Goal: Task Accomplishment & Management: Manage account settings

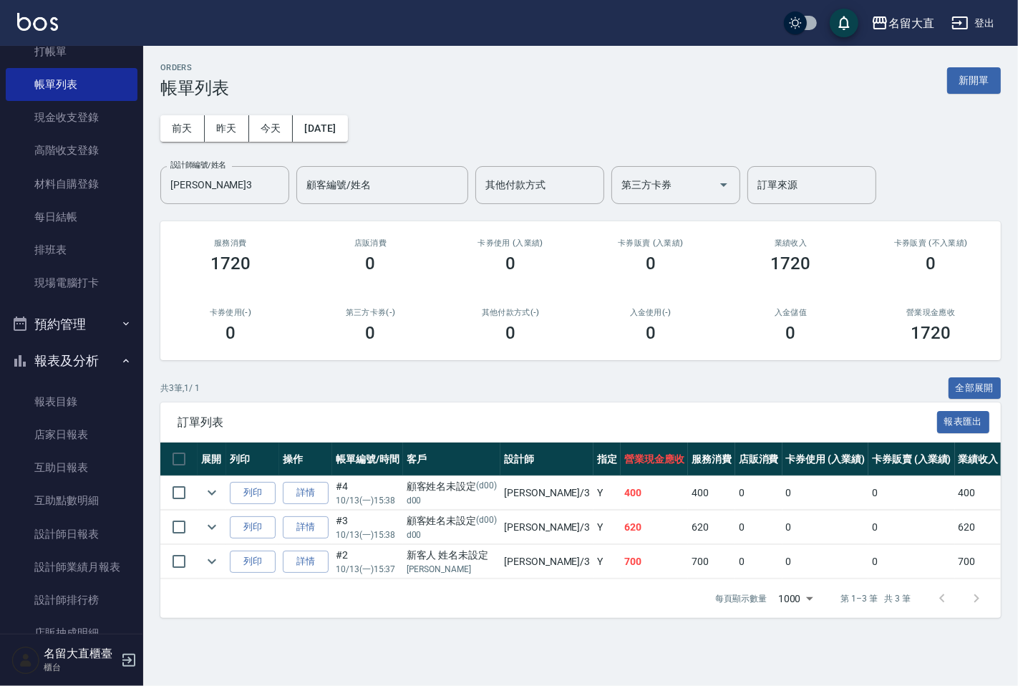
scroll to position [159, 0]
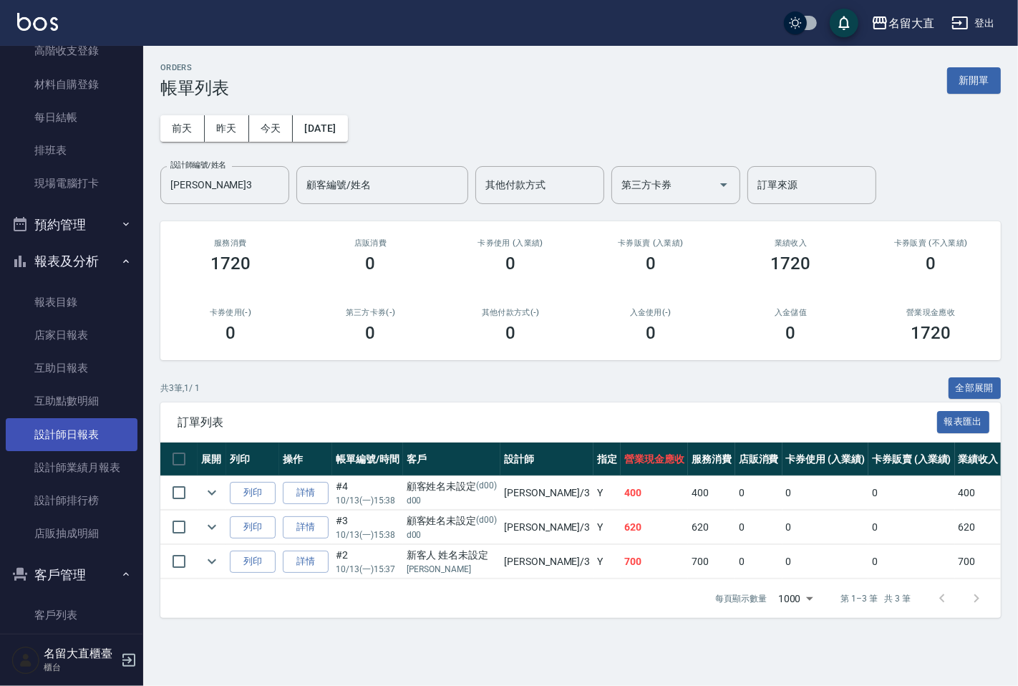
click at [76, 438] on link "設計師日報表" at bounding box center [72, 434] width 132 height 33
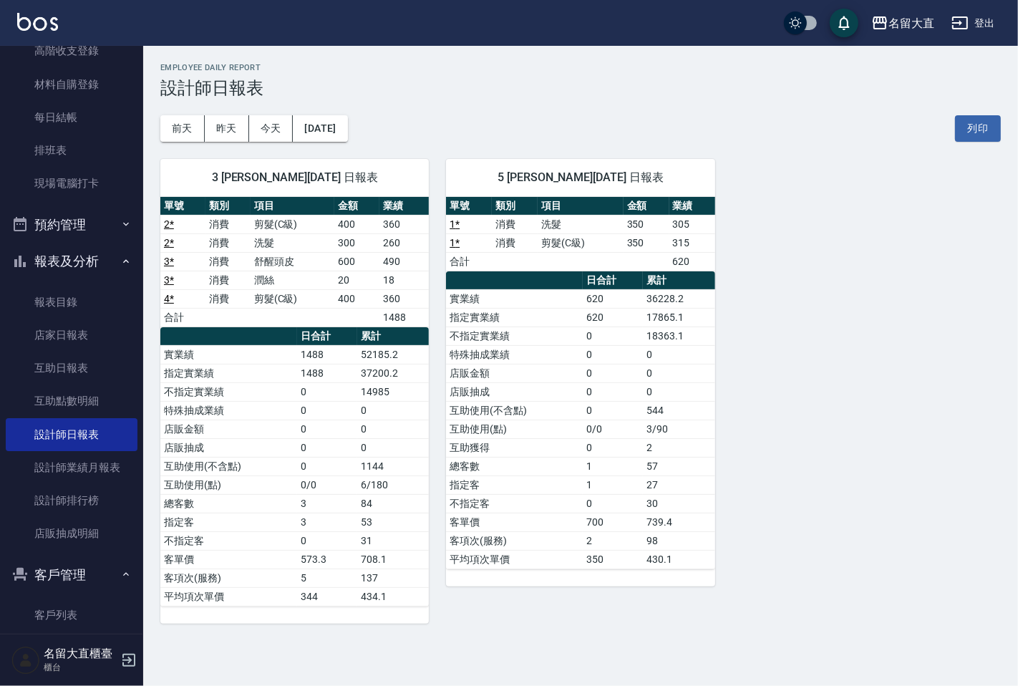
drag, startPoint x: 677, startPoint y: 95, endPoint x: 408, endPoint y: 17, distance: 280.3
click at [634, 74] on div "Employee Daily Report 設計師日報表" at bounding box center [580, 80] width 841 height 35
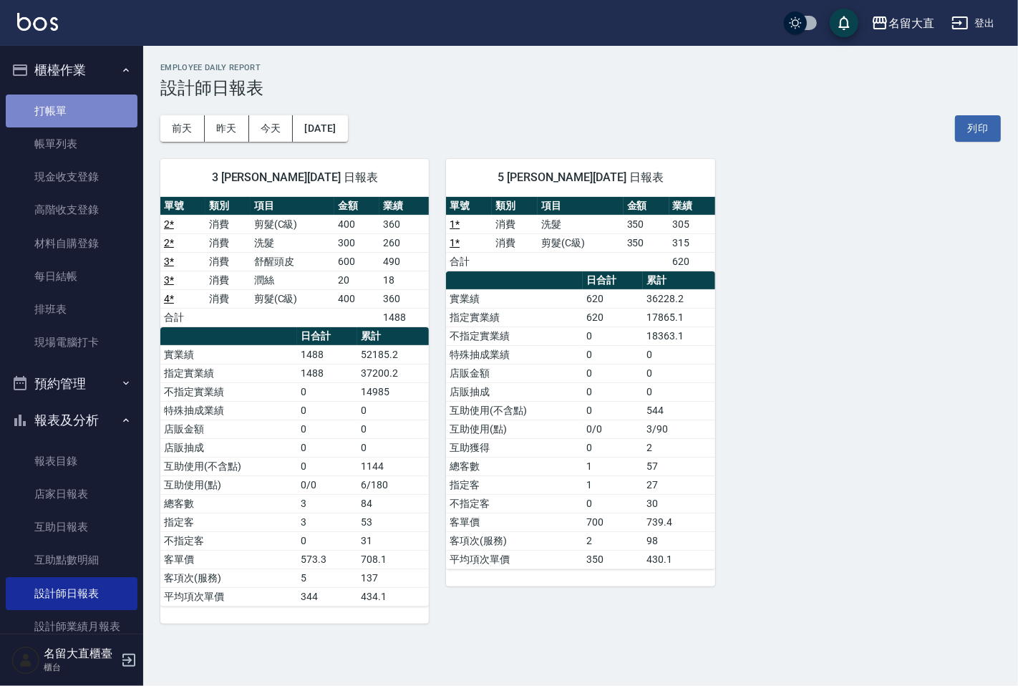
click at [103, 99] on link "打帳單" at bounding box center [72, 111] width 132 height 33
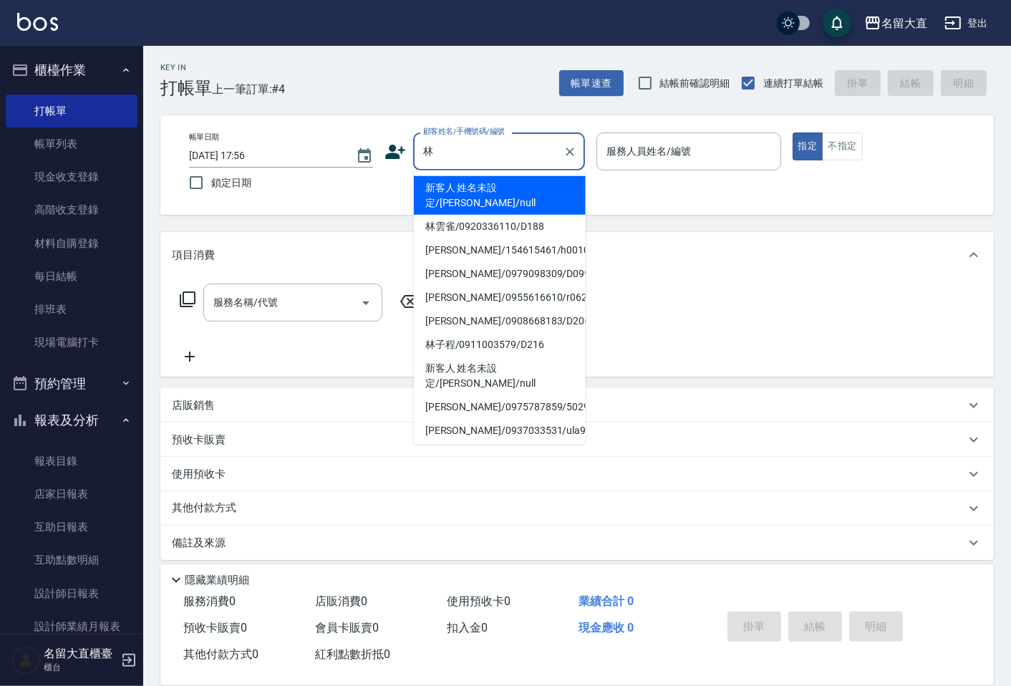
click at [480, 286] on li "[PERSON_NAME]/0955616610/r062" at bounding box center [500, 298] width 172 height 24
type input "[PERSON_NAME]/0955616610/r062"
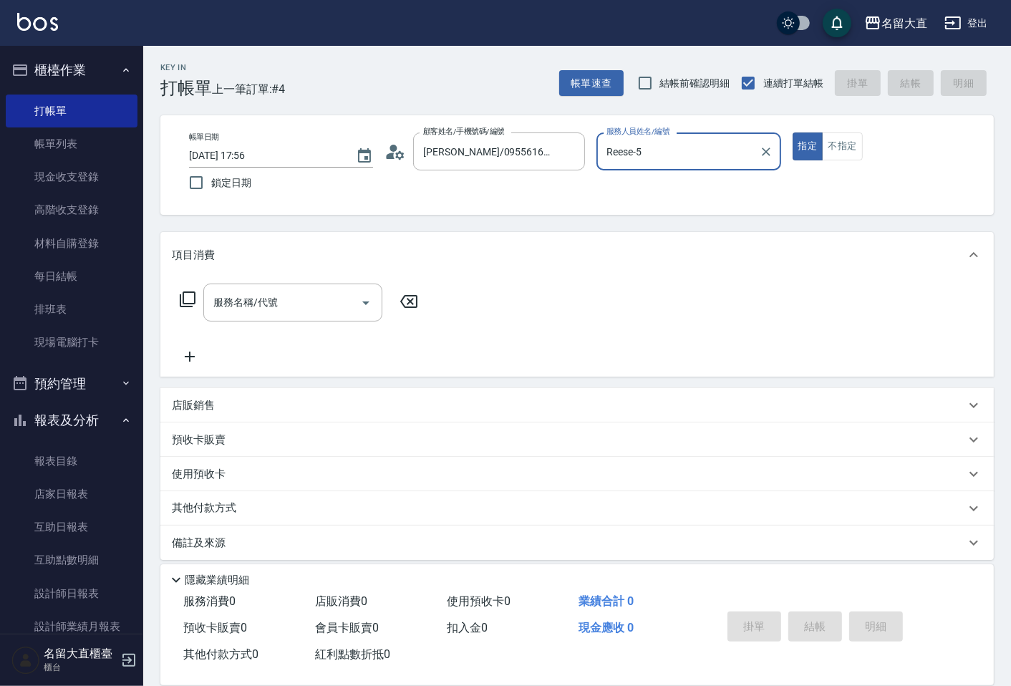
type input "Reese-5"
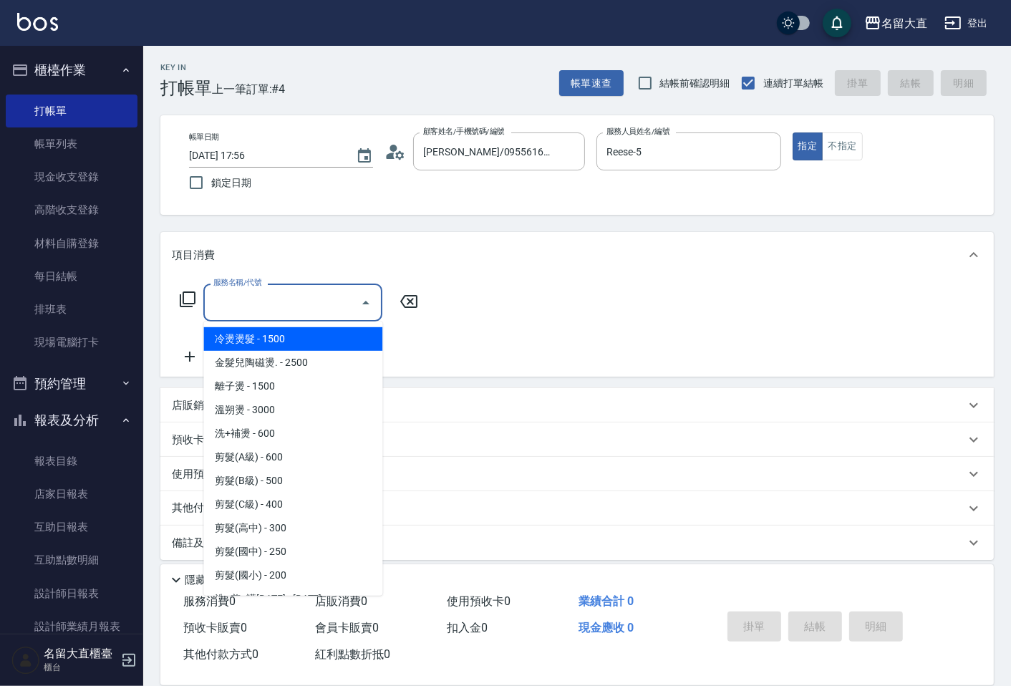
click at [347, 297] on input "服務名稱/代號" at bounding box center [282, 302] width 145 height 25
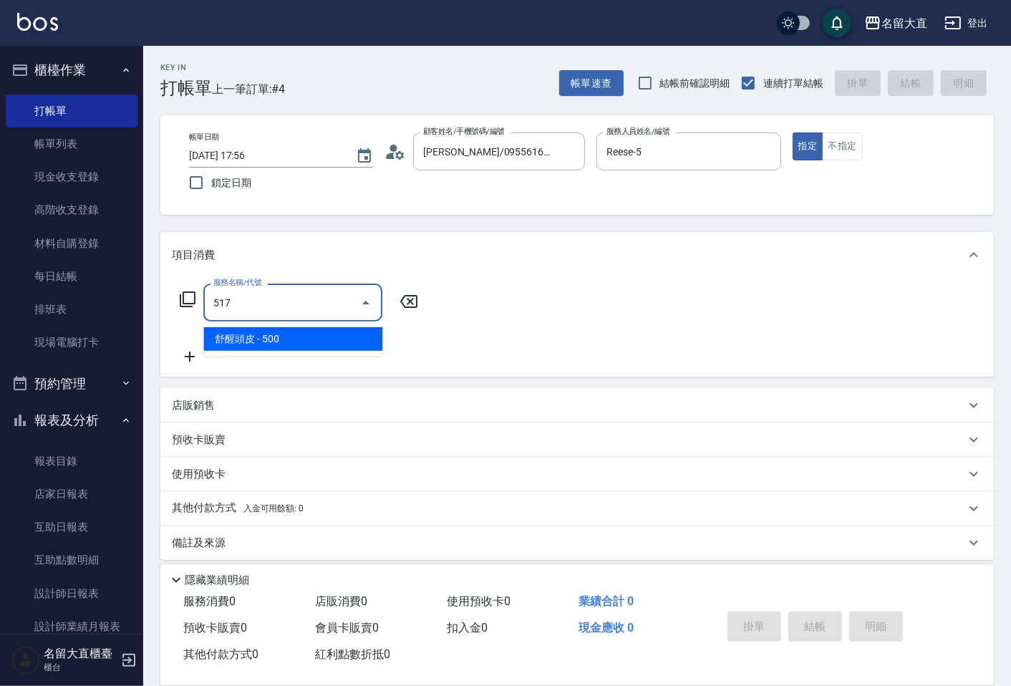
type input "舒醒頭皮(517)"
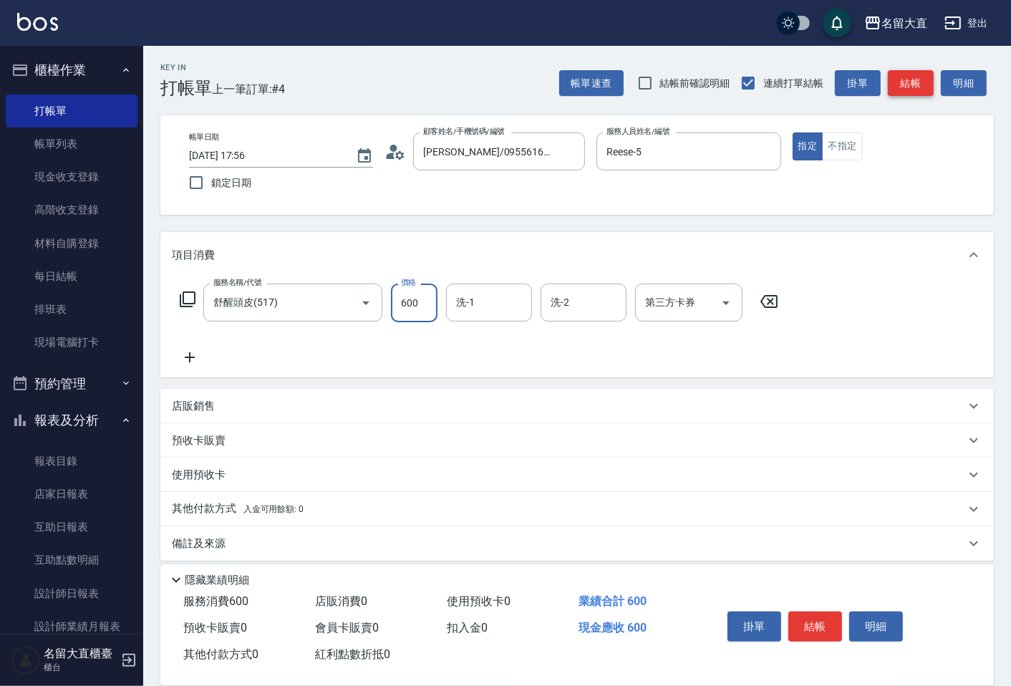
type input "600"
click at [901, 96] on div "帳單速查 結帳前確認明細 連續打單結帳 掛單 結帳 明細" at bounding box center [776, 83] width 435 height 30
click at [904, 90] on button "結帳" at bounding box center [911, 83] width 46 height 26
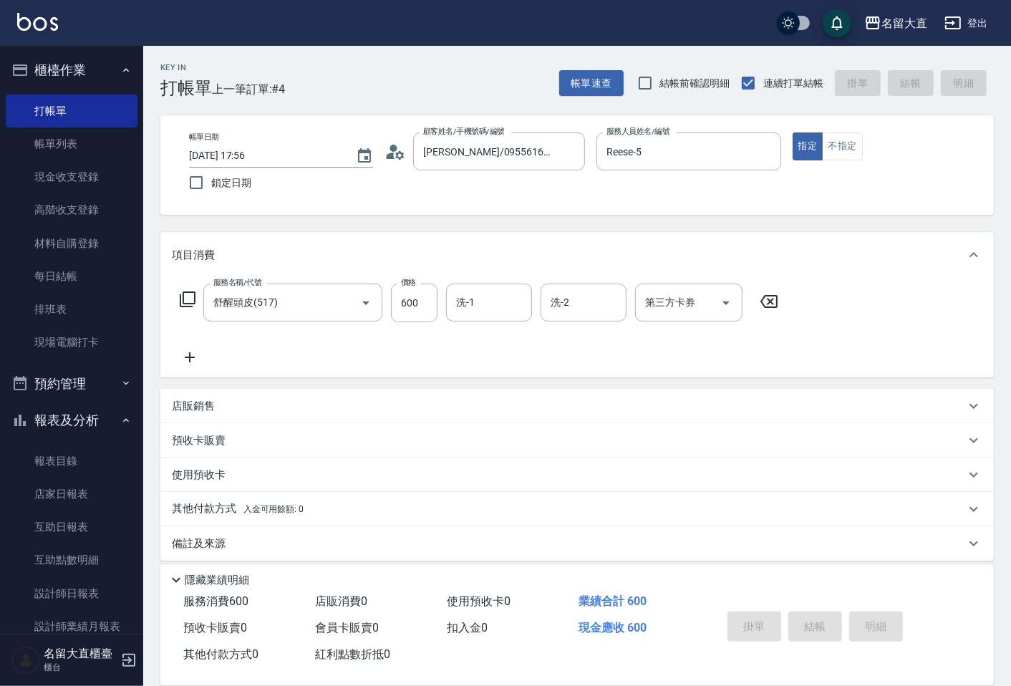
type input "[DATE] 17:57"
drag, startPoint x: 904, startPoint y: 90, endPoint x: 866, endPoint y: 77, distance: 39.4
click at [904, 90] on div "帳單速查 結帳前確認明細 連續打單結帳 掛單 結帳 明細" at bounding box center [776, 83] width 435 height 30
drag, startPoint x: 474, startPoint y: 142, endPoint x: 474, endPoint y: 150, distance: 8.6
click at [474, 144] on input "顧客姓名/手機號碼/編號" at bounding box center [488, 151] width 137 height 25
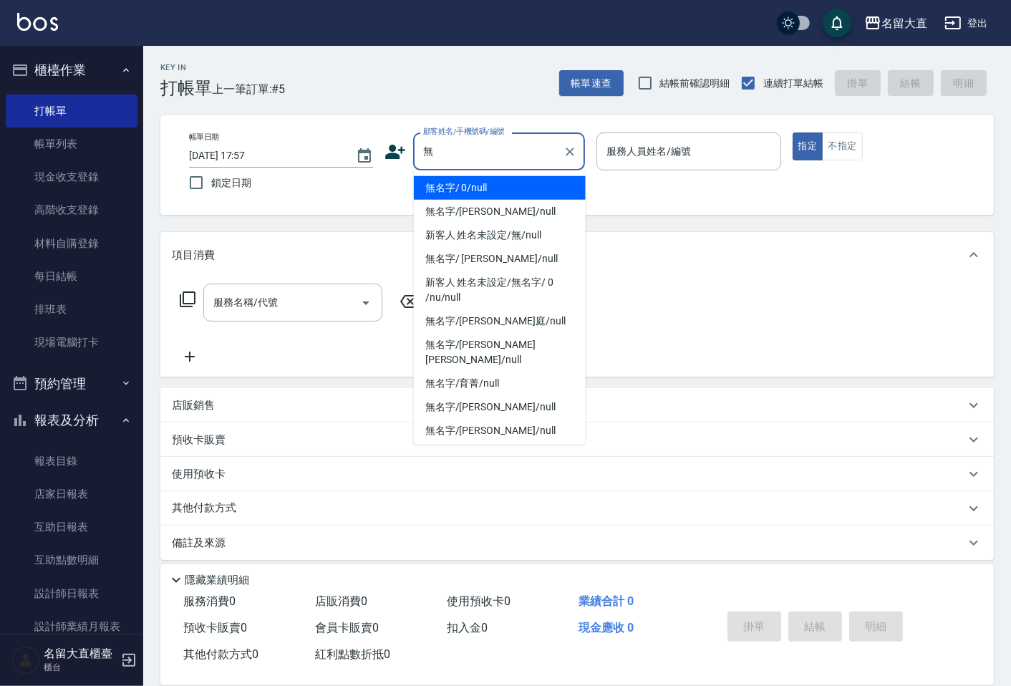
click at [495, 185] on li "無名字/ 0/null" at bounding box center [500, 188] width 172 height 24
type input "無名字/ 0/null"
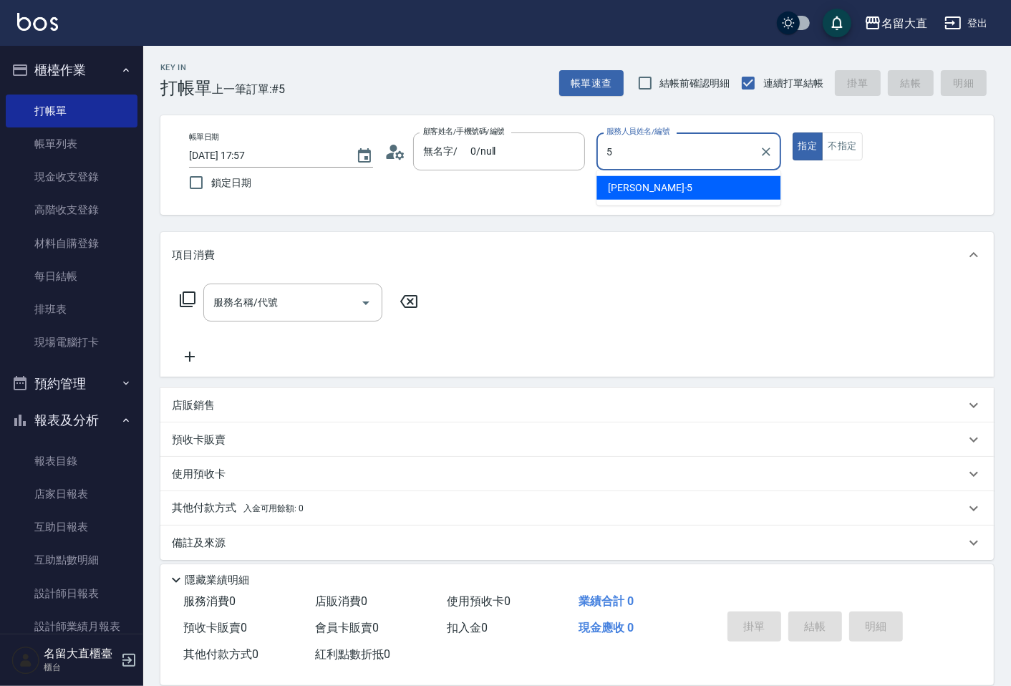
type input "Reese-5"
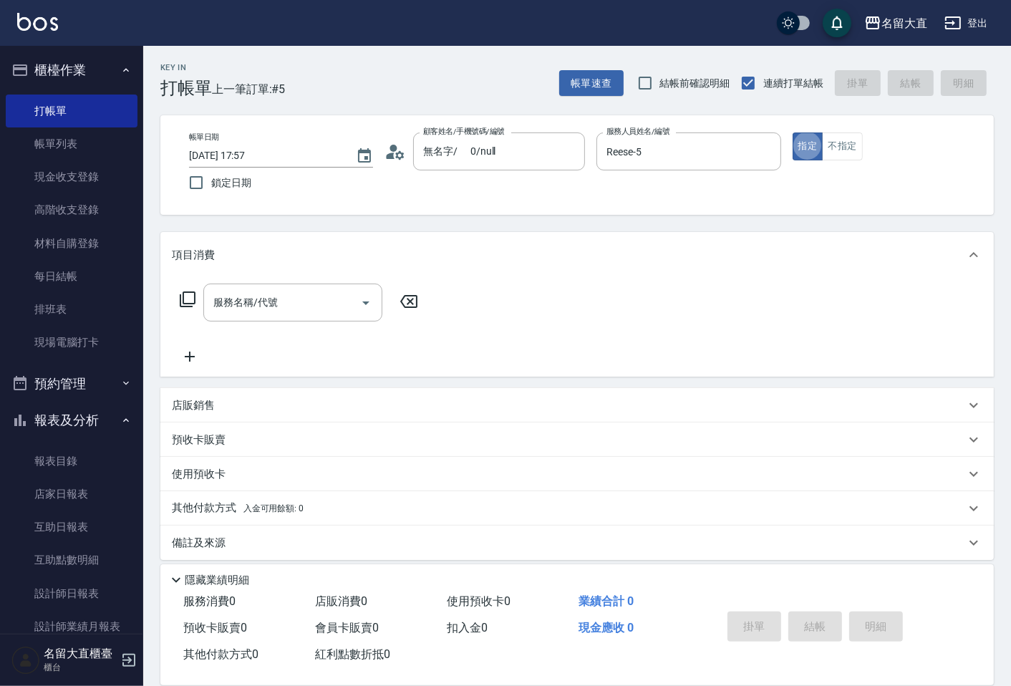
type button "true"
click at [843, 158] on button "不指定" at bounding box center [842, 146] width 40 height 28
click at [301, 323] on div "服務名稱/代號 服務名稱/代號" at bounding box center [299, 325] width 255 height 82
click at [299, 298] on input "服務名稱/代號" at bounding box center [282, 302] width 145 height 25
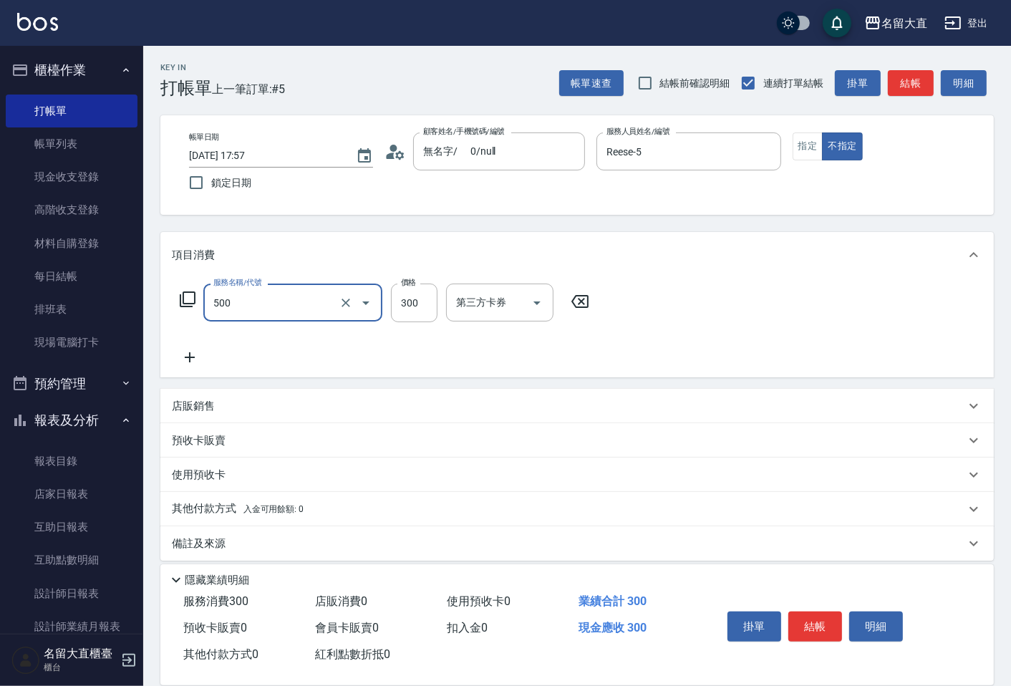
type input "洗髮(500)"
type input "350"
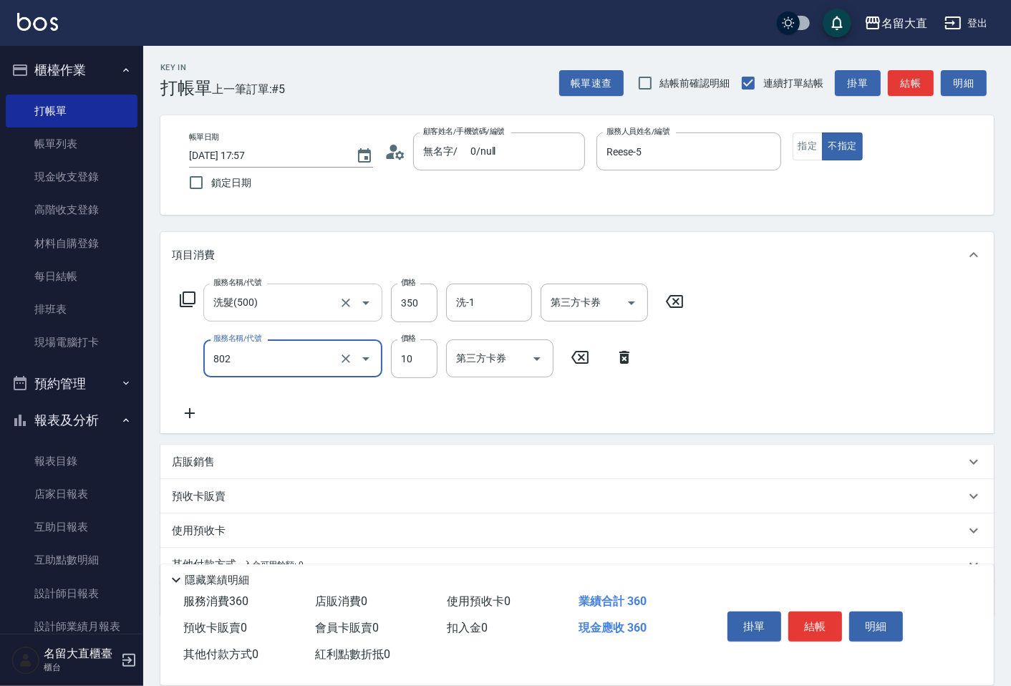
type input "潤絲(802)"
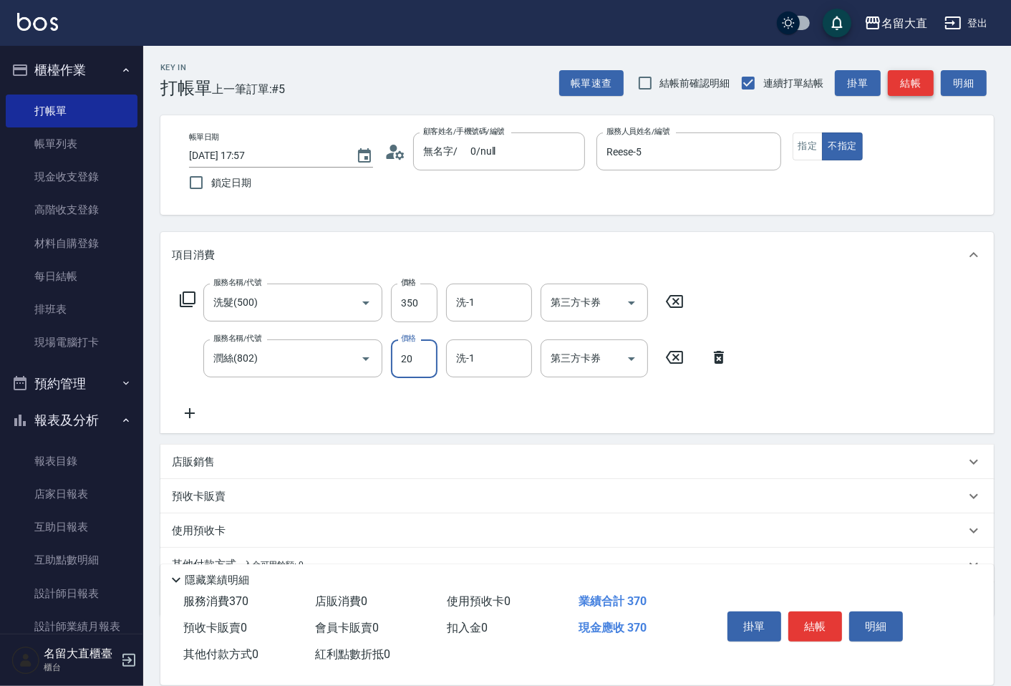
type input "20"
click at [927, 79] on button "結帳" at bounding box center [911, 83] width 46 height 26
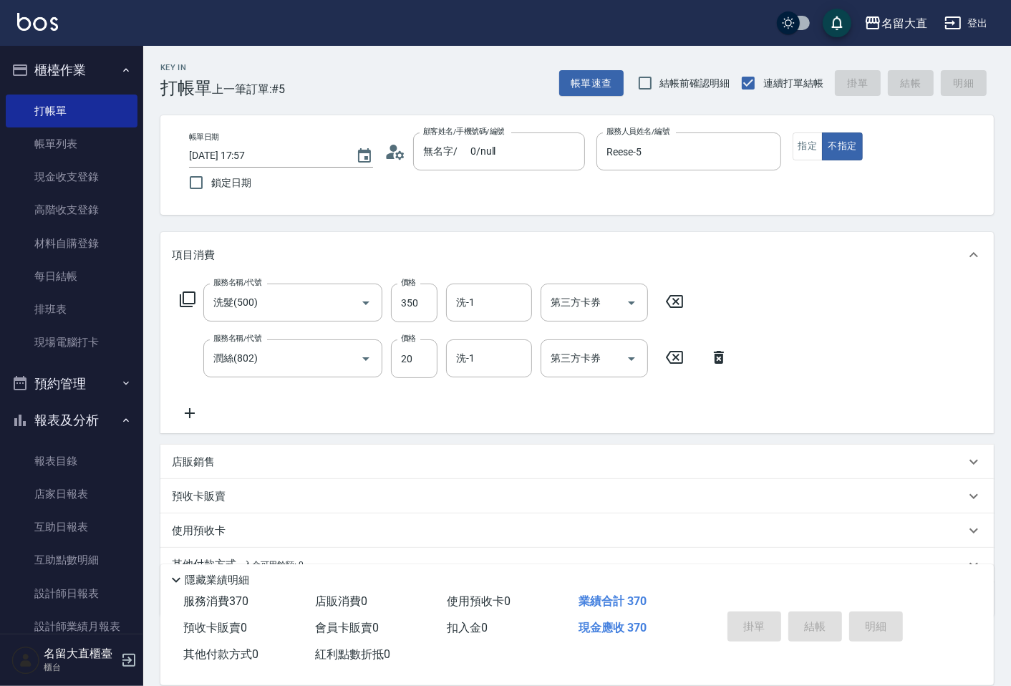
type input "[DATE] 18:22"
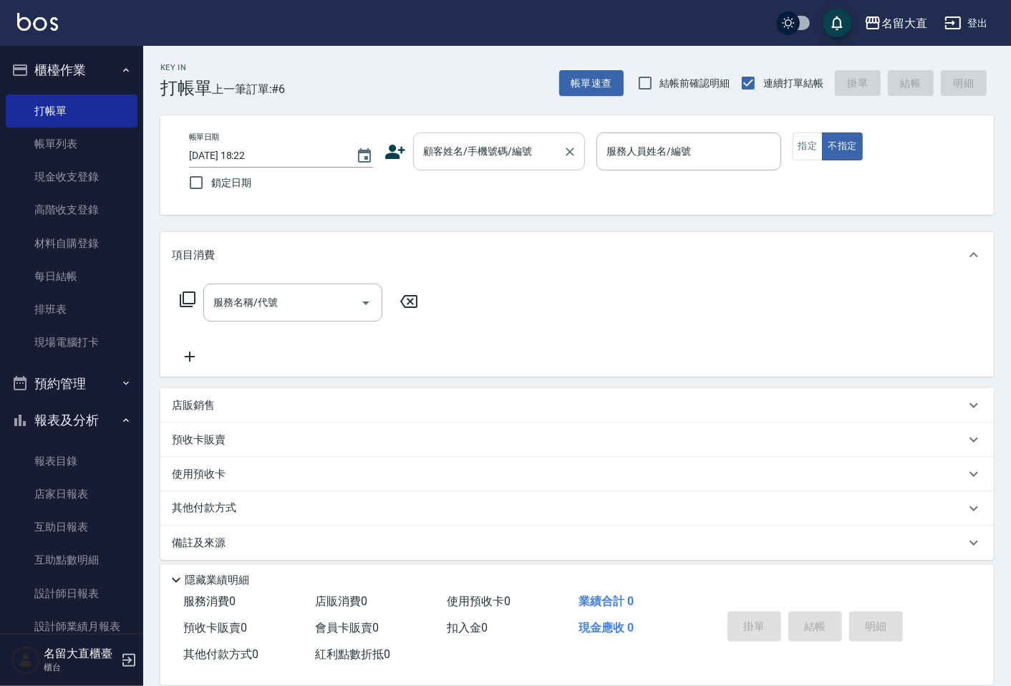
drag, startPoint x: 927, startPoint y: 80, endPoint x: 478, endPoint y: 166, distance: 457.8
click at [478, 167] on div "顧客姓名/手機號碼/編號" at bounding box center [499, 151] width 172 height 38
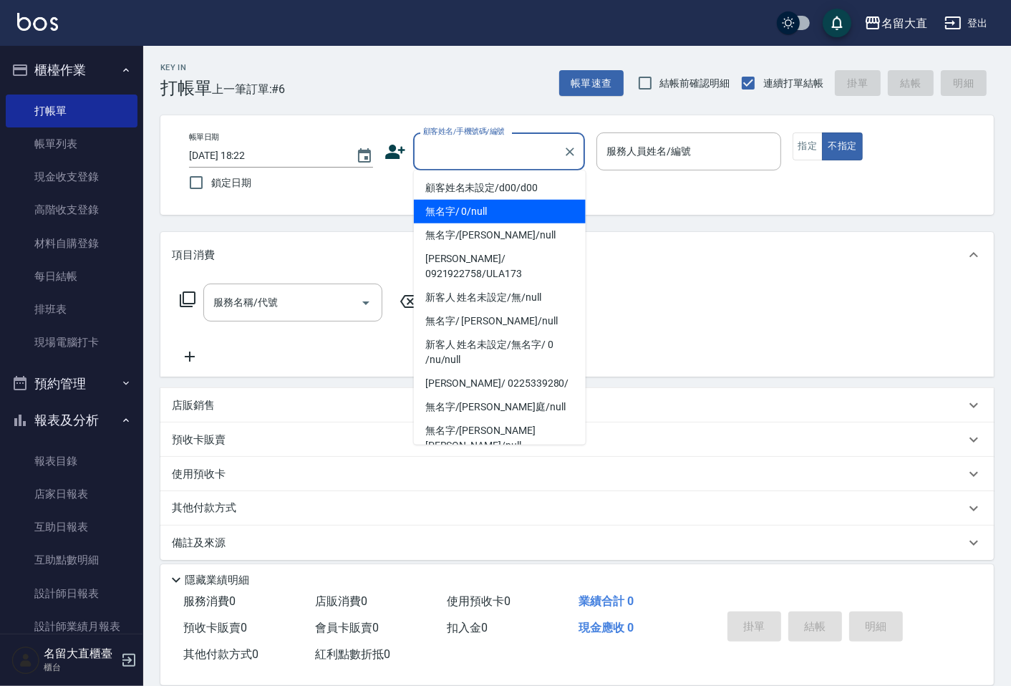
click at [453, 213] on li "無名字/ 0/null" at bounding box center [500, 212] width 172 height 24
type input "無名字/ 0/null"
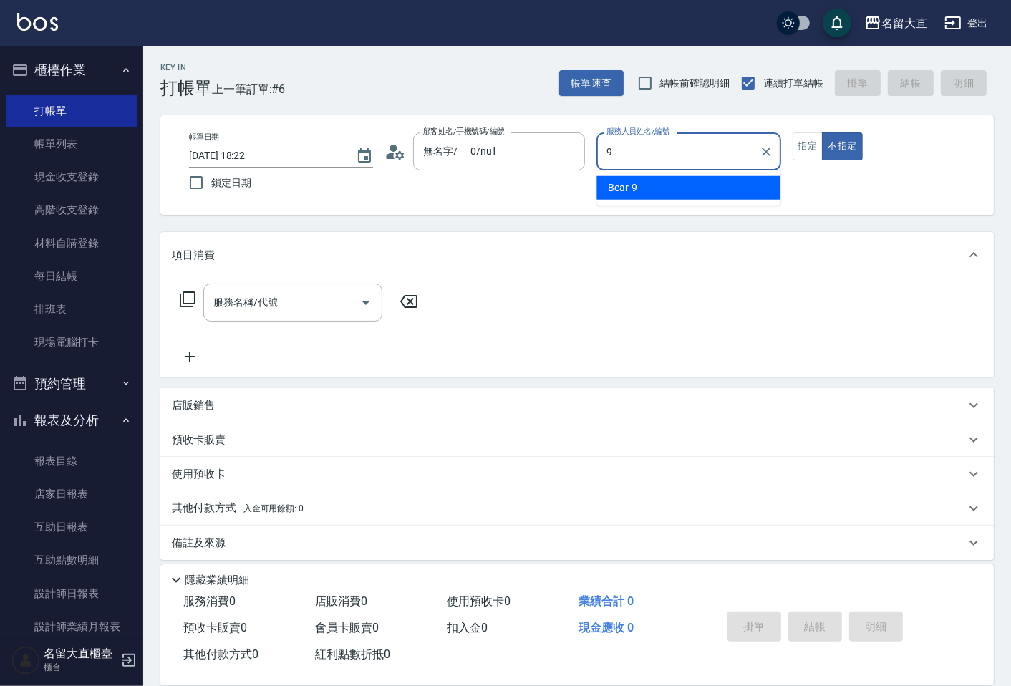
type input "Bear-9"
type button "false"
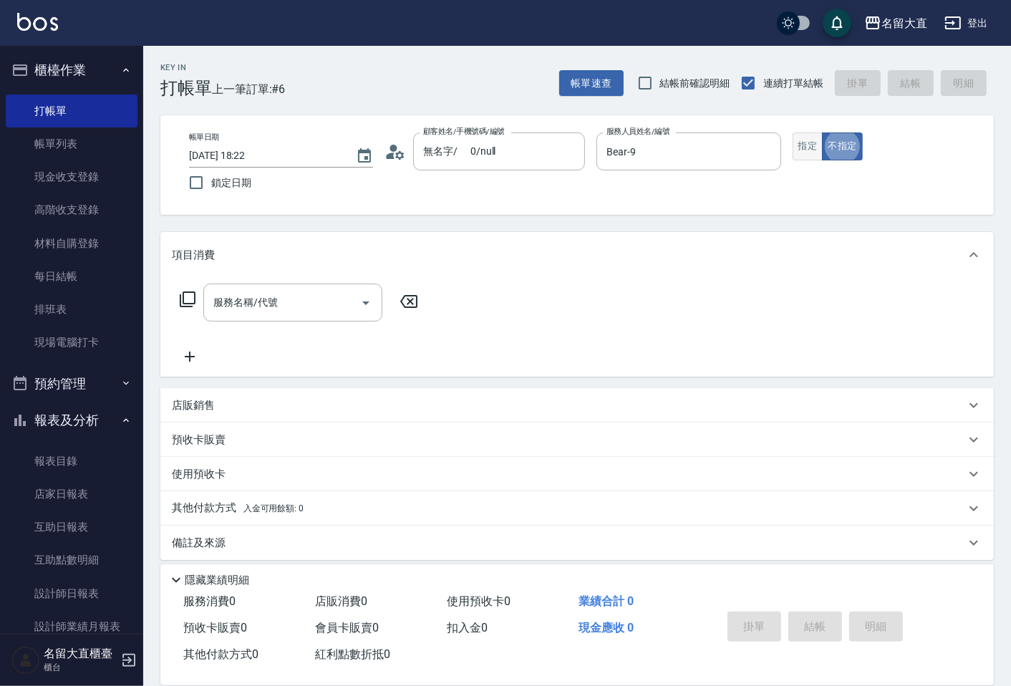
drag, startPoint x: 793, startPoint y: 155, endPoint x: 802, endPoint y: 154, distance: 8.6
click at [798, 155] on button "指定" at bounding box center [808, 146] width 31 height 28
click at [192, 294] on icon at bounding box center [187, 299] width 17 height 17
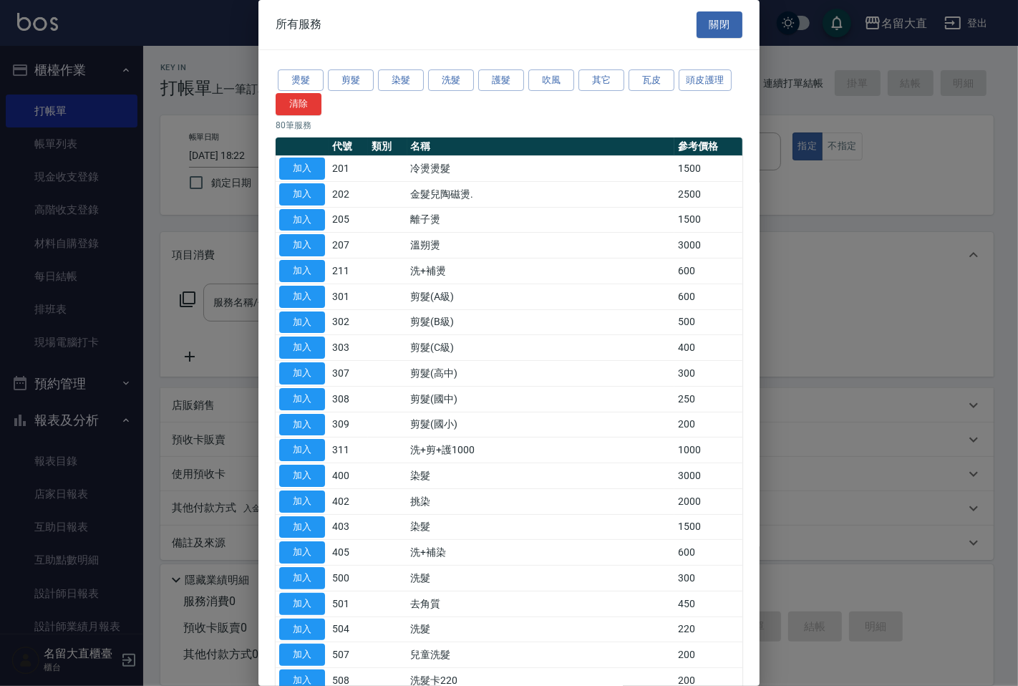
click at [186, 298] on div at bounding box center [509, 343] width 1018 height 686
click at [344, 82] on button "剪髮" at bounding box center [351, 80] width 46 height 22
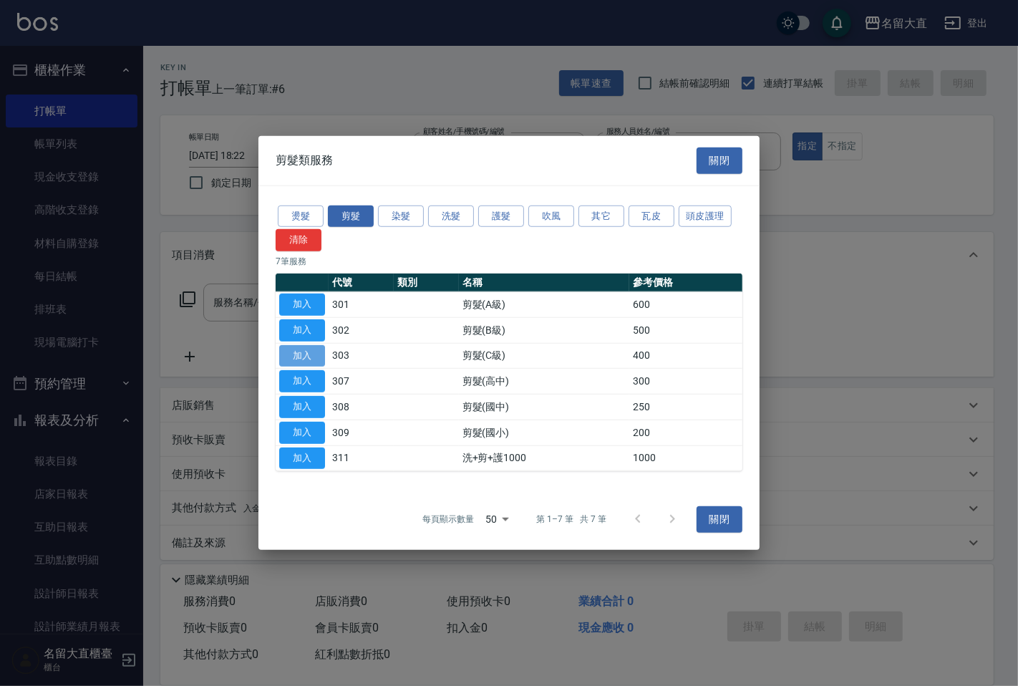
click at [299, 352] on button "加入" at bounding box center [302, 355] width 46 height 22
type input "剪髮(C級)(303)"
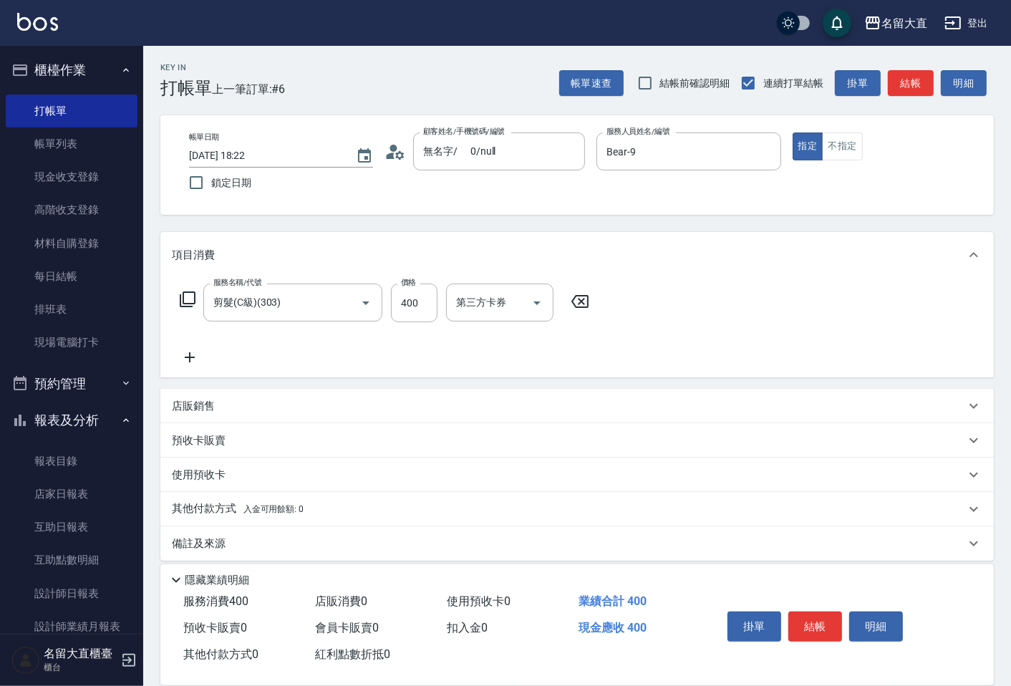
click at [908, 67] on div "Key In 打帳單 上一筆訂單:#6 帳單速查 結帳前確認明細 連續打單結帳 掛單 結帳 明細" at bounding box center [568, 72] width 851 height 52
click at [897, 86] on button "結帳" at bounding box center [911, 83] width 46 height 26
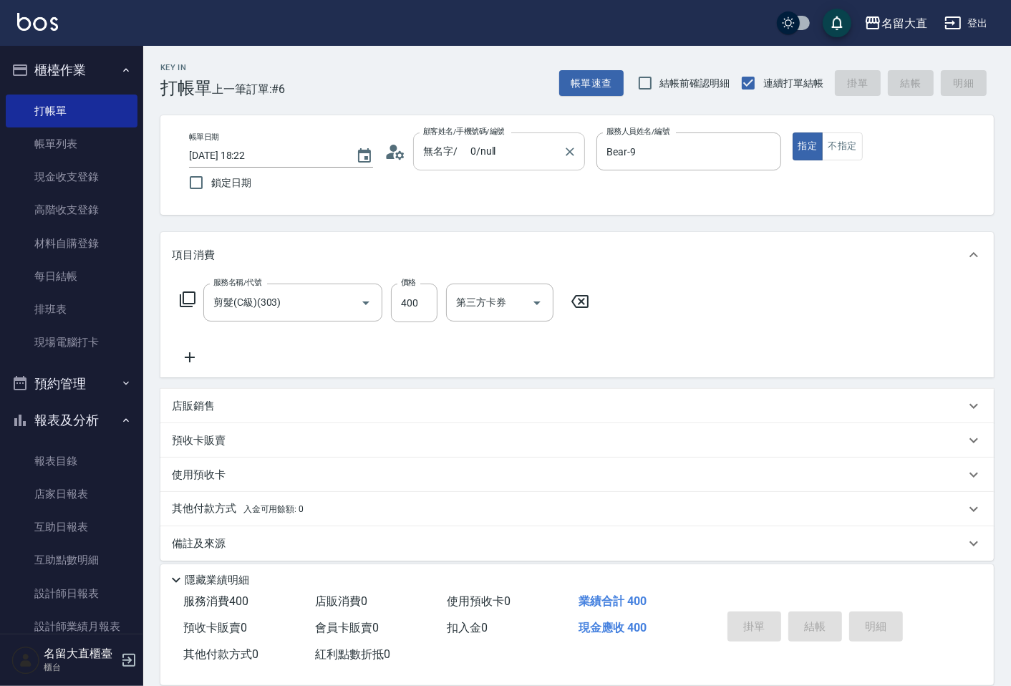
type input "[DATE] 18:37"
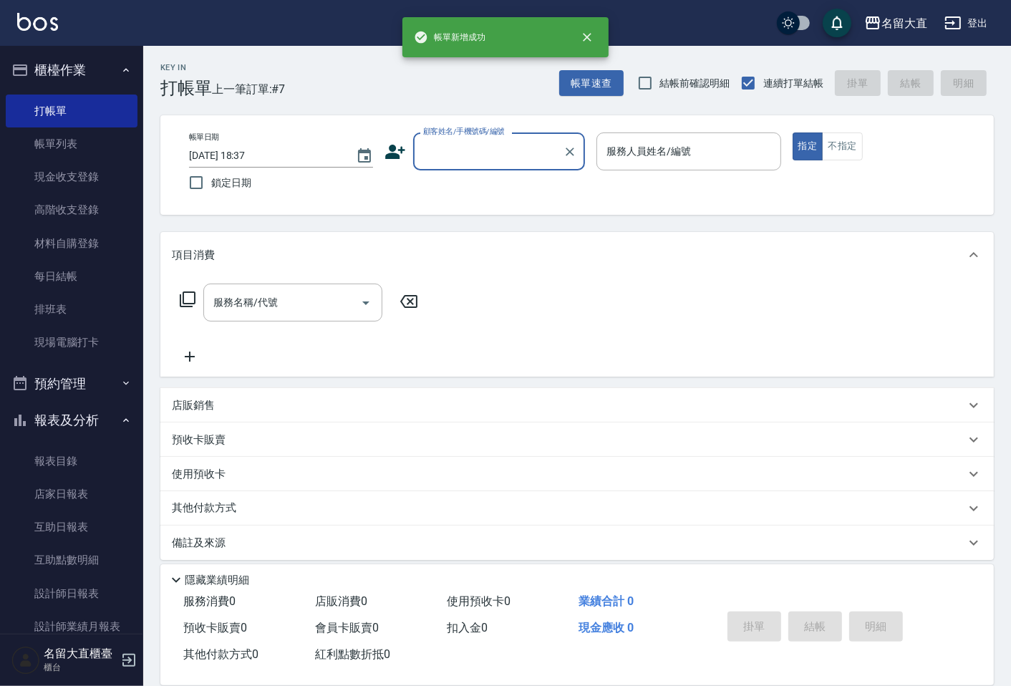
click at [451, 158] on input "顧客姓名/手機號碼/編號" at bounding box center [488, 151] width 137 height 25
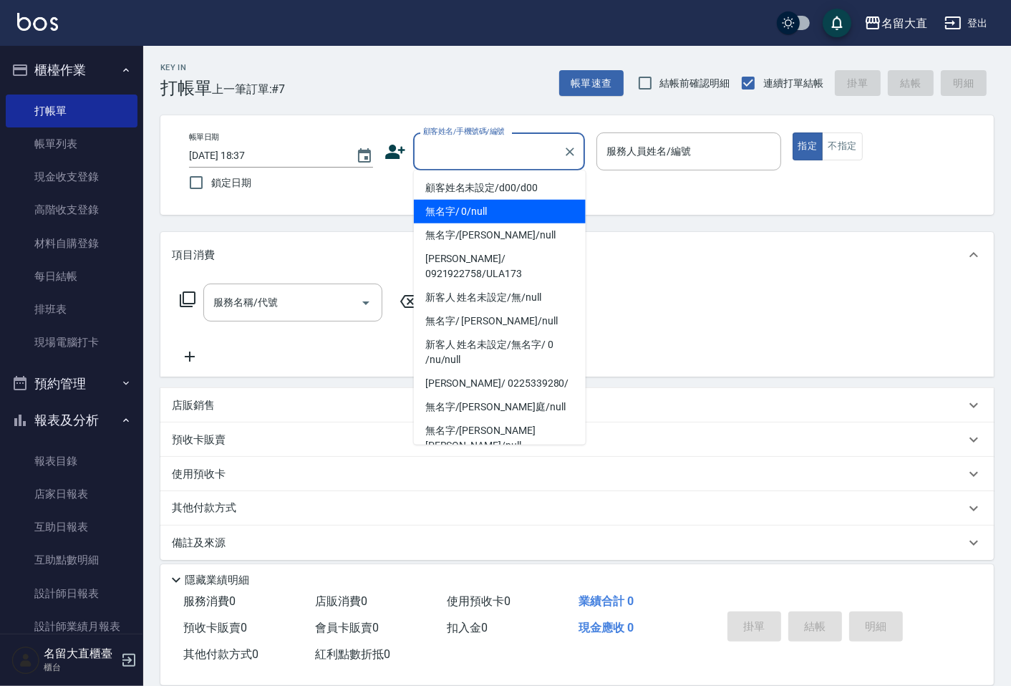
click at [454, 213] on li "無名字/ 0/null" at bounding box center [500, 212] width 172 height 24
type input "無名字/ 0/null"
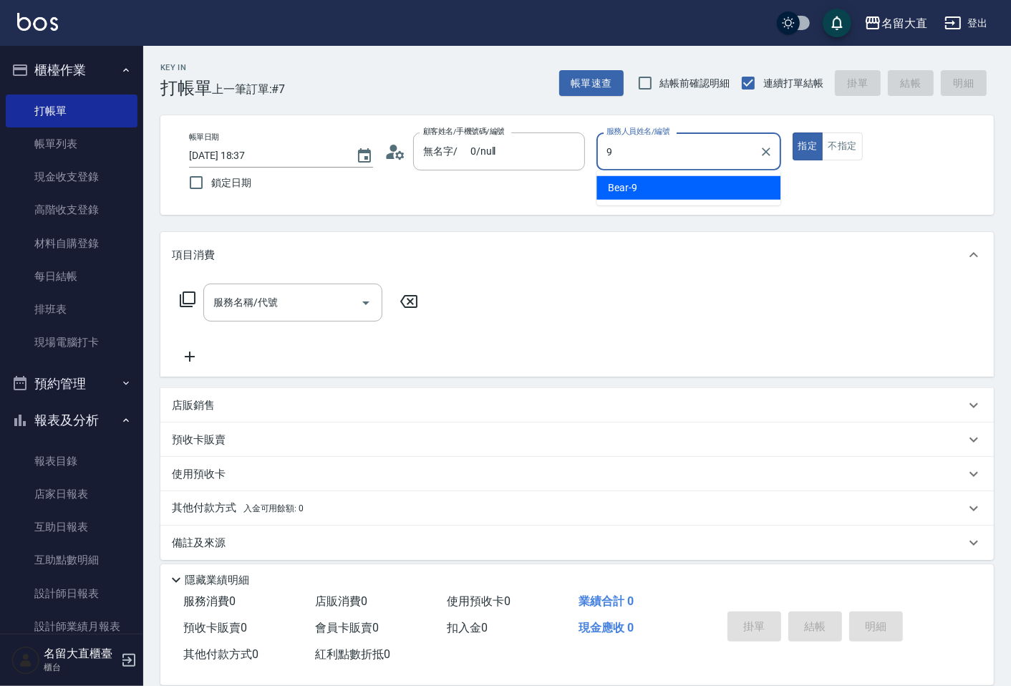
type input "Bear-9"
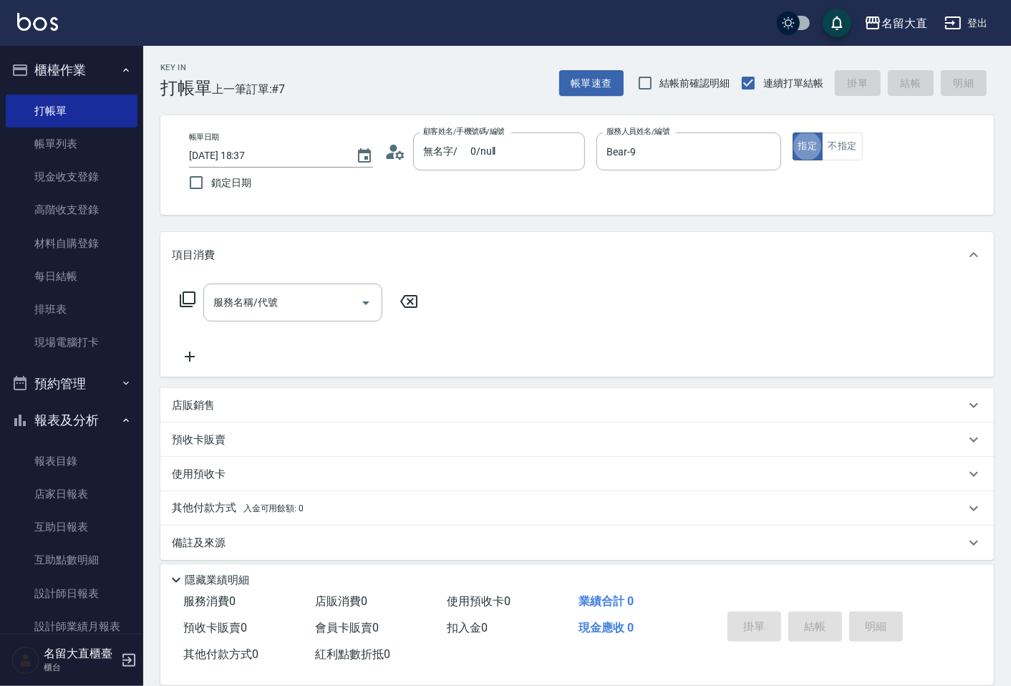
click at [181, 296] on icon at bounding box center [187, 299] width 17 height 17
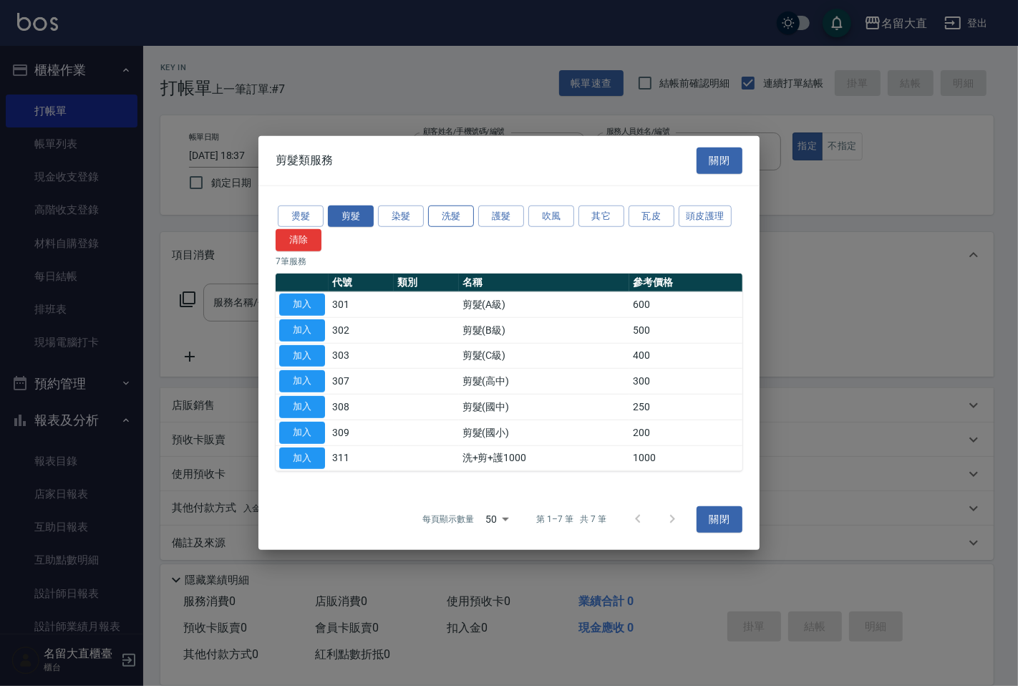
drag, startPoint x: 449, startPoint y: 198, endPoint x: 445, endPoint y: 219, distance: 21.2
click at [445, 219] on div "燙髮 剪髮 染髮 洗髮 護髮 吹風 其它 瓦皮 頭皮護理 清除 7 筆服務 代號 類別 名稱 參考價格 加入 301 剪髮(A級) 600 加入 302 剪髮…" at bounding box center [508, 336] width 501 height 303
click at [442, 219] on button "洗髮" at bounding box center [451, 216] width 46 height 22
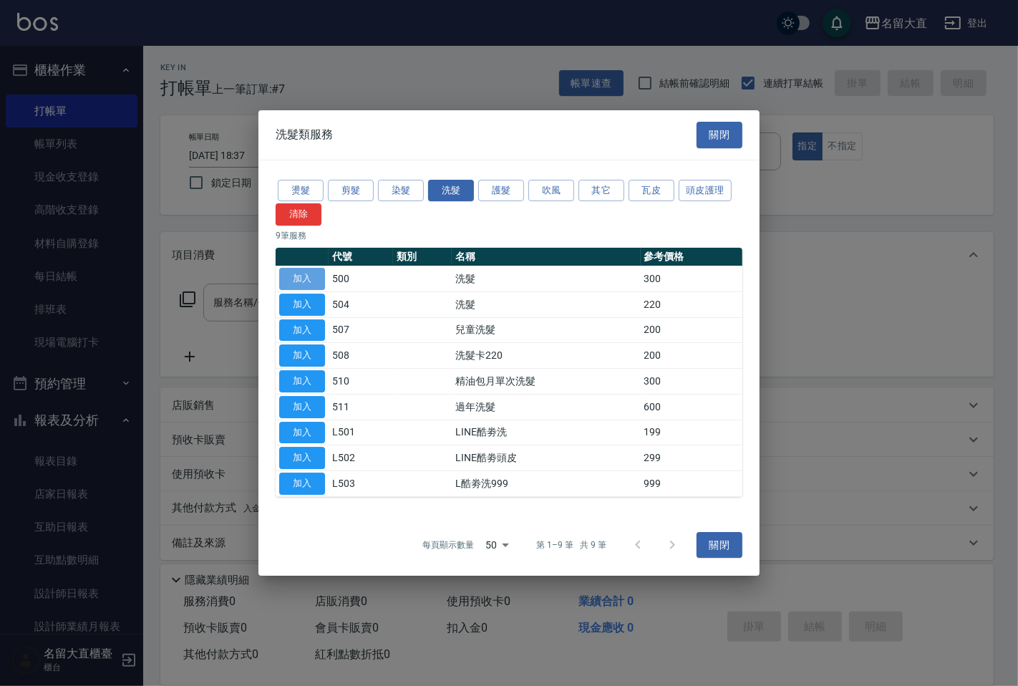
click at [291, 285] on button "加入" at bounding box center [302, 279] width 46 height 22
type input "洗髮(500)"
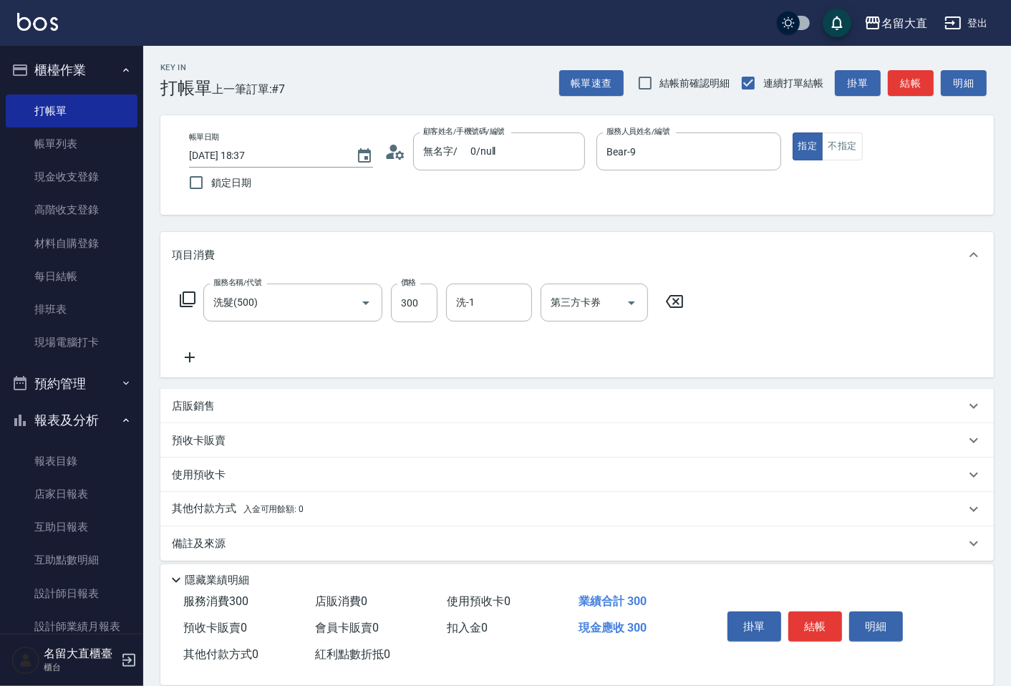
click at [188, 292] on icon at bounding box center [188, 299] width 16 height 16
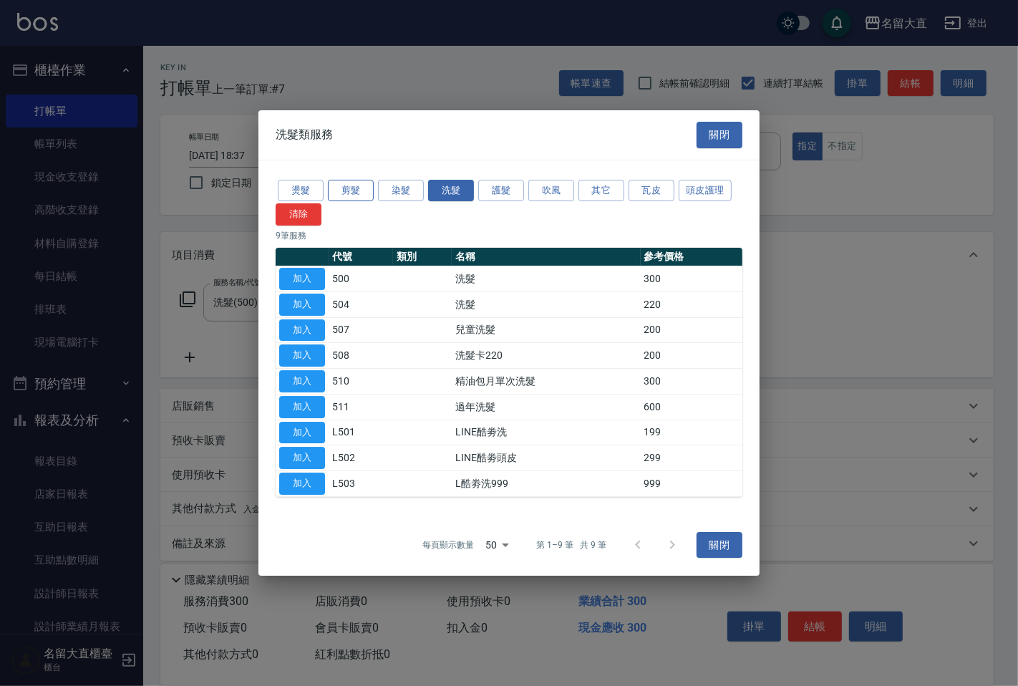
click at [342, 194] on button "剪髮" at bounding box center [351, 191] width 46 height 22
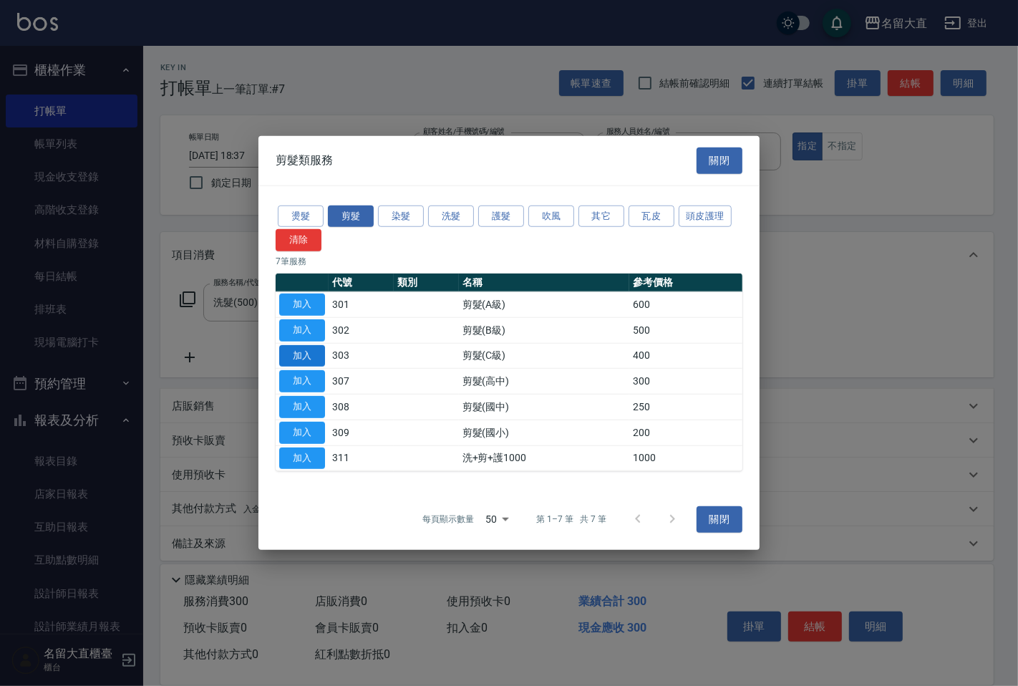
click at [304, 352] on button "加入" at bounding box center [302, 355] width 46 height 22
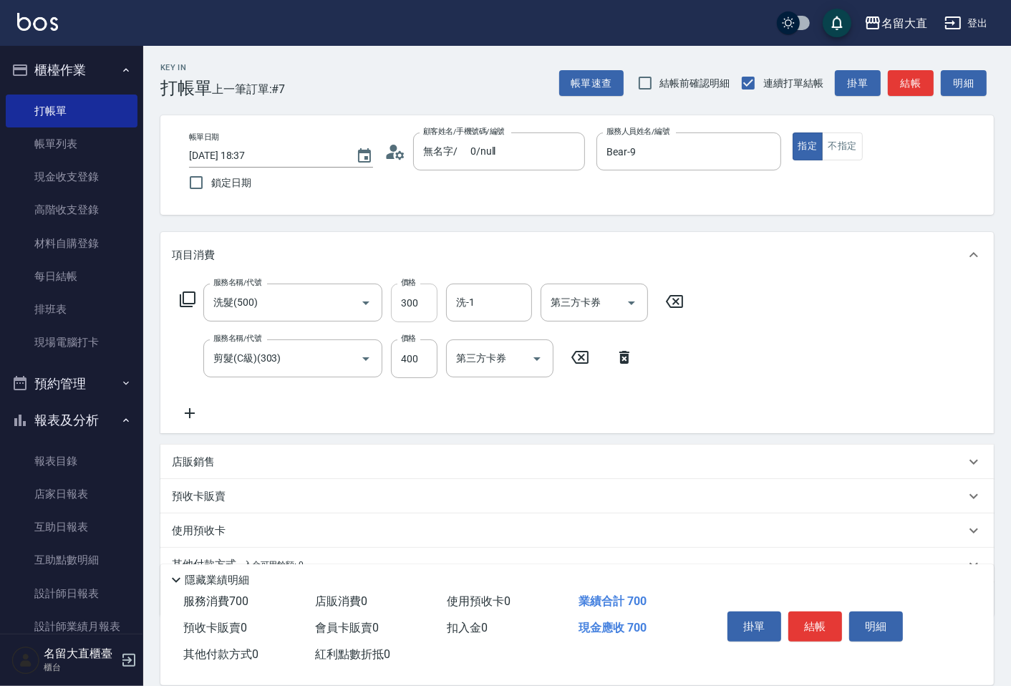
click at [417, 306] on input "300" at bounding box center [414, 303] width 47 height 39
click at [417, 304] on input "300" at bounding box center [414, 303] width 47 height 39
type input "350"
click at [911, 91] on button "結帳" at bounding box center [911, 83] width 46 height 26
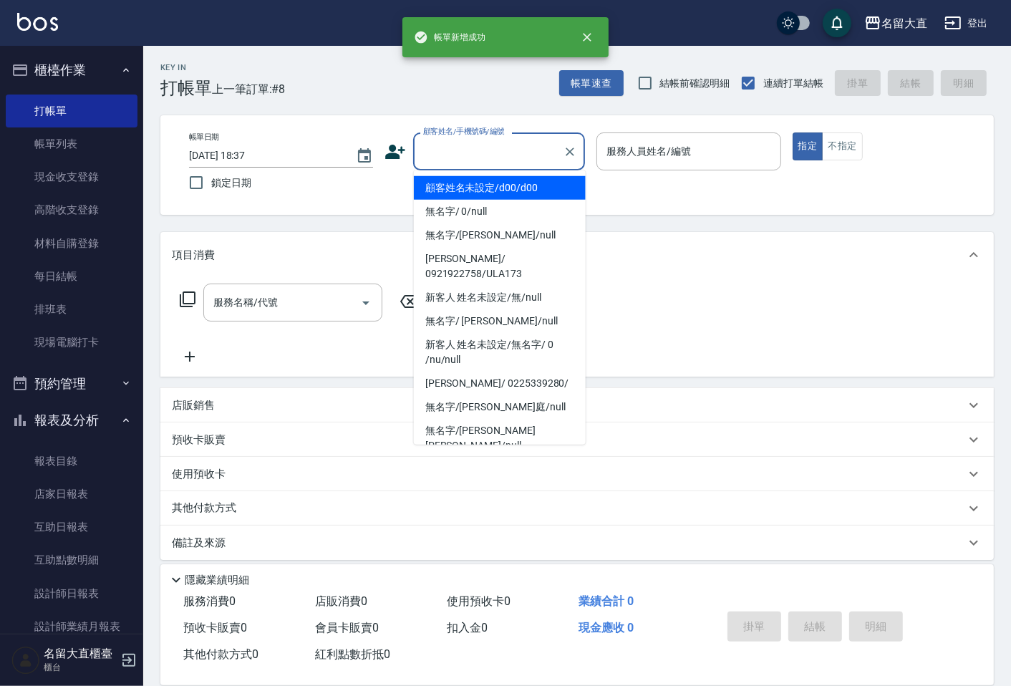
click at [531, 152] on input "顧客姓名/手機號碼/編號" at bounding box center [488, 151] width 137 height 25
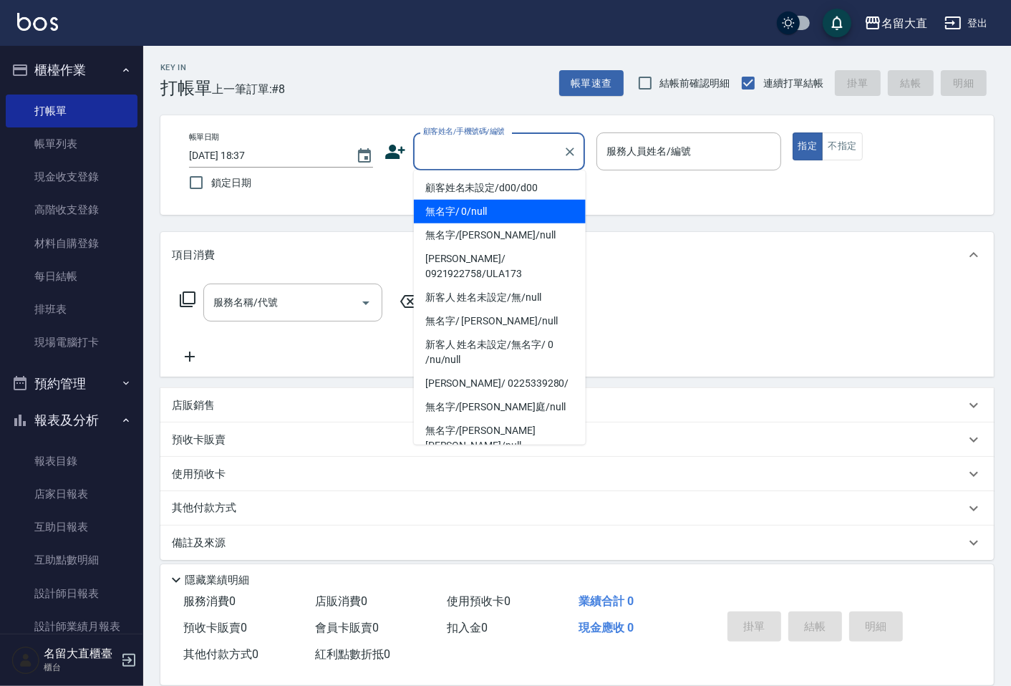
click at [494, 213] on li "無名字/ 0/null" at bounding box center [500, 212] width 172 height 24
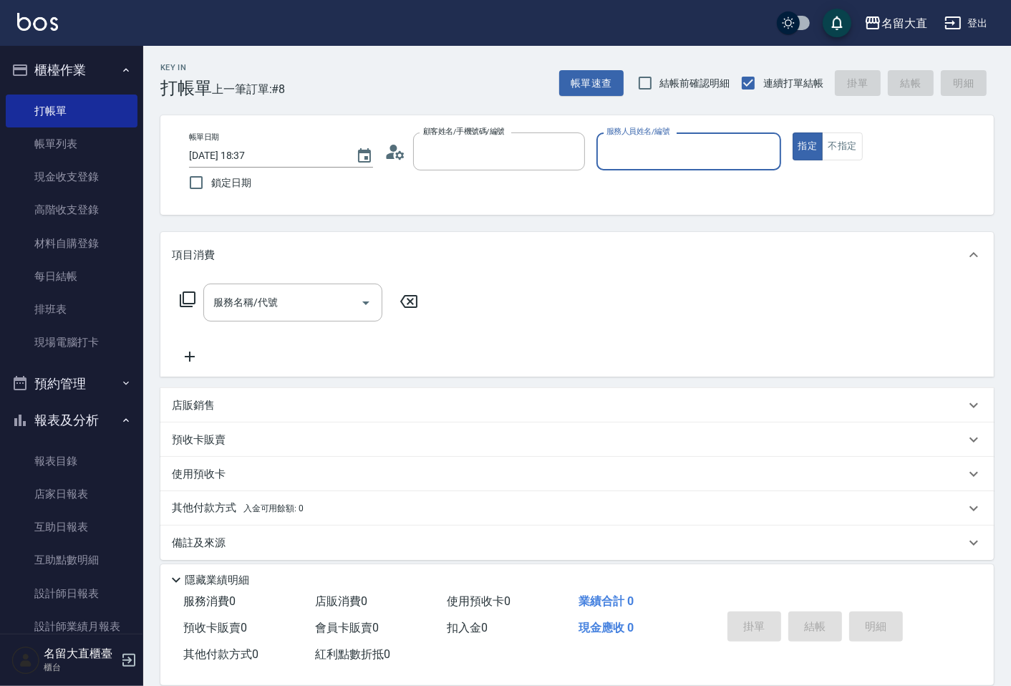
type input "無名字/ 0/null"
type input "Bear-9"
click at [190, 298] on icon at bounding box center [187, 299] width 17 height 17
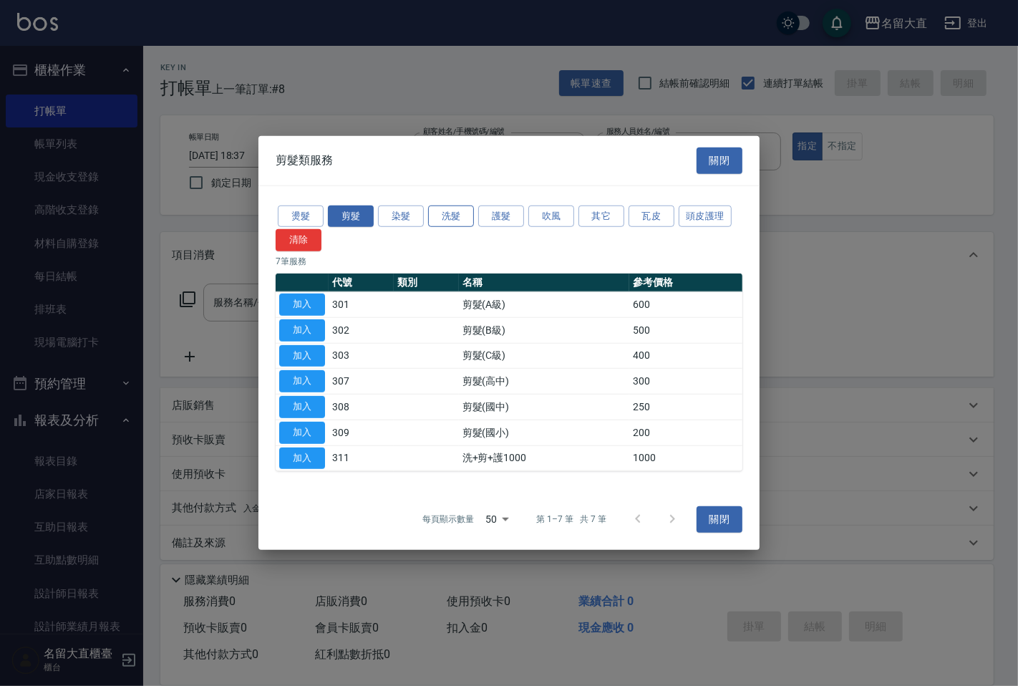
click at [442, 216] on button "洗髮" at bounding box center [451, 216] width 46 height 22
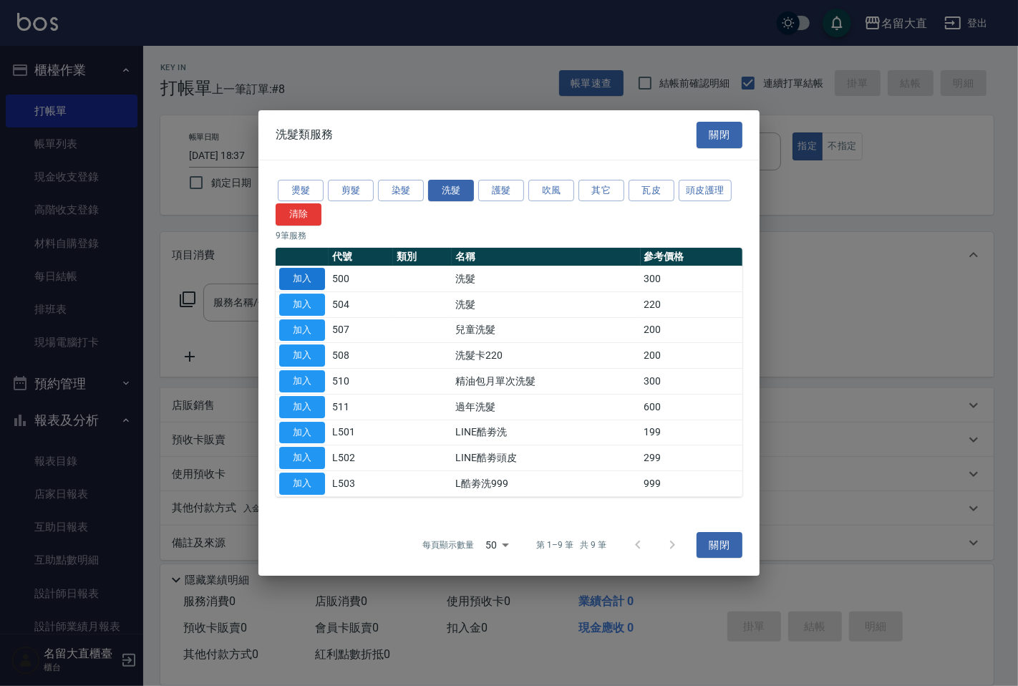
click at [310, 281] on button "加入" at bounding box center [302, 279] width 46 height 22
type input "洗髮(500)"
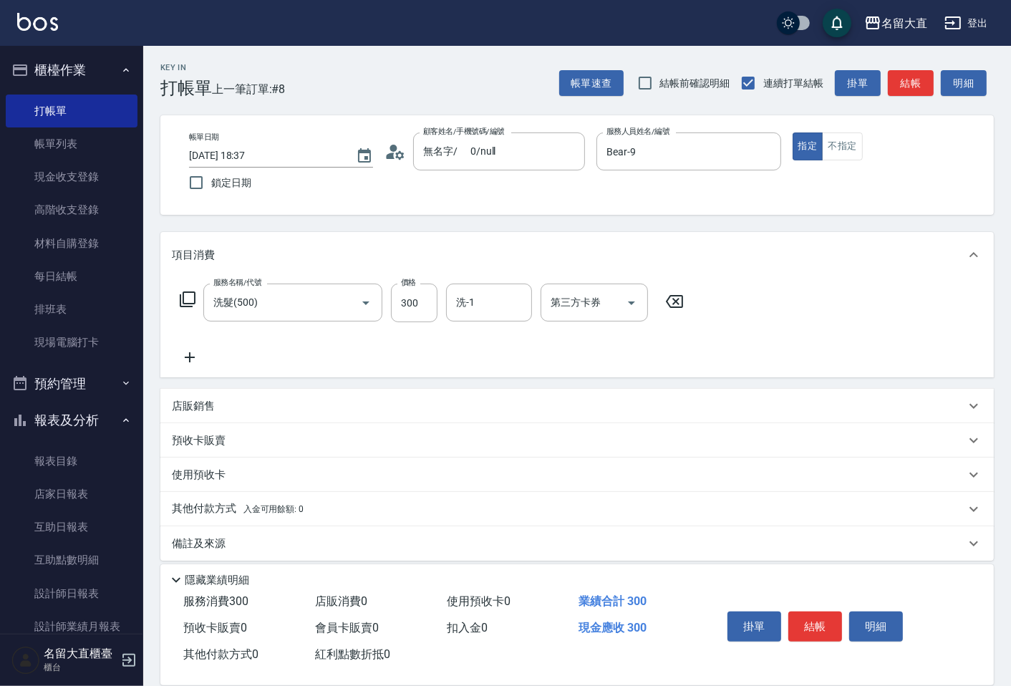
click at [183, 301] on icon at bounding box center [188, 299] width 16 height 16
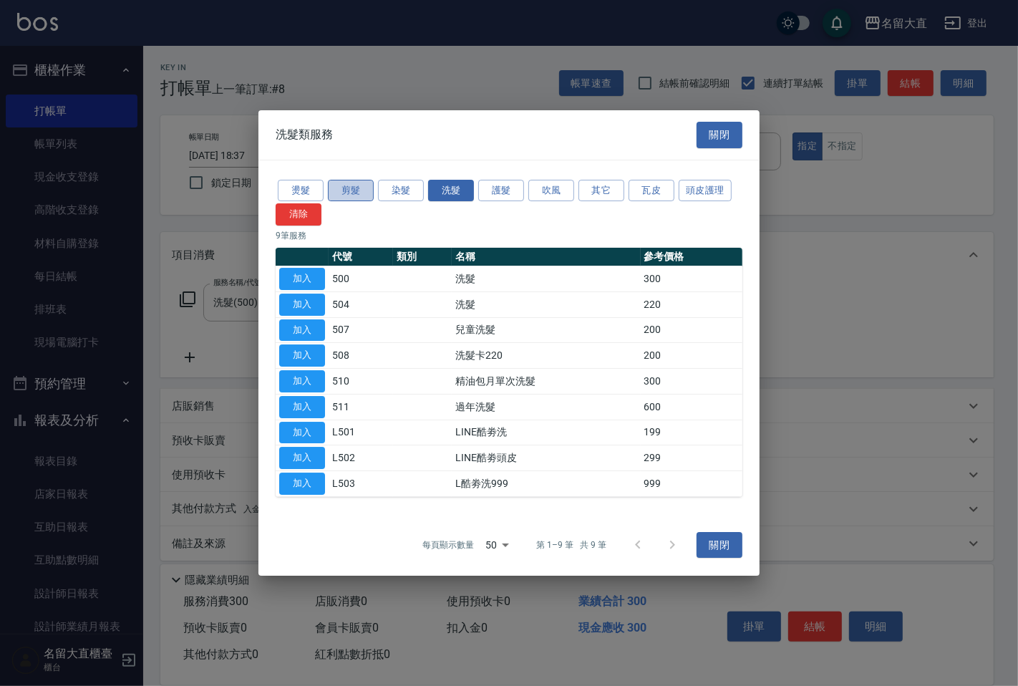
click at [339, 190] on button "剪髮" at bounding box center [351, 191] width 46 height 22
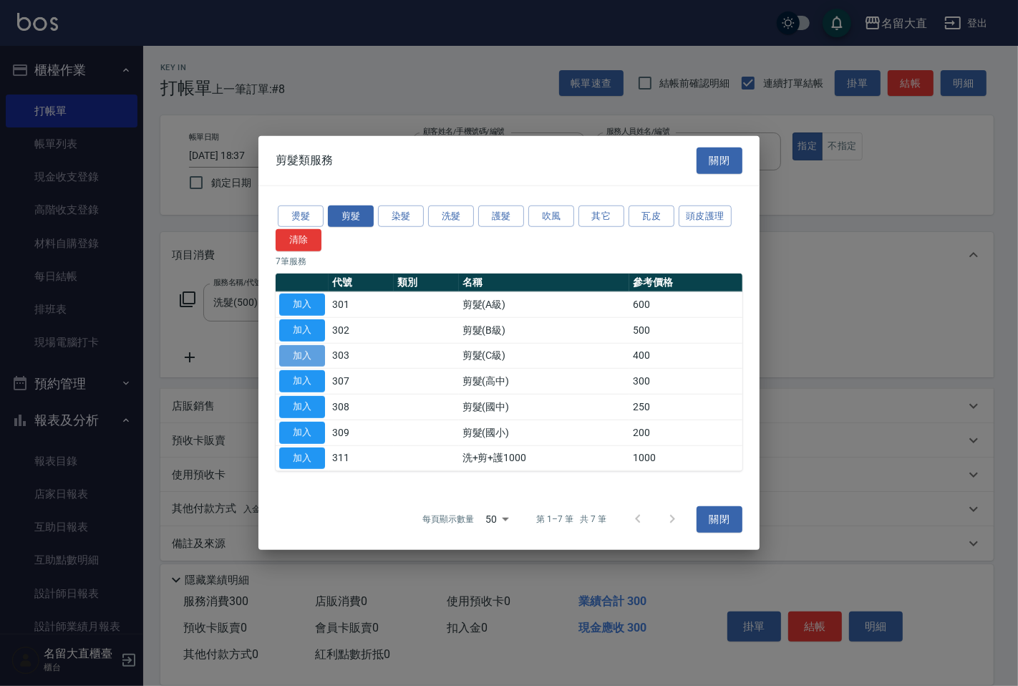
click at [306, 357] on button "加入" at bounding box center [302, 355] width 46 height 22
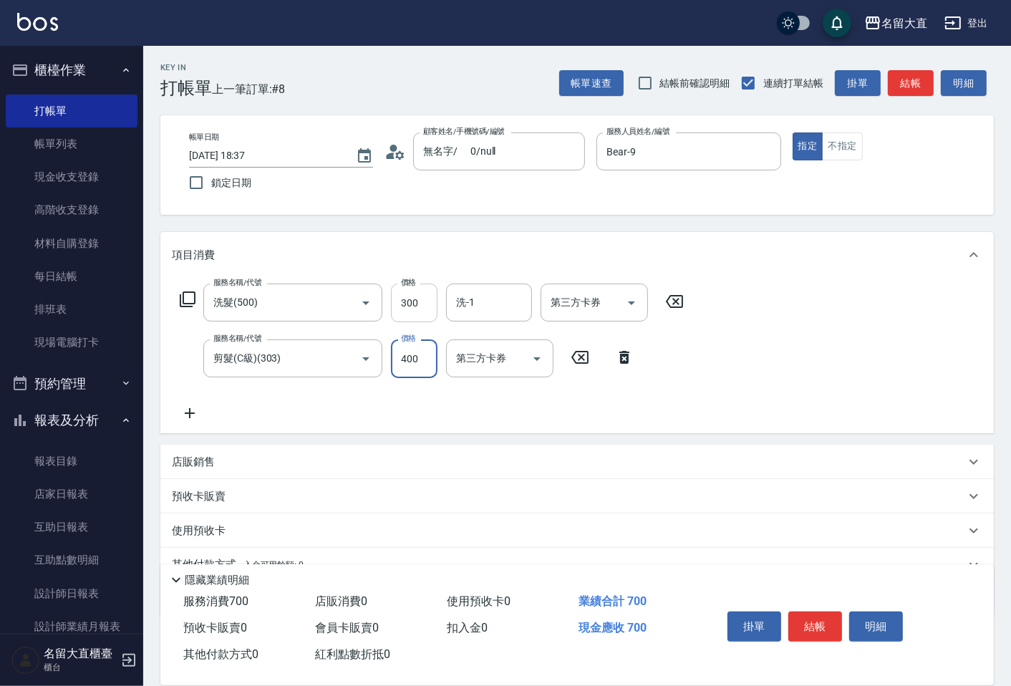
drag, startPoint x: 423, startPoint y: 289, endPoint x: 420, endPoint y: 297, distance: 9.1
click at [422, 289] on input "300" at bounding box center [414, 303] width 47 height 39
click at [423, 341] on input "3" at bounding box center [414, 358] width 47 height 39
click at [418, 352] on input "3" at bounding box center [414, 358] width 47 height 39
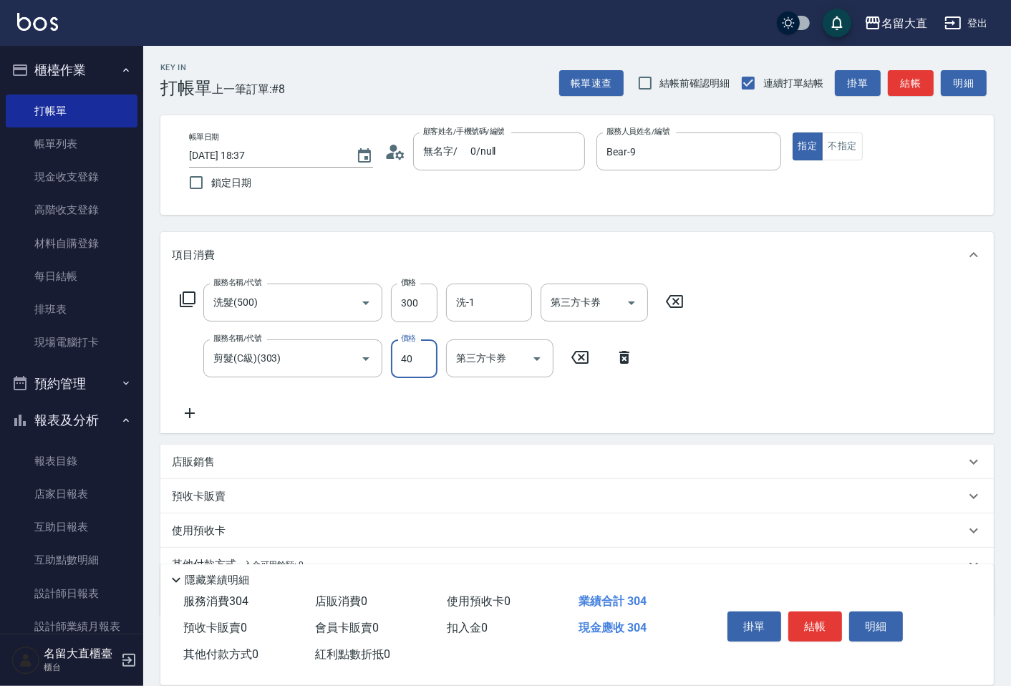
type input "400"
click at [414, 314] on input "300" at bounding box center [414, 303] width 47 height 39
type input "350"
click at [475, 302] on input "洗-1" at bounding box center [489, 302] width 73 height 25
drag, startPoint x: 467, startPoint y: 341, endPoint x: 740, endPoint y: 181, distance: 316.7
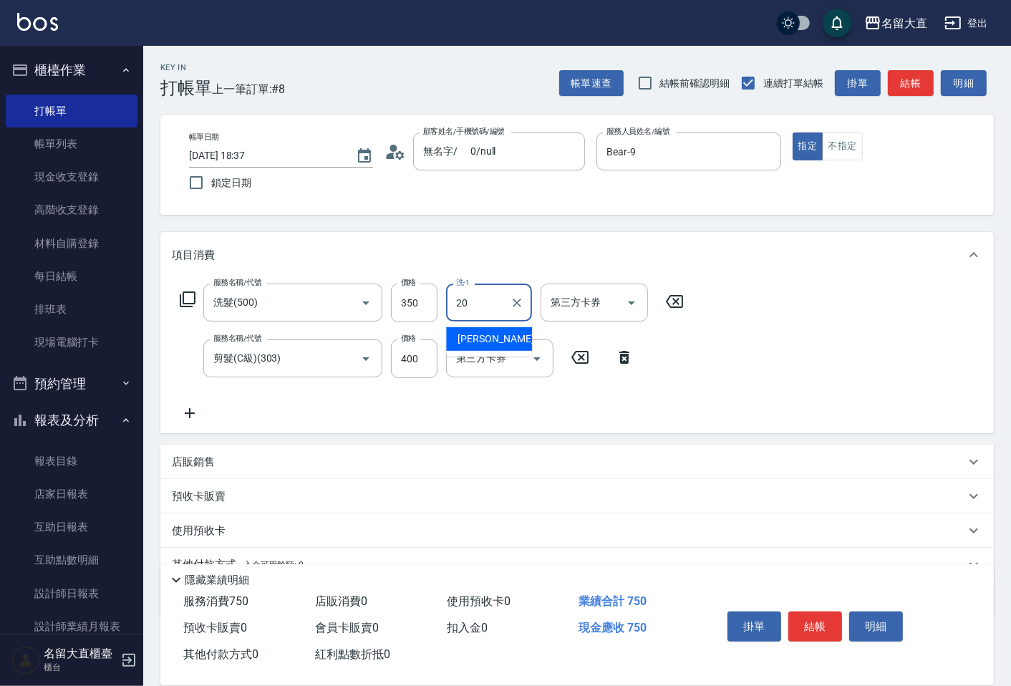
click at [475, 337] on span "詩雅 -20" at bounding box center [503, 339] width 90 height 15
type input "詩雅-20"
click at [906, 90] on button "結帳" at bounding box center [911, 83] width 46 height 26
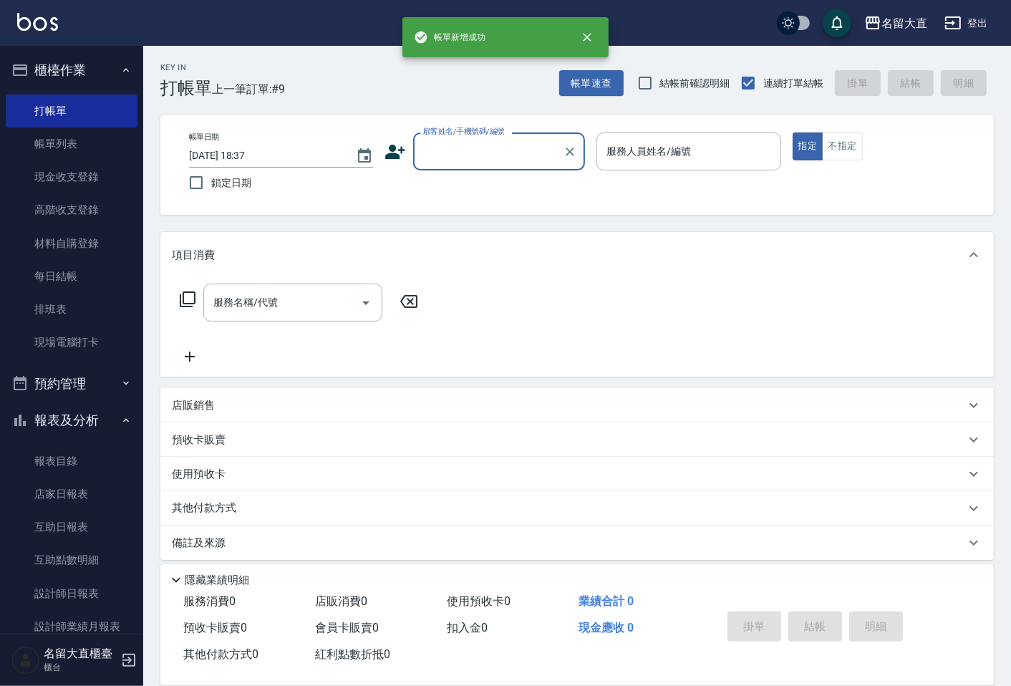
click at [484, 151] on input "顧客姓名/手機號碼/編號" at bounding box center [488, 151] width 137 height 25
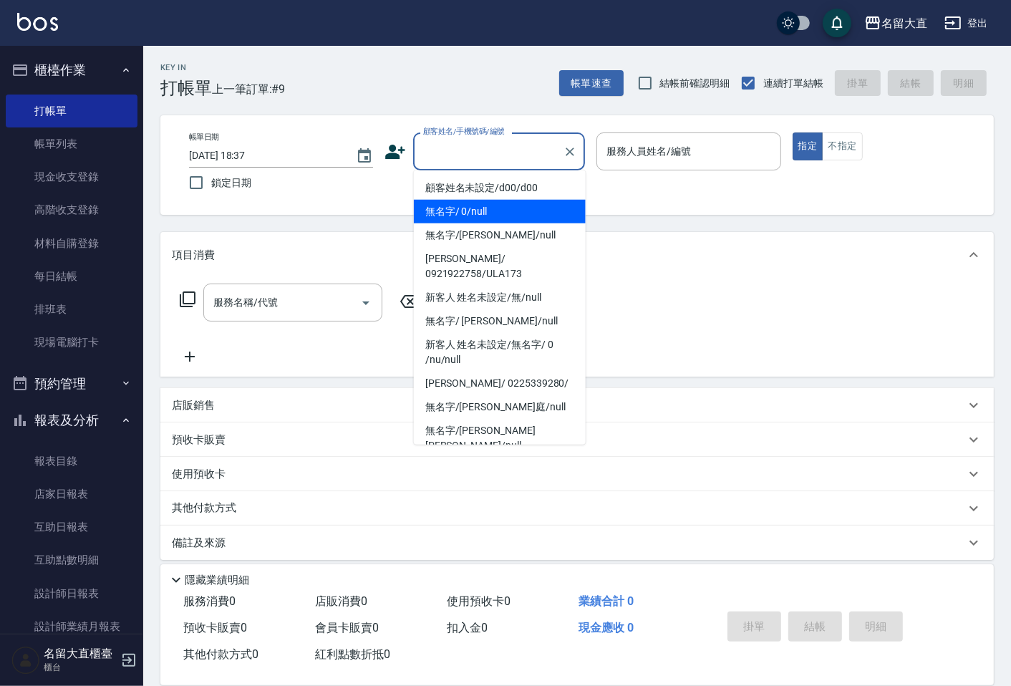
click at [464, 208] on li "無名字/ 0/null" at bounding box center [500, 212] width 172 height 24
type input "無名字/ 0/null"
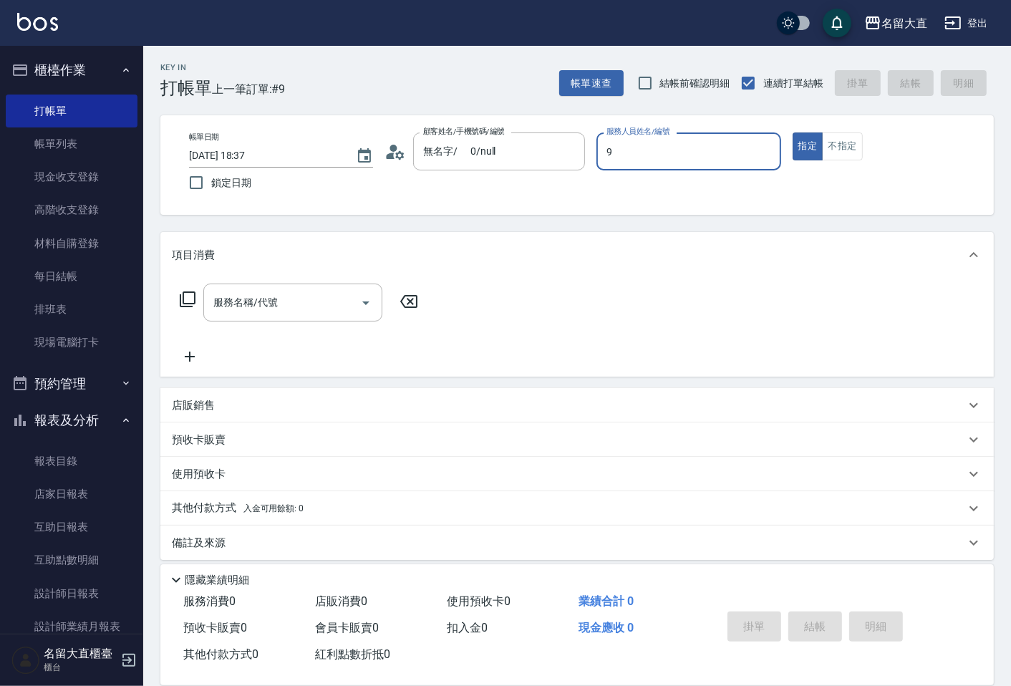
type input "Bear-9"
click at [181, 296] on icon at bounding box center [187, 299] width 17 height 17
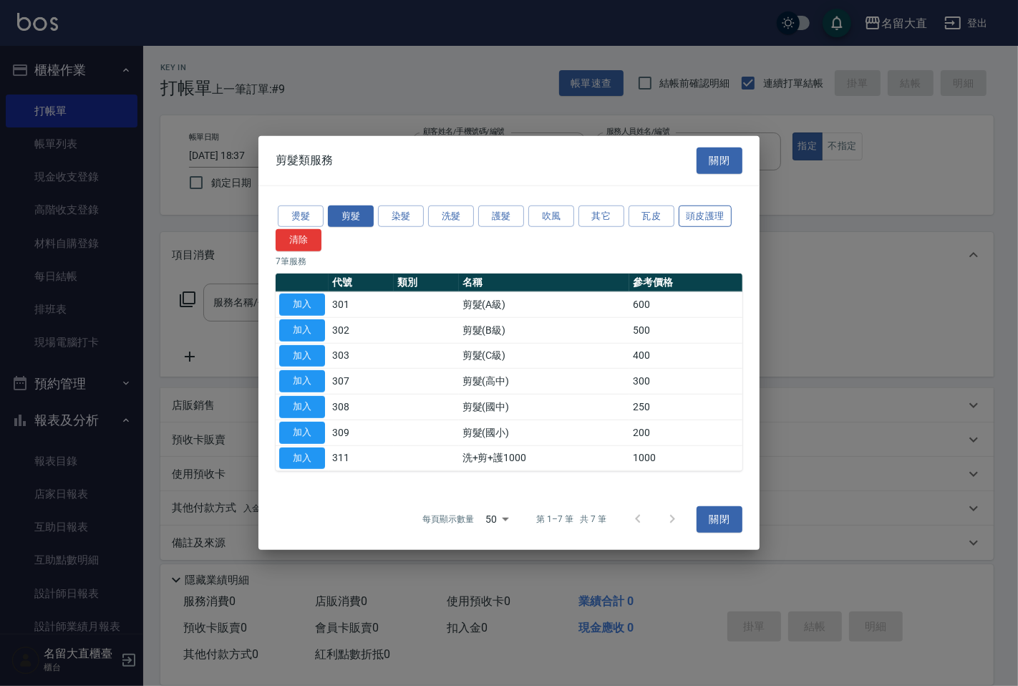
click at [697, 215] on button "頭皮護理" at bounding box center [705, 216] width 53 height 22
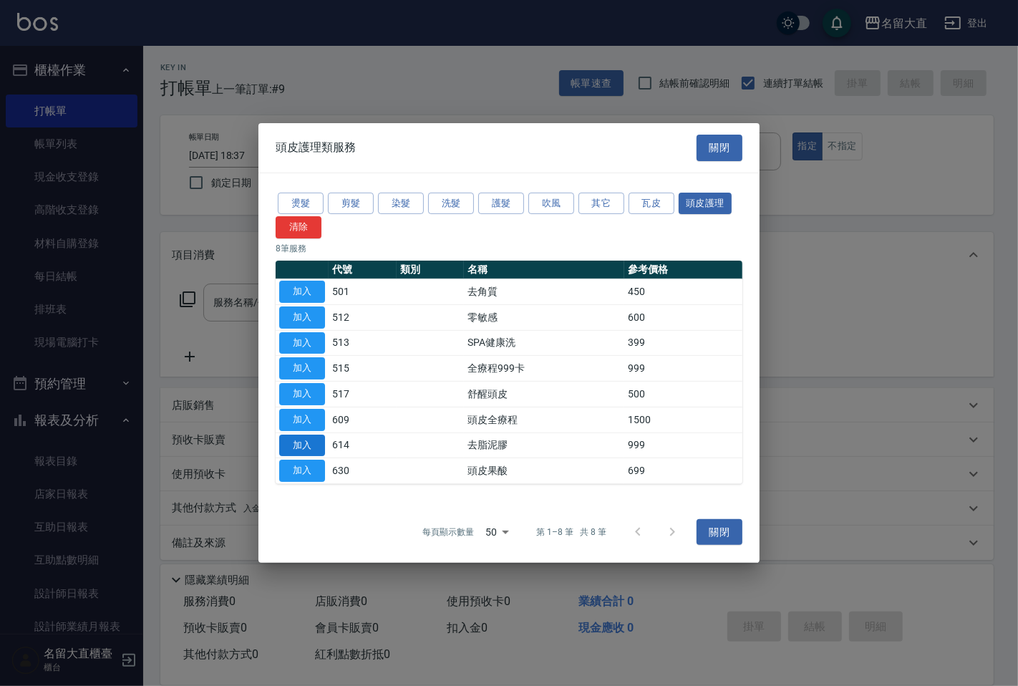
click at [311, 448] on button "加入" at bounding box center [302, 445] width 46 height 22
type input "去脂泥膠(614)"
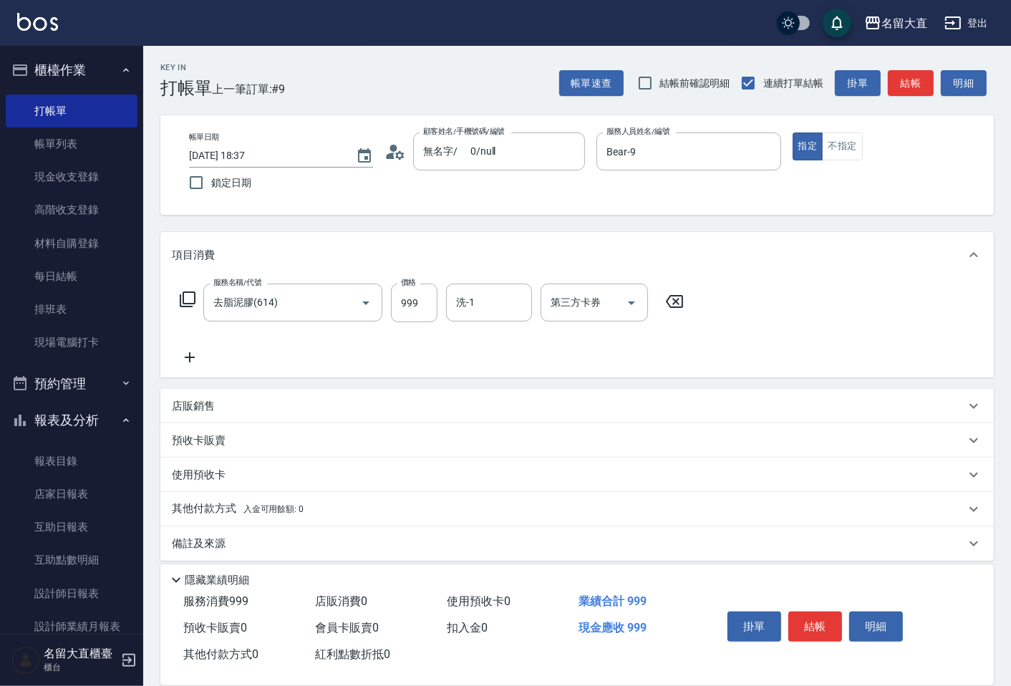
click at [189, 296] on icon at bounding box center [187, 299] width 17 height 17
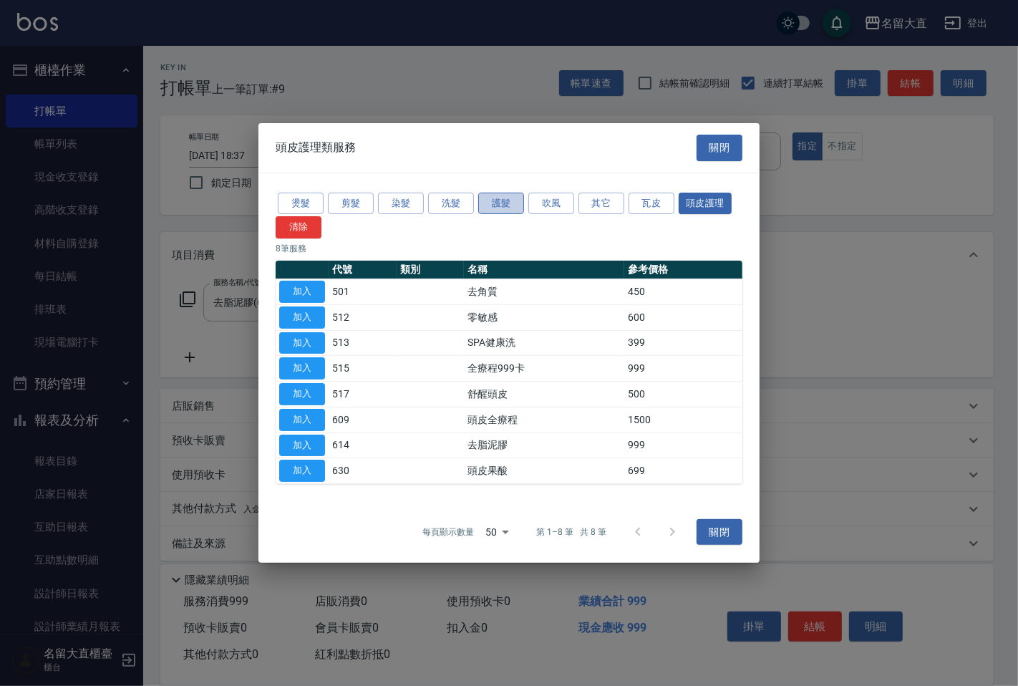
click at [501, 209] on button "護髮" at bounding box center [501, 203] width 46 height 22
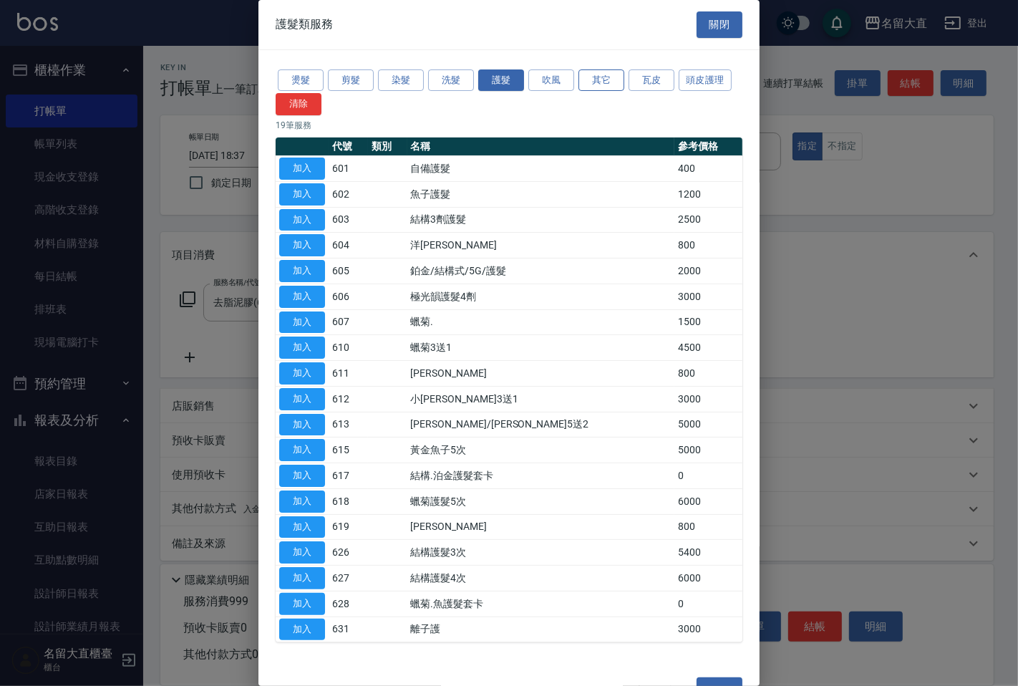
click at [597, 87] on button "其它" at bounding box center [602, 80] width 46 height 22
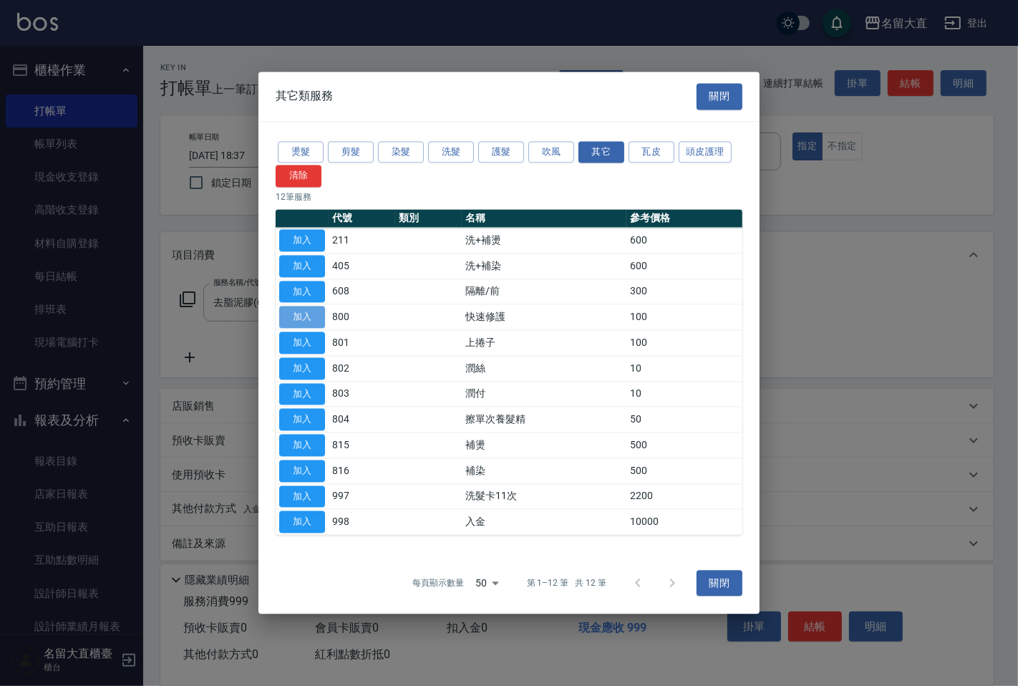
click at [304, 316] on button "加入" at bounding box center [302, 317] width 46 height 22
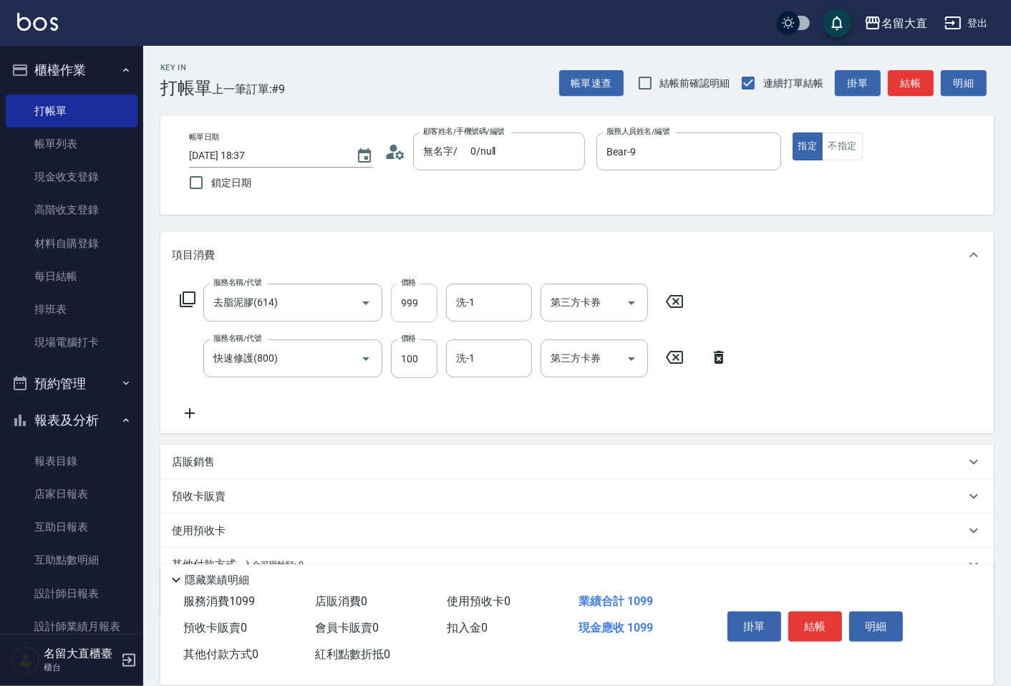
click at [404, 309] on input "999" at bounding box center [414, 303] width 47 height 39
click at [404, 308] on input "999" at bounding box center [414, 303] width 47 height 39
type input "1000"
click at [908, 68] on div "帳單速查 結帳前確認明細 連續打單結帳 掛單 結帳 明細" at bounding box center [776, 83] width 435 height 30
click at [904, 77] on button "結帳" at bounding box center [911, 83] width 46 height 26
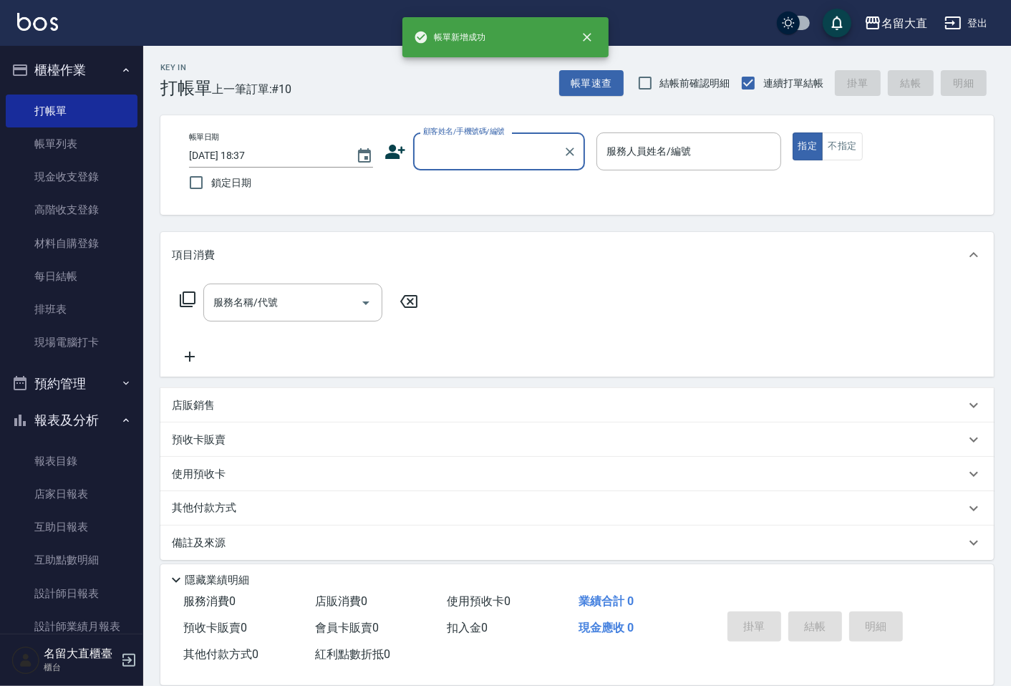
click at [454, 158] on input "顧客姓名/手機號碼/編號" at bounding box center [488, 151] width 137 height 25
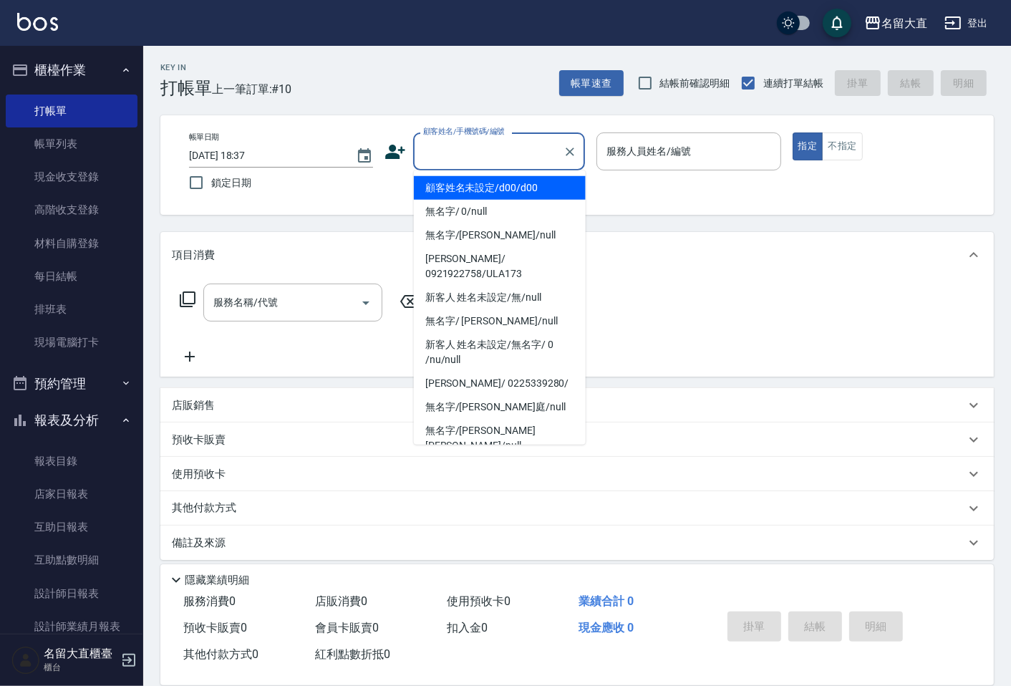
click at [445, 191] on li "顧客姓名未設定/d00/d00" at bounding box center [500, 188] width 172 height 24
type input "顧客姓名未設定/d00/d00"
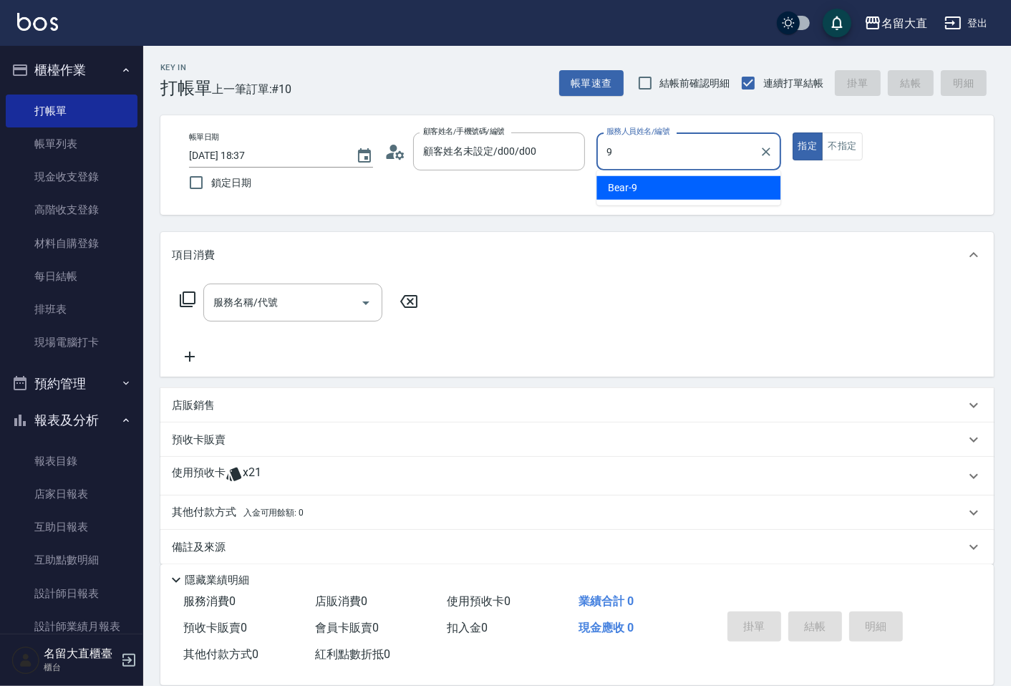
type input "Bear-9"
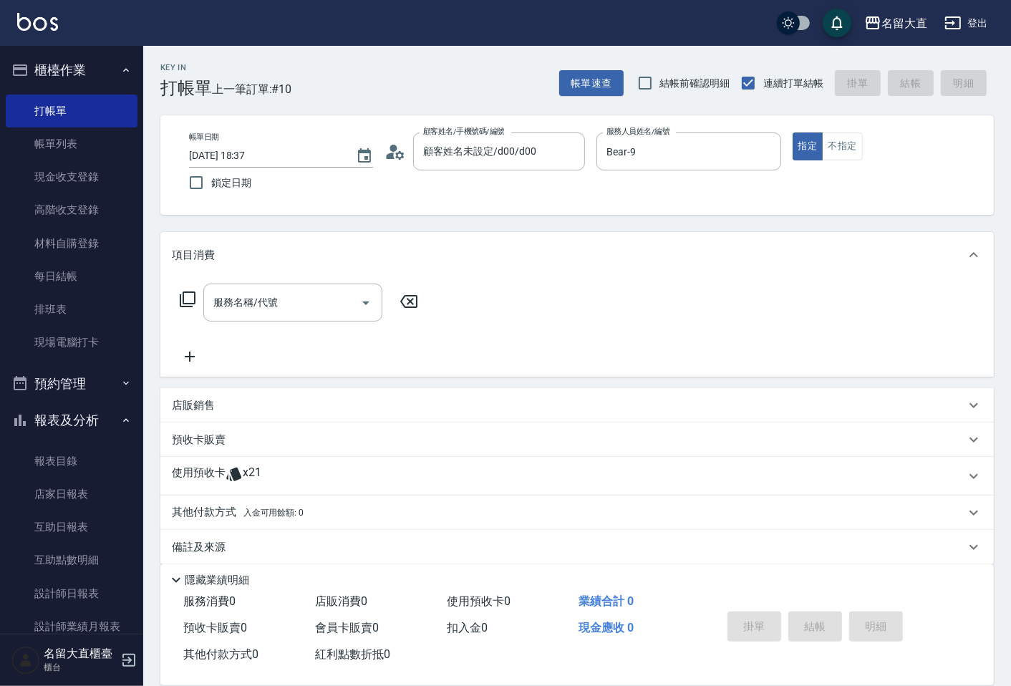
click at [182, 297] on icon at bounding box center [187, 299] width 17 height 17
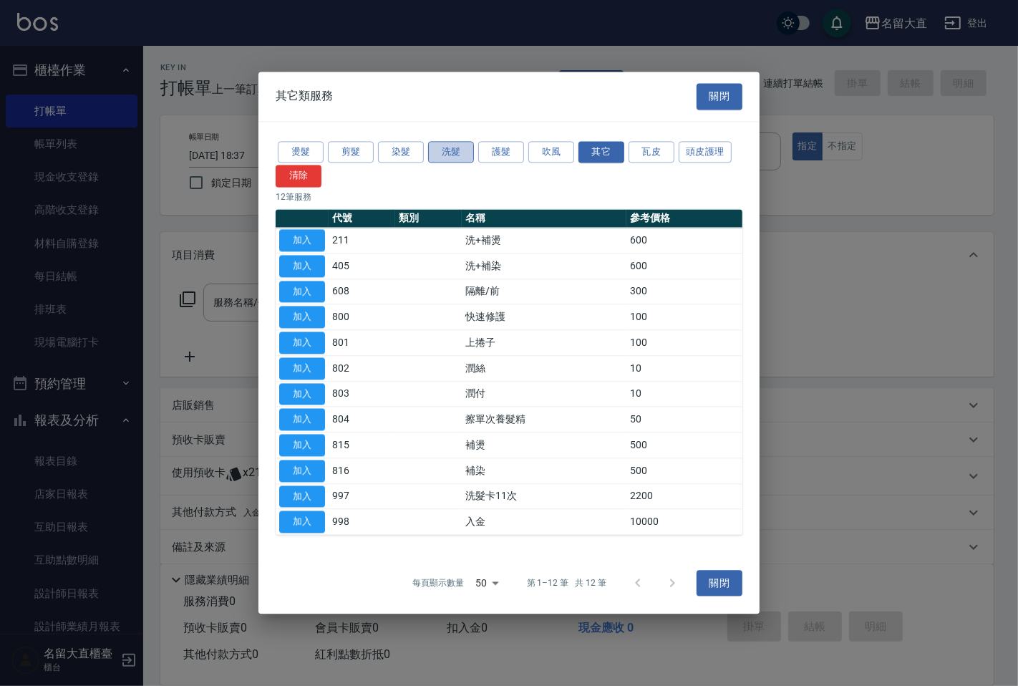
click at [442, 153] on button "洗髮" at bounding box center [451, 152] width 46 height 22
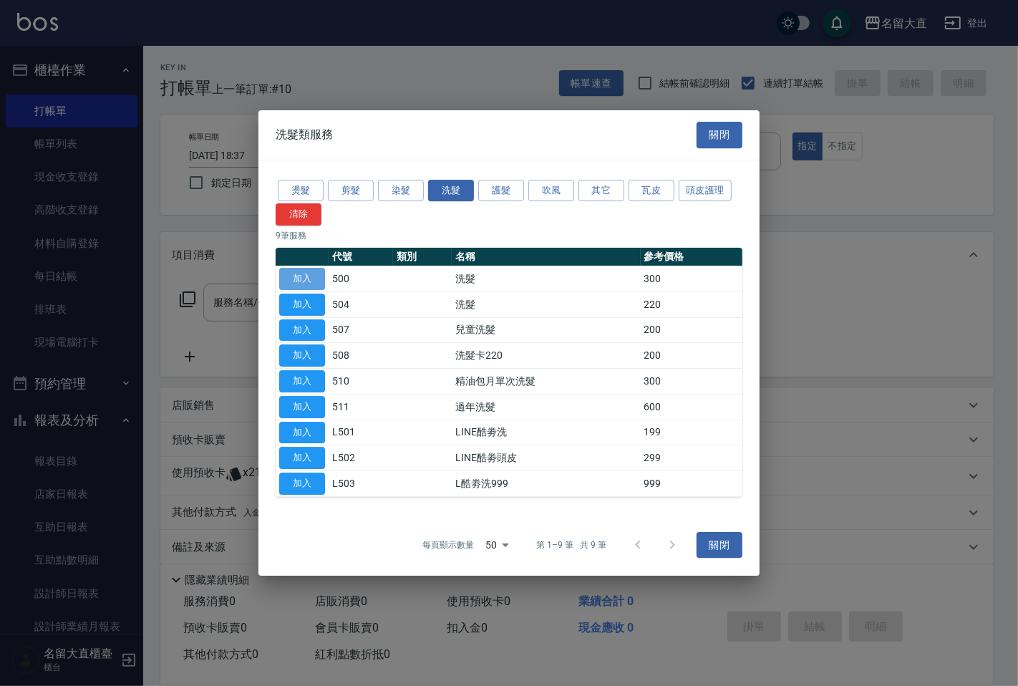
click at [314, 275] on button "加入" at bounding box center [302, 279] width 46 height 22
type input "洗髮(500)"
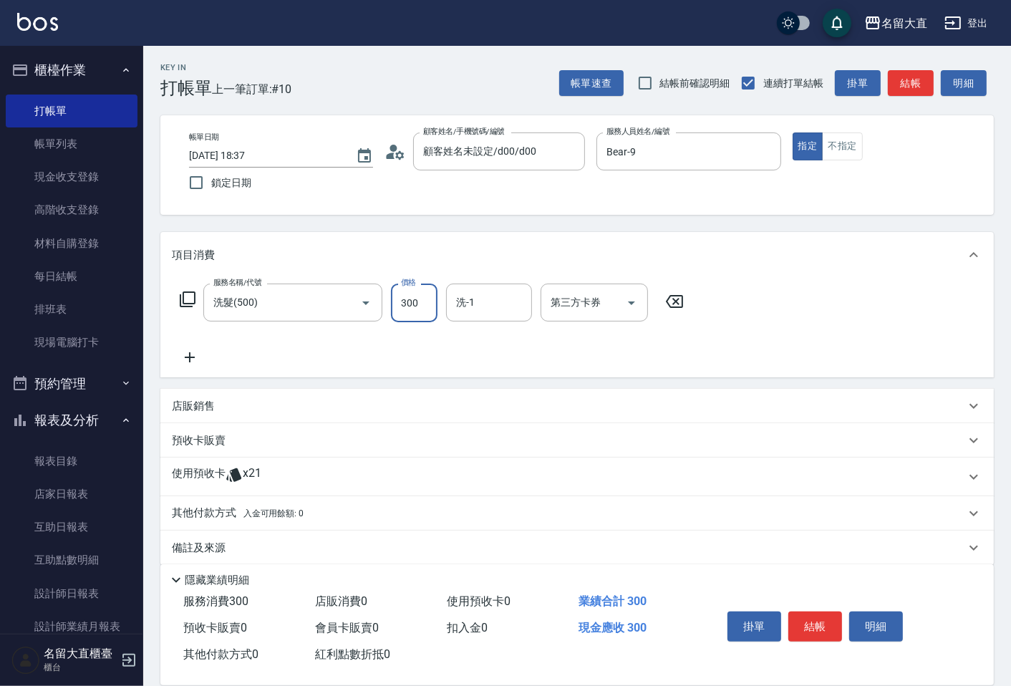
click at [421, 305] on input "300" at bounding box center [414, 303] width 47 height 39
type input "350"
click at [455, 308] on input "洗-1" at bounding box center [489, 302] width 73 height 25
click at [461, 324] on ul "詩雅 -20" at bounding box center [489, 338] width 86 height 35
click at [446, 337] on div "詩雅 -20" at bounding box center [489, 339] width 86 height 24
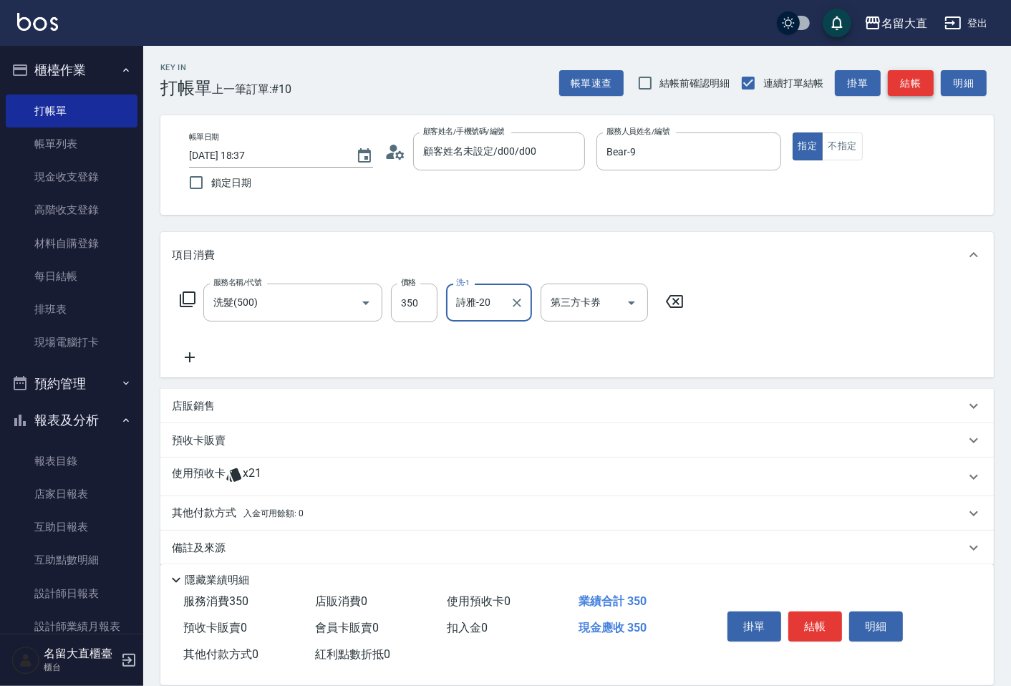
type input "詩雅-20"
click at [907, 81] on button "結帳" at bounding box center [911, 83] width 46 height 26
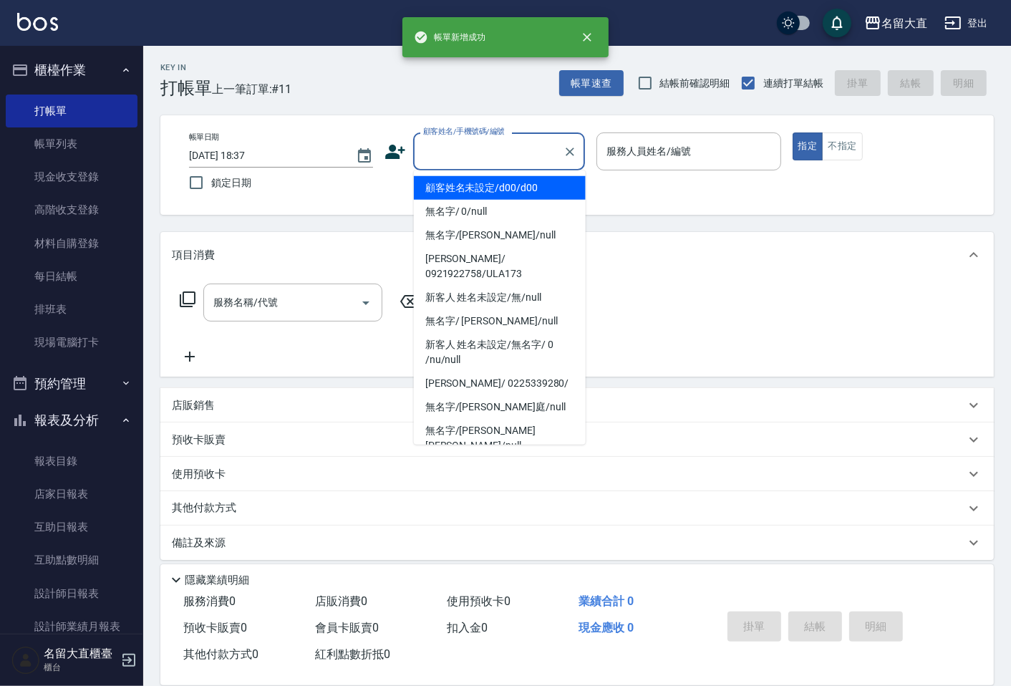
click at [459, 160] on input "顧客姓名/手機號碼/編號" at bounding box center [488, 151] width 137 height 25
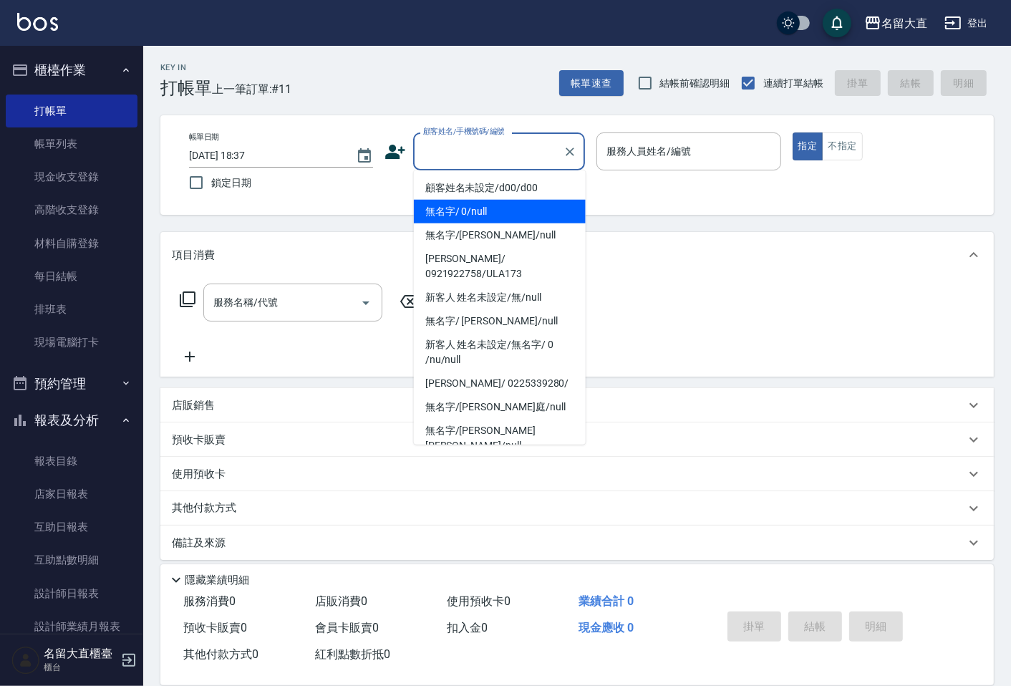
click at [445, 201] on li "無名字/ 0/null" at bounding box center [500, 212] width 172 height 24
type input "無名字/ 0/null"
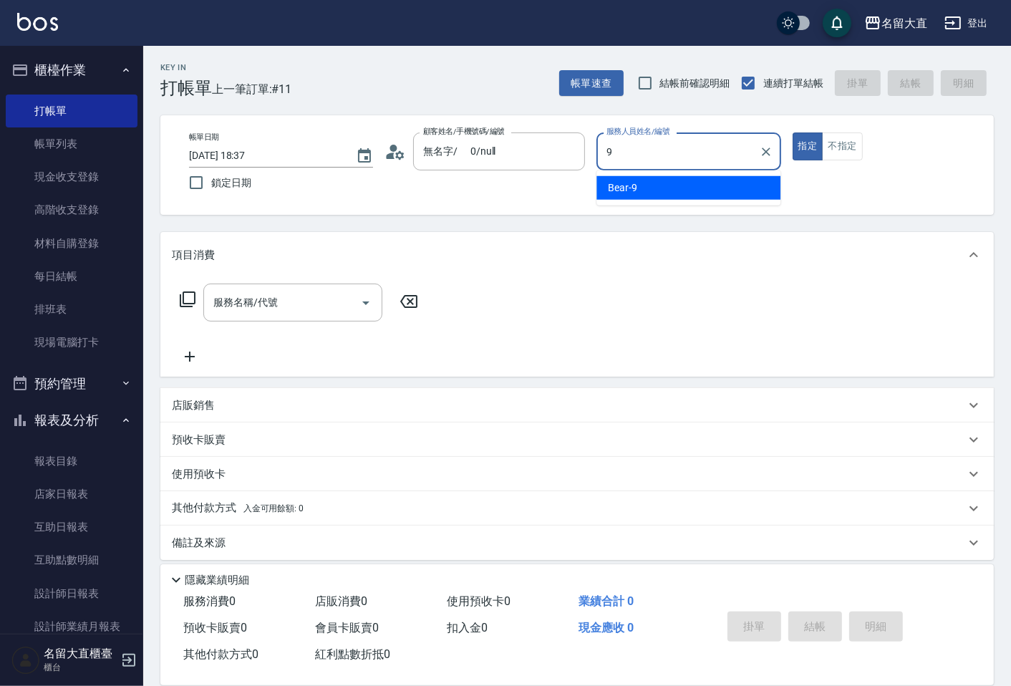
type input "Bear-9"
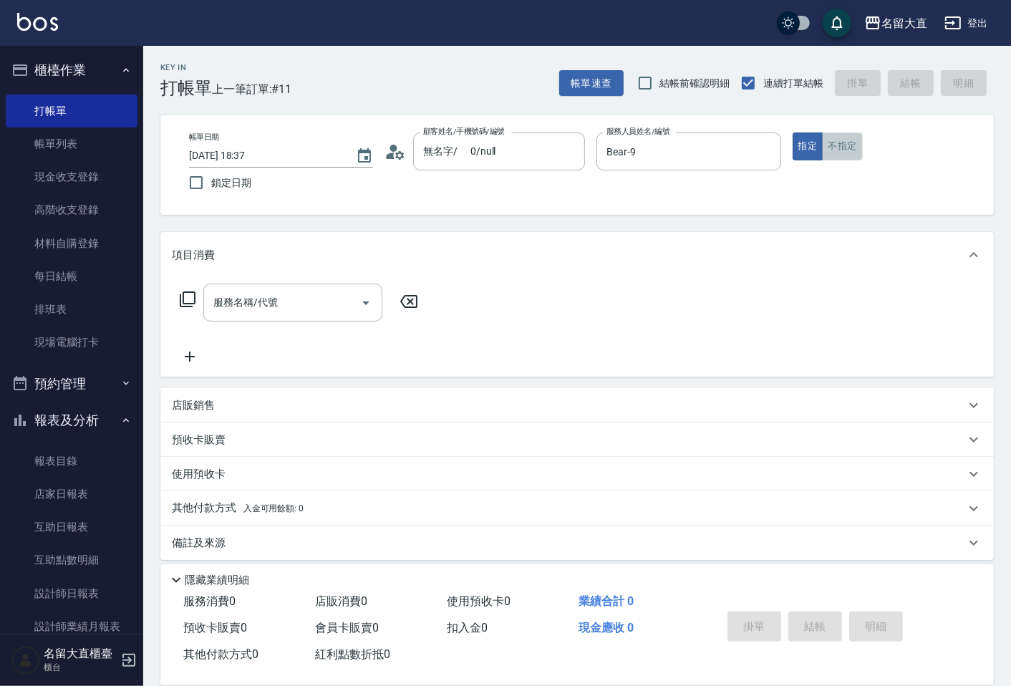
click at [833, 156] on button "不指定" at bounding box center [842, 146] width 40 height 28
click at [188, 299] on icon at bounding box center [187, 299] width 17 height 17
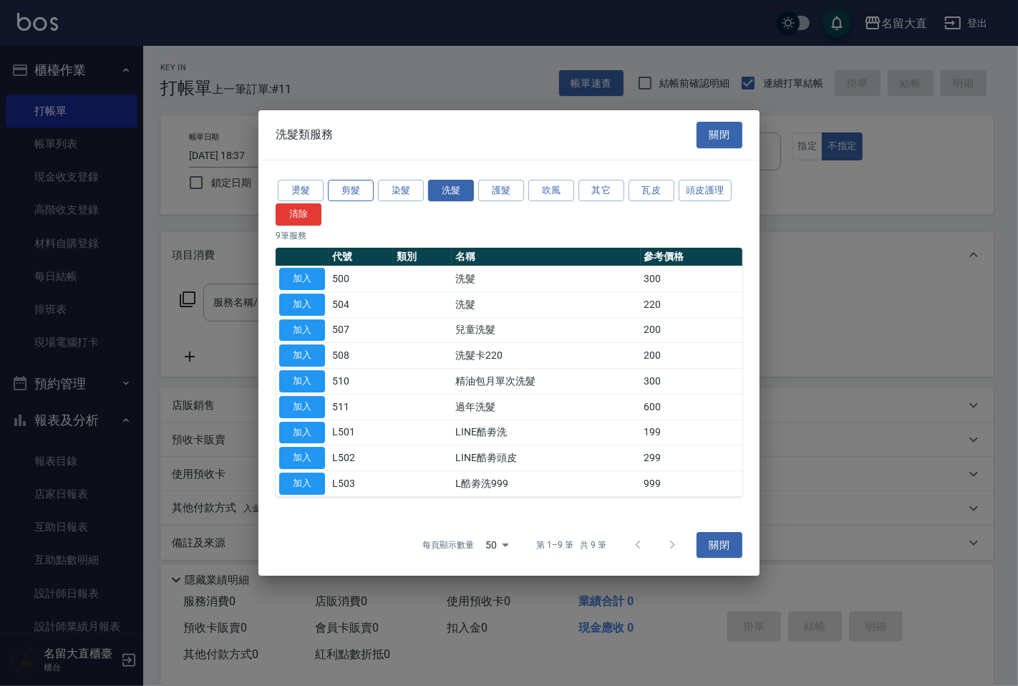
click at [346, 191] on button "剪髮" at bounding box center [351, 191] width 46 height 22
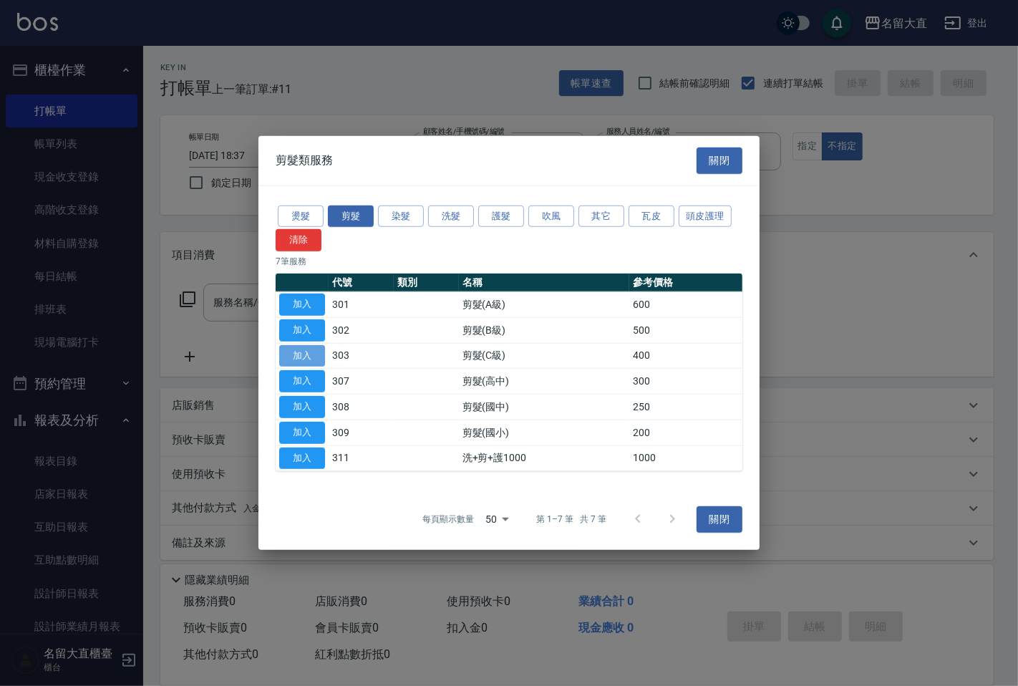
click at [304, 354] on button "加入" at bounding box center [302, 355] width 46 height 22
type input "剪髮(C級)(303)"
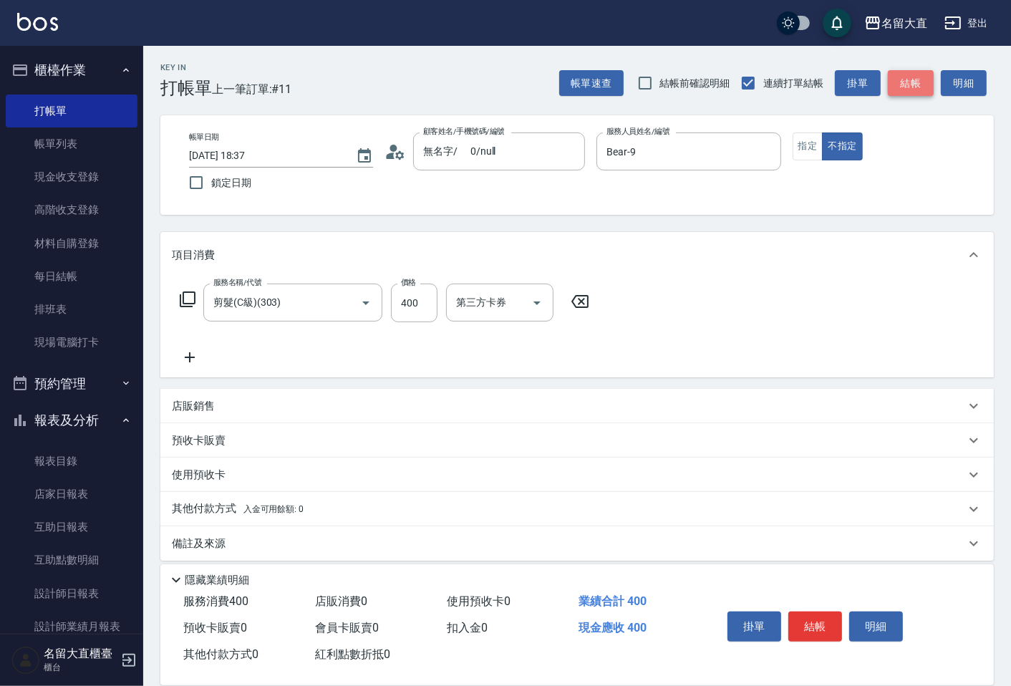
click at [901, 80] on button "結帳" at bounding box center [911, 83] width 46 height 26
type input "[DATE] 18:38"
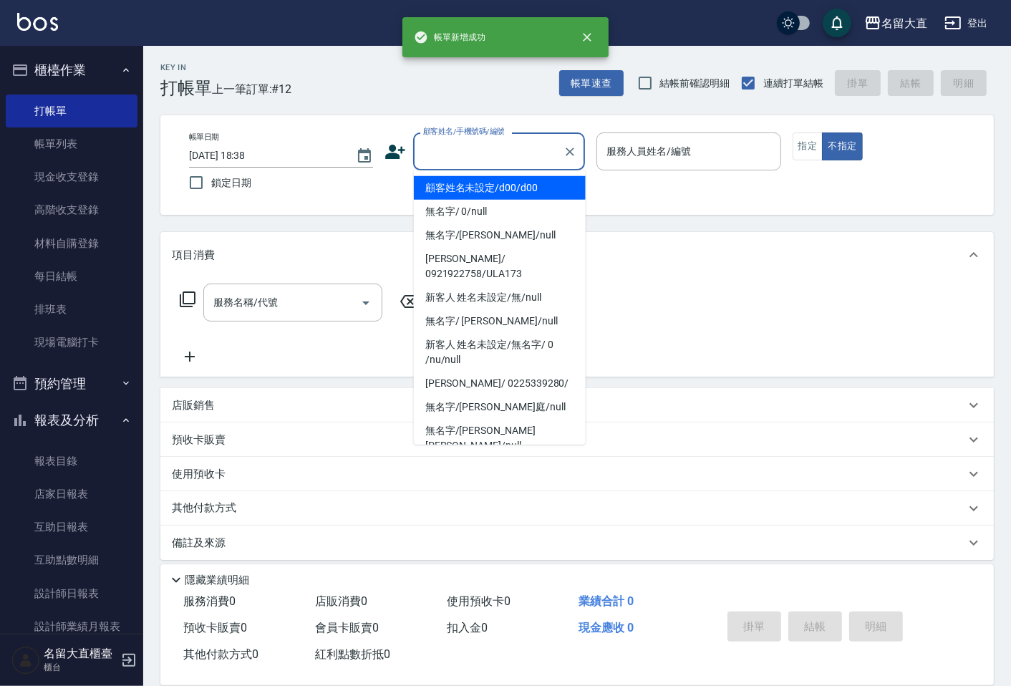
click at [452, 158] on input "顧客姓名/手機號碼/編號" at bounding box center [488, 151] width 137 height 25
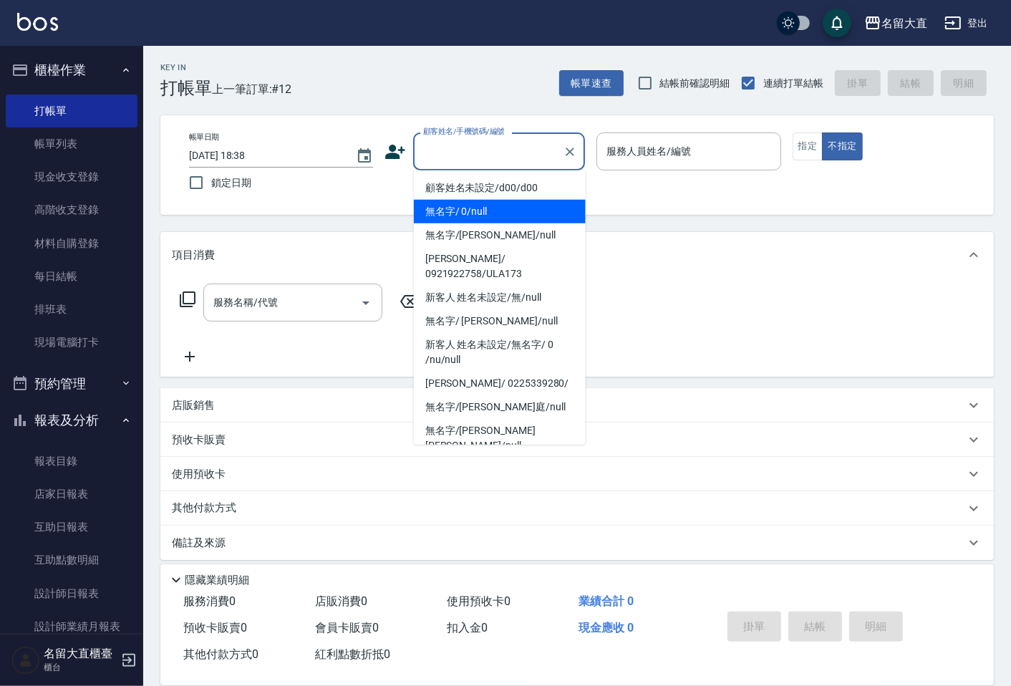
click at [449, 215] on li "無名字/ 0/null" at bounding box center [500, 212] width 172 height 24
type input "無名字/ 0/null"
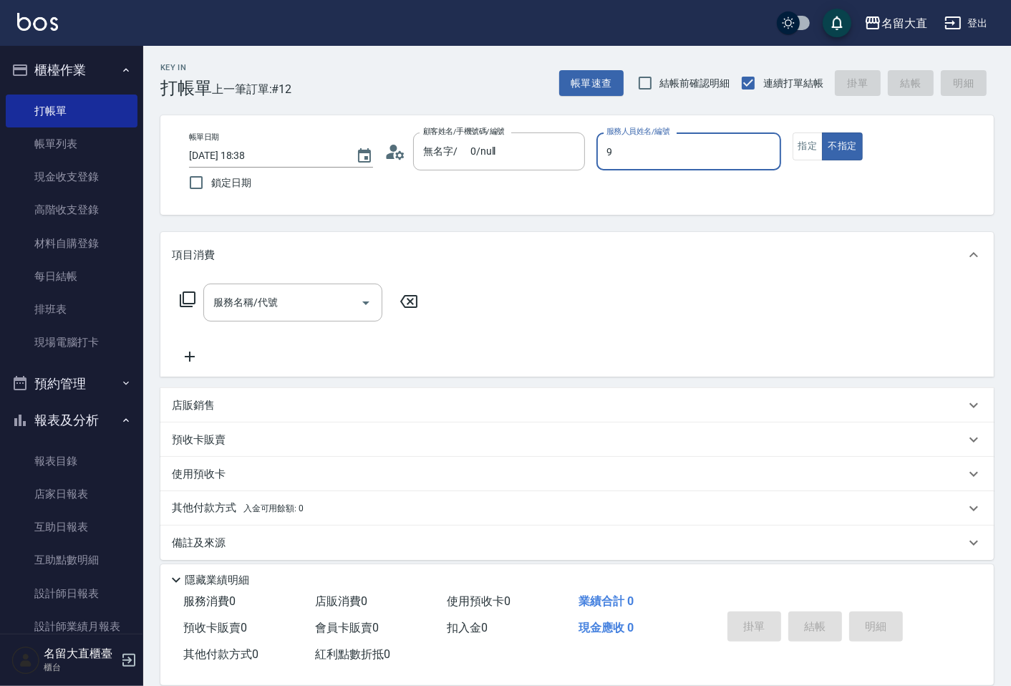
type input "Bear-9"
click at [810, 146] on button "指定" at bounding box center [808, 146] width 31 height 28
click at [190, 303] on icon at bounding box center [188, 299] width 16 height 16
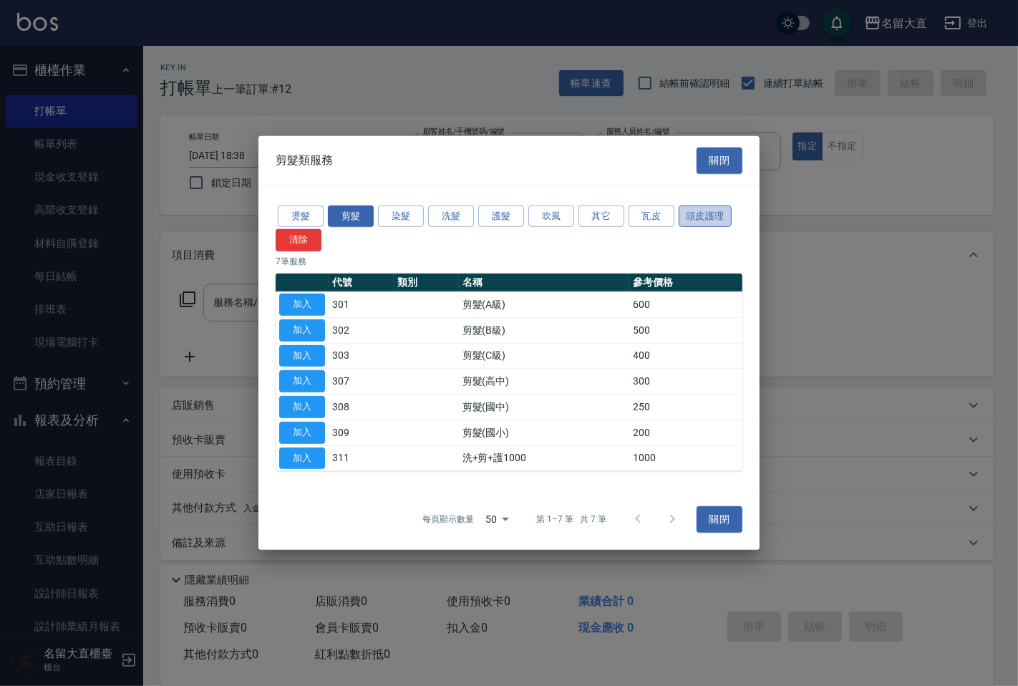
drag, startPoint x: 702, startPoint y: 216, endPoint x: 696, endPoint y: 219, distance: 7.4
click at [702, 217] on button "頭皮護理" at bounding box center [705, 216] width 53 height 22
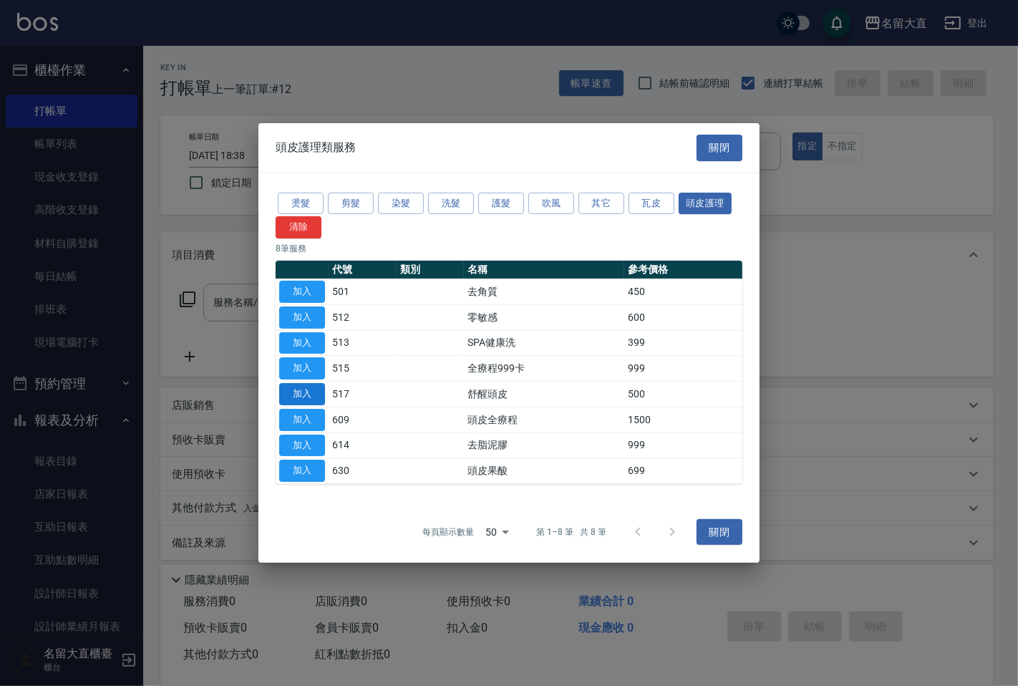
click at [288, 394] on button "加入" at bounding box center [302, 394] width 46 height 22
type input "舒醒頭皮(517)"
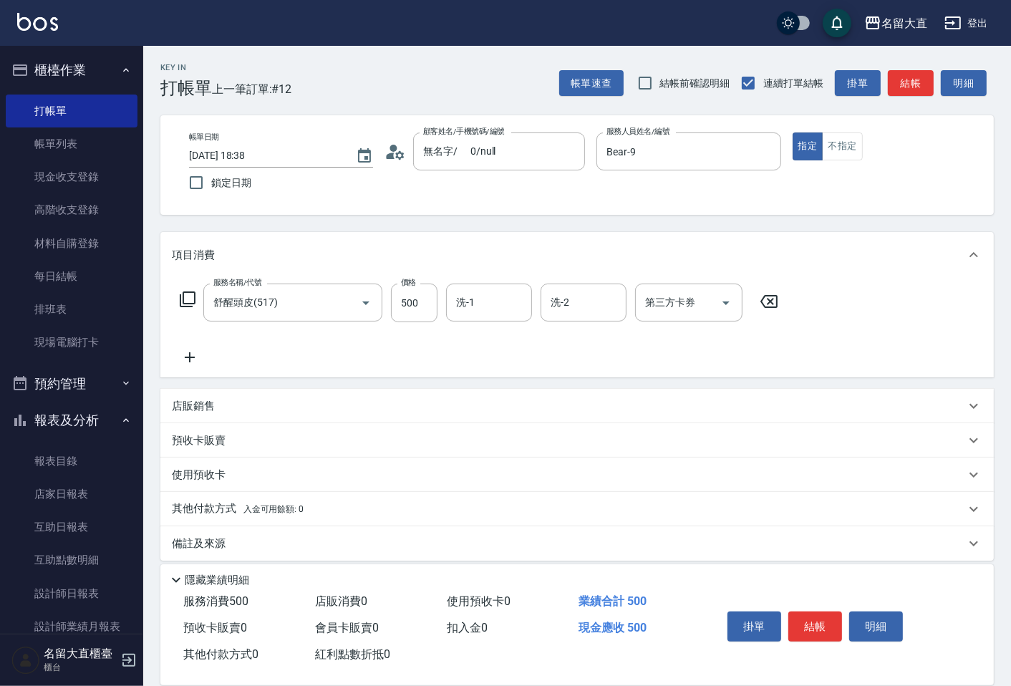
click at [183, 303] on icon at bounding box center [187, 299] width 17 height 17
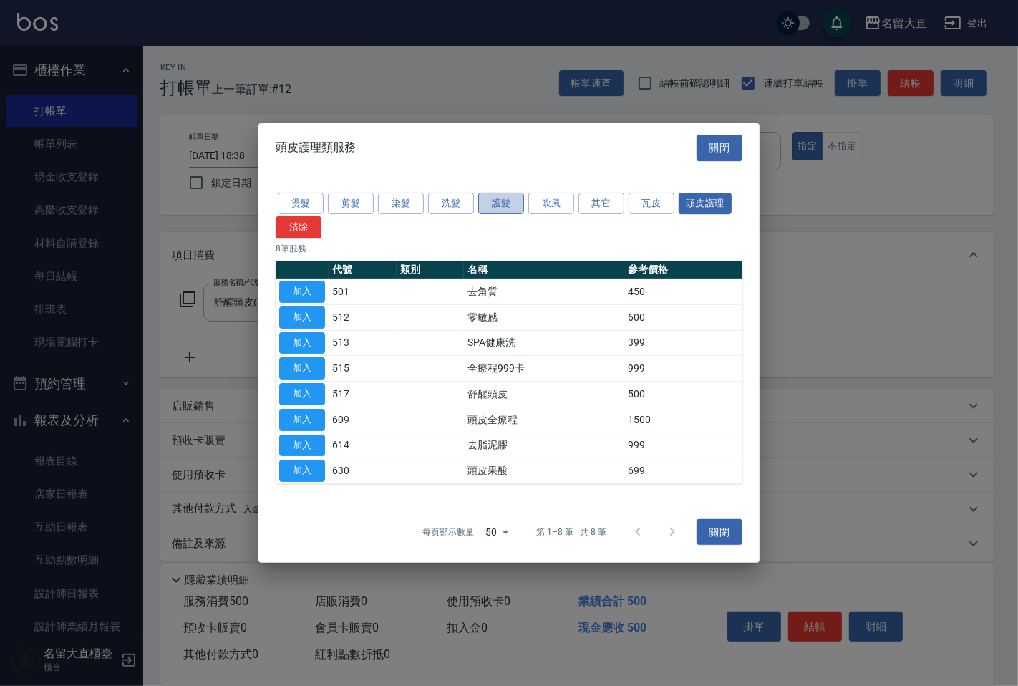
click at [492, 198] on button "護髮" at bounding box center [501, 203] width 46 height 22
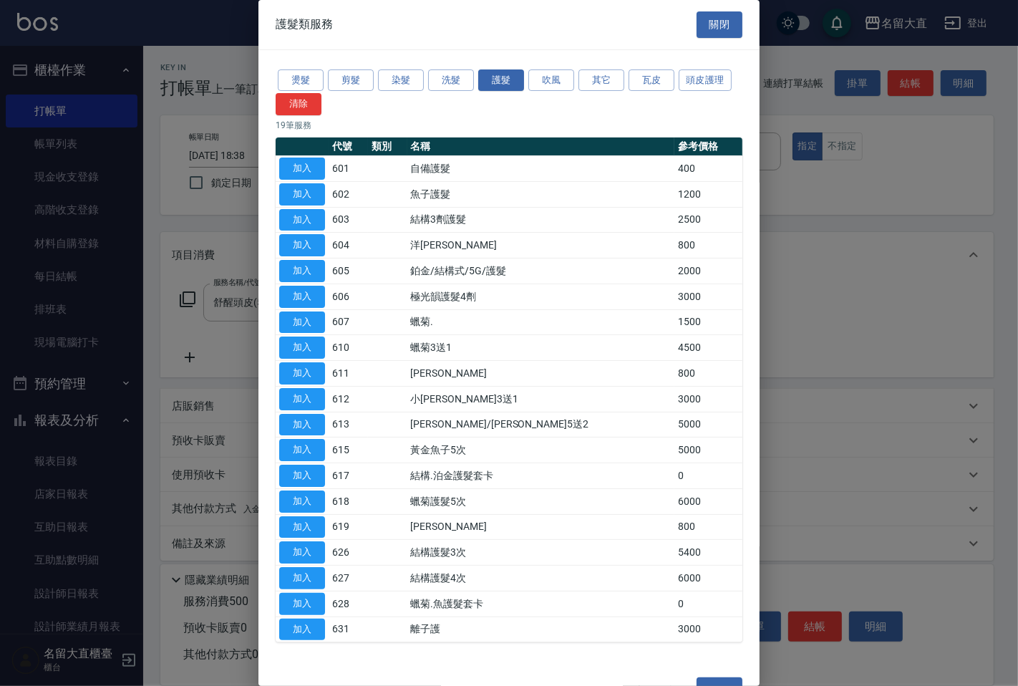
click at [305, 269] on button "加入" at bounding box center [302, 271] width 46 height 22
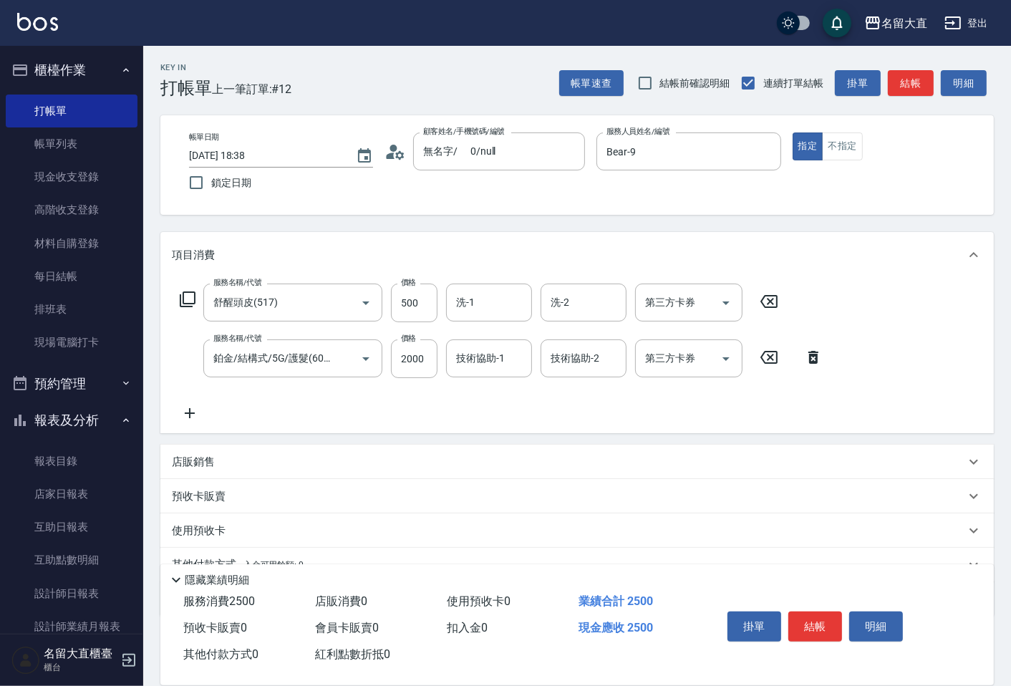
click at [183, 294] on icon at bounding box center [187, 299] width 17 height 17
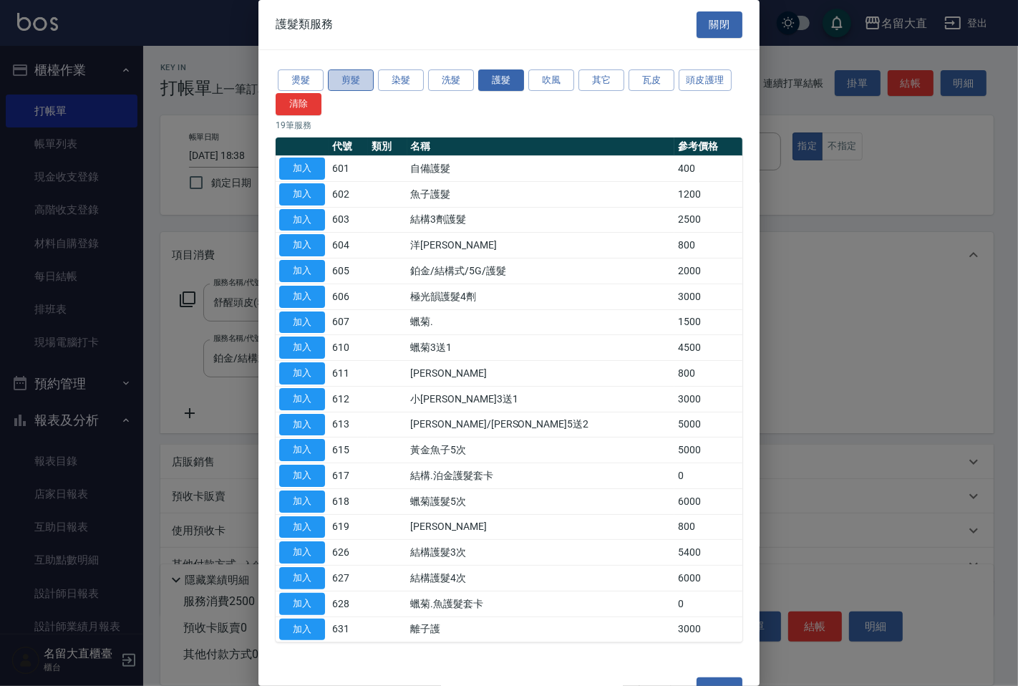
click at [370, 86] on button "剪髮" at bounding box center [351, 80] width 46 height 22
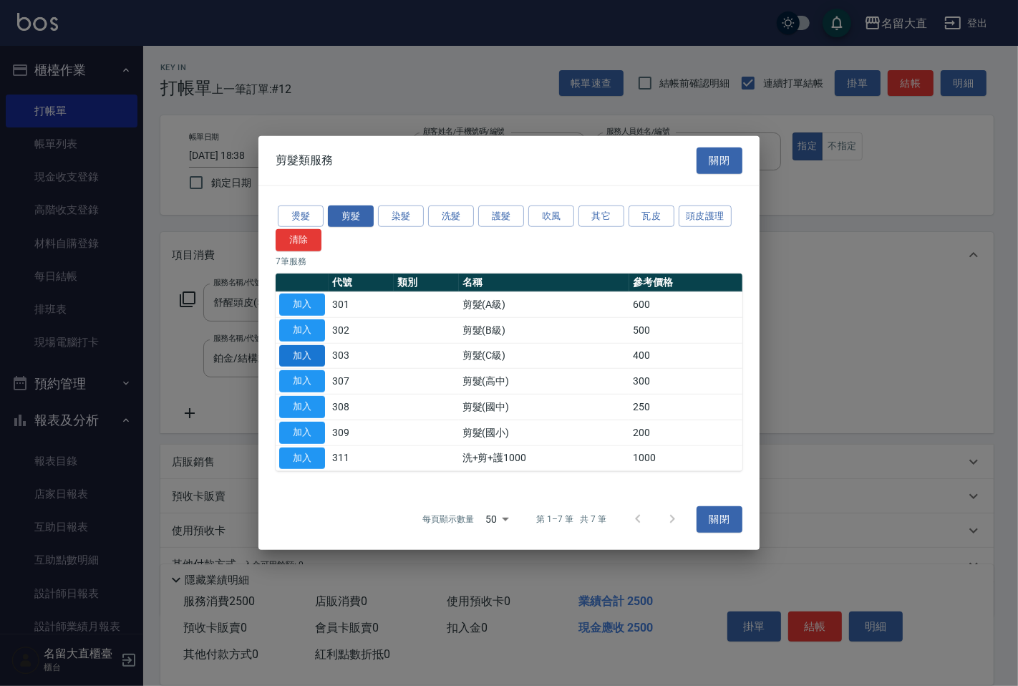
click at [291, 356] on button "加入" at bounding box center [302, 355] width 46 height 22
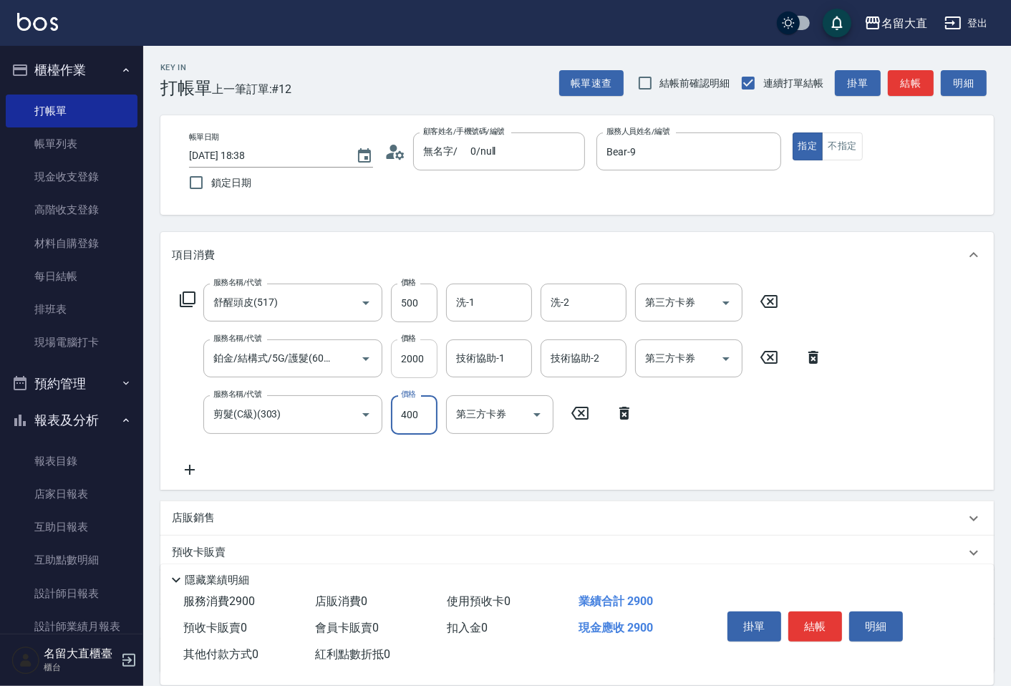
click at [415, 357] on input "2000" at bounding box center [414, 358] width 47 height 39
click at [406, 314] on input "500" at bounding box center [414, 303] width 47 height 39
click at [407, 314] on input "500" at bounding box center [414, 303] width 47 height 39
type input "600"
click at [416, 364] on input "2000" at bounding box center [414, 358] width 47 height 39
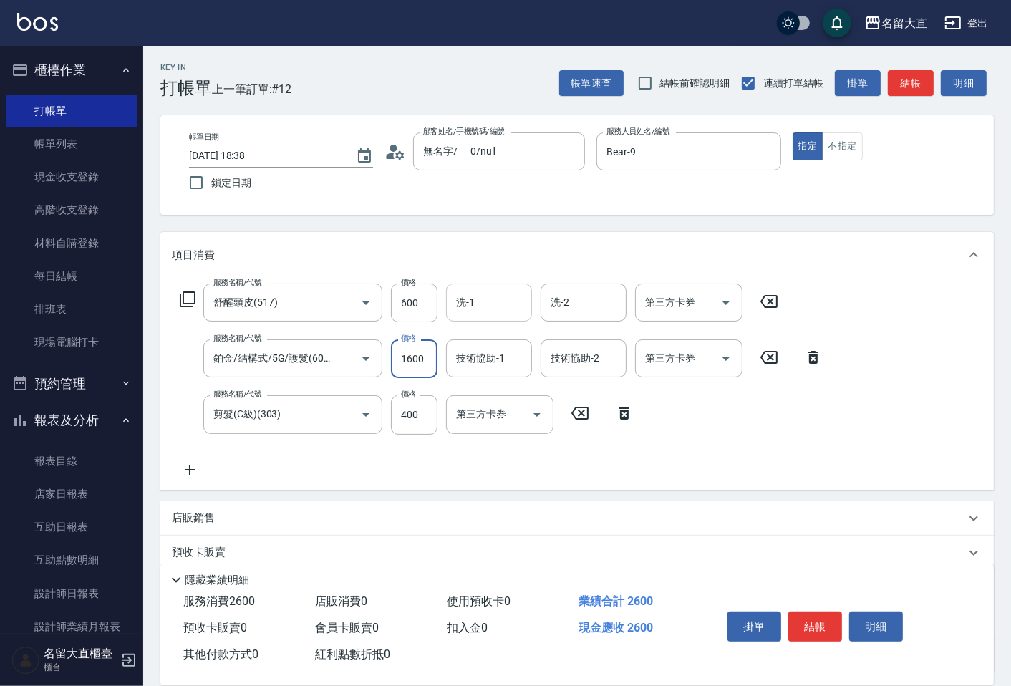
type input "1600"
click at [497, 299] on input "洗-1" at bounding box center [489, 302] width 73 height 25
drag, startPoint x: 478, startPoint y: 333, endPoint x: 689, endPoint y: 205, distance: 246.5
click at [480, 332] on span "詩雅 -20" at bounding box center [503, 339] width 90 height 15
type input "詩雅-20"
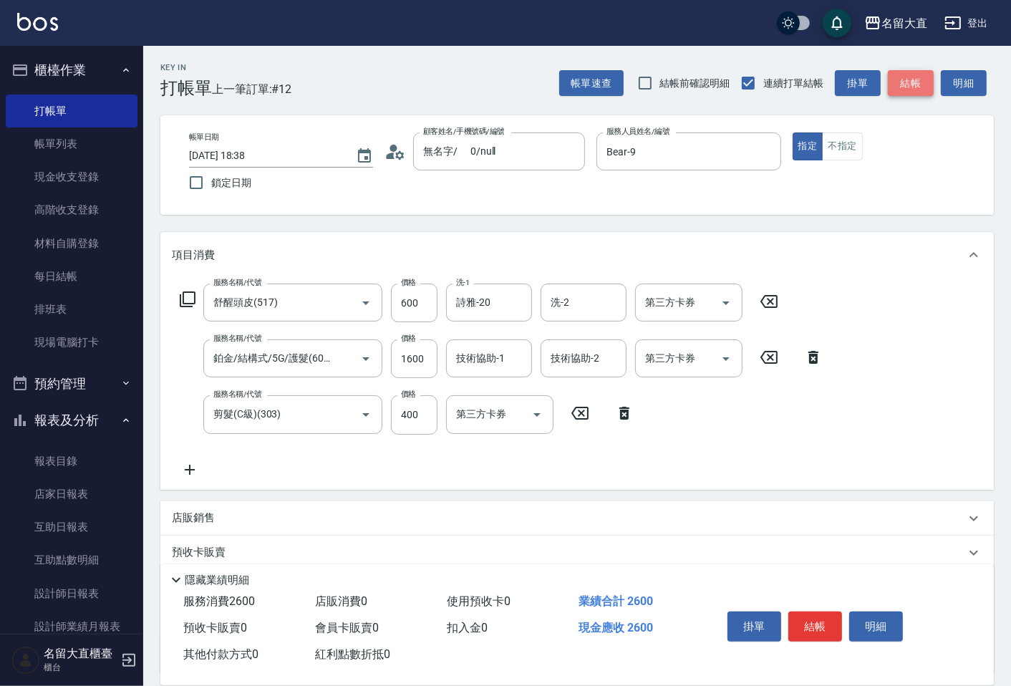
click at [905, 86] on button "結帳" at bounding box center [911, 83] width 46 height 26
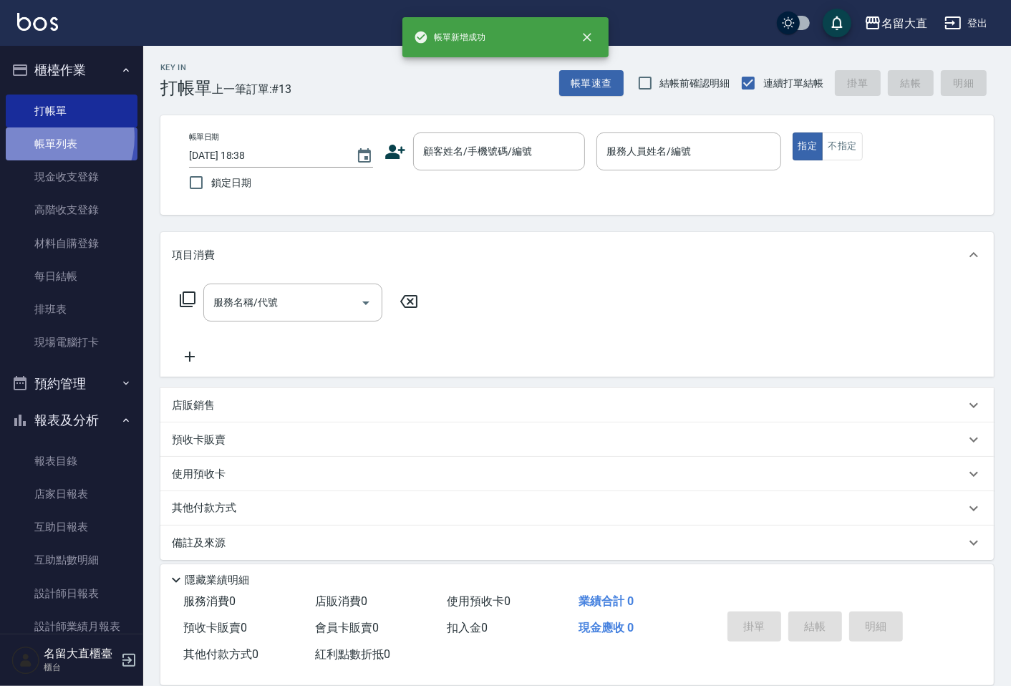
click at [48, 137] on link "帳單列表" at bounding box center [72, 143] width 132 height 33
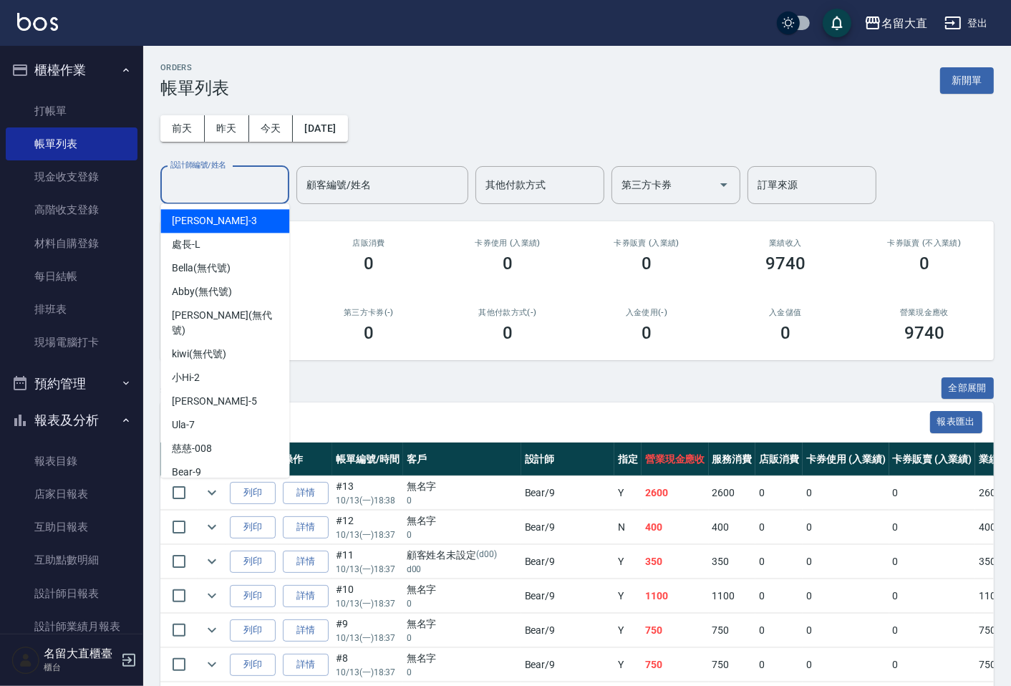
click at [213, 186] on input "設計師編號/姓名" at bounding box center [225, 185] width 116 height 25
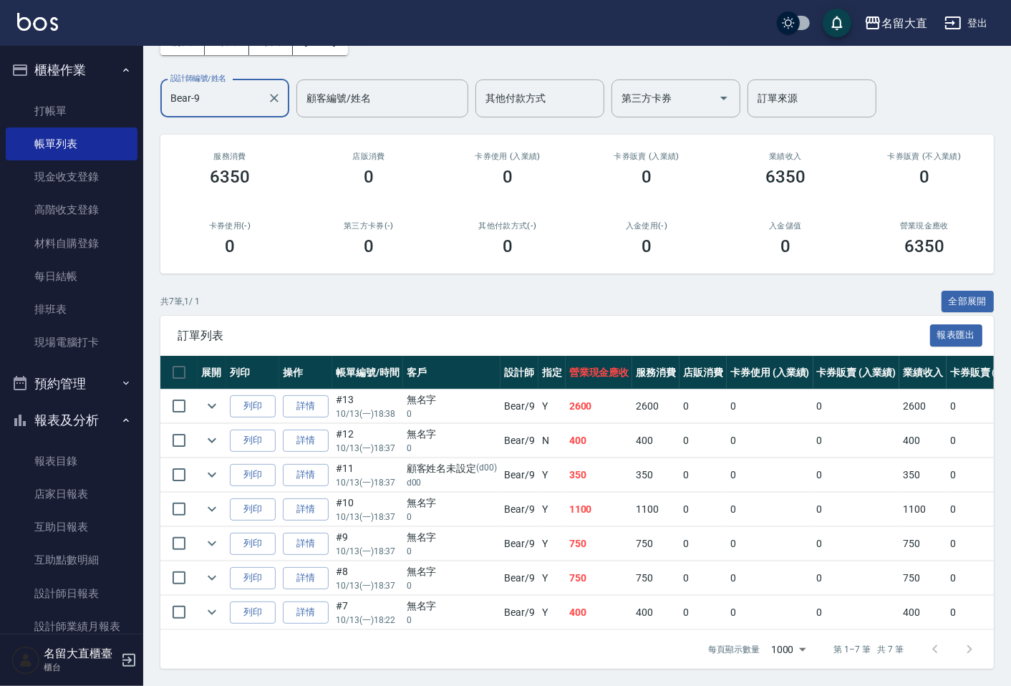
scroll to position [99, 0]
type input "Bear-9"
click at [211, 466] on icon "expand row" at bounding box center [211, 474] width 17 height 17
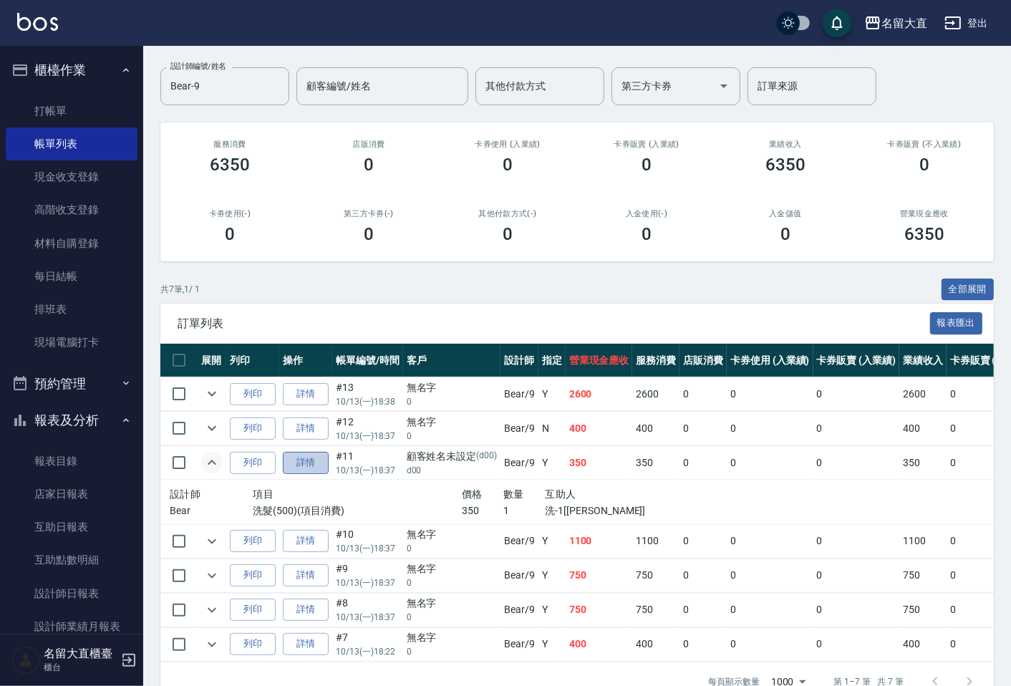
click at [301, 454] on link "詳情" at bounding box center [306, 463] width 46 height 22
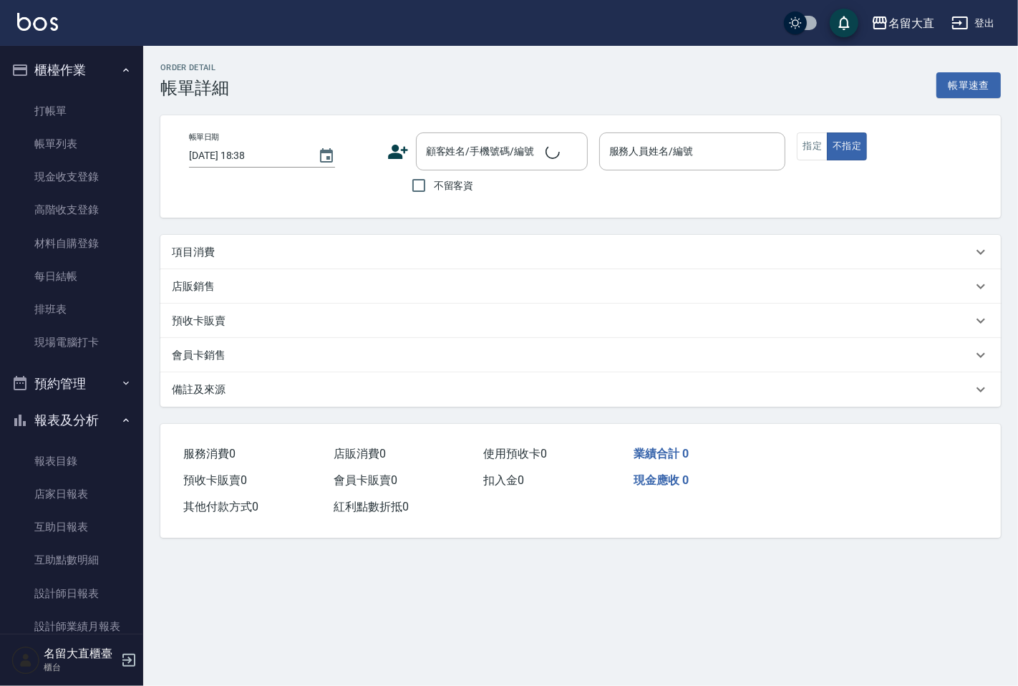
type input "[DATE] 18:37"
type input "Bear-9"
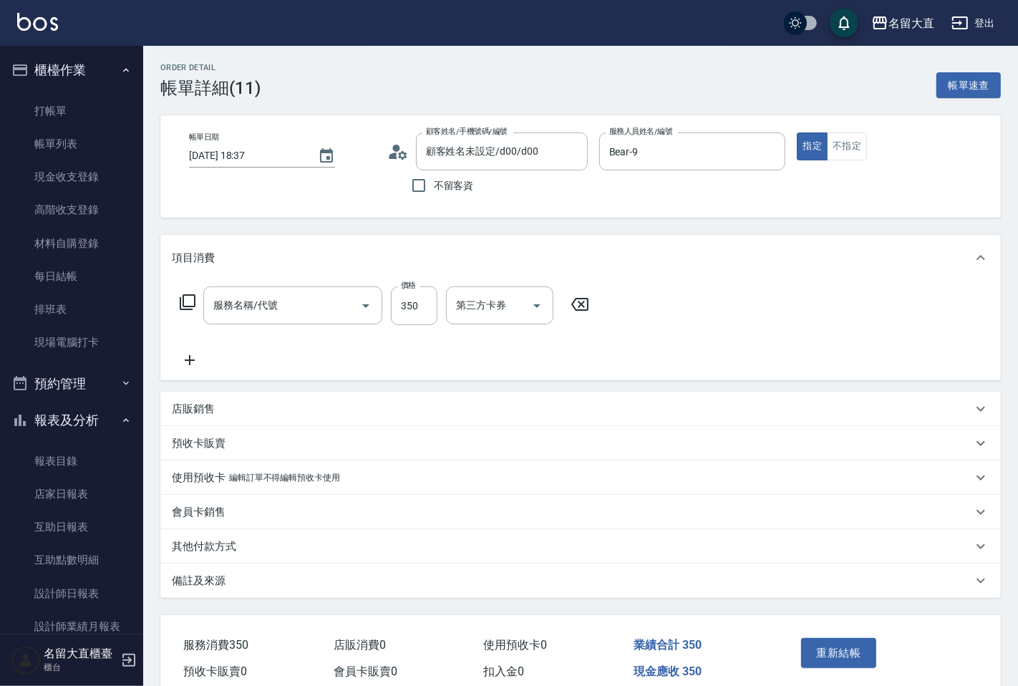
type input "顧客姓名未設定/d00/d00"
type input "洗髮(500)"
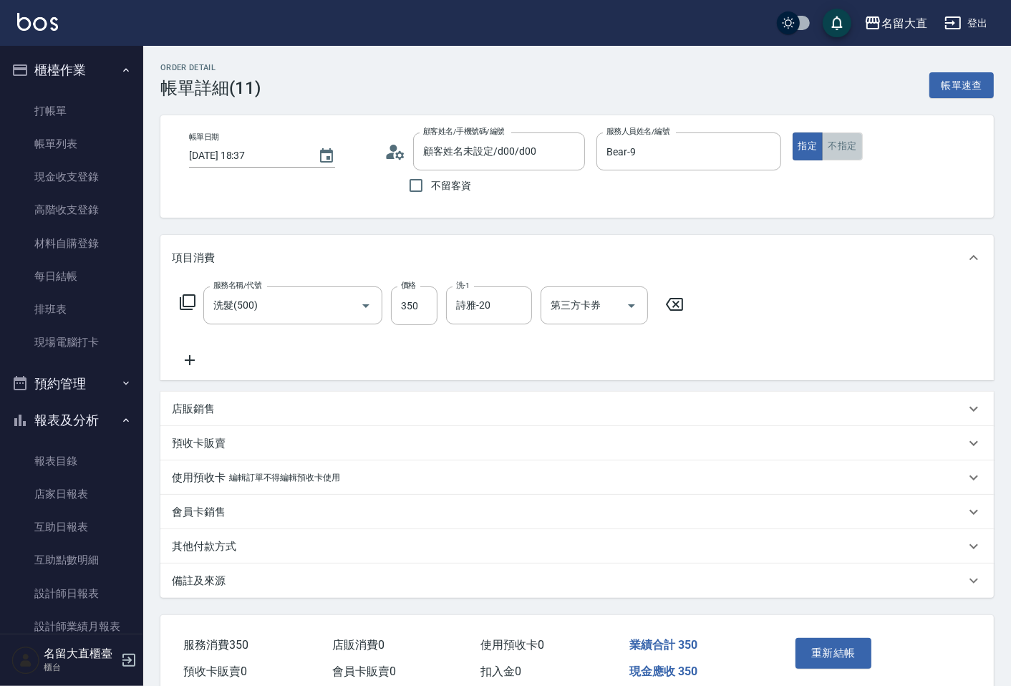
click at [849, 137] on button "不指定" at bounding box center [842, 146] width 40 height 28
click at [833, 647] on button "重新結帳" at bounding box center [833, 653] width 76 height 30
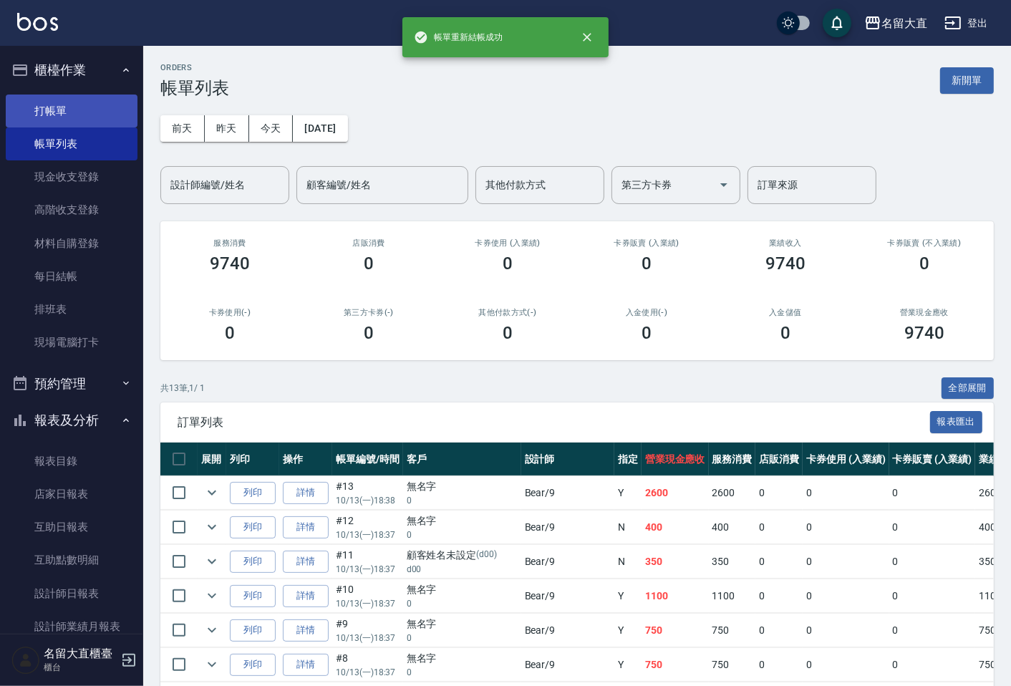
click at [88, 97] on link "打帳單" at bounding box center [72, 111] width 132 height 33
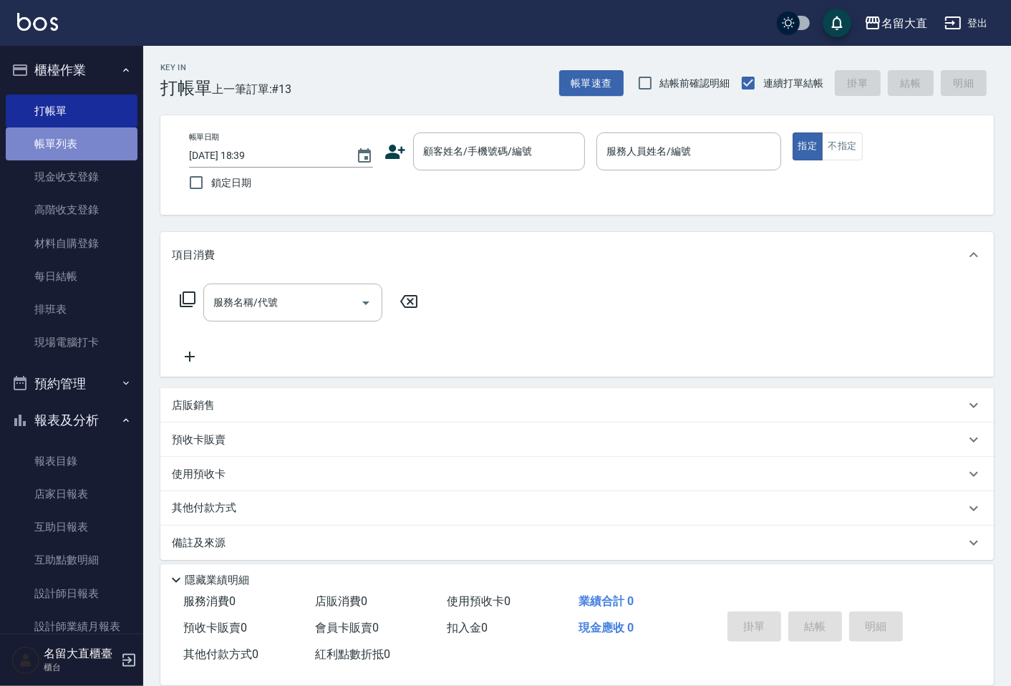
click at [100, 139] on link "帳單列表" at bounding box center [72, 143] width 132 height 33
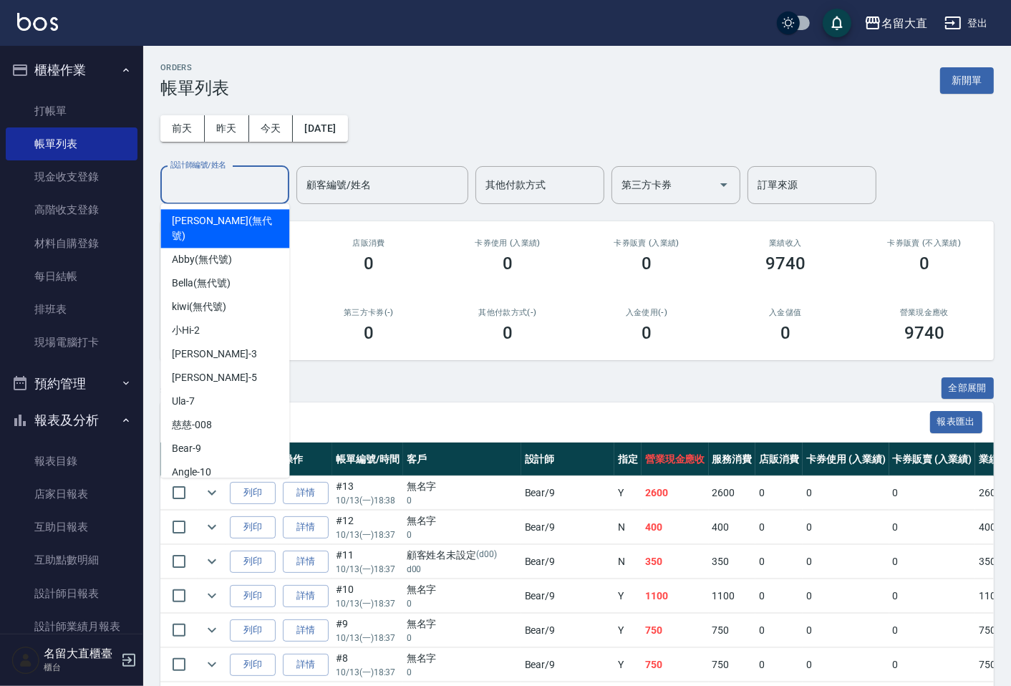
click at [208, 195] on input "設計師編號/姓名" at bounding box center [225, 185] width 116 height 25
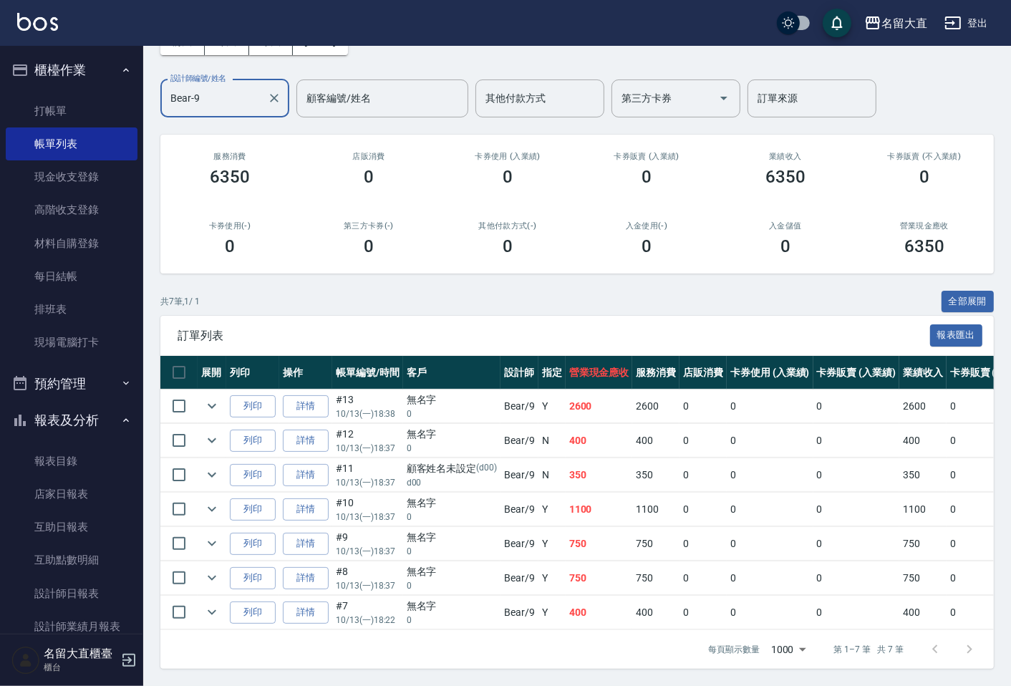
scroll to position [99, 0]
type input "Bear-9"
click at [211, 473] on icon "expand row" at bounding box center [212, 475] width 9 height 5
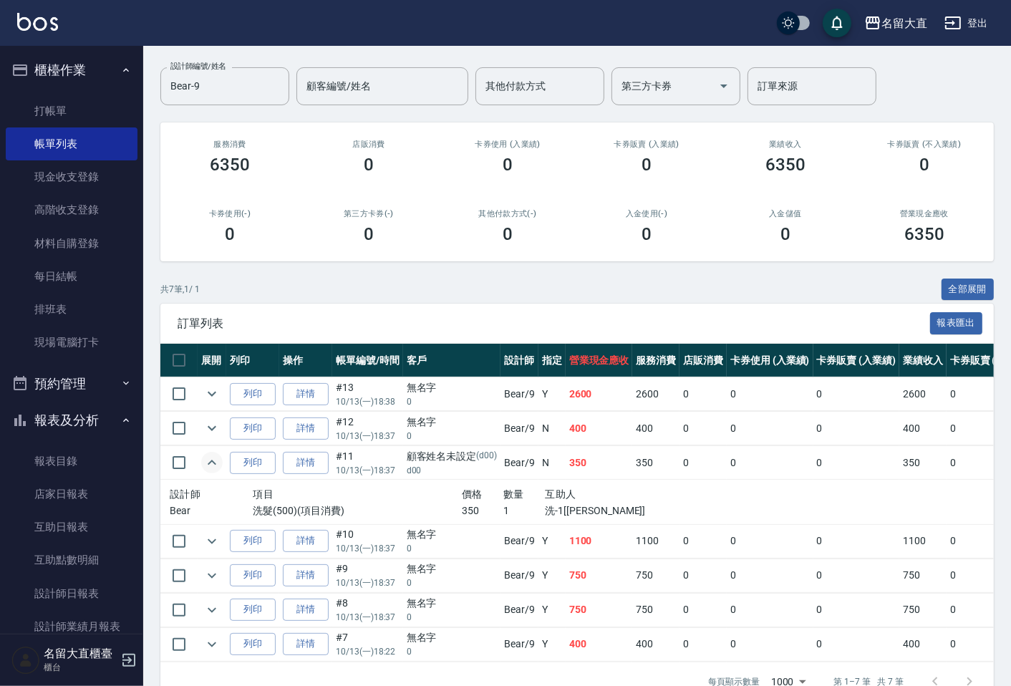
click at [211, 463] on icon "expand row" at bounding box center [211, 462] width 17 height 17
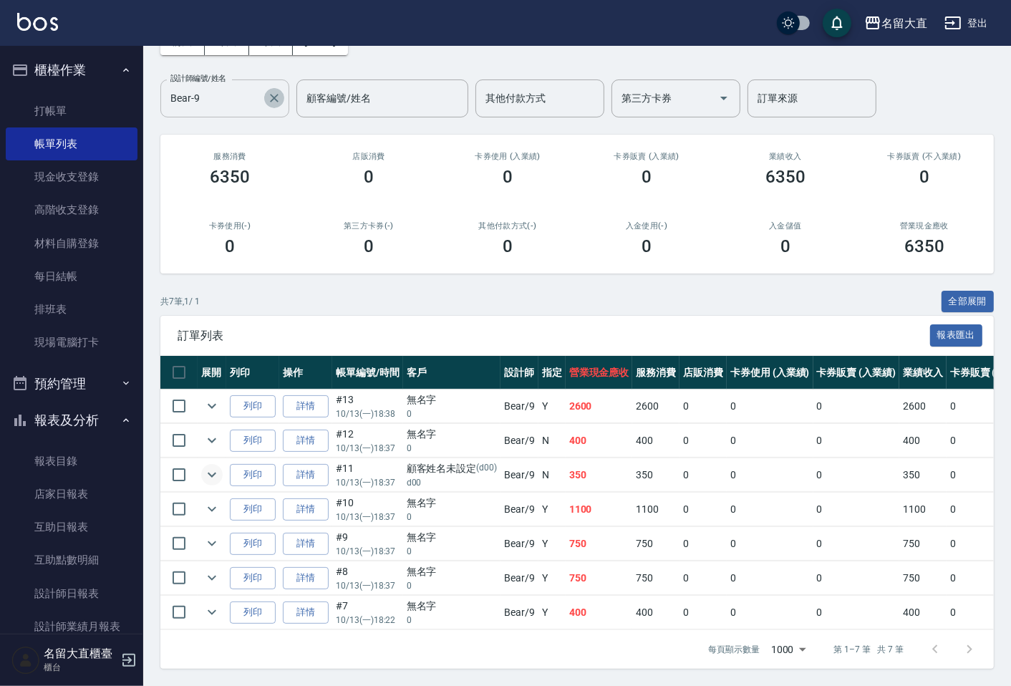
click at [274, 91] on icon "Clear" at bounding box center [274, 98] width 14 height 14
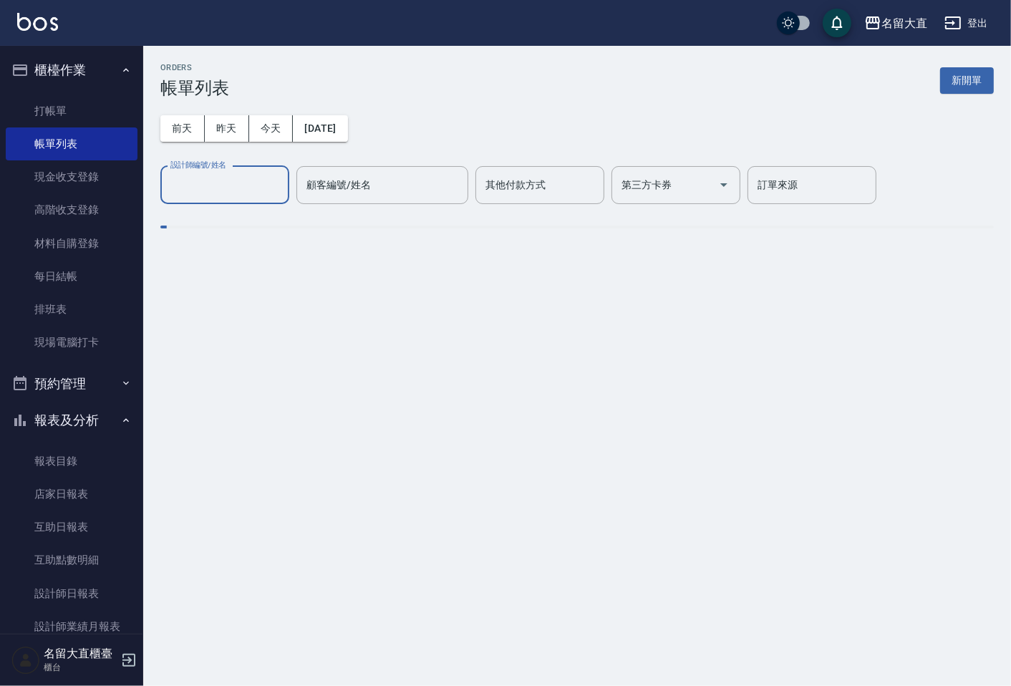
scroll to position [0, 0]
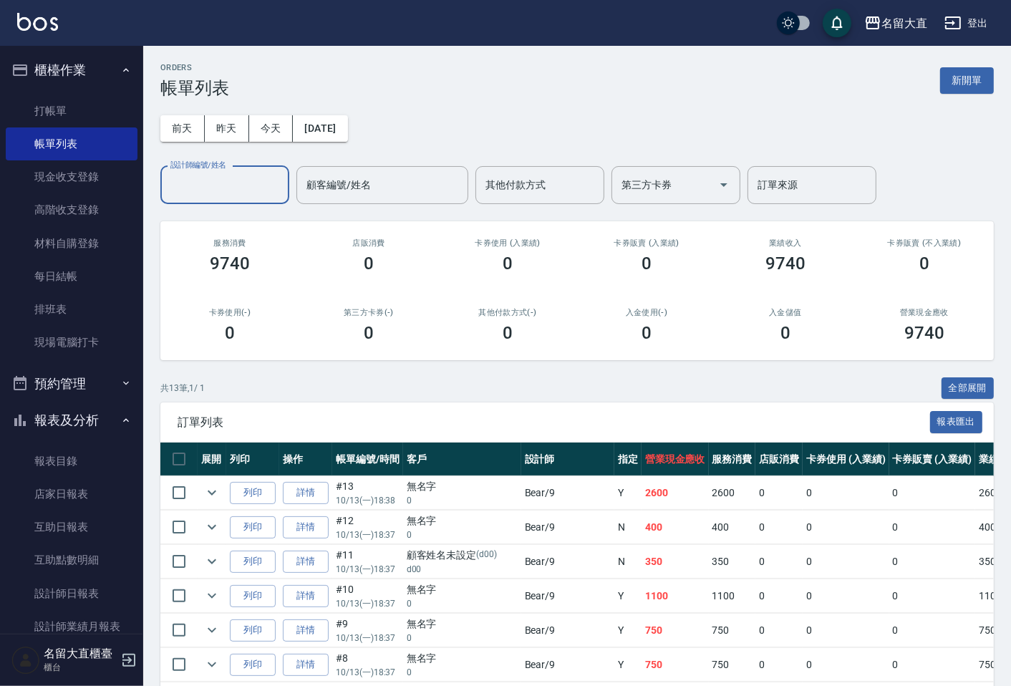
click at [196, 189] on input "設計師編號/姓名" at bounding box center [225, 185] width 116 height 25
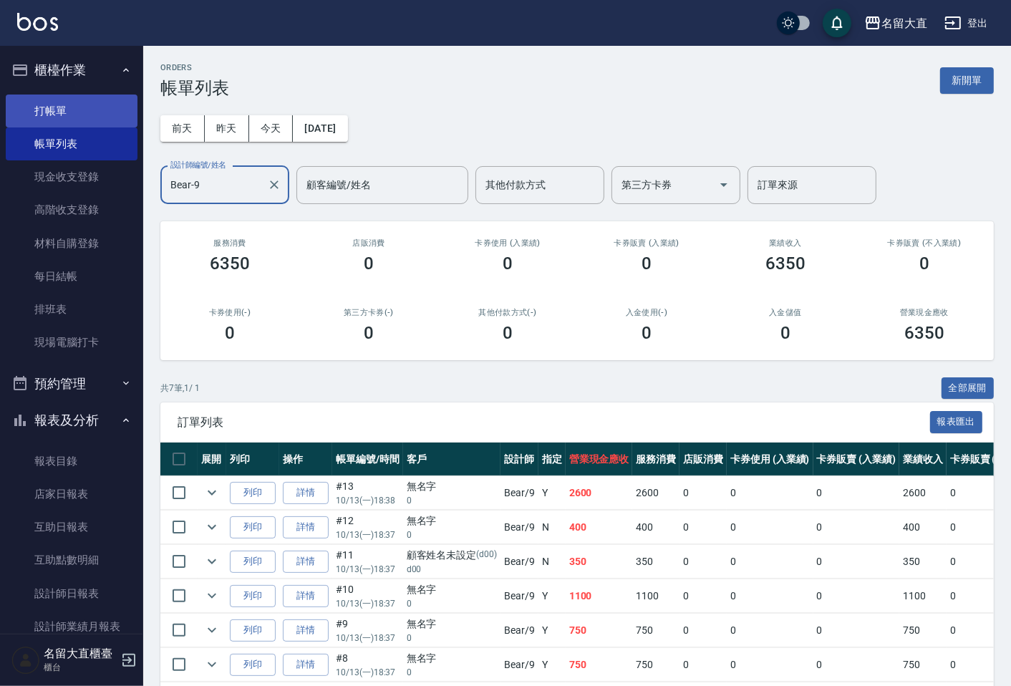
type input "Bear-9"
click at [82, 105] on link "打帳單" at bounding box center [72, 111] width 132 height 33
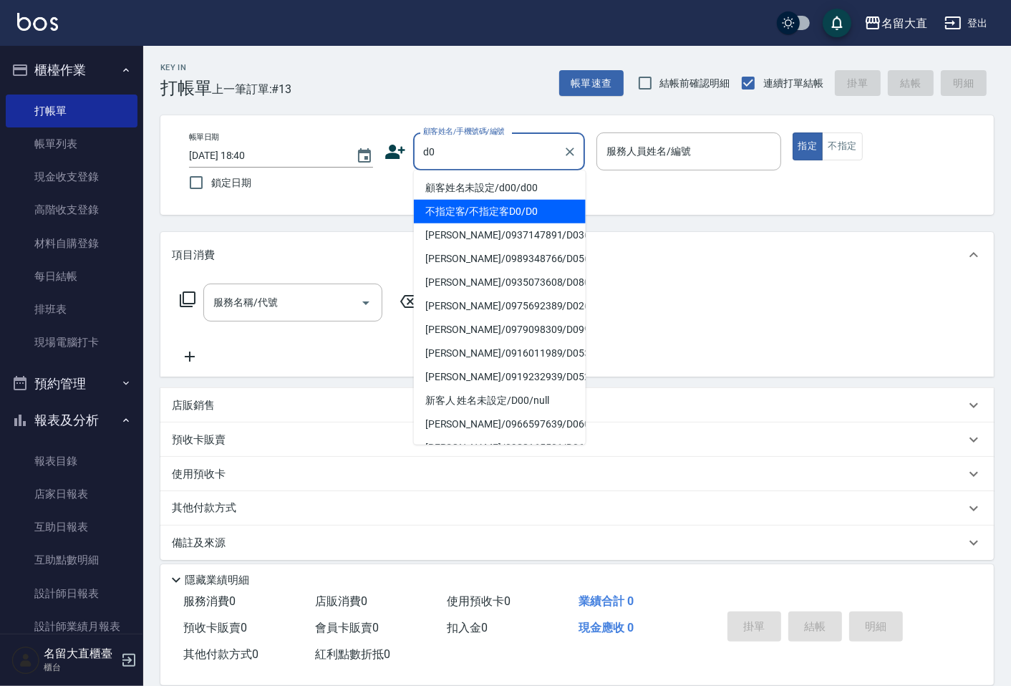
type input "不指定客/不指定客D0/D0"
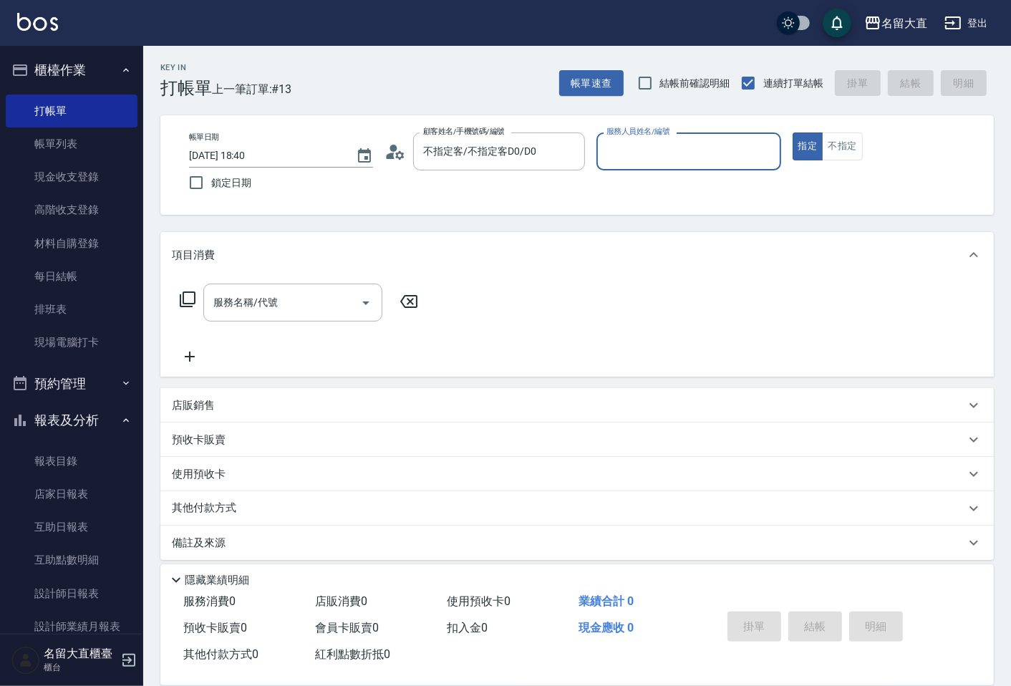
type input "[PERSON_NAME]3"
click at [793, 132] on button "指定" at bounding box center [808, 146] width 31 height 28
type button "true"
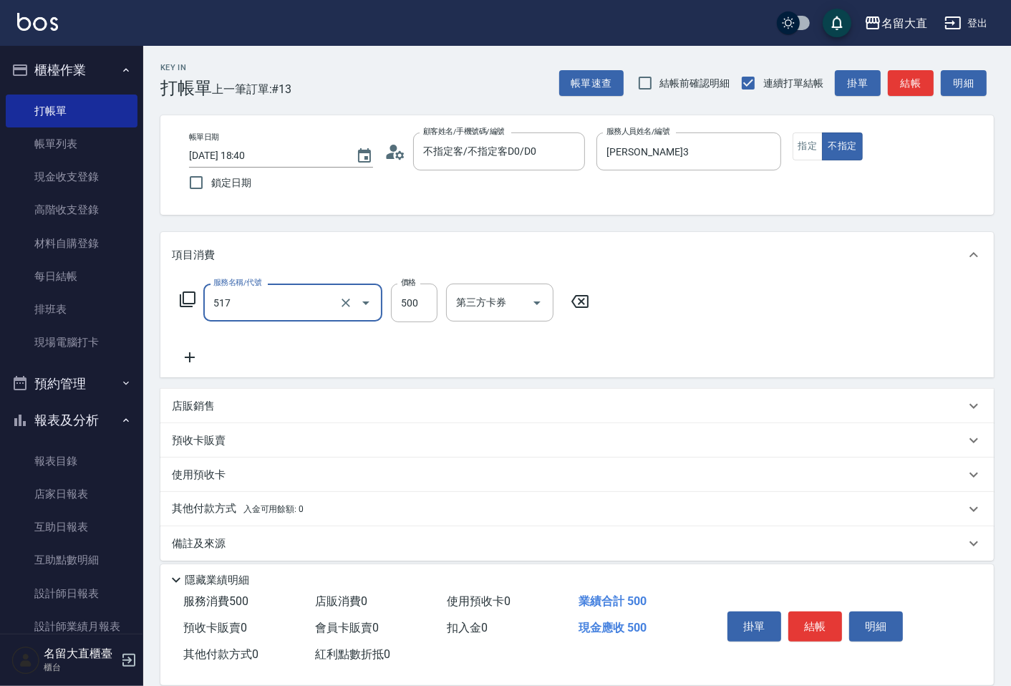
type input "舒醒頭皮(517)"
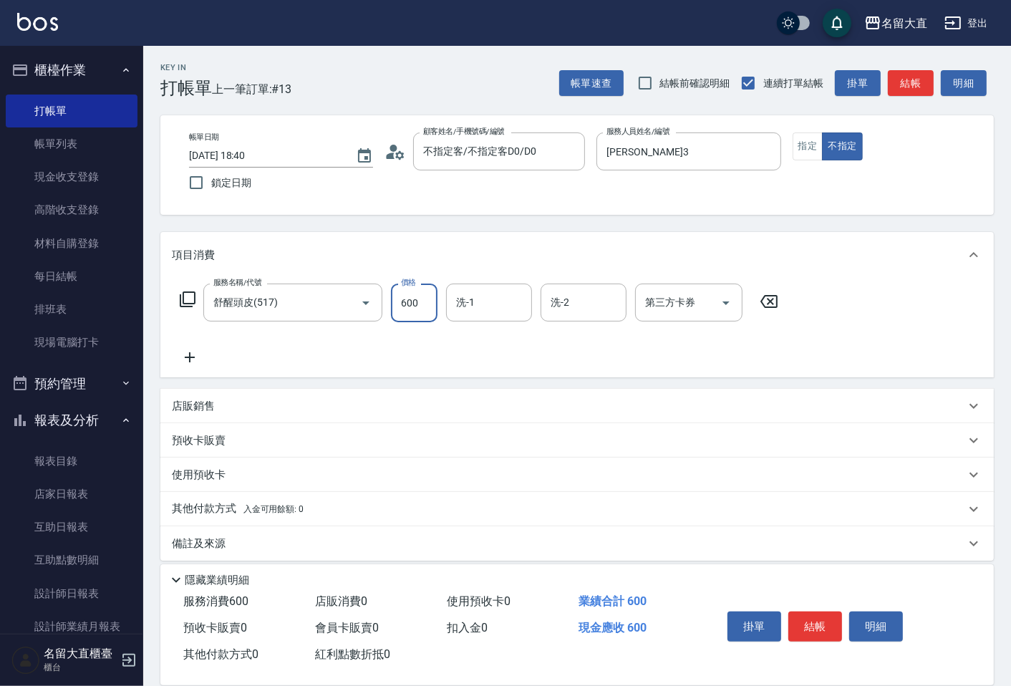
type input "600"
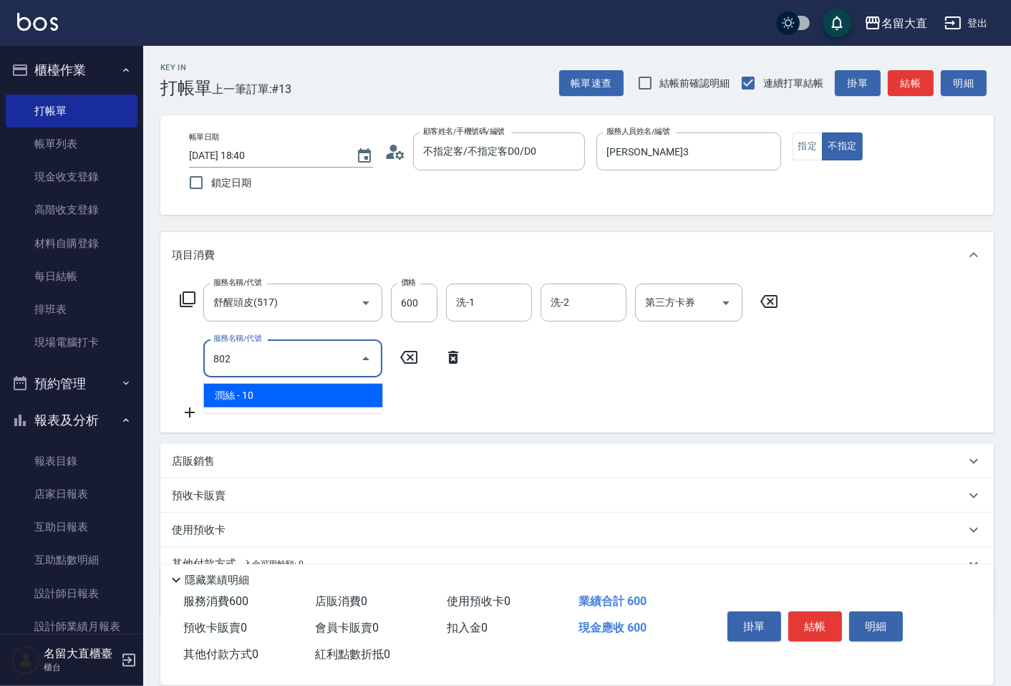
type input "潤絲(802)"
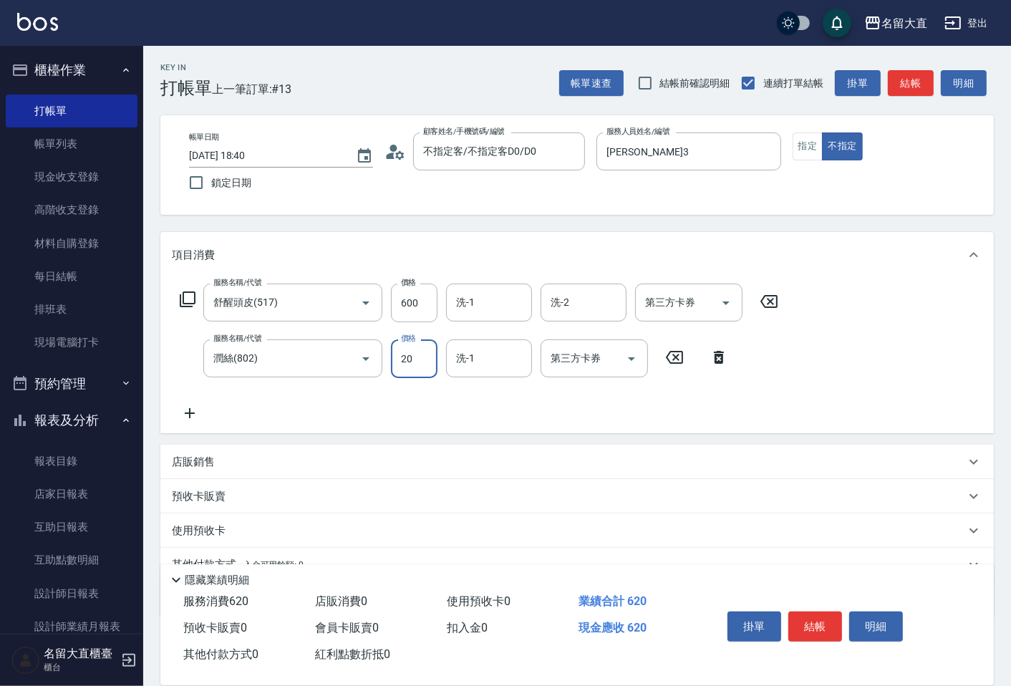
type input "20"
click at [919, 68] on div "帳單速查 結帳前確認明細 連續打單結帳 掛單 結帳 明細" at bounding box center [776, 83] width 435 height 30
click at [918, 76] on button "結帳" at bounding box center [911, 83] width 46 height 26
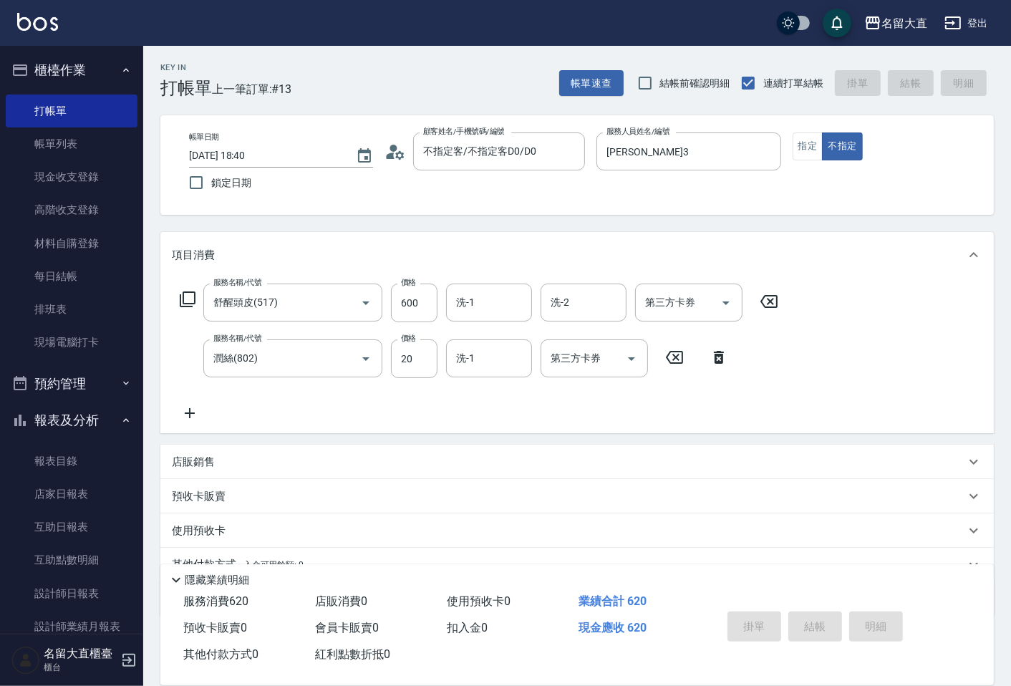
type input "[DATE] 18:42"
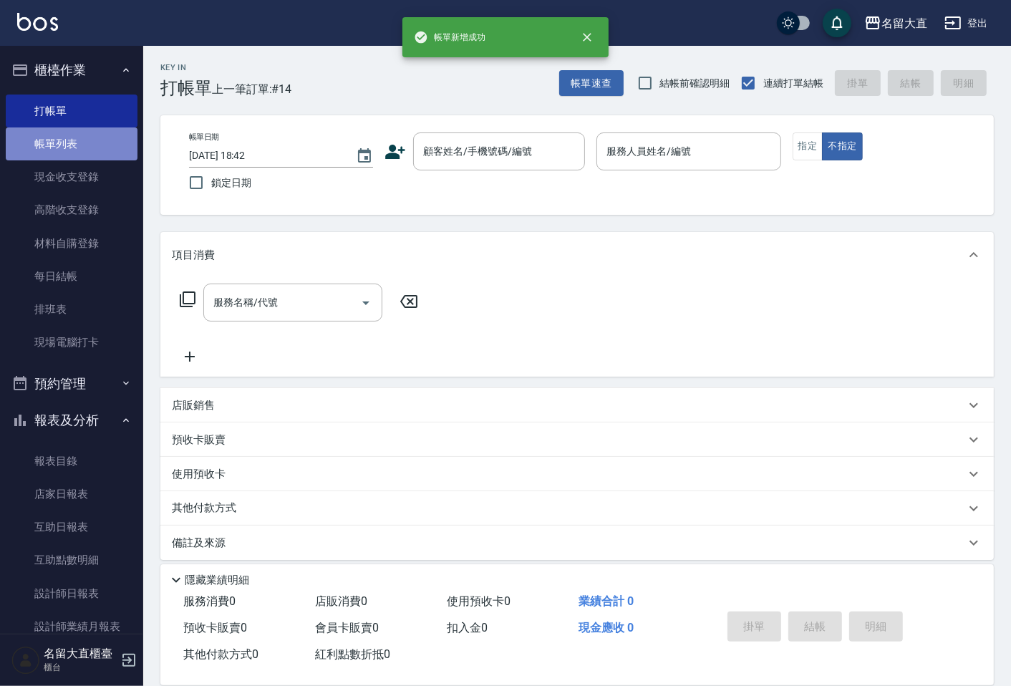
click at [94, 147] on link "帳單列表" at bounding box center [72, 143] width 132 height 33
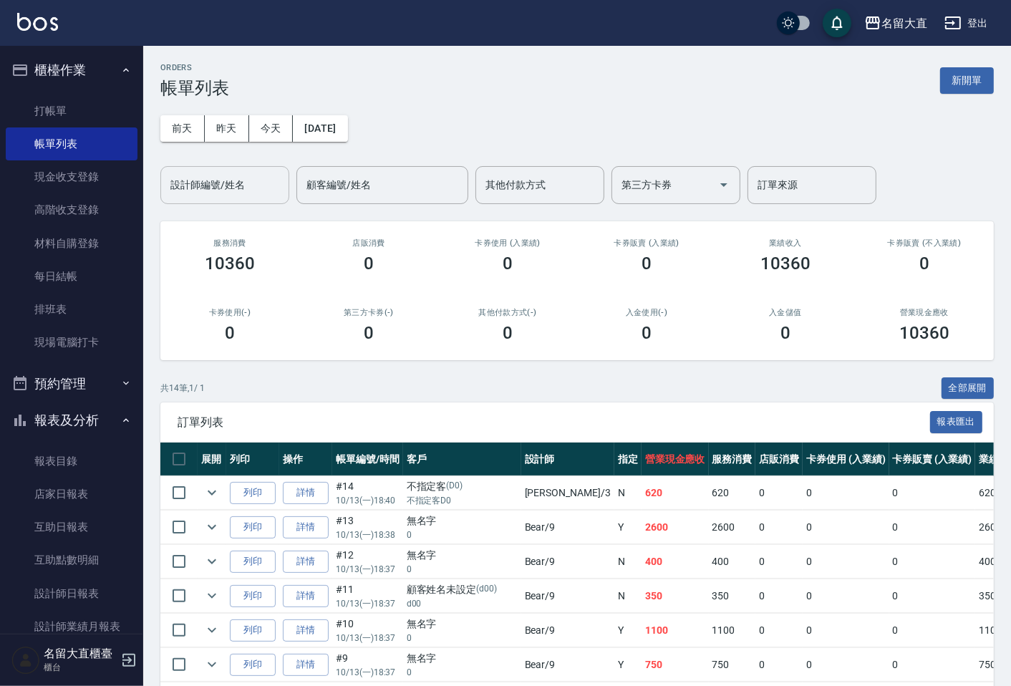
click at [229, 194] on input "設計師編號/姓名" at bounding box center [225, 185] width 116 height 25
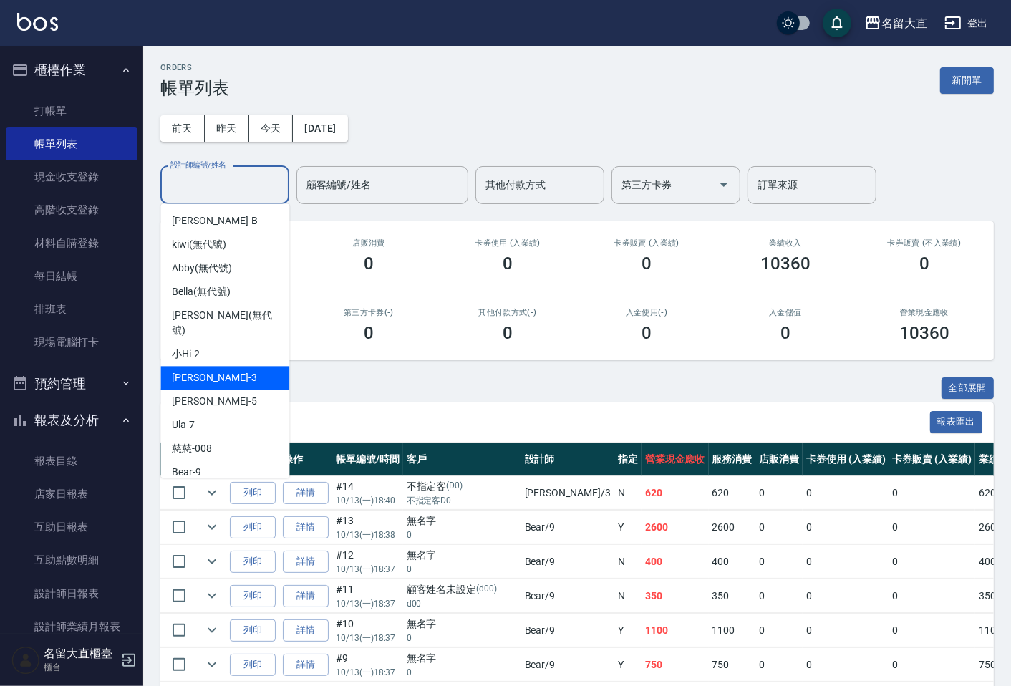
click at [226, 366] on div "[PERSON_NAME]3" at bounding box center [224, 378] width 129 height 24
type input "[PERSON_NAME]3"
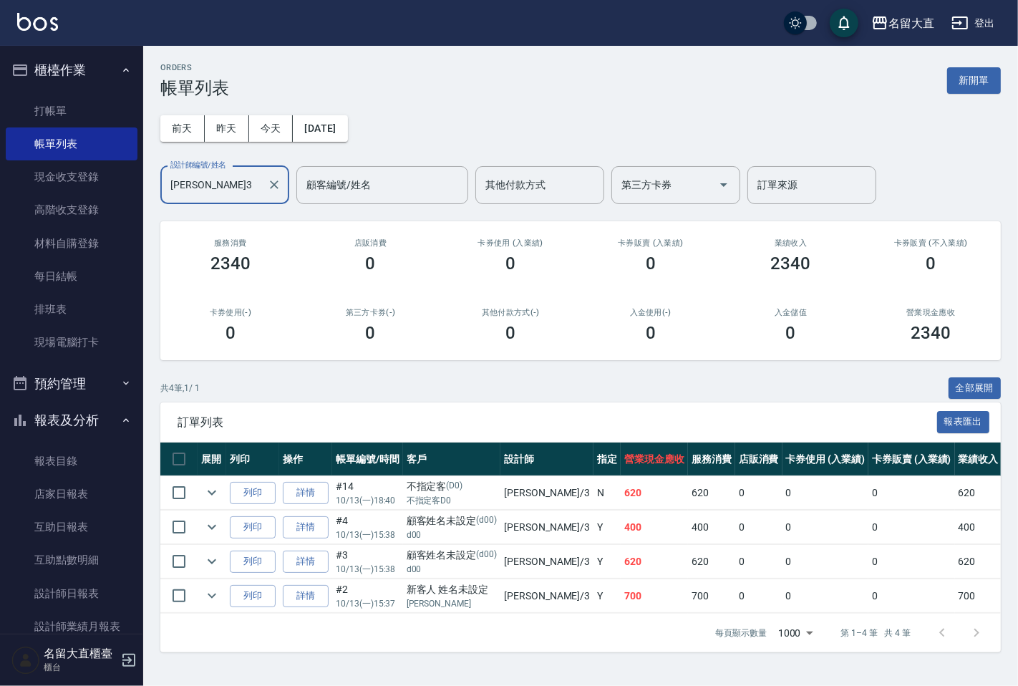
drag, startPoint x: 252, startPoint y: 354, endPoint x: 226, endPoint y: 326, distance: 38.5
click at [242, 342] on div "卡券使用(-) 0" at bounding box center [230, 325] width 140 height 69
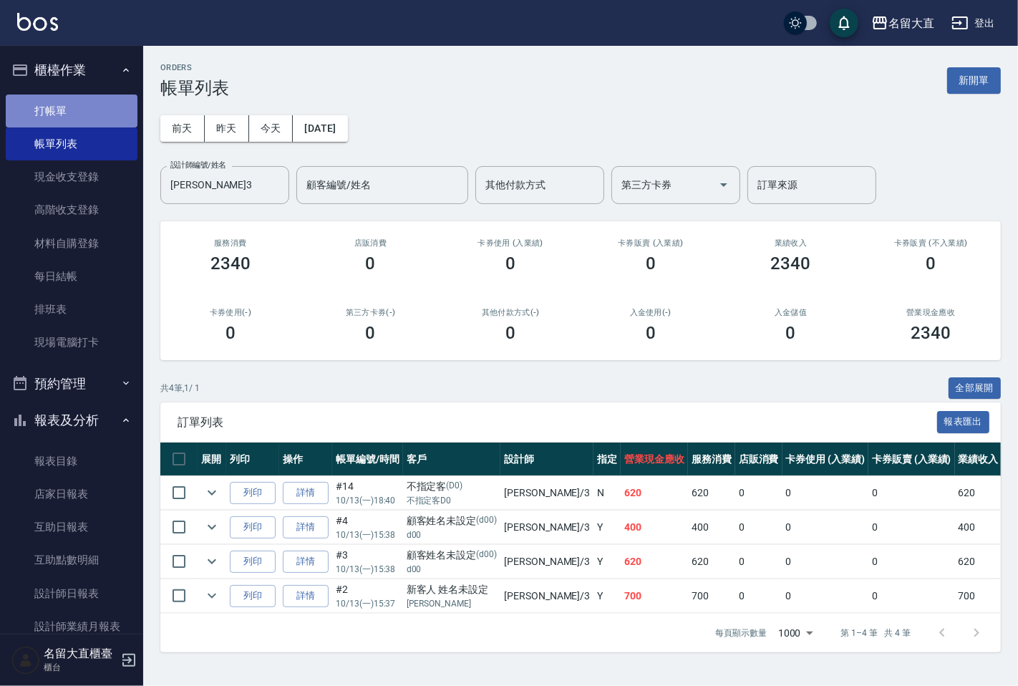
drag, startPoint x: 101, startPoint y: 106, endPoint x: 107, endPoint y: 116, distance: 11.9
click at [99, 106] on link "打帳單" at bounding box center [72, 111] width 132 height 33
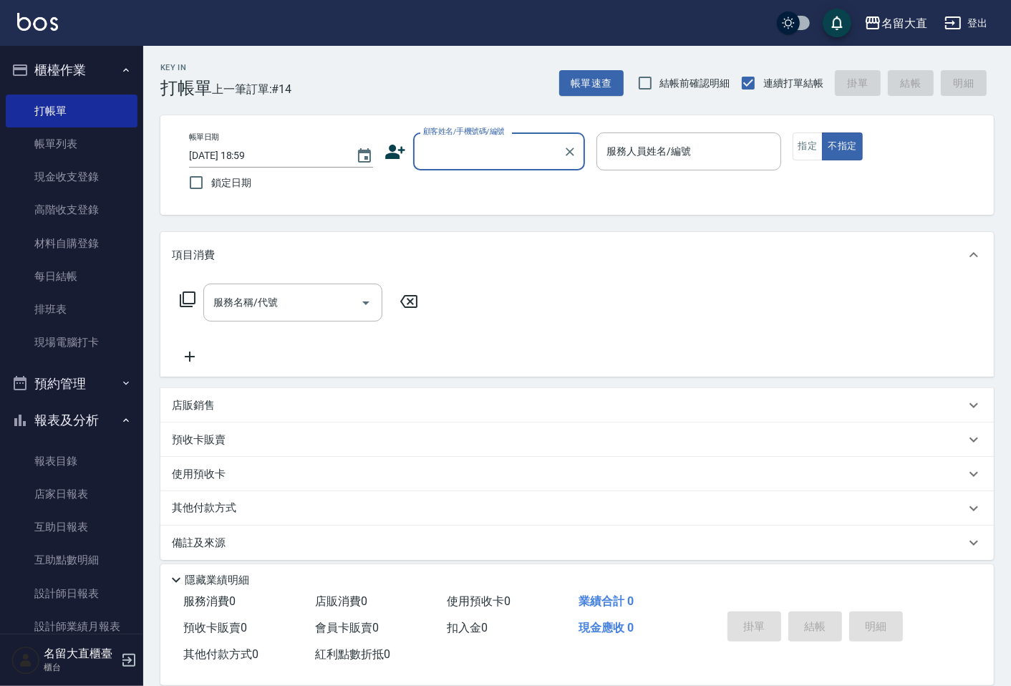
click at [475, 158] on input "顧客姓名/手機號碼/編號" at bounding box center [488, 151] width 137 height 25
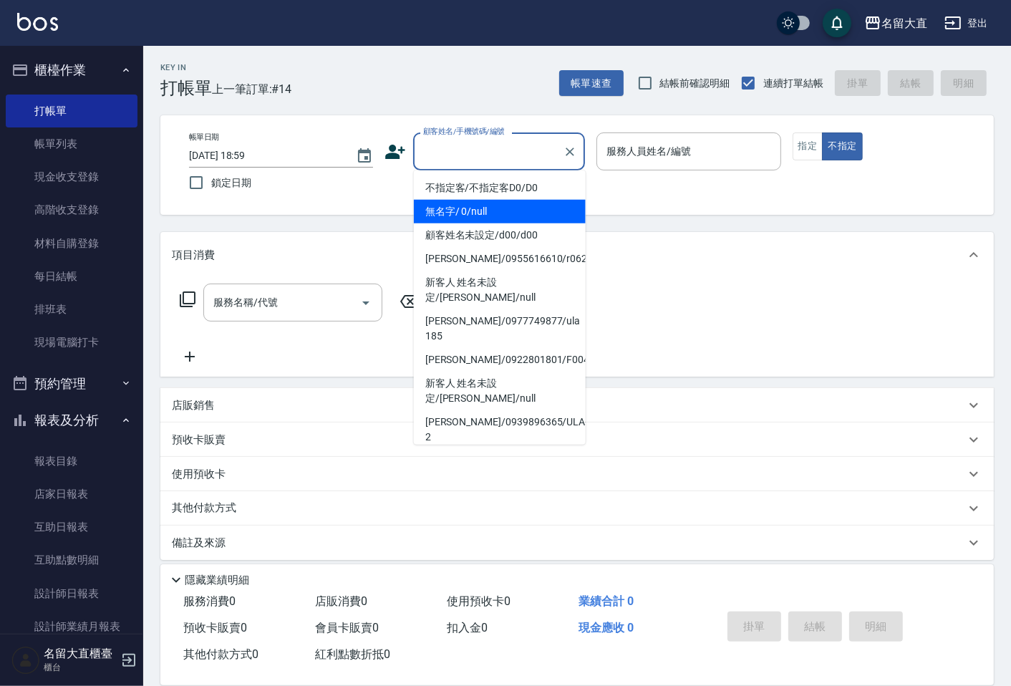
click at [478, 205] on li "無名字/ 0/null" at bounding box center [500, 212] width 172 height 24
type input "無名字/ 0/null"
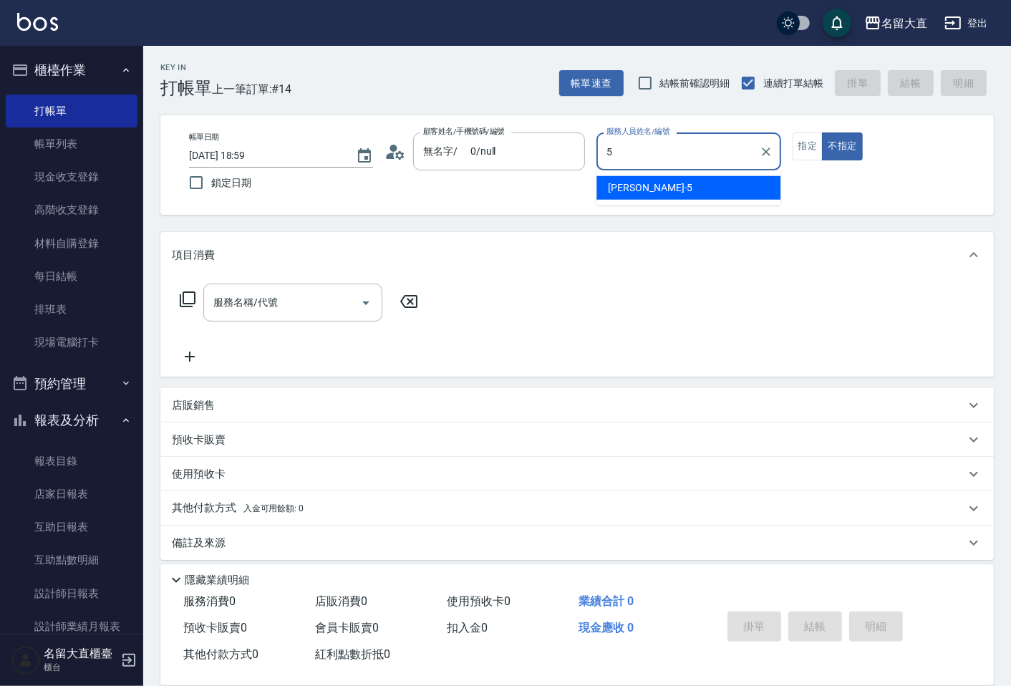
type input "Reese-5"
type button "false"
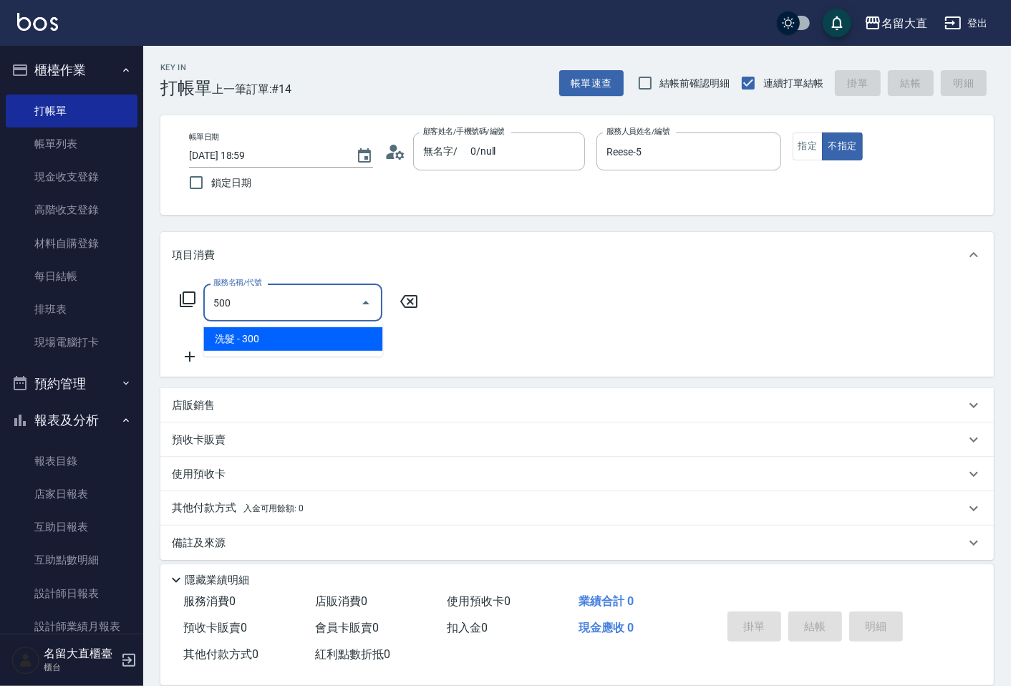
type input "洗髮(500)"
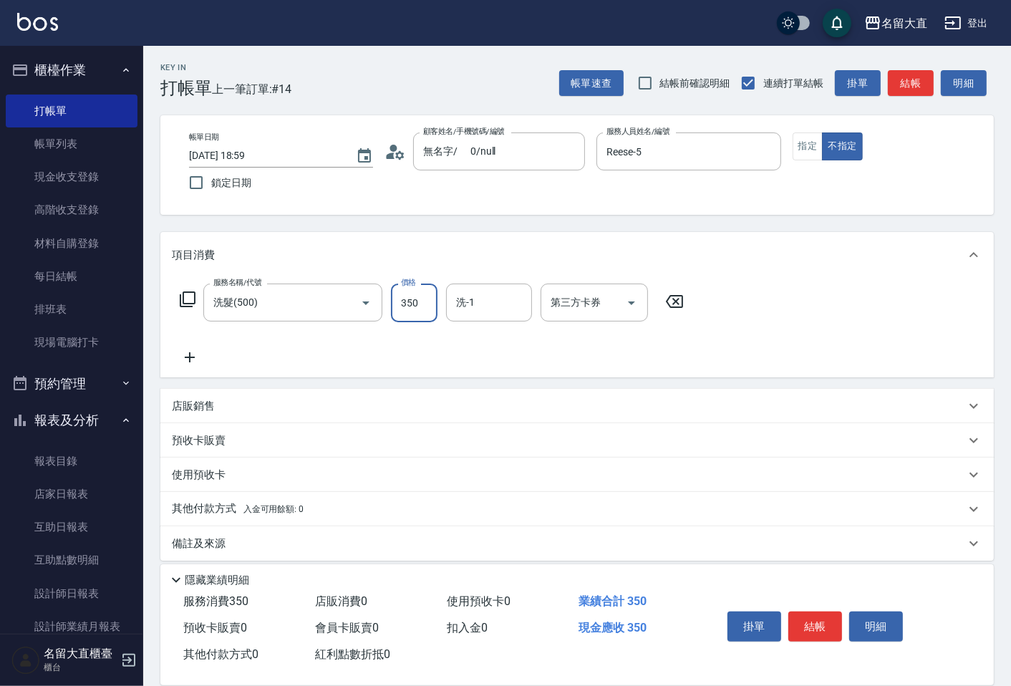
type input "350"
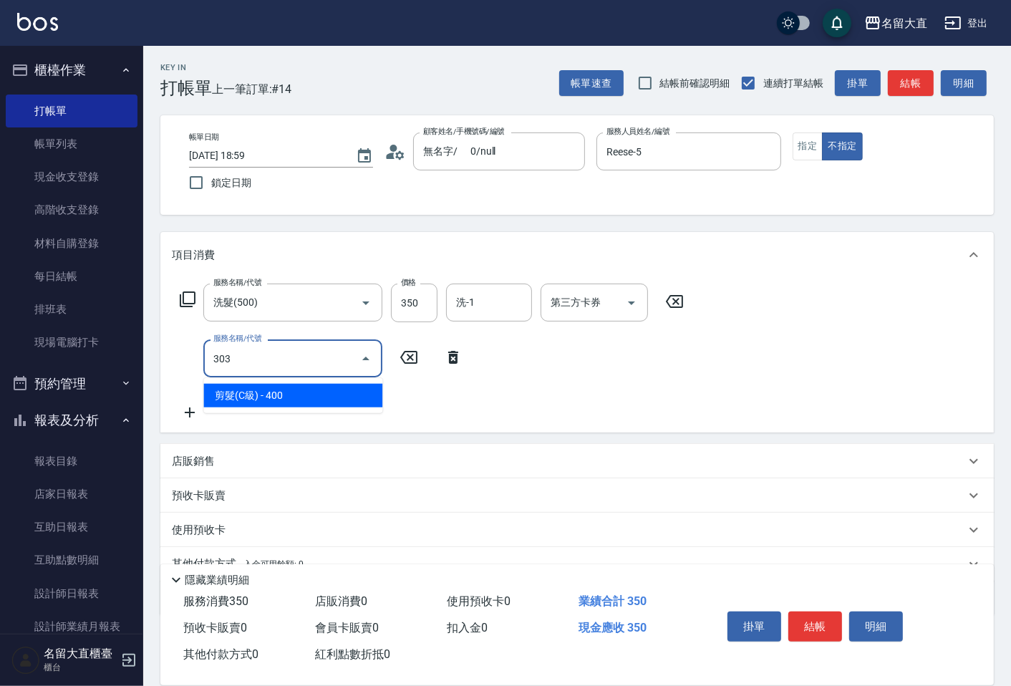
type input "剪髮(C級)(303)"
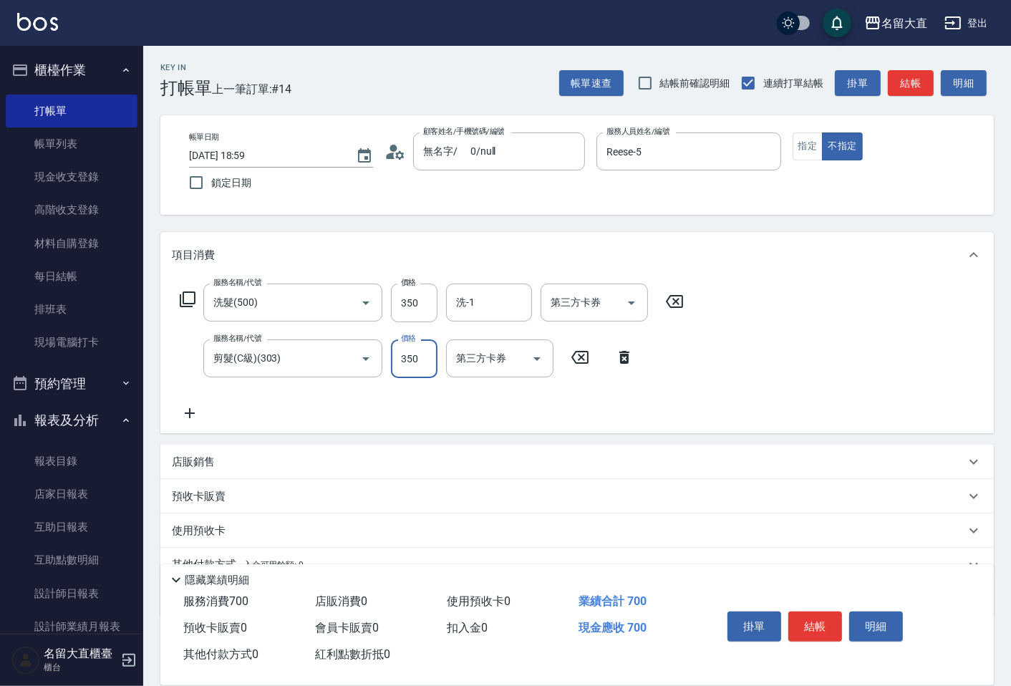
type input "350"
click at [934, 79] on div "帳單速查 結帳前確認明細 連續打單結帳 掛單 結帳 明細" at bounding box center [776, 83] width 435 height 30
click at [932, 90] on div "帳單速查 結帳前確認明細 連續打單結帳 掛單 結帳 明細" at bounding box center [776, 83] width 435 height 30
click at [929, 75] on button "結帳" at bounding box center [911, 83] width 46 height 26
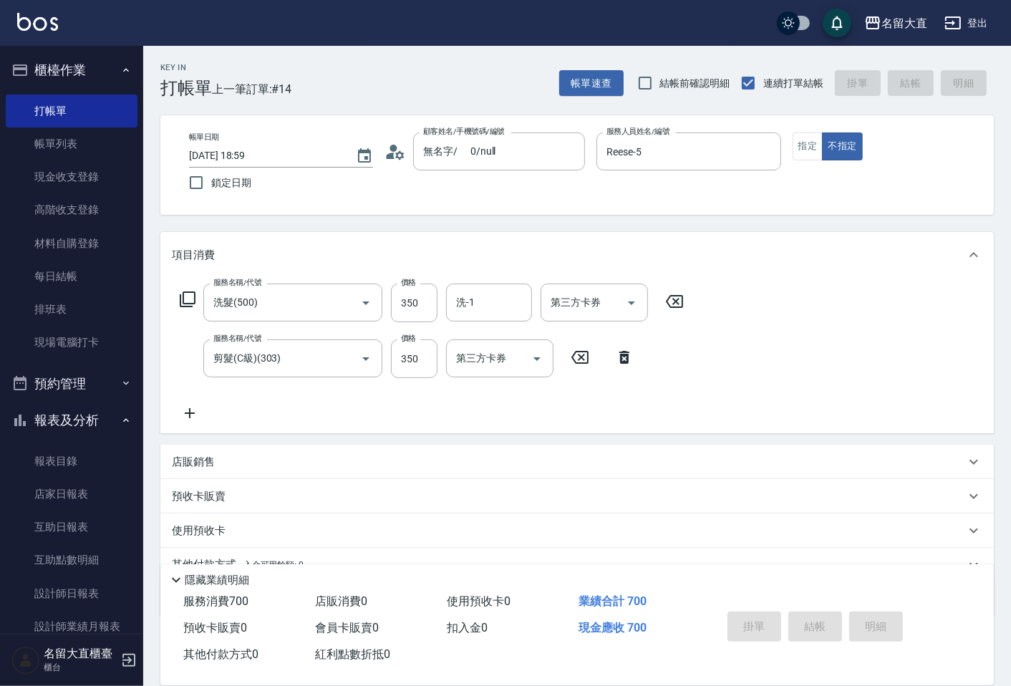
type input "[DATE] 19:00"
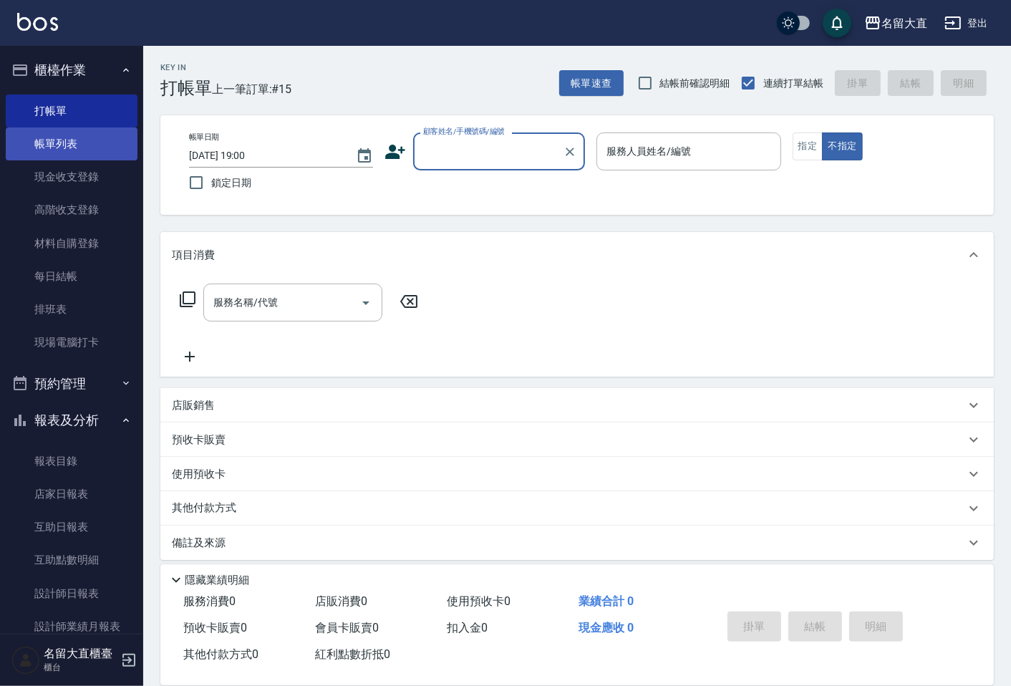
click at [68, 135] on link "帳單列表" at bounding box center [72, 143] width 132 height 33
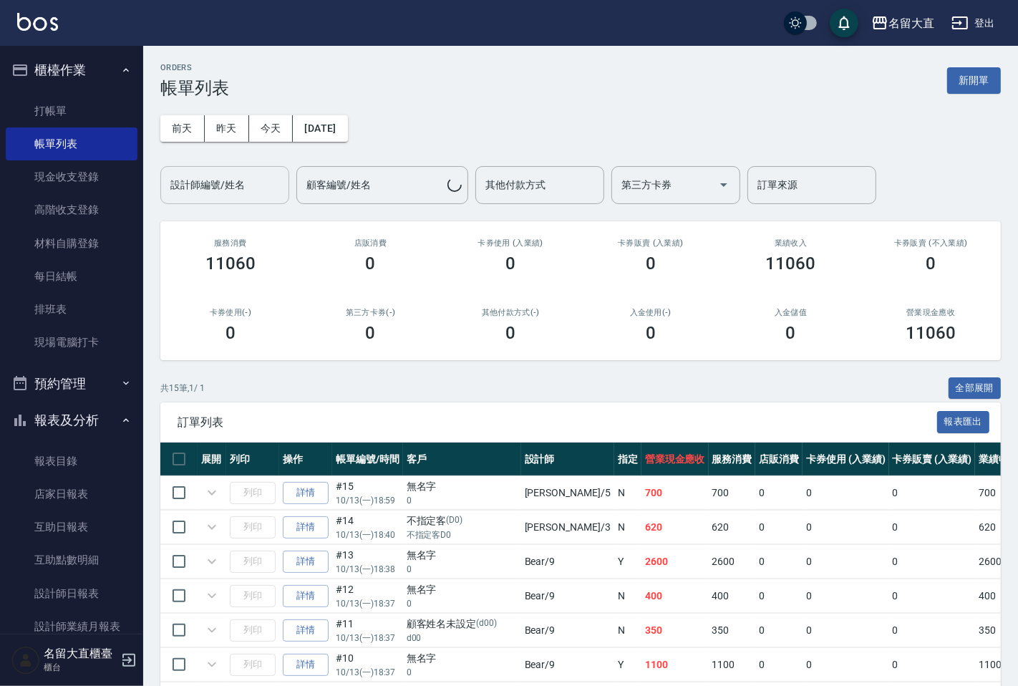
click at [209, 188] on div "設計師編號/姓名 設計師編號/姓名" at bounding box center [224, 185] width 129 height 38
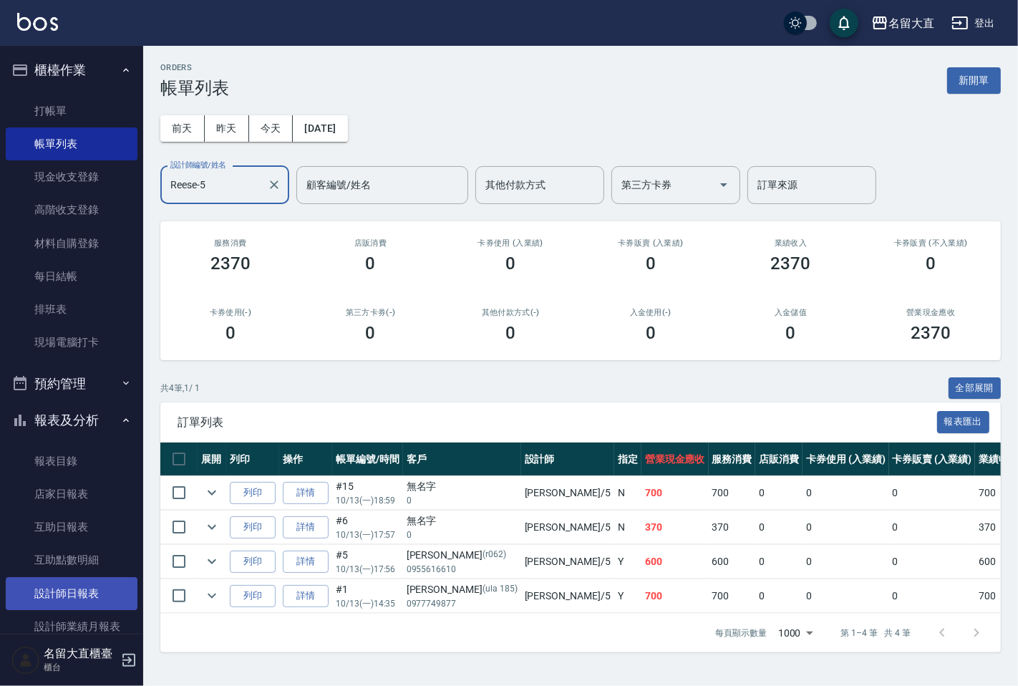
type input "Reese-5"
click at [47, 604] on link "設計師日報表" at bounding box center [72, 593] width 132 height 33
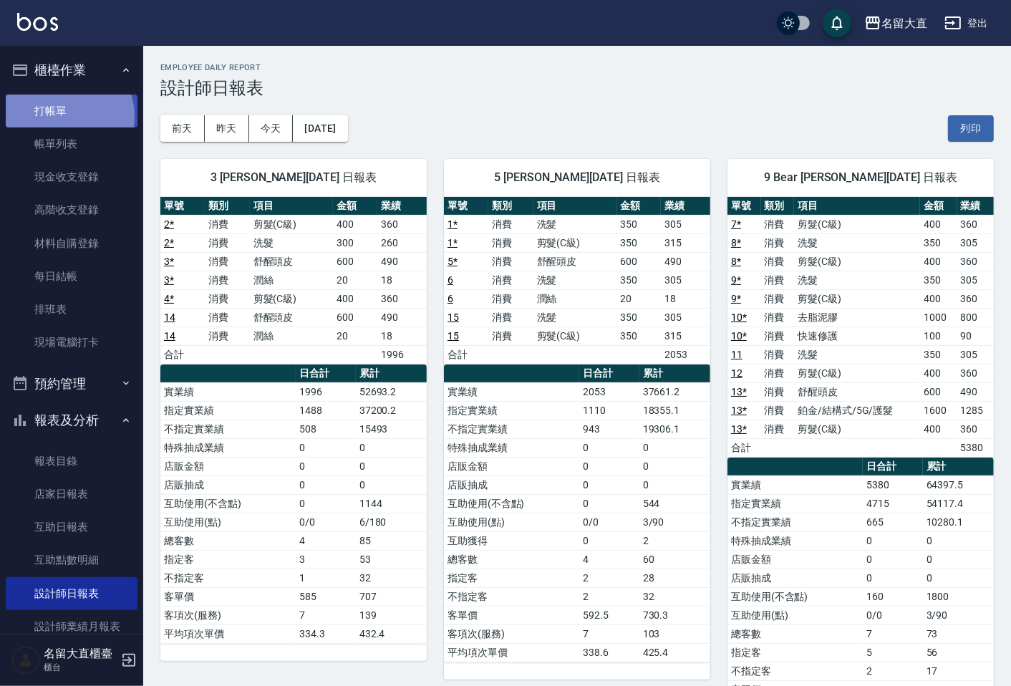
click at [66, 116] on link "打帳單" at bounding box center [72, 111] width 132 height 33
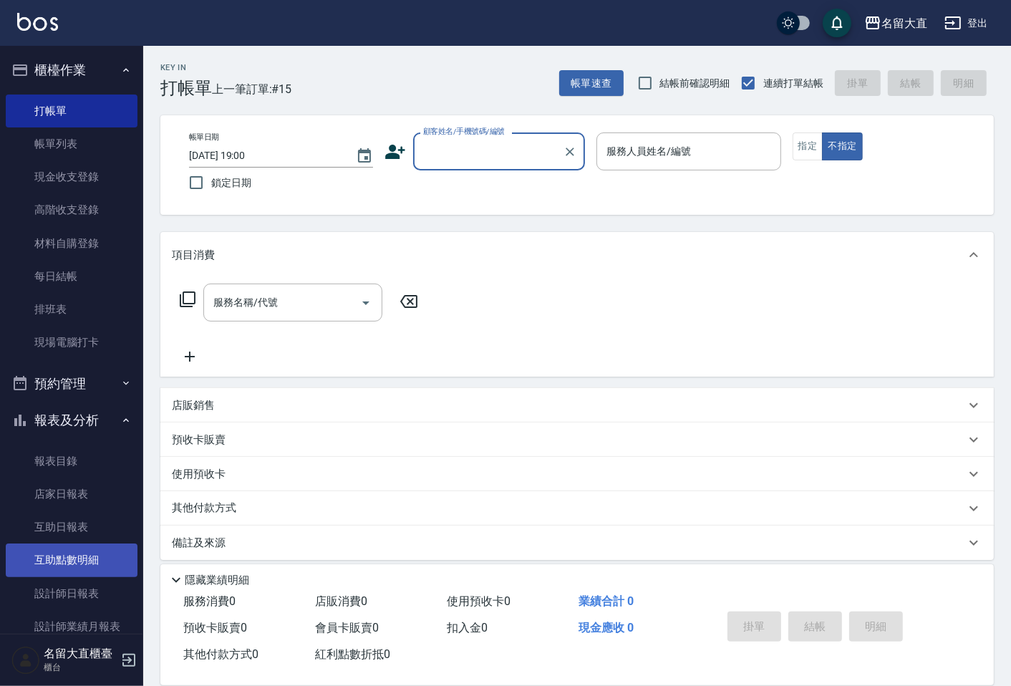
click at [77, 574] on link "互助點數明細" at bounding box center [72, 559] width 132 height 33
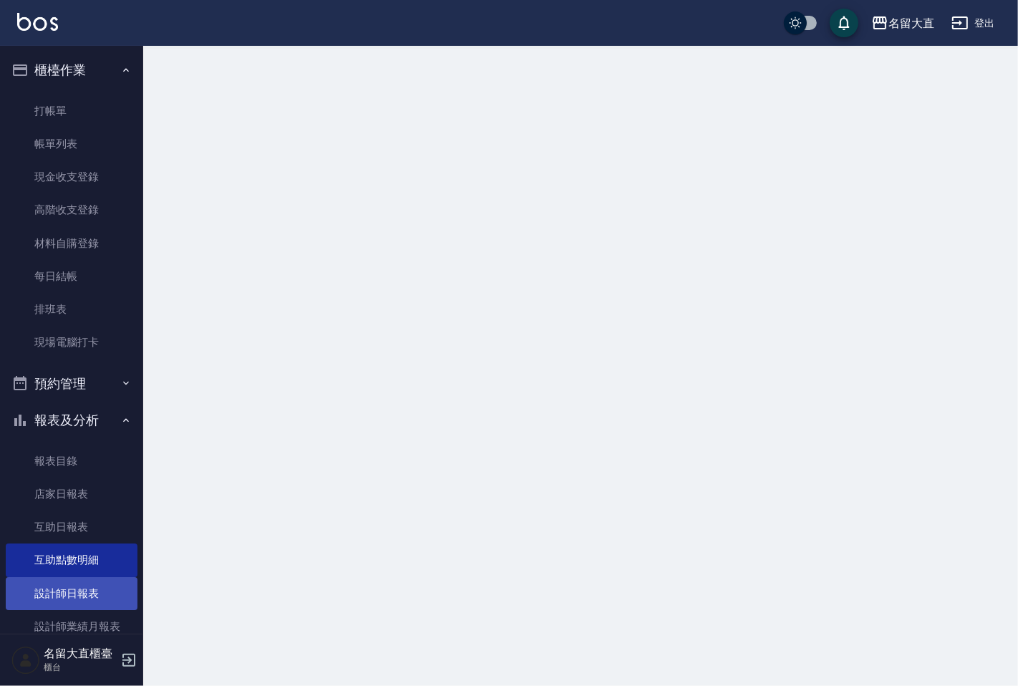
click at [82, 580] on link "設計師日報表" at bounding box center [72, 593] width 132 height 33
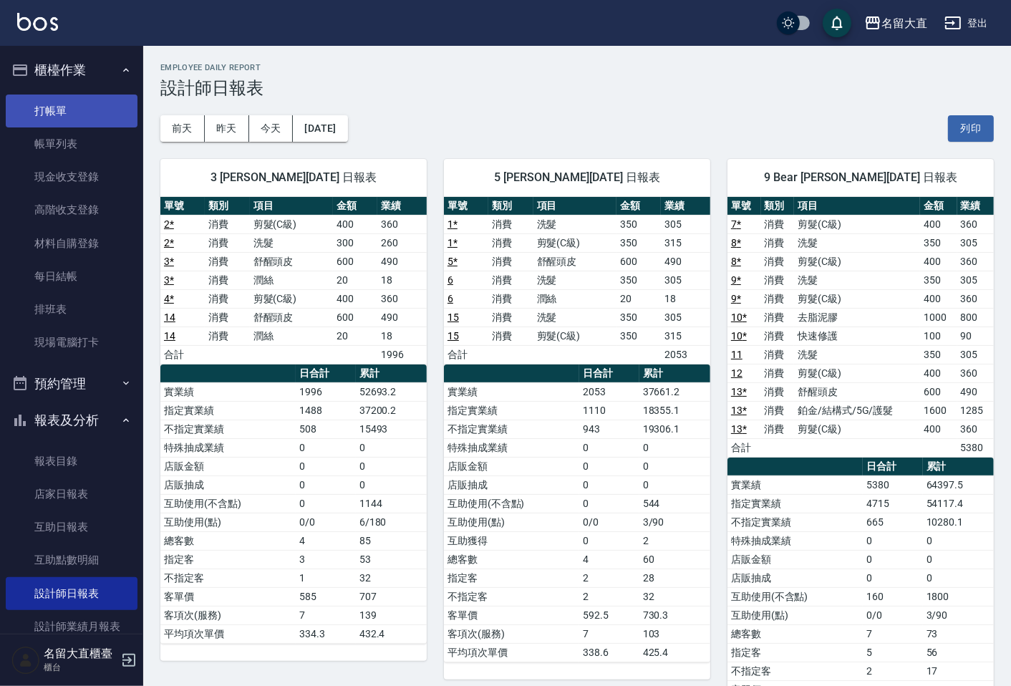
click at [57, 111] on link "打帳單" at bounding box center [72, 111] width 132 height 33
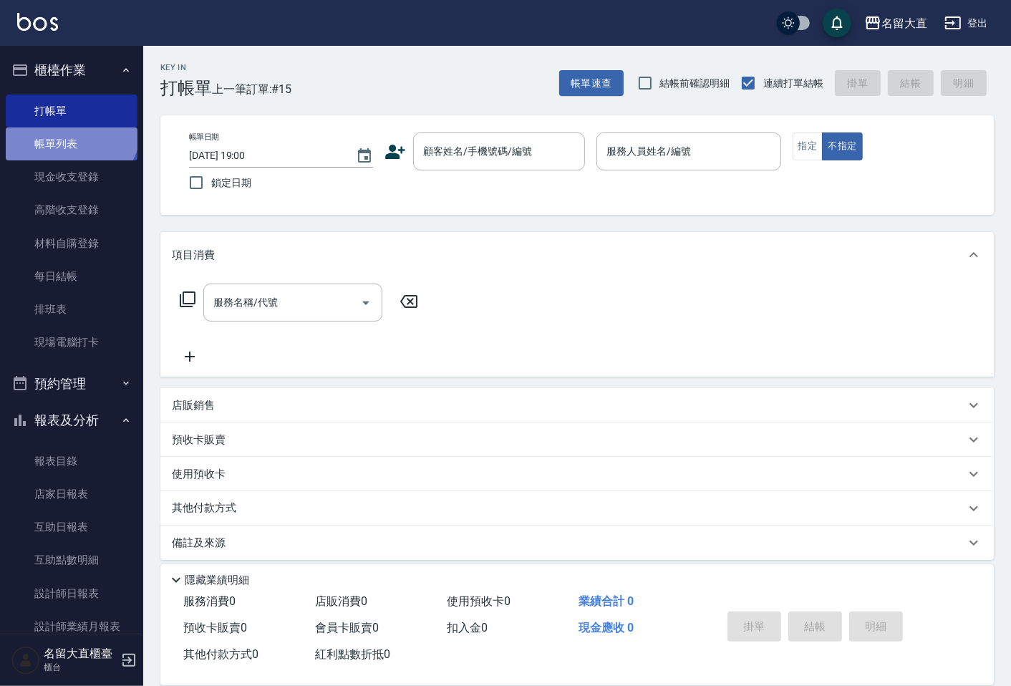
click at [69, 127] on link "帳單列表" at bounding box center [72, 143] width 132 height 33
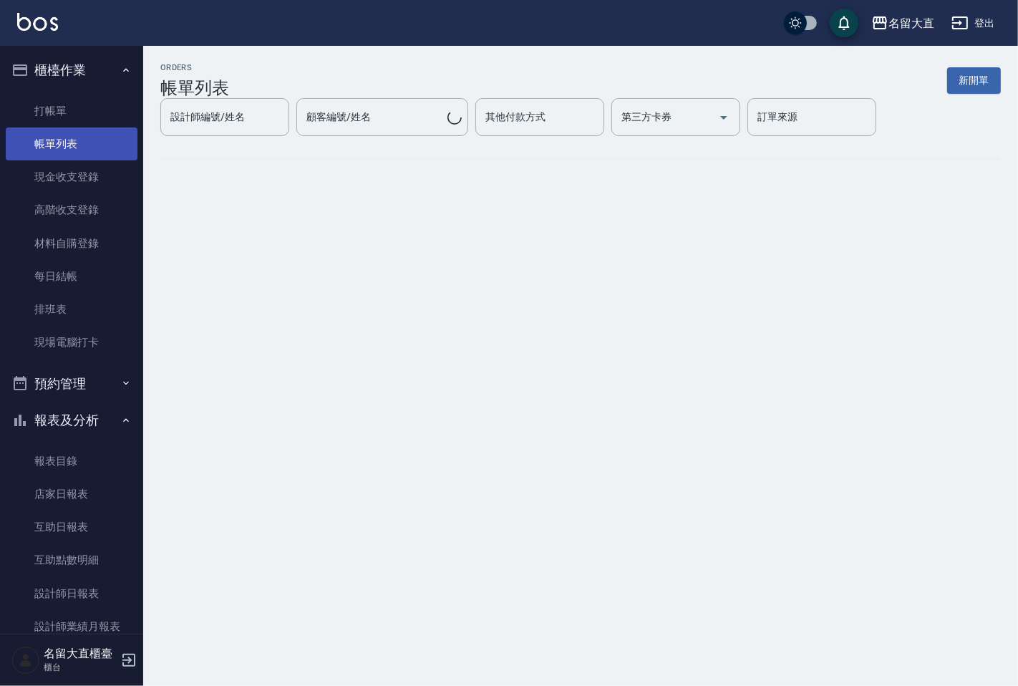
click at [460, 159] on span at bounding box center [580, 159] width 841 height 3
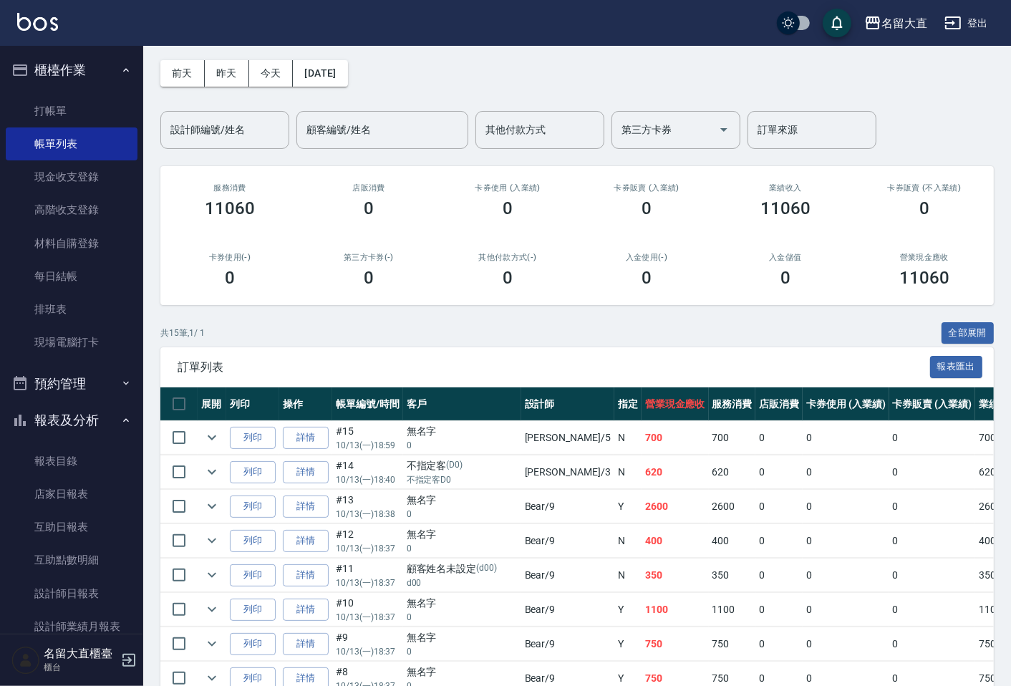
scroll to position [79, 0]
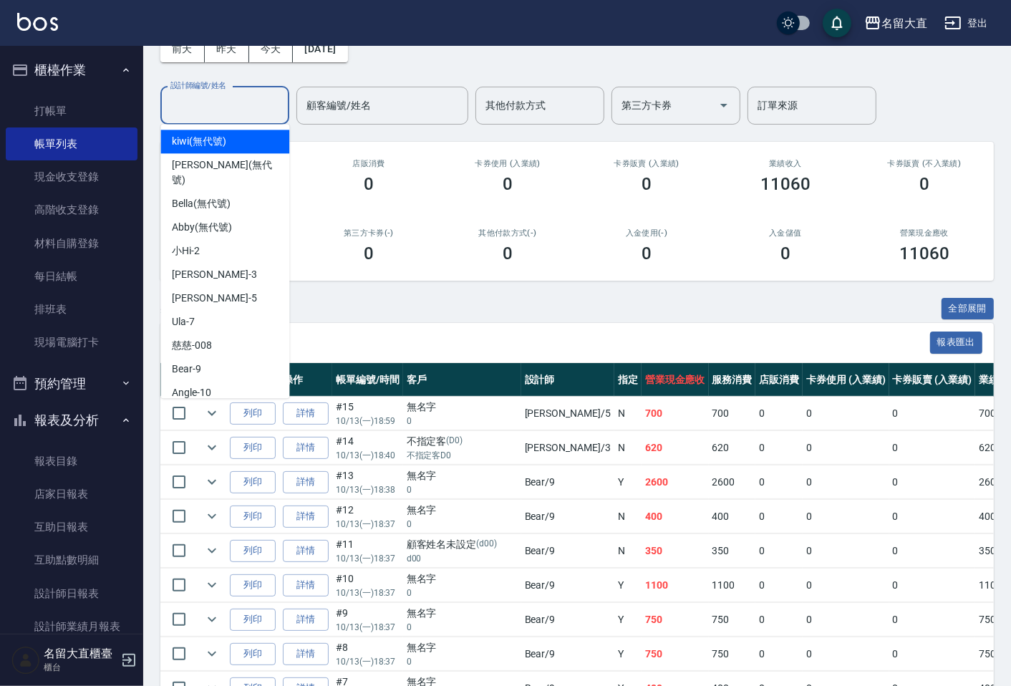
click at [191, 105] on input "設計師編號/姓名" at bounding box center [225, 105] width 116 height 25
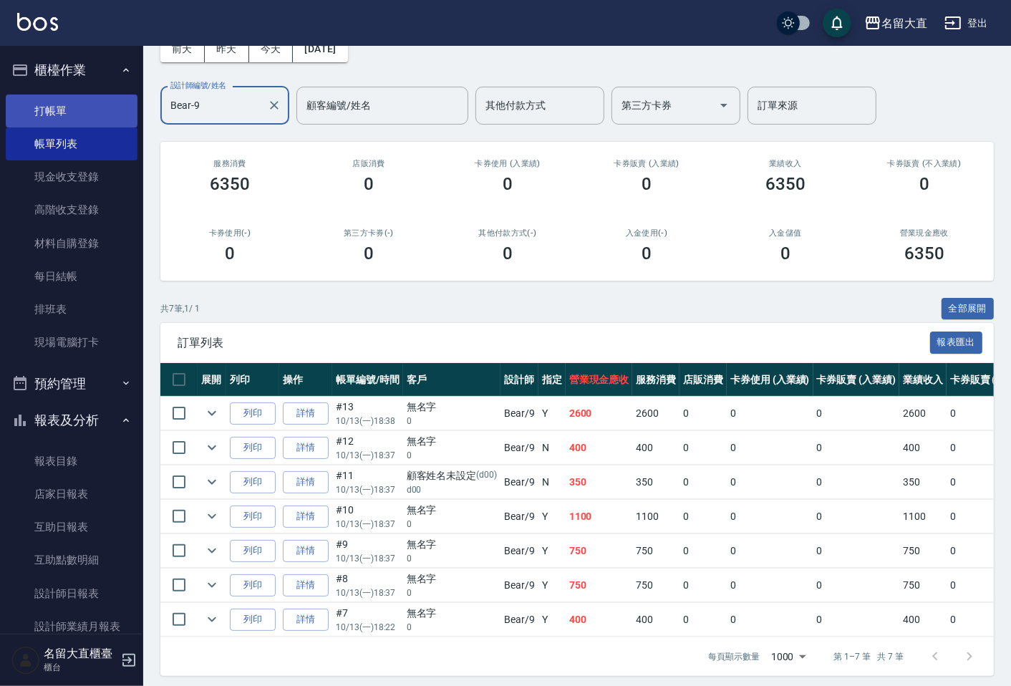
type input "Bear-9"
click at [59, 115] on link "打帳單" at bounding box center [72, 111] width 132 height 33
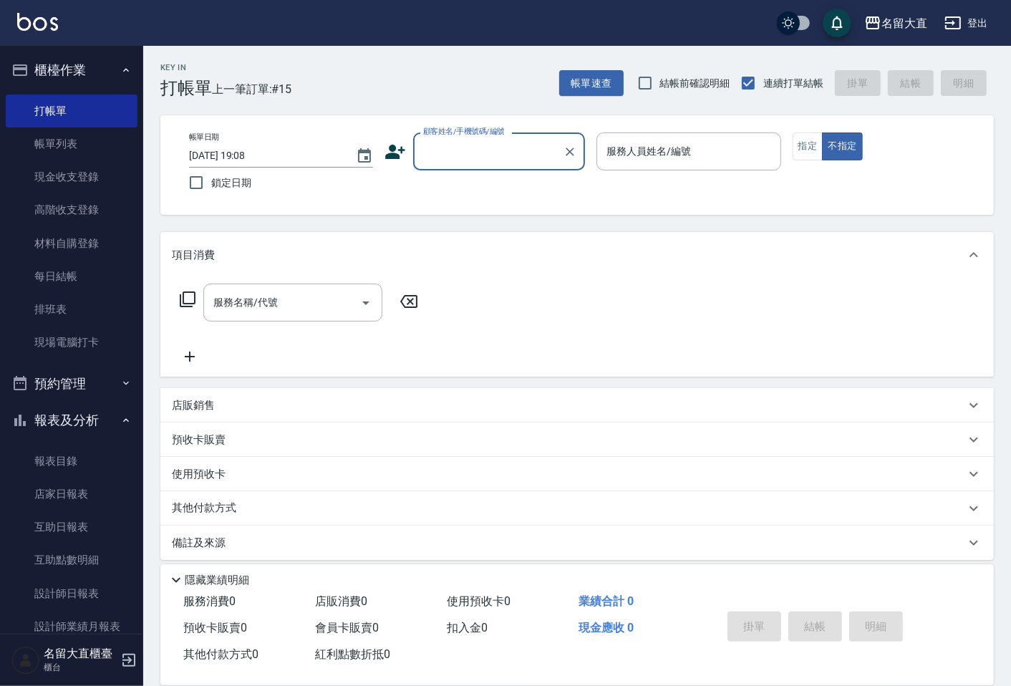
click at [474, 163] on input "顧客姓名/手機號碼/編號" at bounding box center [488, 151] width 137 height 25
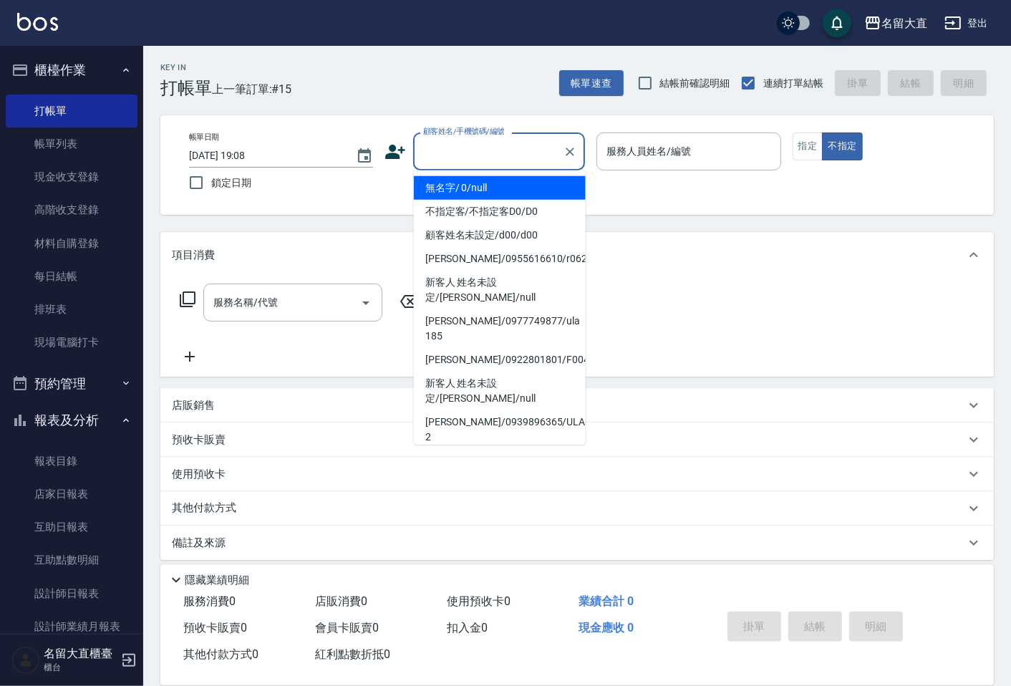
click at [461, 190] on li "無名字/ 0/null" at bounding box center [500, 188] width 172 height 24
type input "無名字/ 0/null"
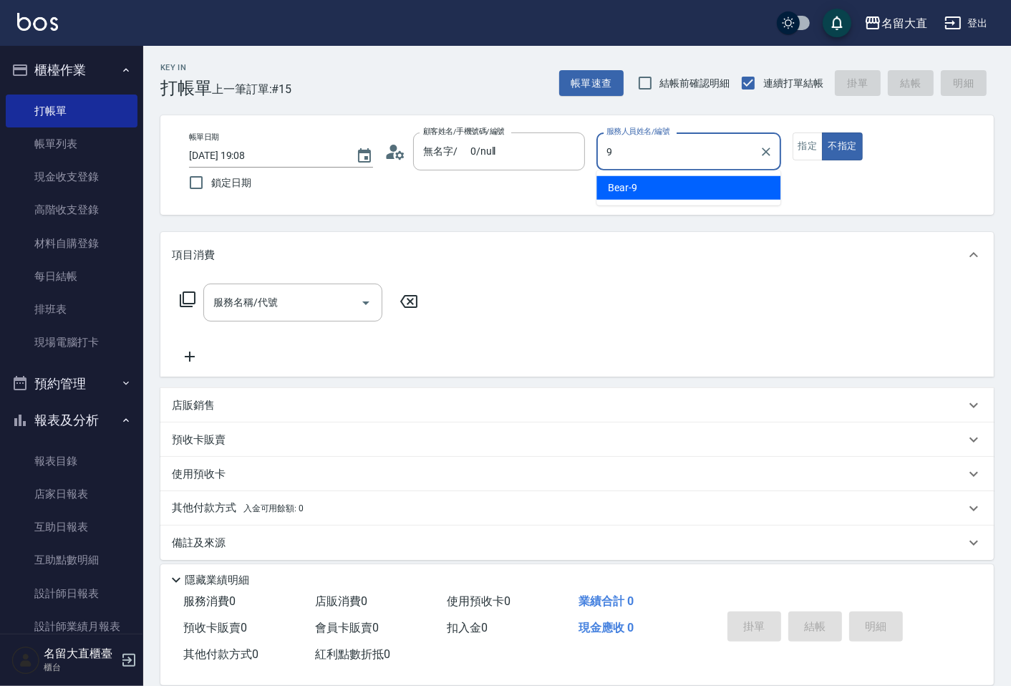
type input "Bear-9"
type button "false"
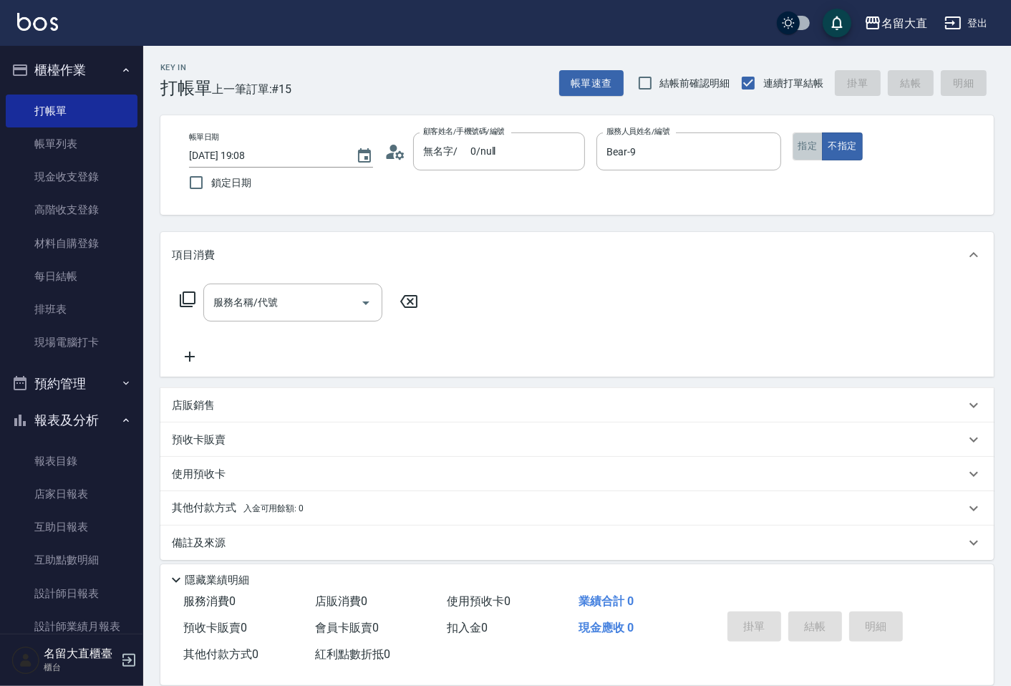
click at [807, 147] on button "指定" at bounding box center [808, 146] width 31 height 28
click at [182, 299] on icon at bounding box center [187, 299] width 17 height 17
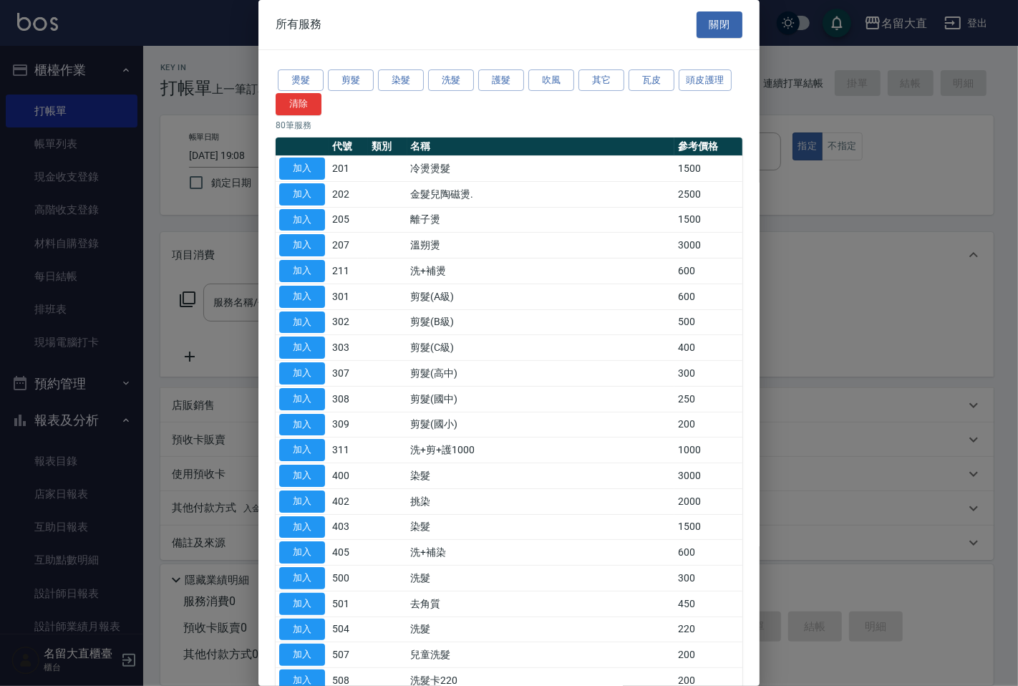
drag, startPoint x: 445, startPoint y: 88, endPoint x: 423, endPoint y: 102, distance: 25.4
click at [444, 88] on button "洗髮" at bounding box center [451, 80] width 46 height 22
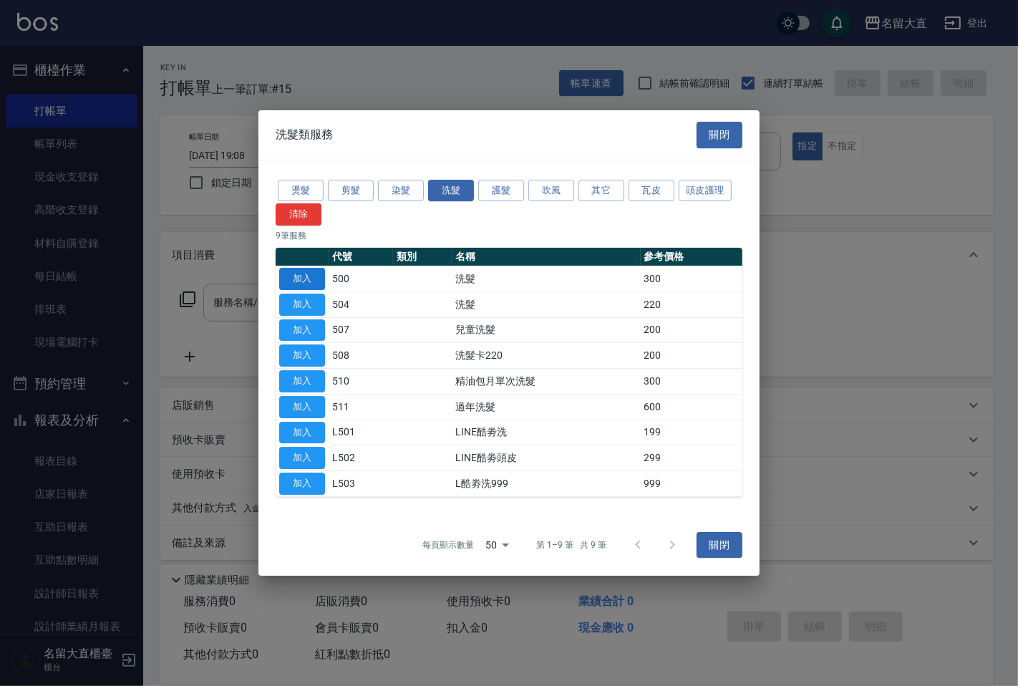
click at [316, 279] on button "加入" at bounding box center [302, 279] width 46 height 22
type input "洗髮(500)"
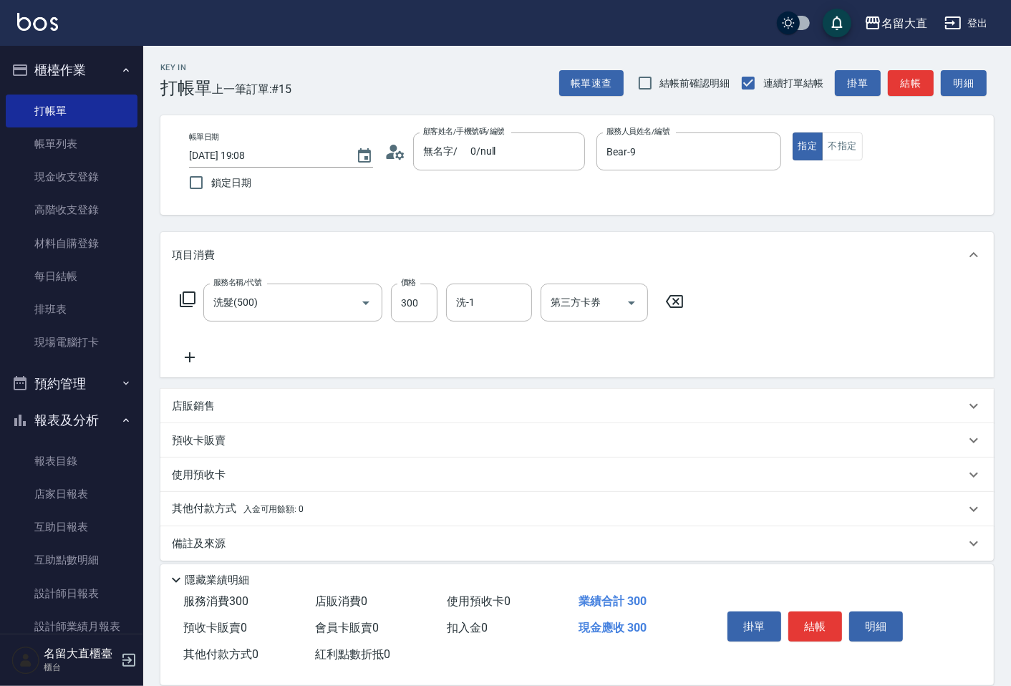
click at [179, 296] on icon at bounding box center [187, 299] width 17 height 17
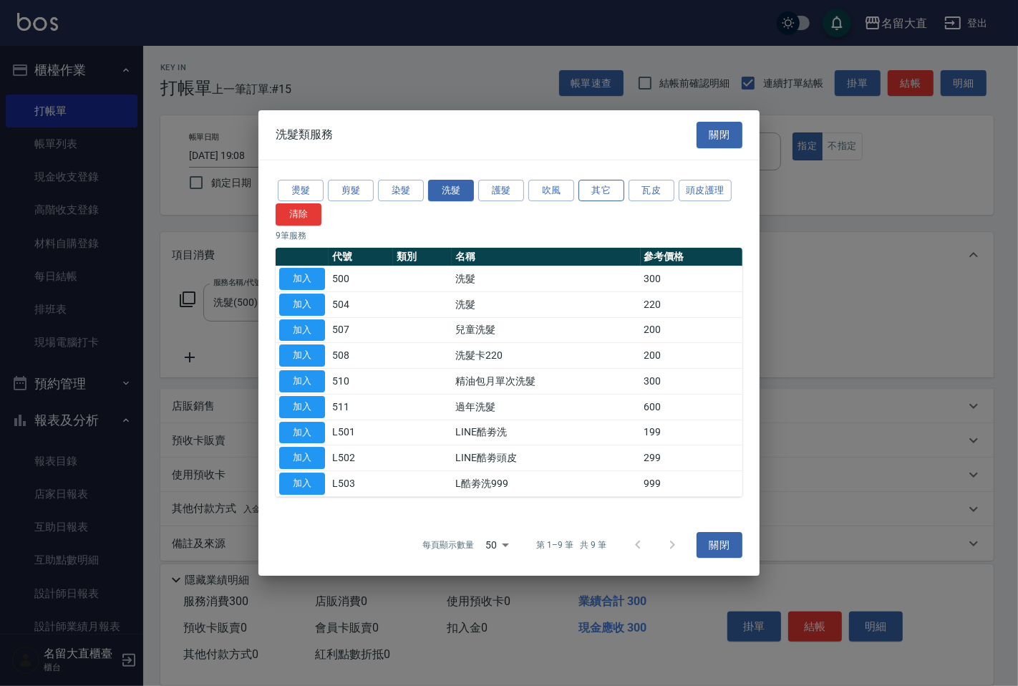
click at [601, 191] on button "其它" at bounding box center [602, 191] width 46 height 22
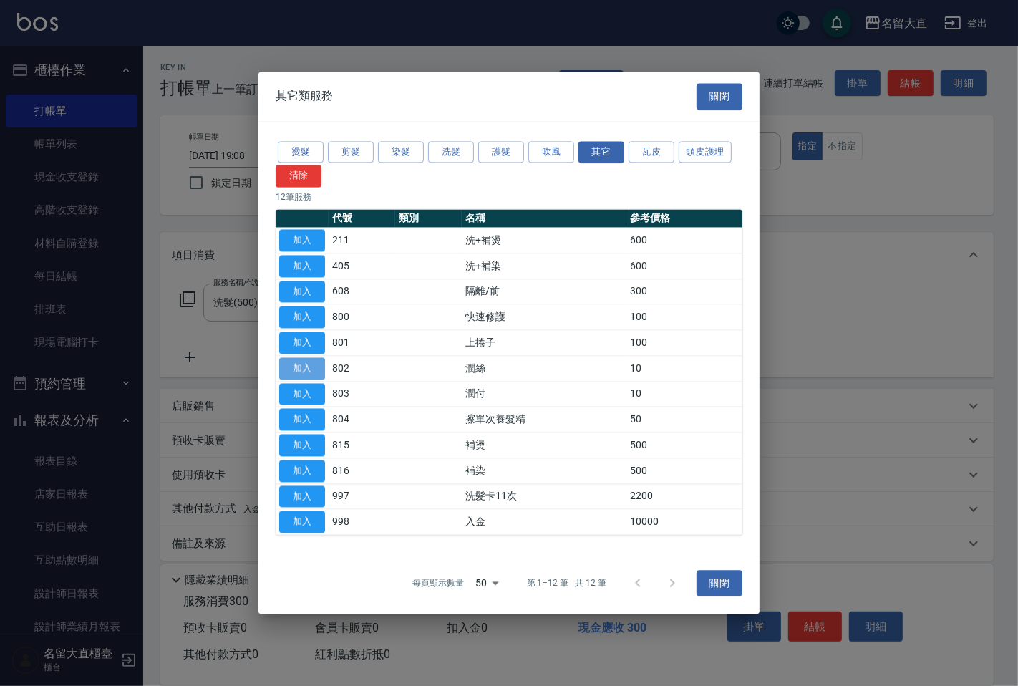
click at [304, 366] on button "加入" at bounding box center [302, 368] width 46 height 22
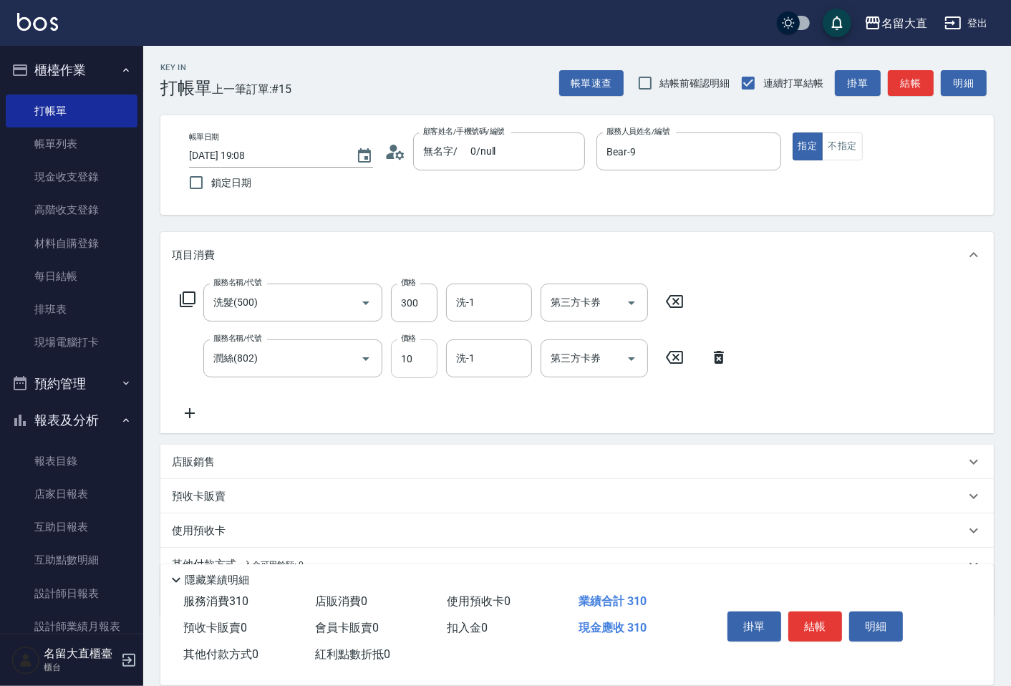
click at [402, 373] on input "10" at bounding box center [414, 358] width 47 height 39
type input "20"
click at [411, 313] on input "300" at bounding box center [414, 303] width 47 height 39
type input "350"
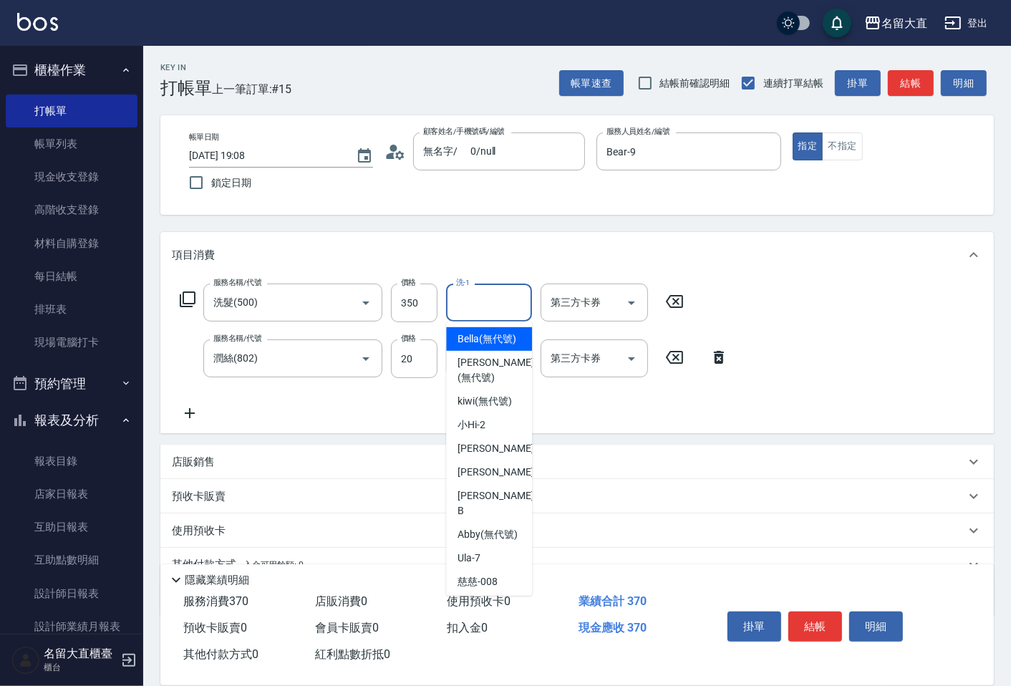
click at [461, 306] on input "洗-1" at bounding box center [489, 302] width 73 height 25
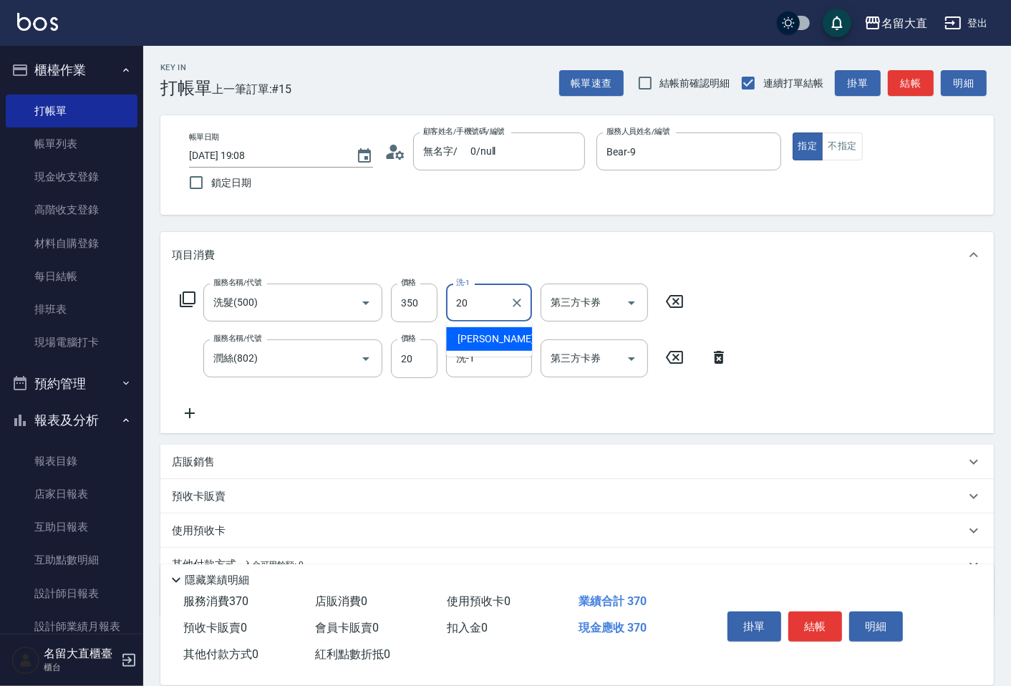
click at [474, 333] on span "詩雅 -20" at bounding box center [503, 339] width 90 height 15
click at [475, 373] on div "洗-1" at bounding box center [489, 358] width 86 height 38
type input "詩雅-20"
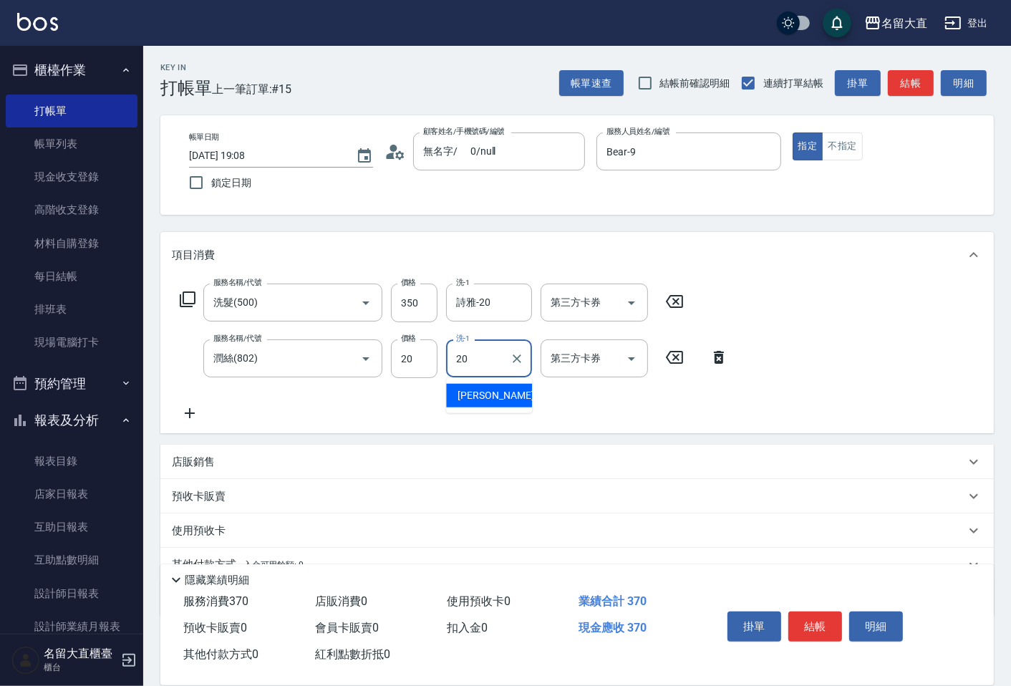
click at [469, 397] on span "詩雅 -20" at bounding box center [503, 395] width 90 height 15
type input "詩雅-20"
click at [912, 87] on button "結帳" at bounding box center [911, 83] width 46 height 26
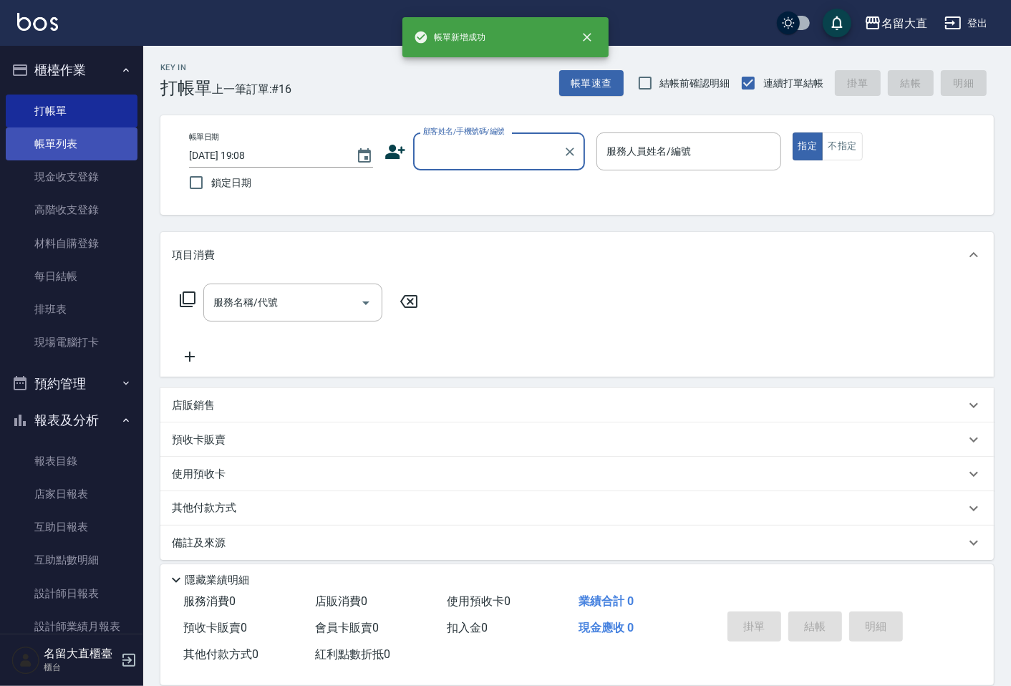
click at [74, 137] on link "帳單列表" at bounding box center [72, 143] width 132 height 33
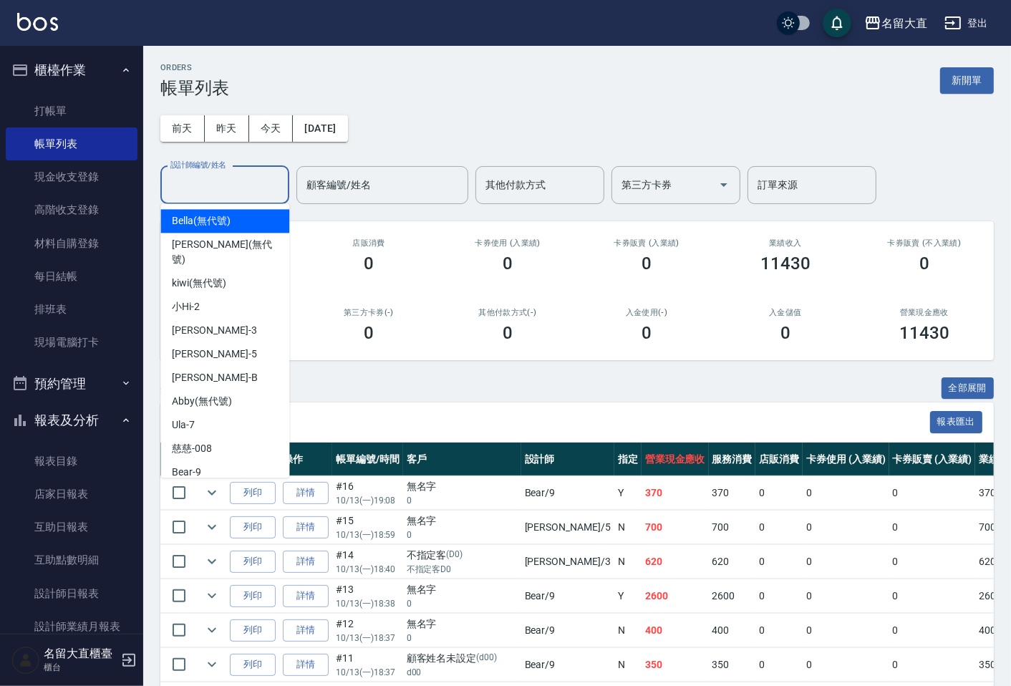
click at [241, 181] on input "設計師編號/姓名" at bounding box center [225, 185] width 116 height 25
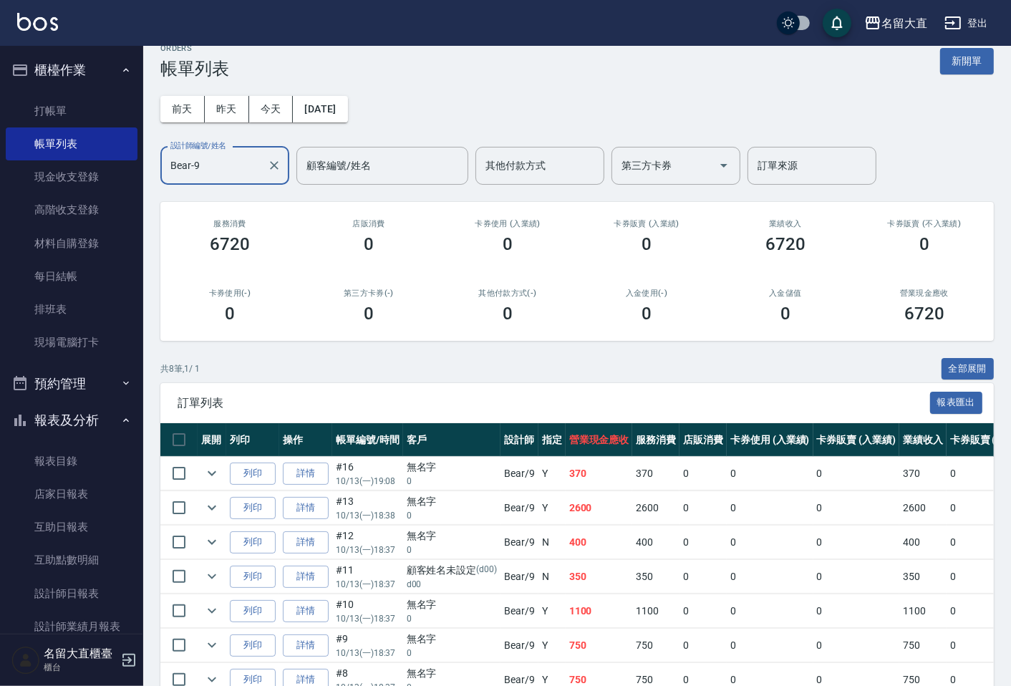
scroll to position [133, 0]
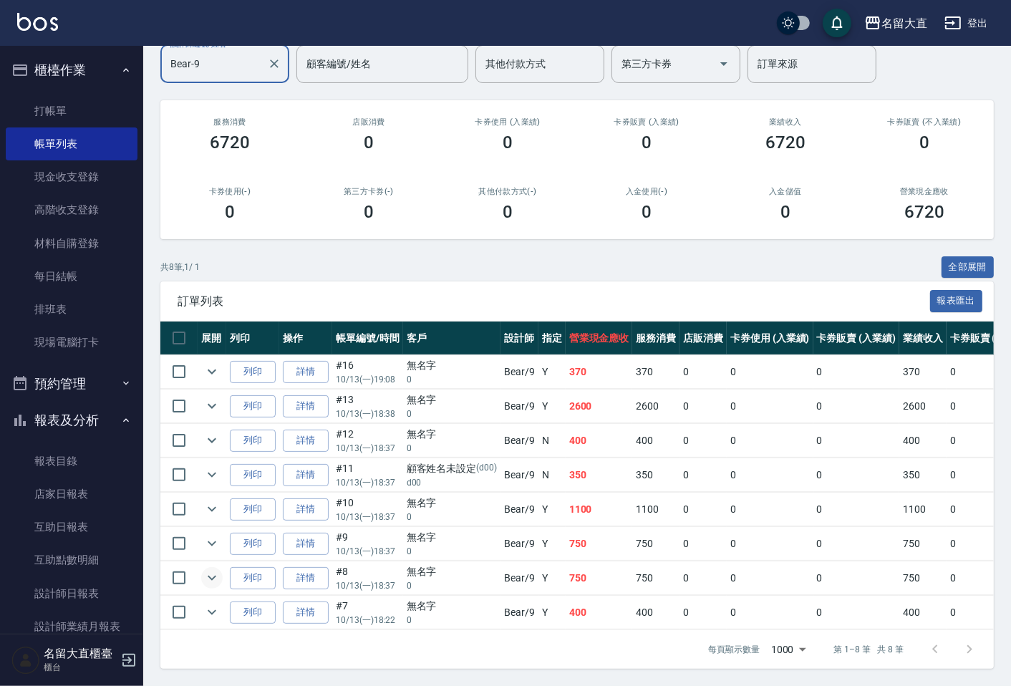
type input "Bear-9"
click at [215, 569] on icon "expand row" at bounding box center [211, 577] width 17 height 17
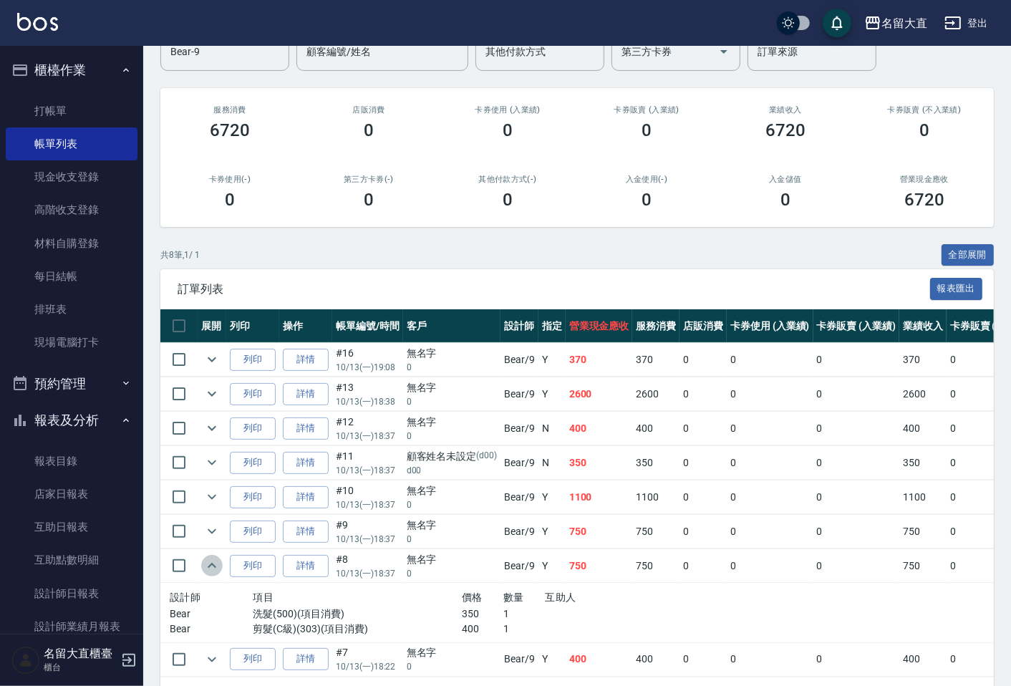
click at [215, 567] on icon "expand row" at bounding box center [212, 565] width 9 height 5
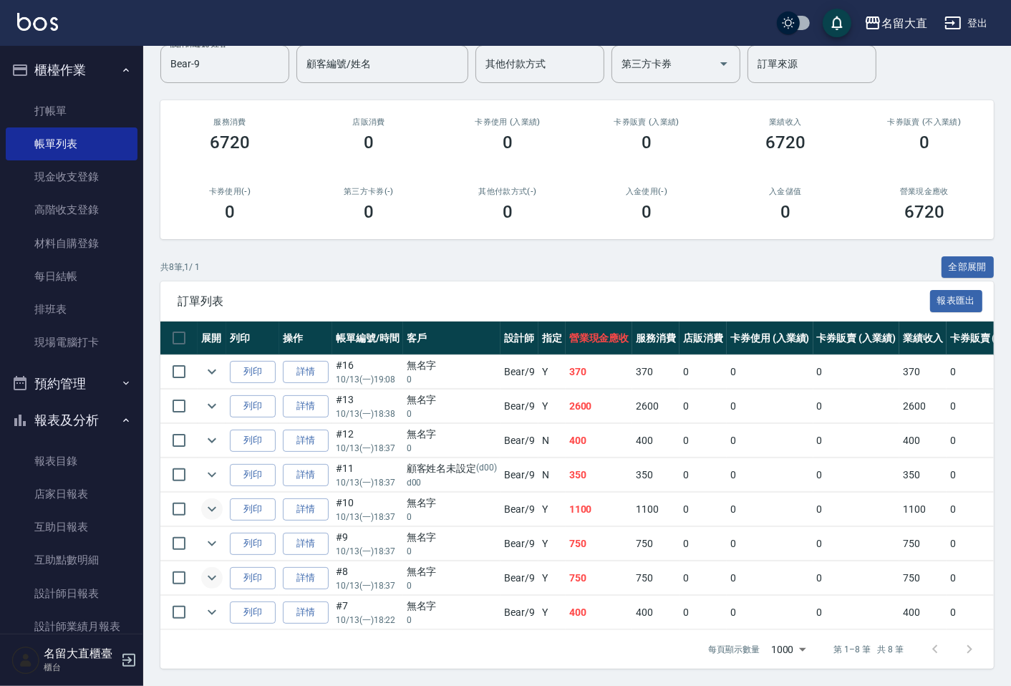
click at [213, 500] on icon "expand row" at bounding box center [211, 508] width 17 height 17
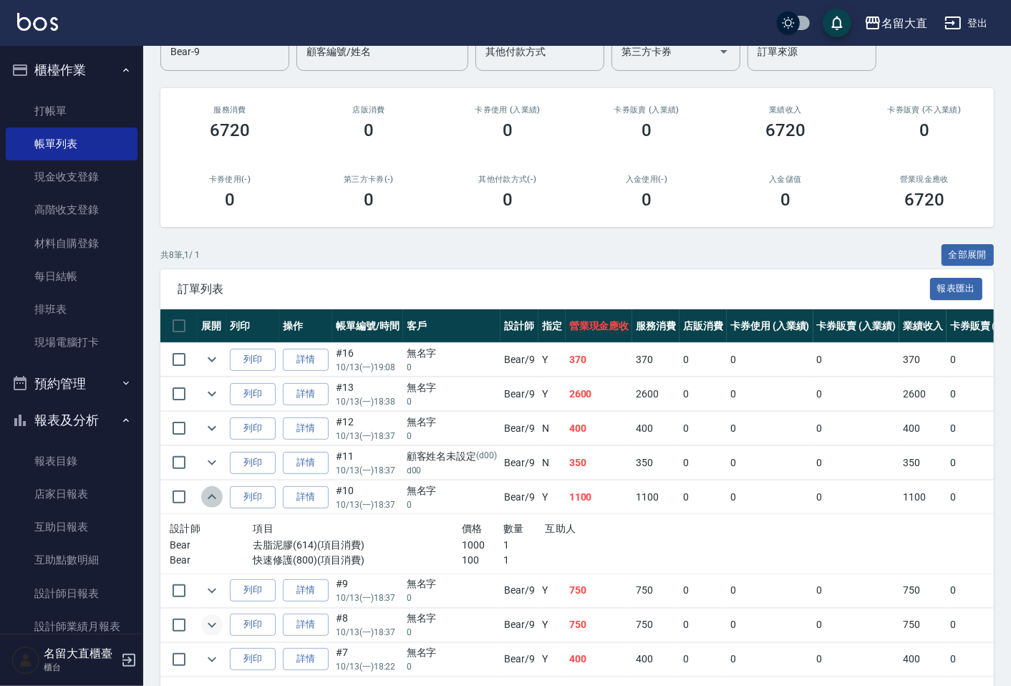
click at [213, 494] on icon "expand row" at bounding box center [211, 496] width 17 height 17
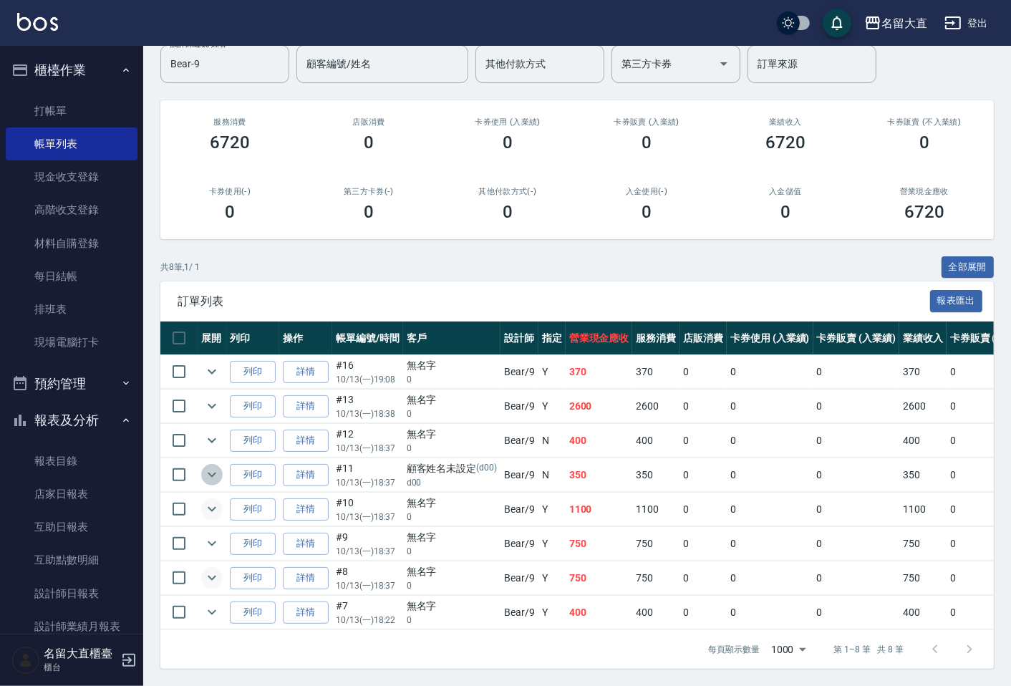
click at [216, 466] on icon "expand row" at bounding box center [211, 474] width 17 height 17
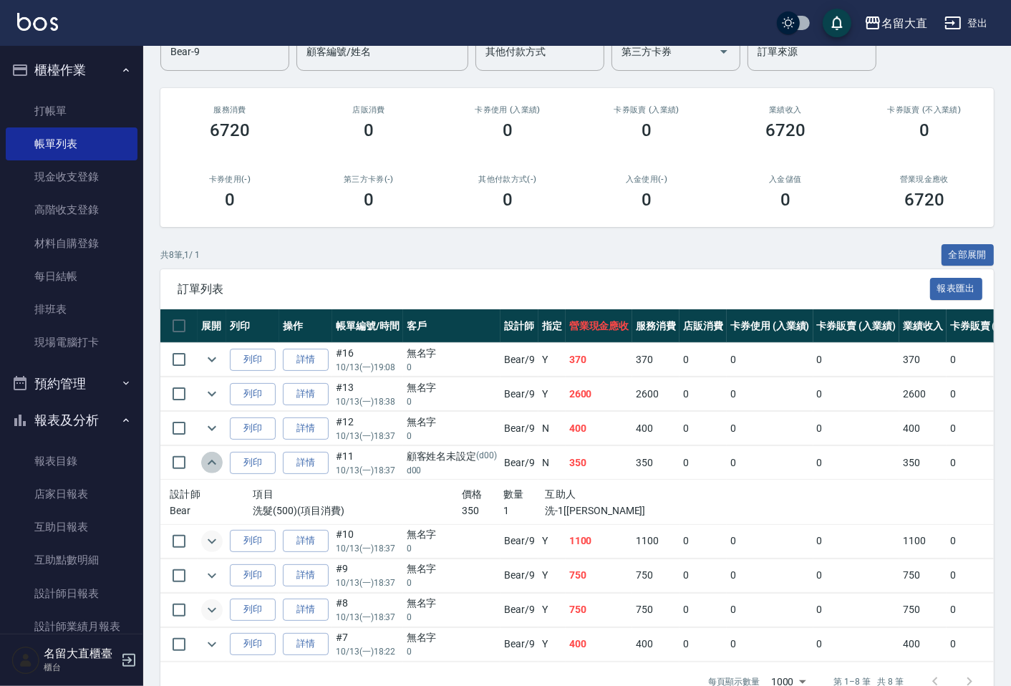
click at [216, 459] on icon "expand row" at bounding box center [211, 462] width 17 height 17
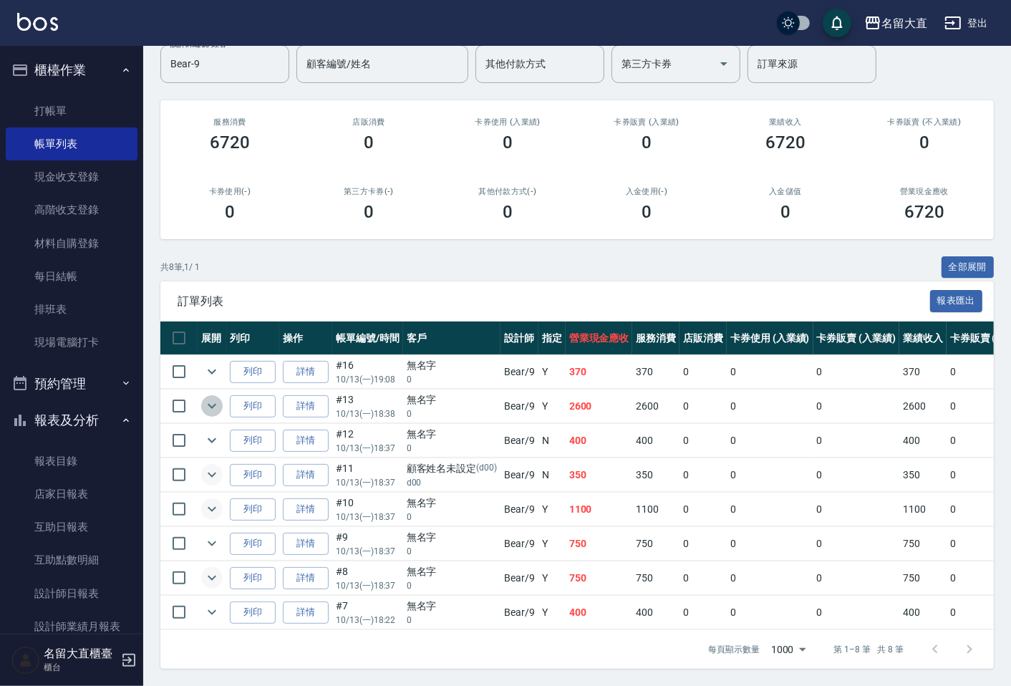
click at [211, 397] on icon "expand row" at bounding box center [211, 405] width 17 height 17
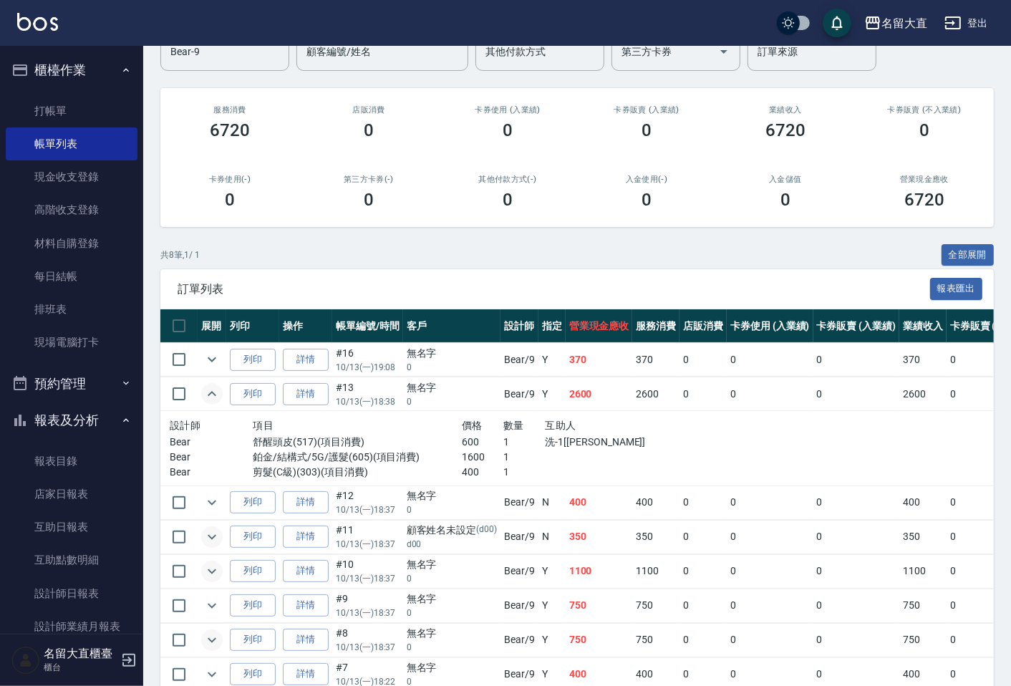
click at [211, 392] on icon "expand row" at bounding box center [212, 393] width 9 height 5
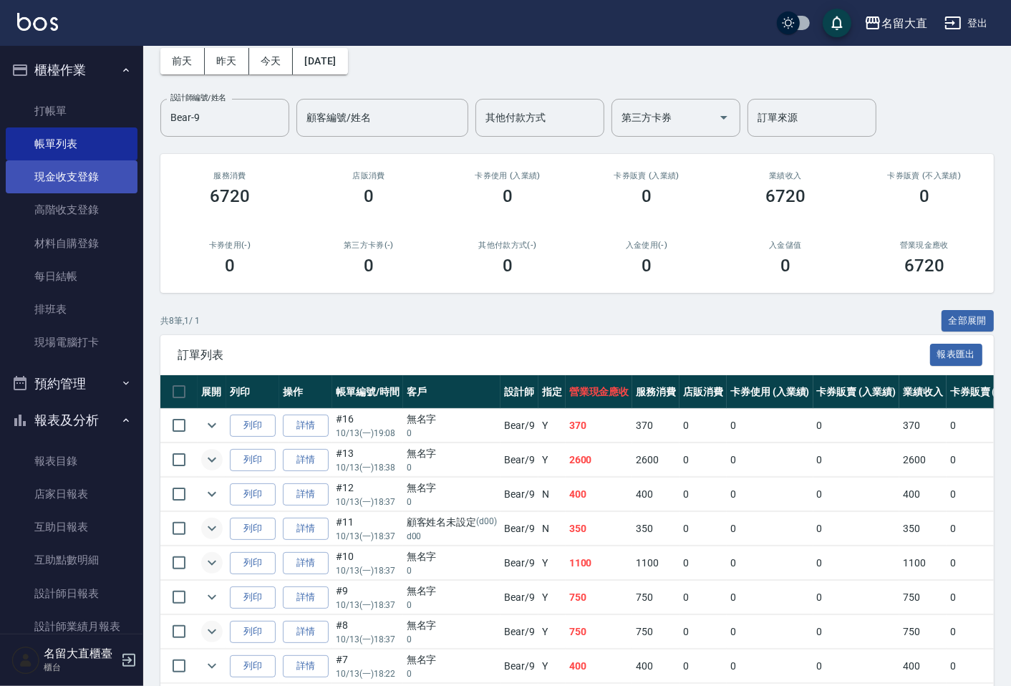
scroll to position [0, 0]
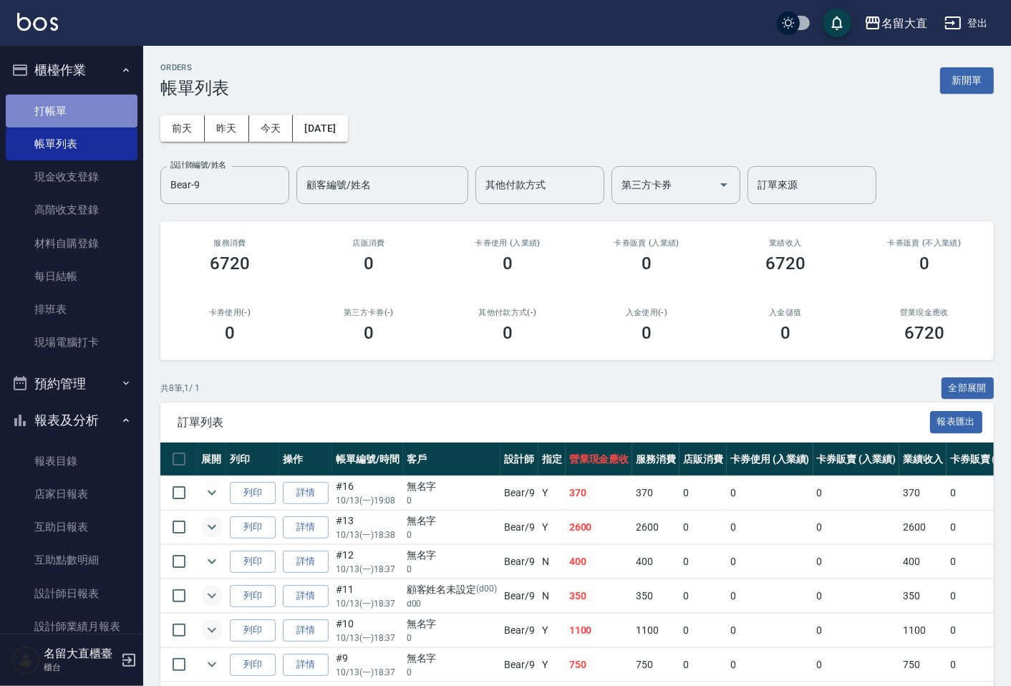
click at [83, 106] on link "打帳單" at bounding box center [72, 111] width 132 height 33
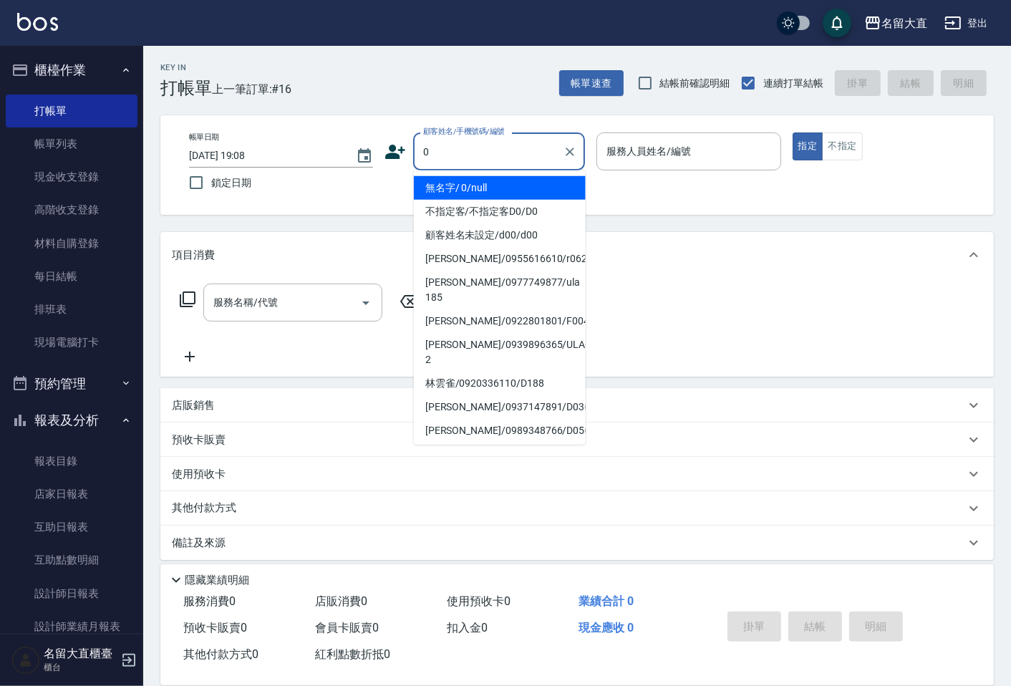
click at [485, 180] on li "無名字/ 0/null" at bounding box center [500, 188] width 172 height 24
type input "無名字/ 0/null"
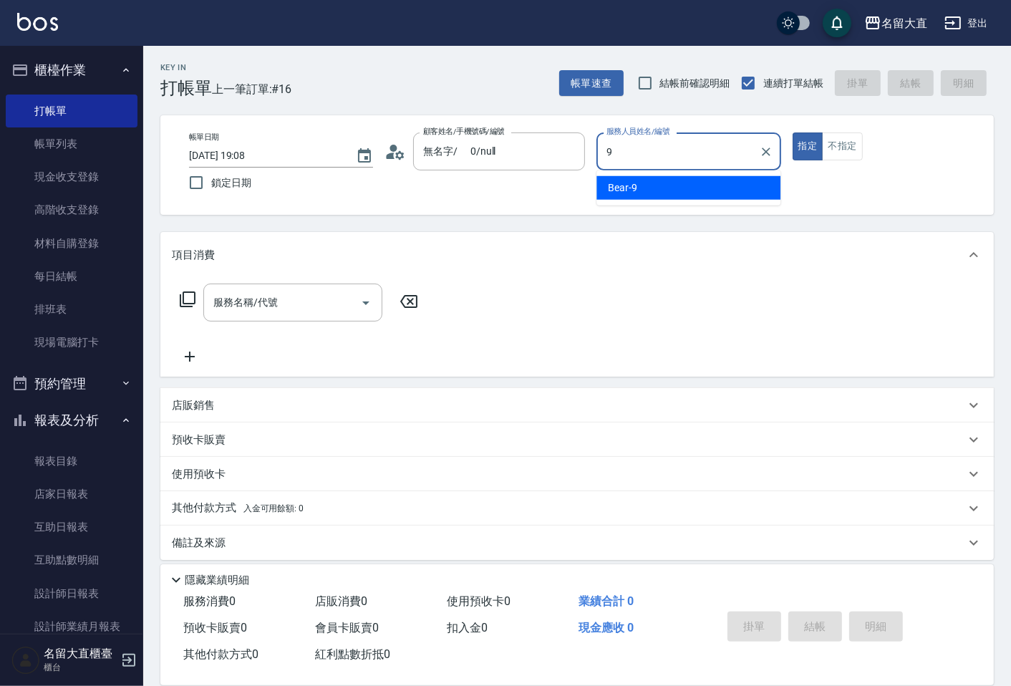
type input "Bear-9"
type button "true"
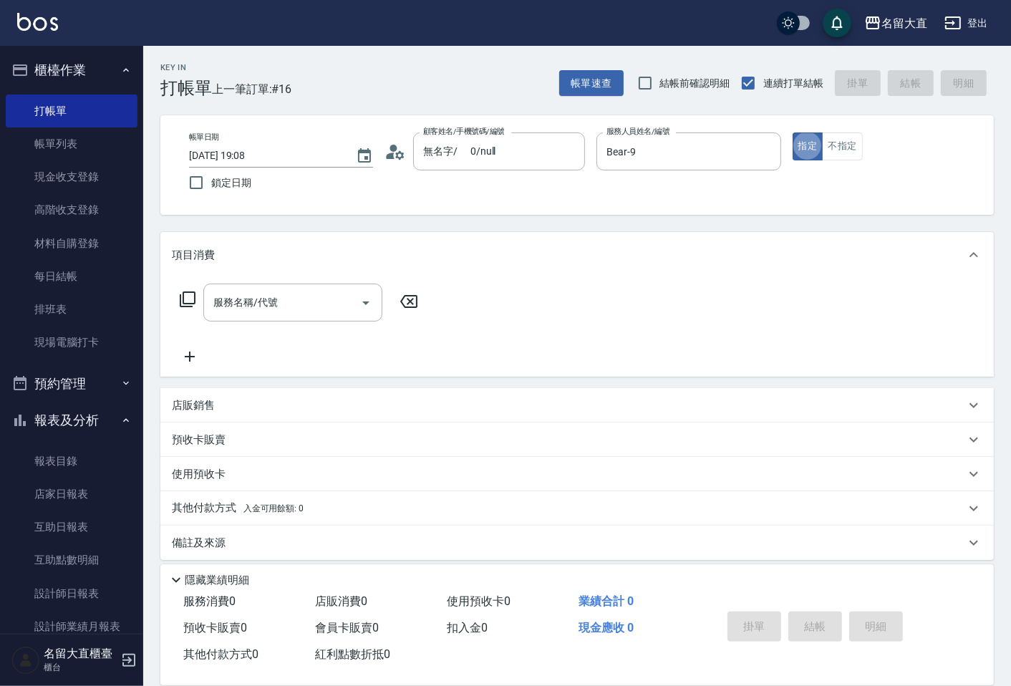
click at [192, 296] on icon at bounding box center [187, 299] width 17 height 17
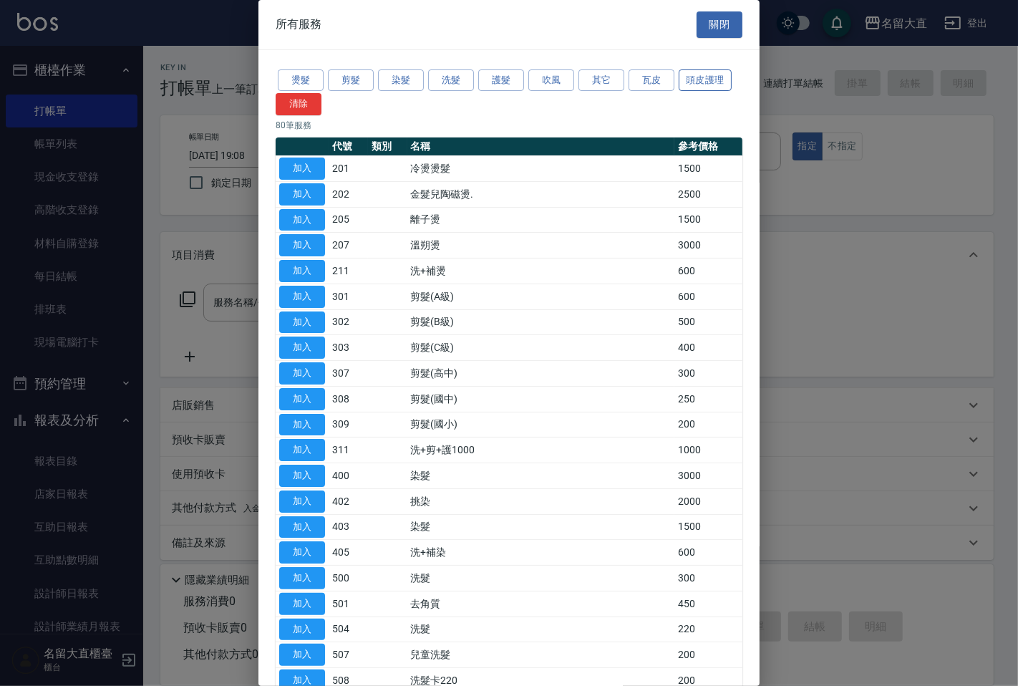
click at [698, 82] on button "頭皮護理" at bounding box center [705, 80] width 53 height 22
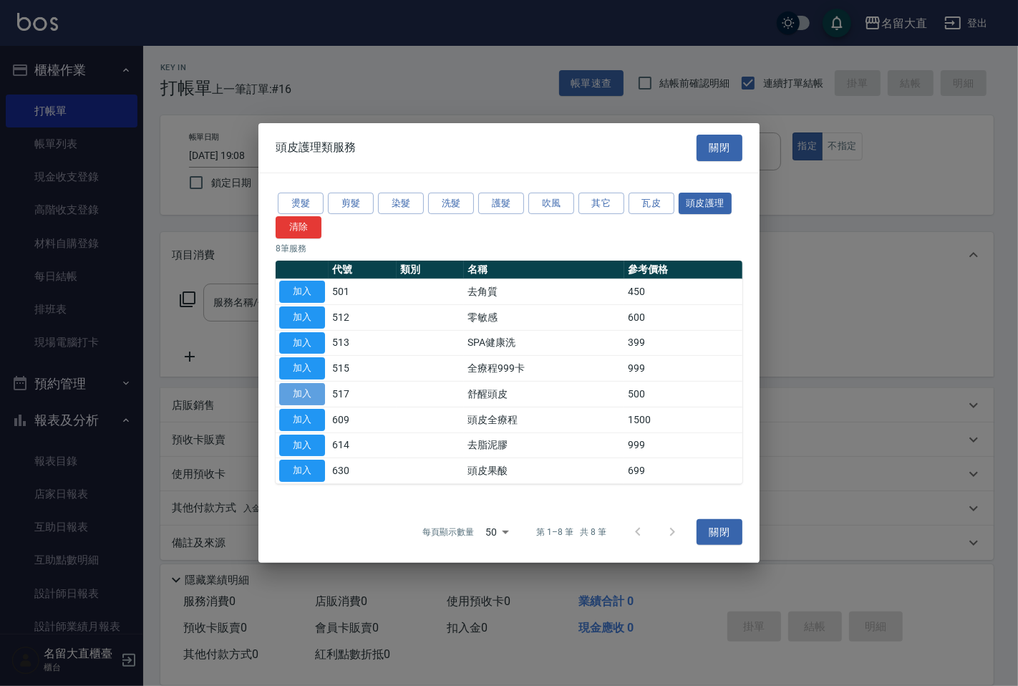
click at [315, 384] on button "加入" at bounding box center [302, 394] width 46 height 22
type input "舒醒頭皮(517)"
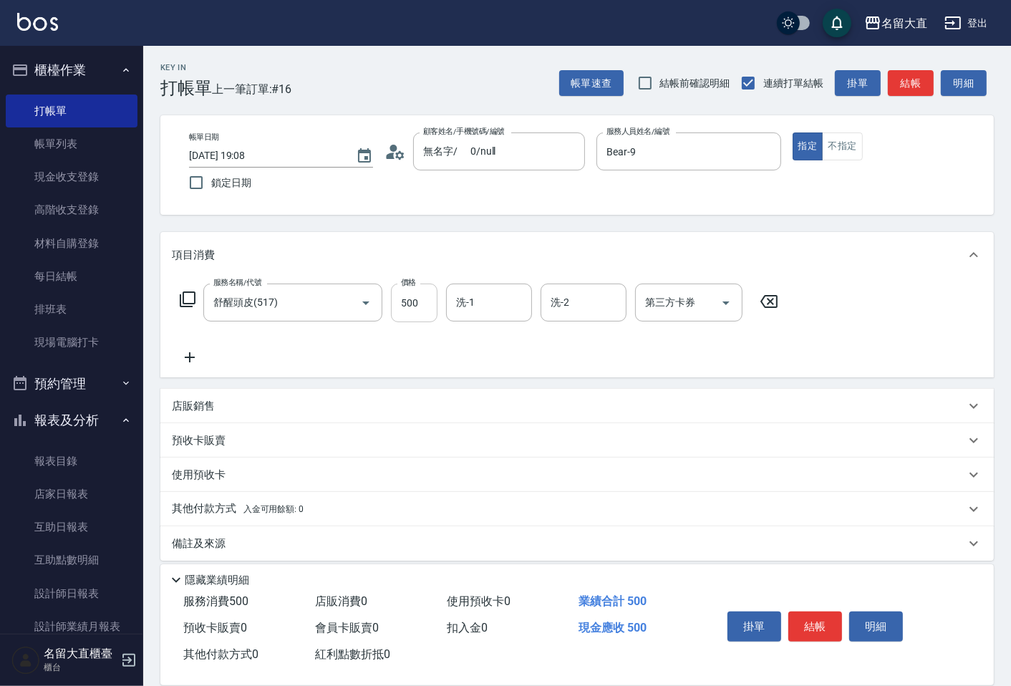
click at [410, 312] on input "500" at bounding box center [414, 303] width 47 height 39
type input "600"
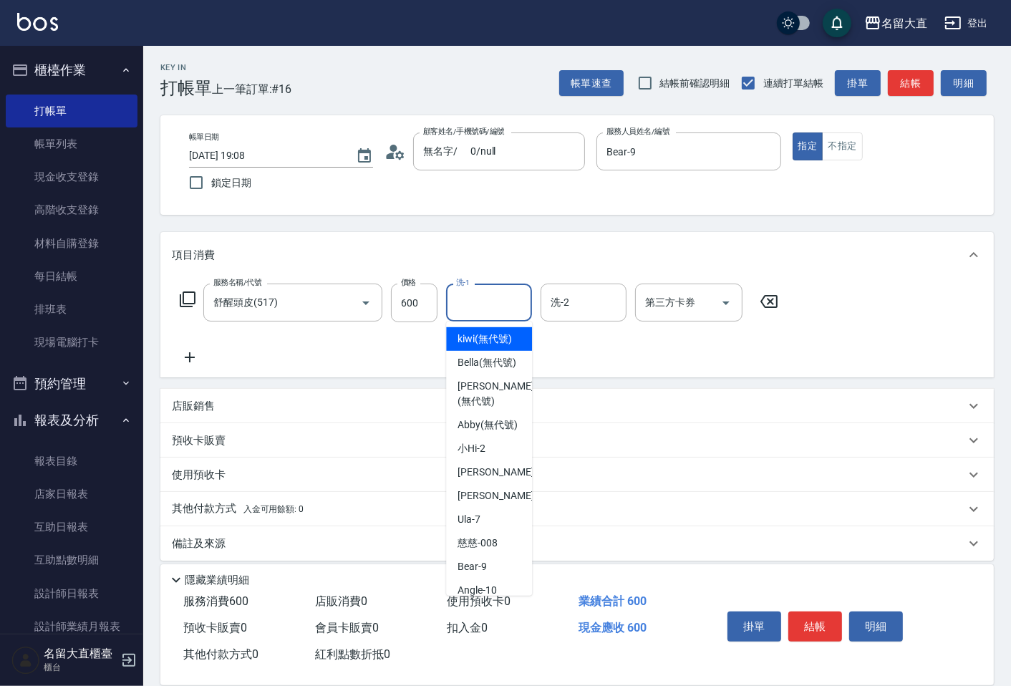
drag, startPoint x: 497, startPoint y: 302, endPoint x: 519, endPoint y: 281, distance: 30.9
click at [500, 296] on input "洗-1" at bounding box center [489, 302] width 73 height 25
click at [906, 83] on button "結帳" at bounding box center [911, 83] width 46 height 26
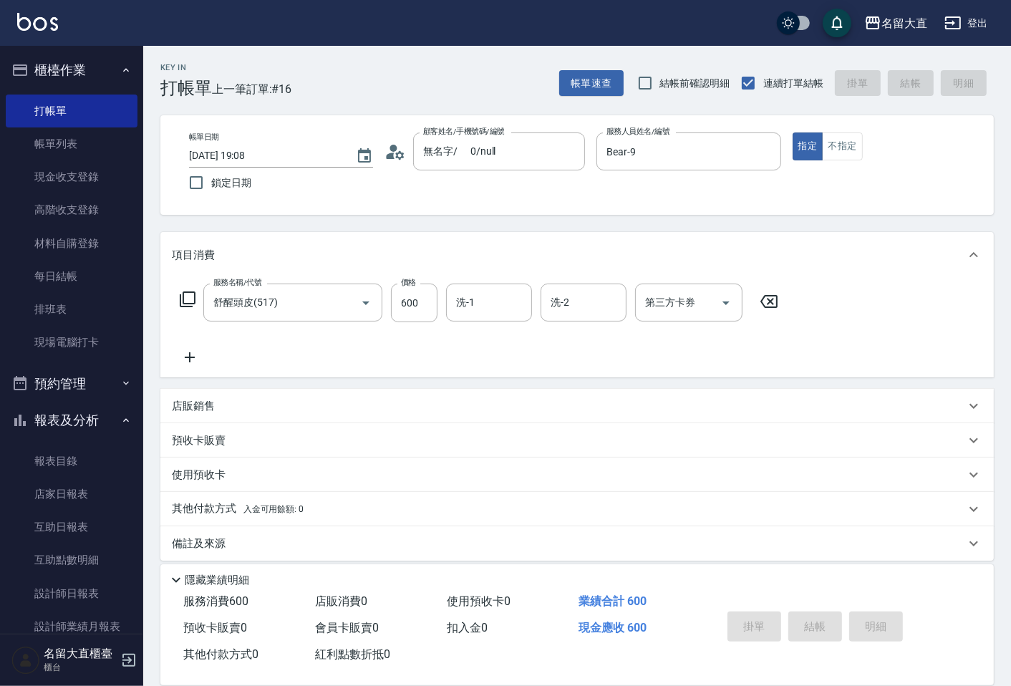
type input "[DATE] 19:09"
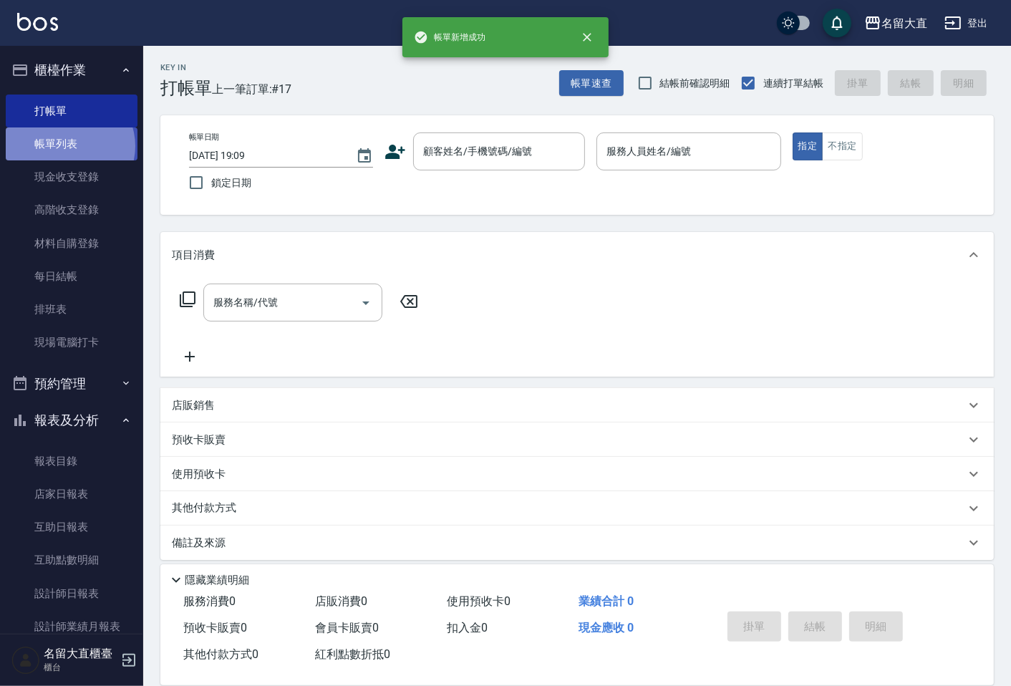
click at [69, 146] on link "帳單列表" at bounding box center [72, 143] width 132 height 33
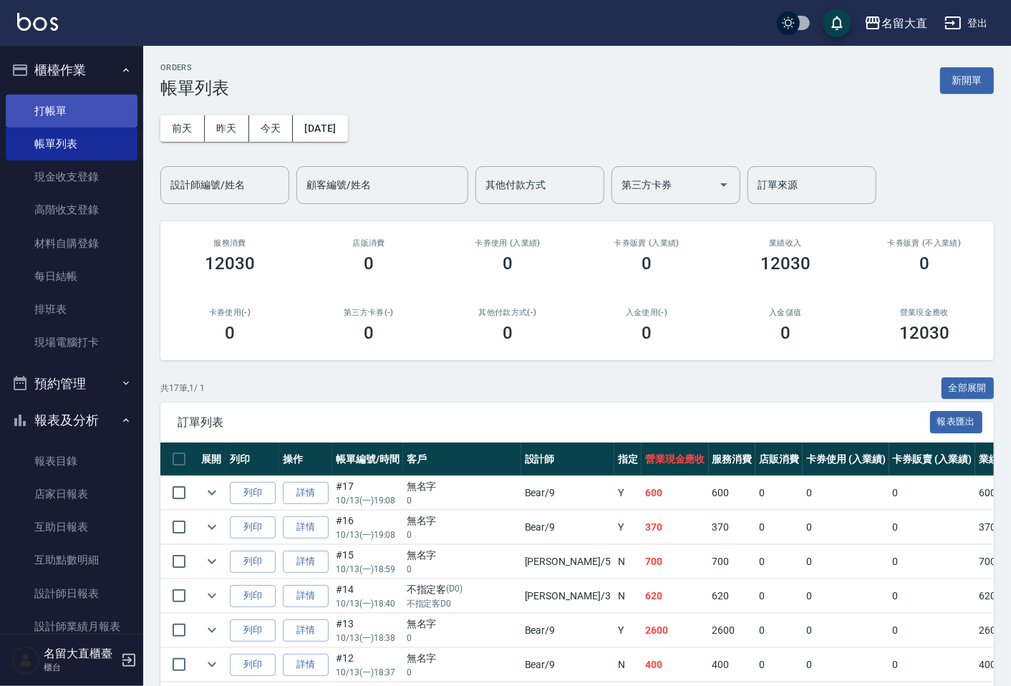
click at [59, 108] on link "打帳單" at bounding box center [72, 111] width 132 height 33
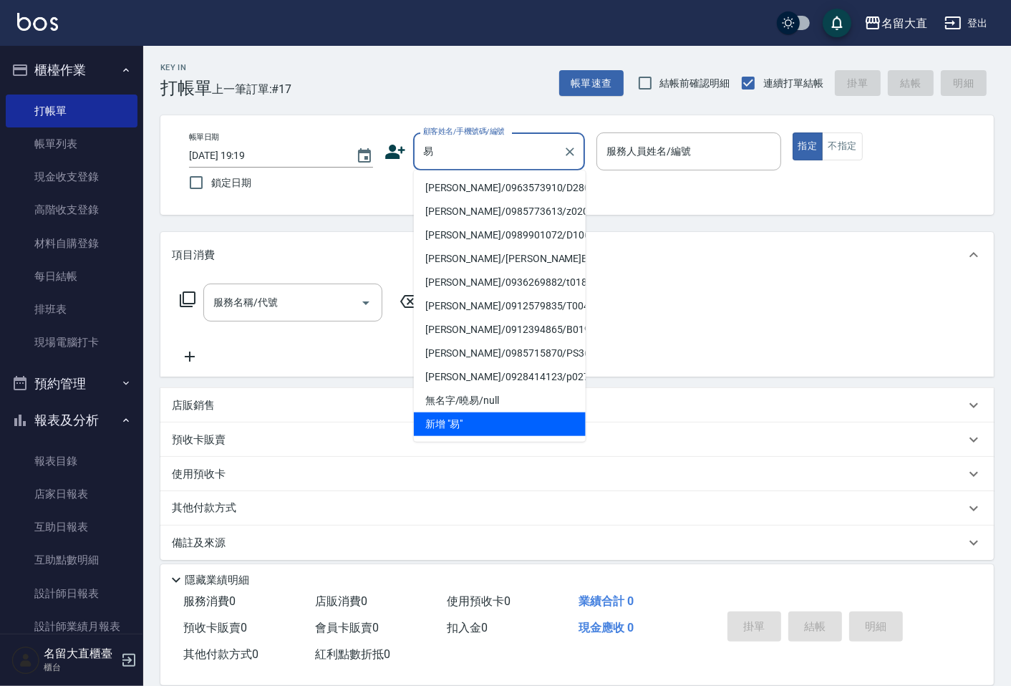
type input "奕"
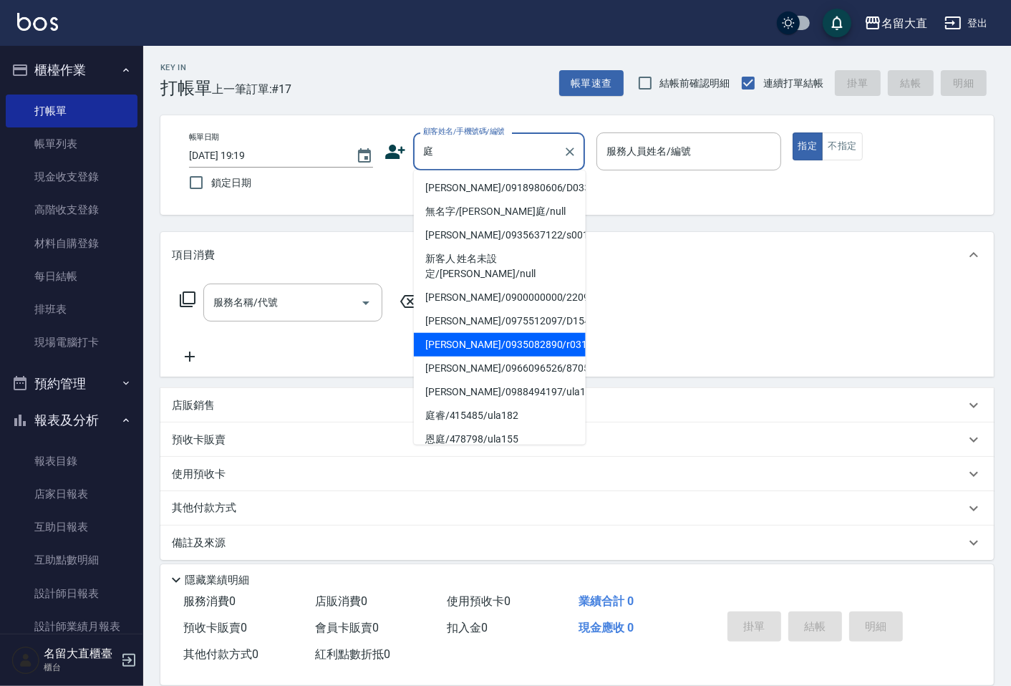
click at [507, 333] on li "[PERSON_NAME]/0935082890/r031" at bounding box center [500, 345] width 172 height 24
type input "[PERSON_NAME]/0935082890/r031"
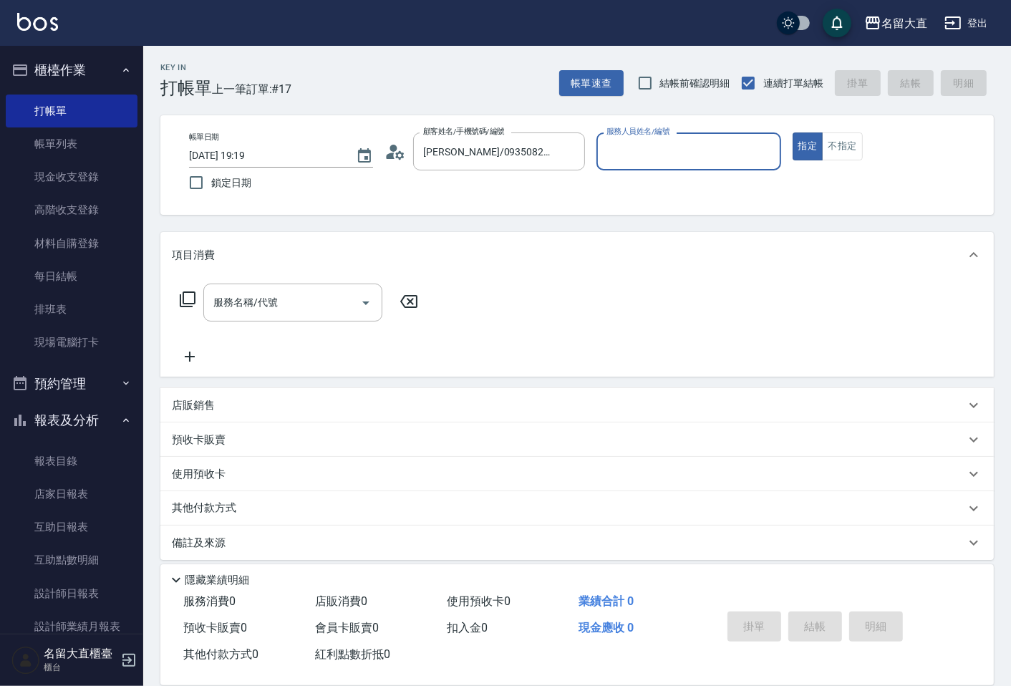
type input "Reese-5"
click at [296, 284] on div "服務名稱/代號" at bounding box center [292, 303] width 179 height 38
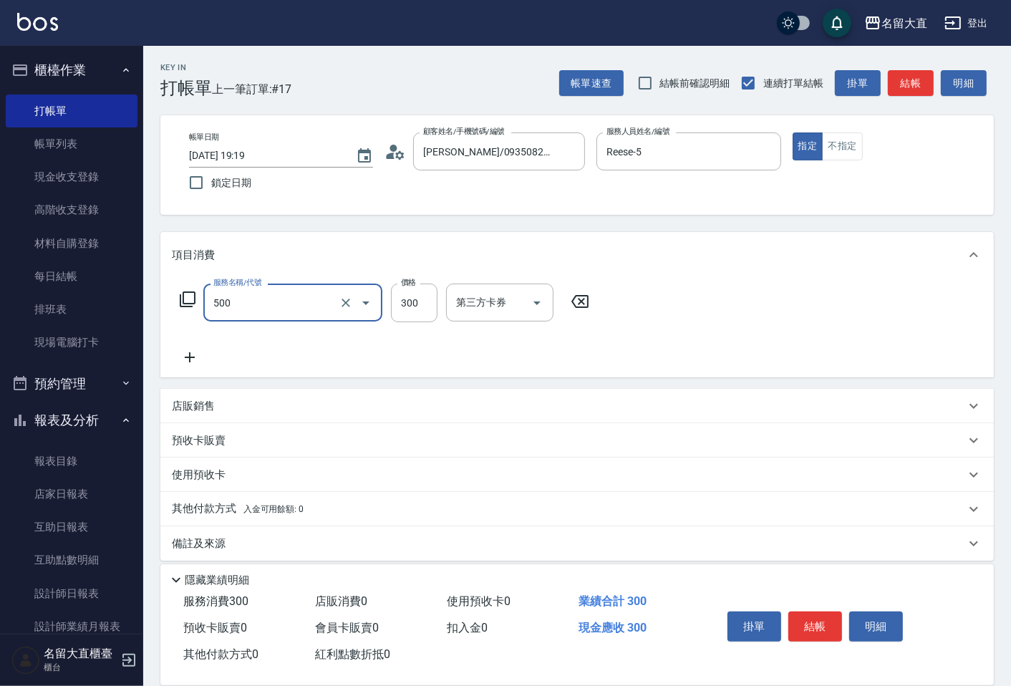
type input "洗髮(500)"
type input "350"
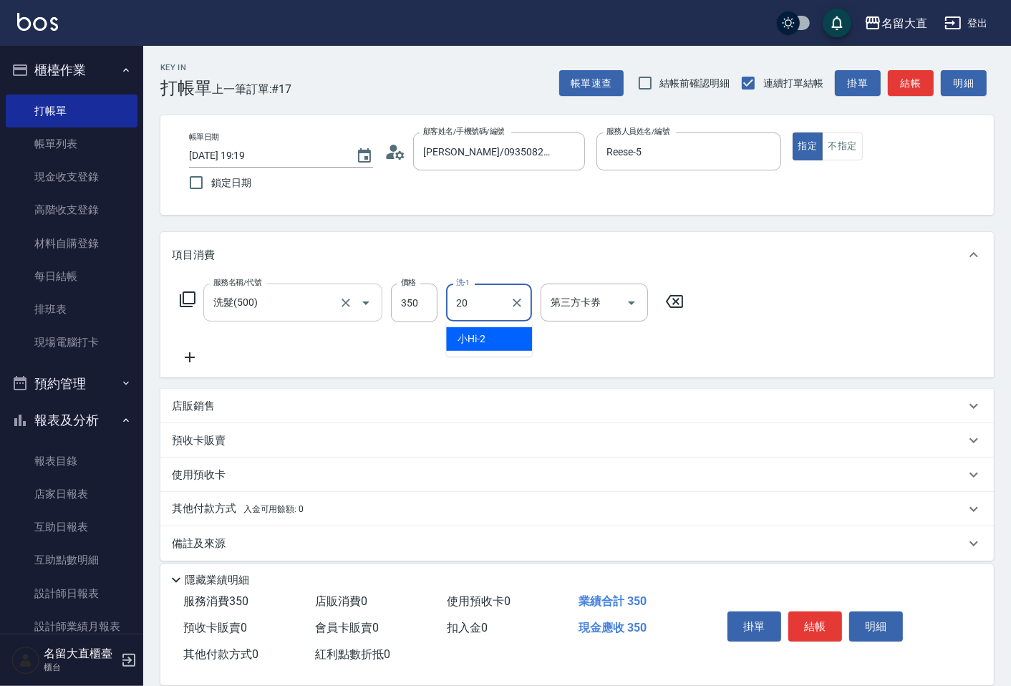
type input "詩雅-20"
click at [896, 77] on button "結帳" at bounding box center [911, 83] width 46 height 26
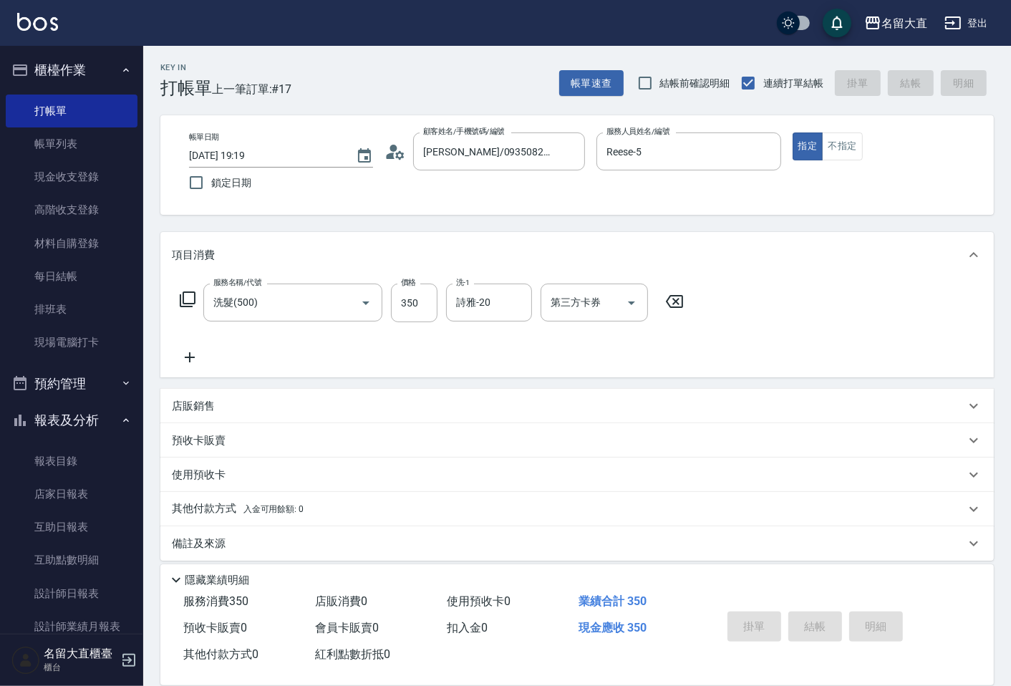
type input "[DATE] 19:20"
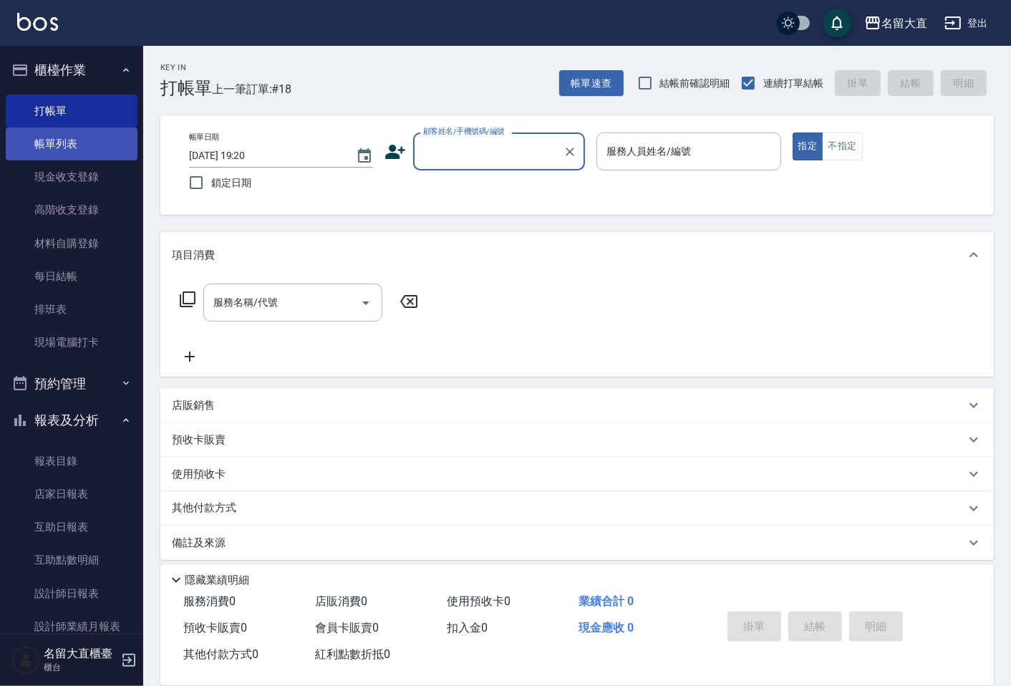
click at [84, 135] on link "帳單列表" at bounding box center [72, 143] width 132 height 33
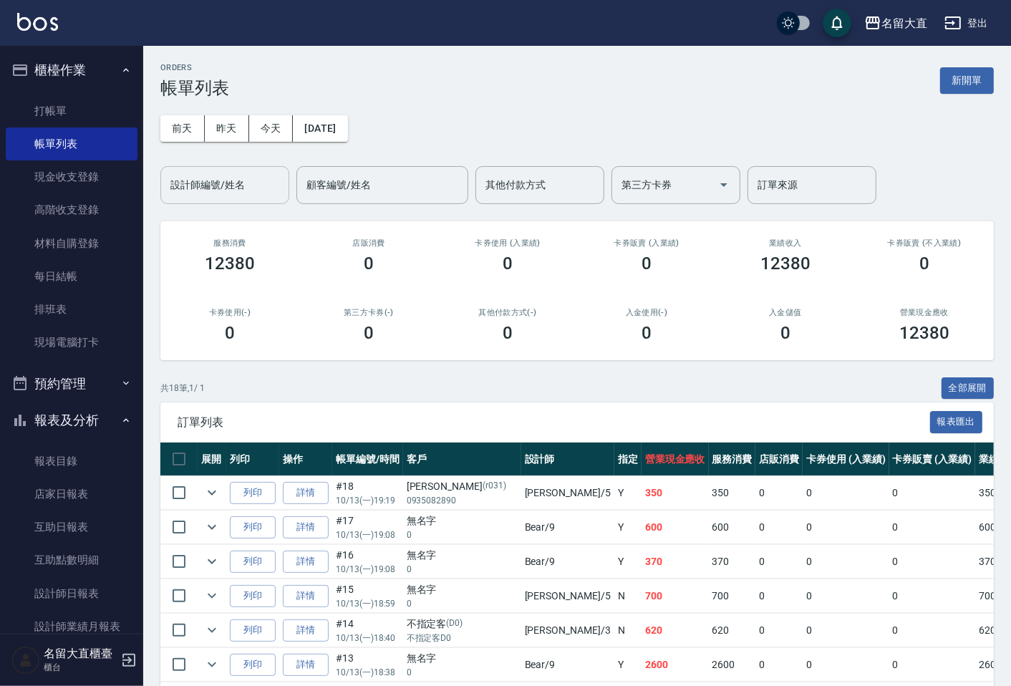
click at [189, 201] on div "設計師編號/姓名" at bounding box center [224, 185] width 129 height 38
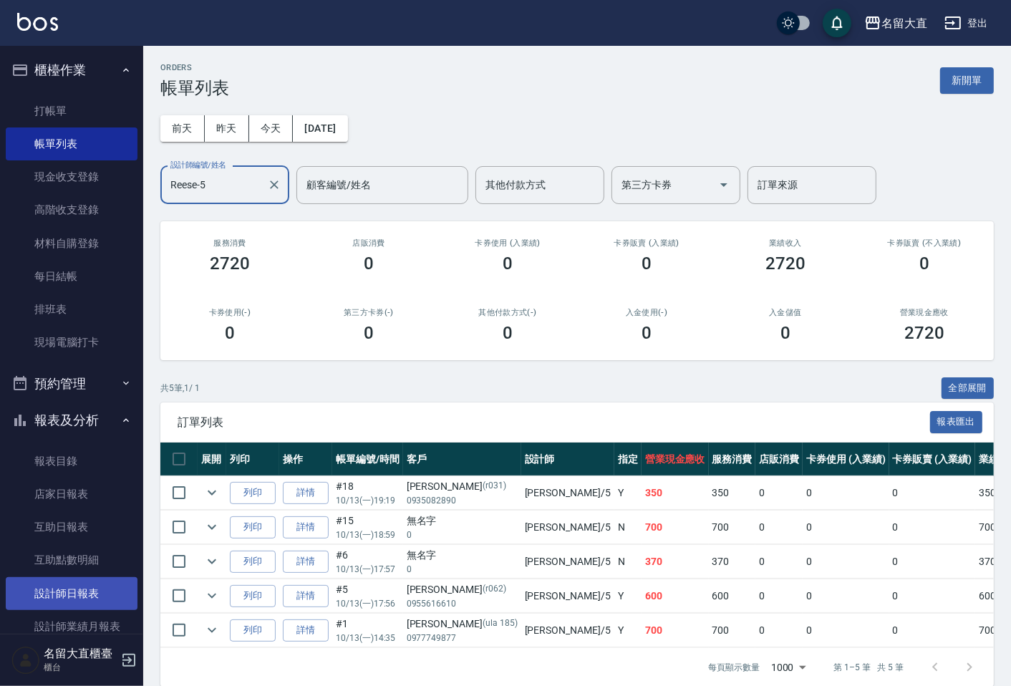
type input "Reese-5"
click at [95, 590] on link "設計師日報表" at bounding box center [72, 593] width 132 height 33
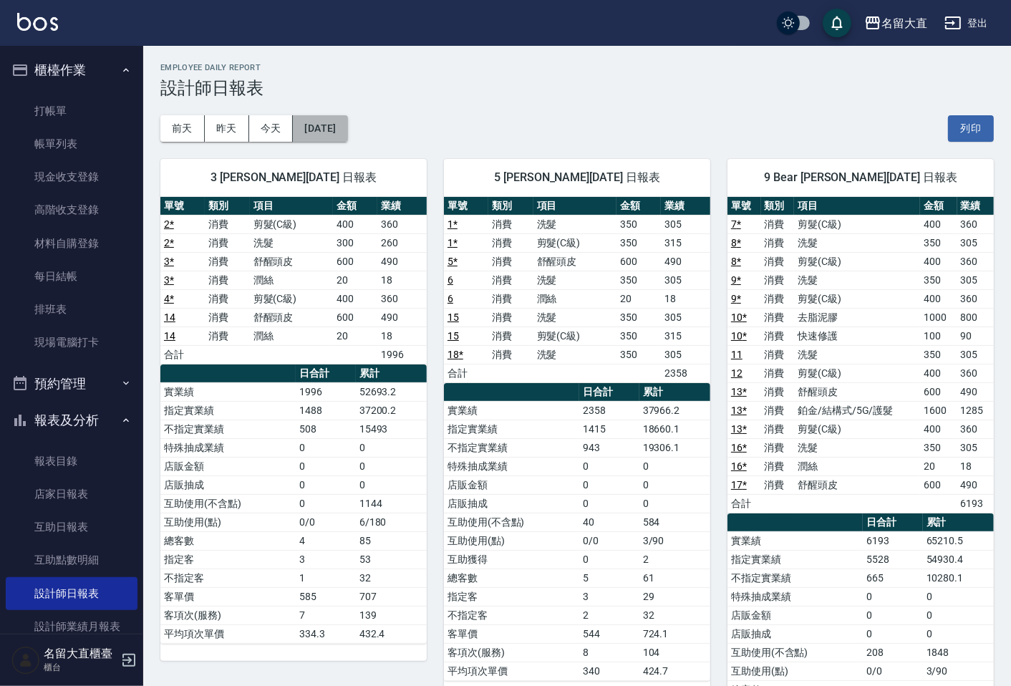
click at [324, 137] on button "[DATE]" at bounding box center [320, 128] width 54 height 26
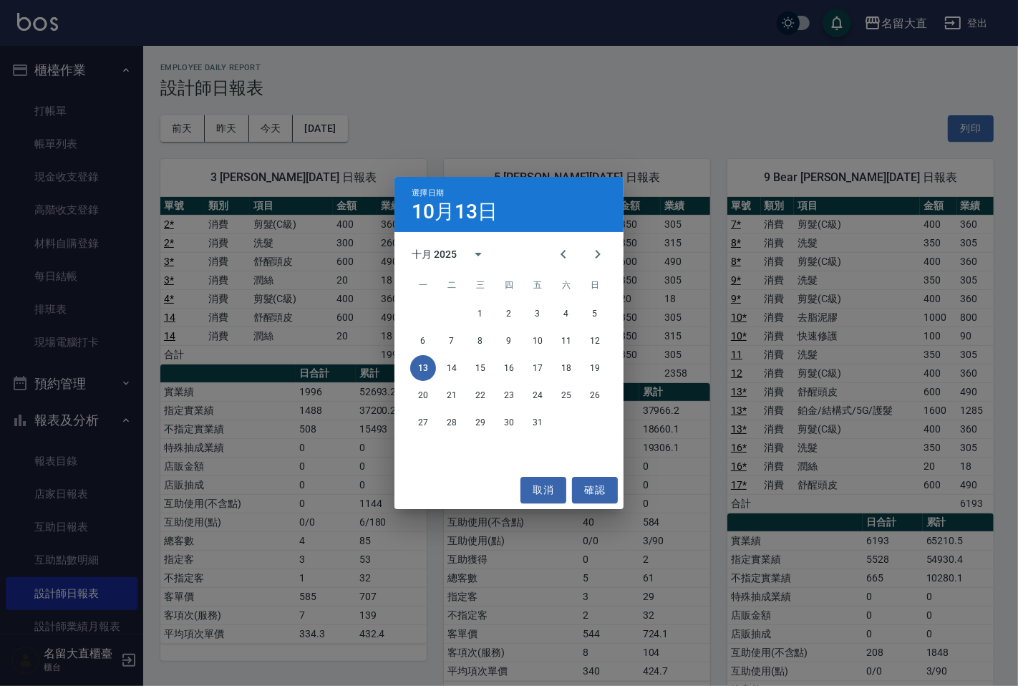
click at [546, 247] on div at bounding box center [580, 254] width 69 height 34
click at [561, 246] on icon "Previous month" at bounding box center [563, 254] width 17 height 17
click at [558, 344] on button "13" at bounding box center [566, 341] width 26 height 26
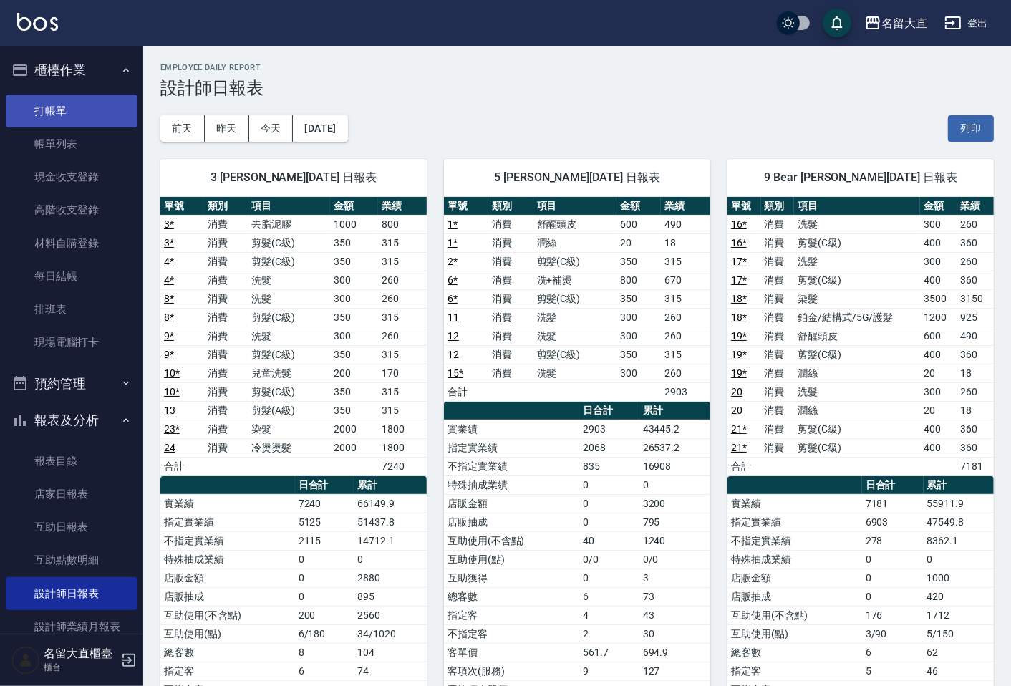
click at [72, 120] on link "打帳單" at bounding box center [72, 111] width 132 height 33
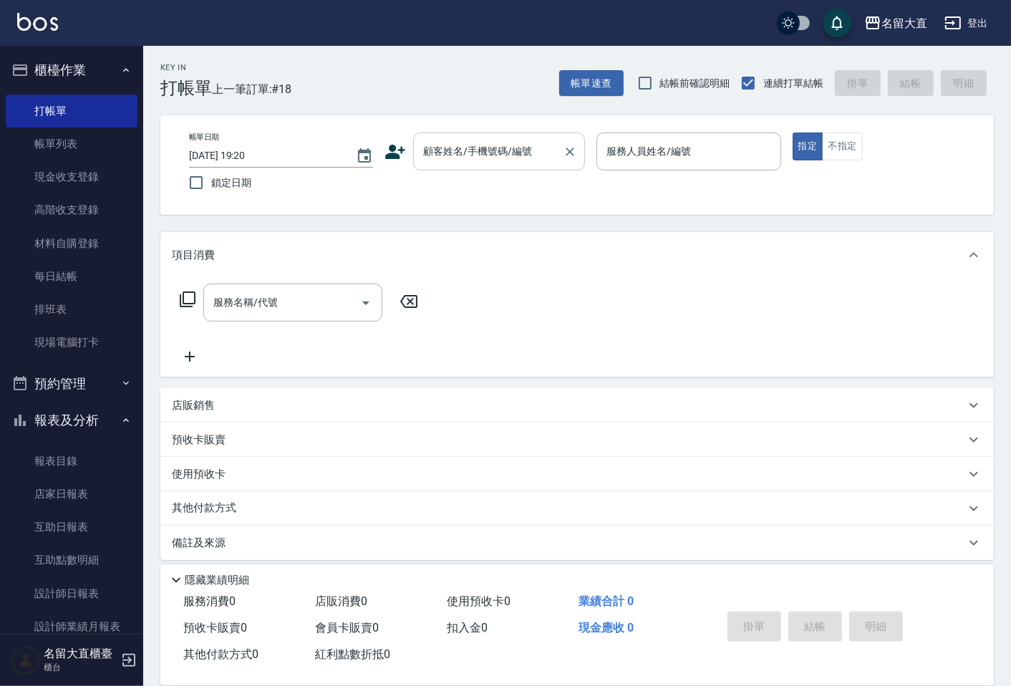
click at [449, 149] on input "顧客姓名/手機號碼/編號" at bounding box center [488, 151] width 137 height 25
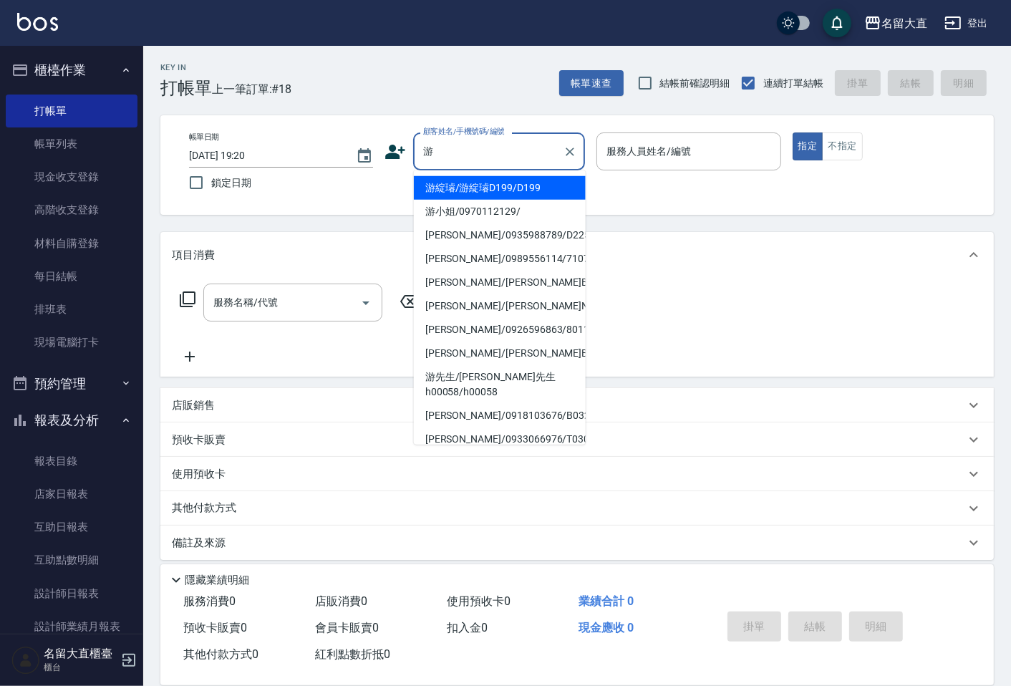
type input "游綻璿/游綻璿D199/D199"
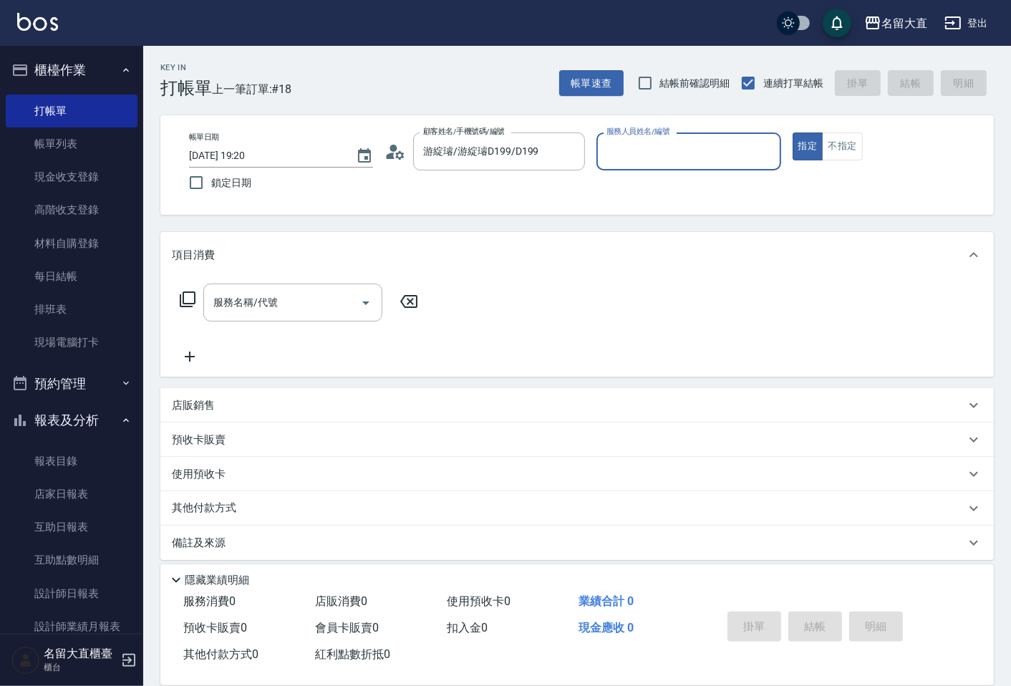
type input "[PERSON_NAME]3"
click at [793, 132] on button "指定" at bounding box center [808, 146] width 31 height 28
type button "true"
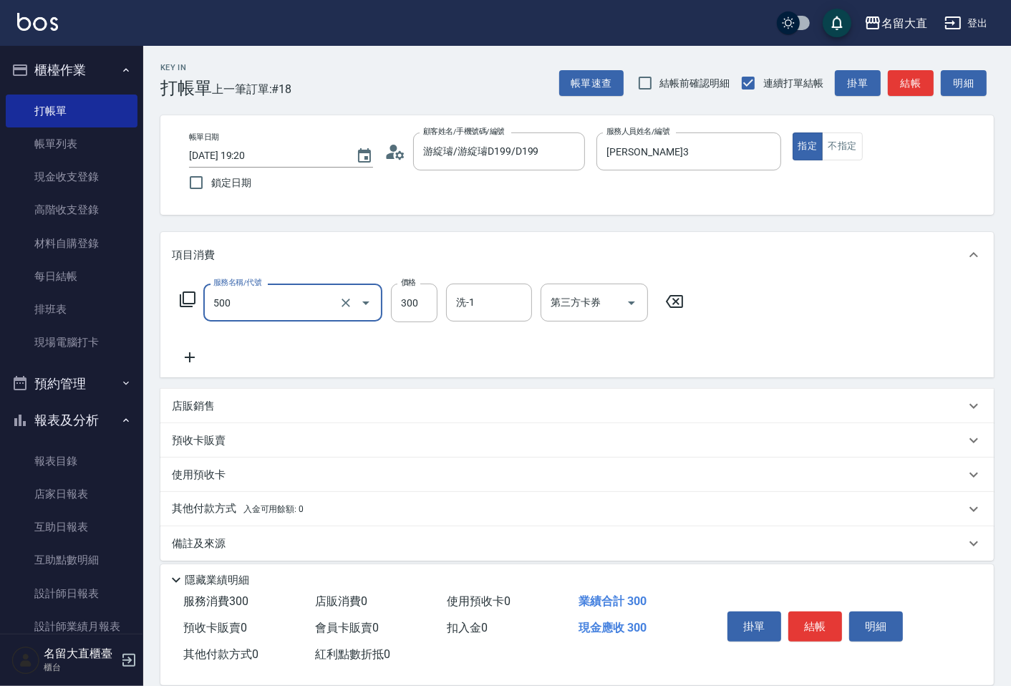
type input "洗髮(500)"
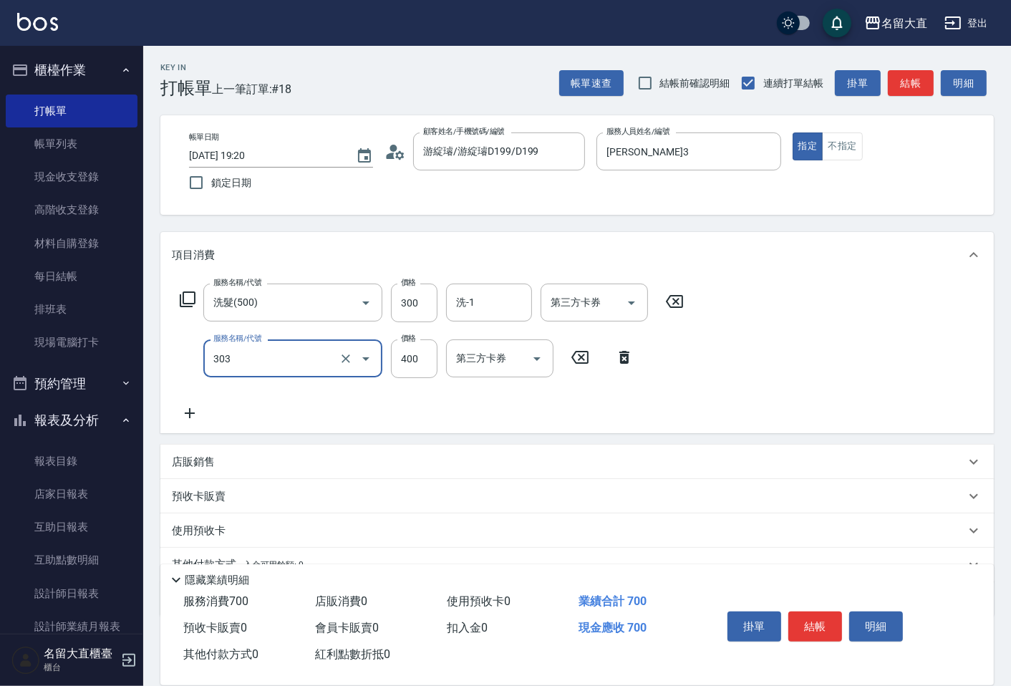
type input "剪髮(C級)(303)"
type input "400"
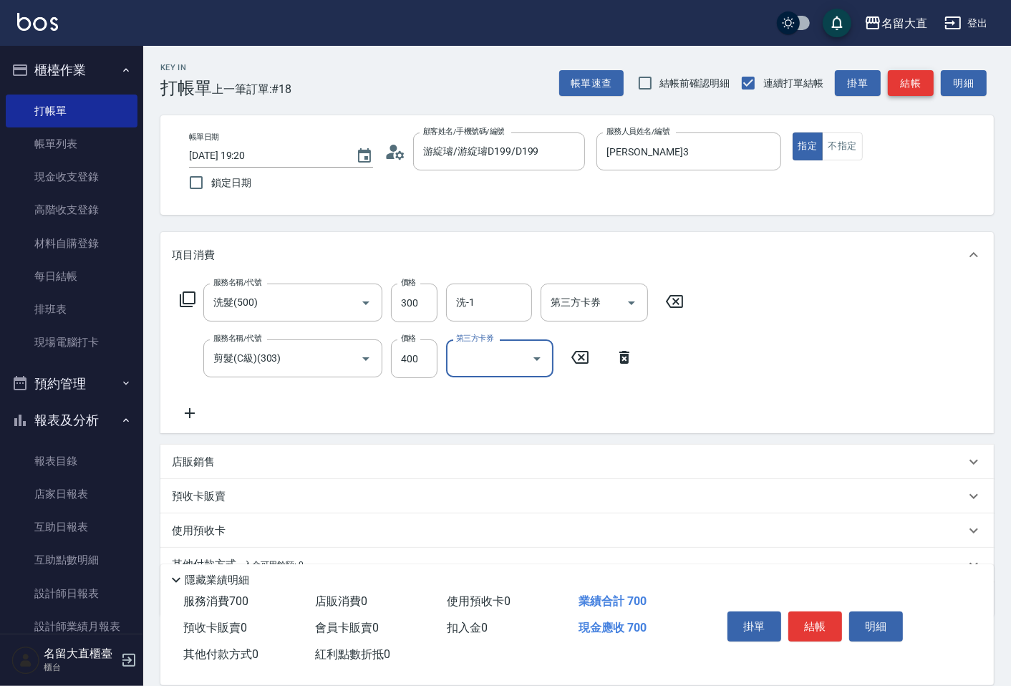
click at [929, 90] on button "結帳" at bounding box center [911, 83] width 46 height 26
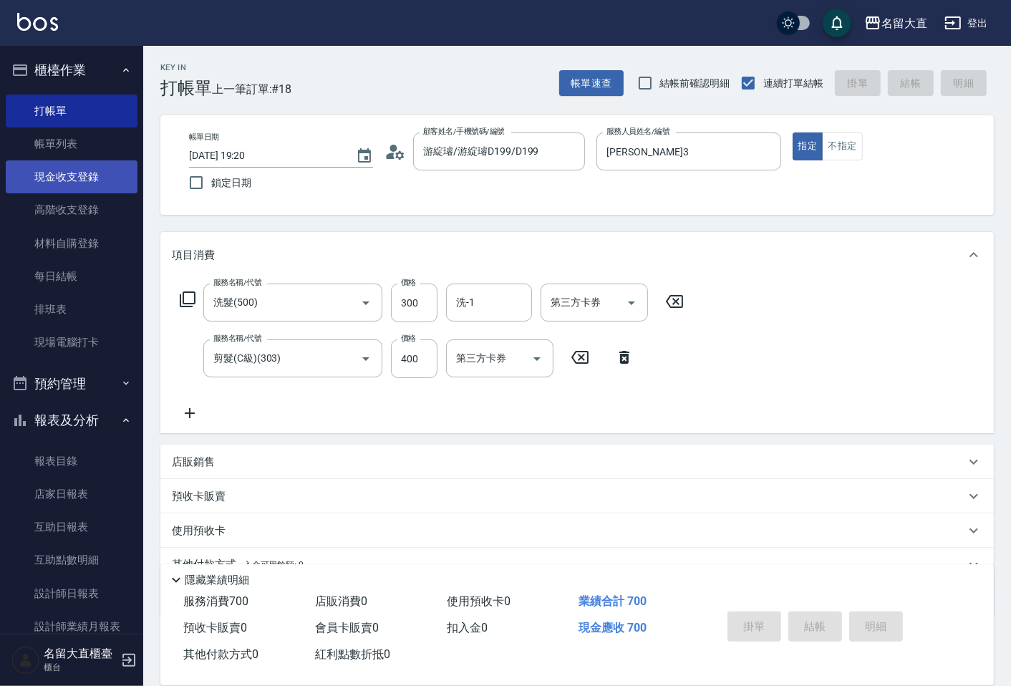
type input "[DATE] 19:40"
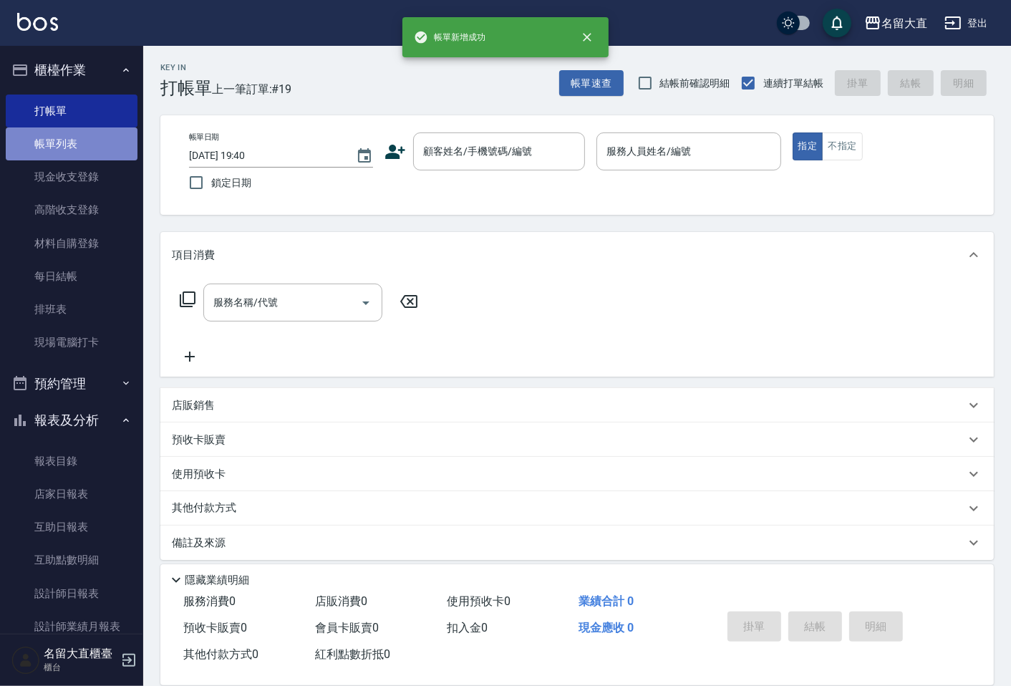
click at [88, 145] on link "帳單列表" at bounding box center [72, 143] width 132 height 33
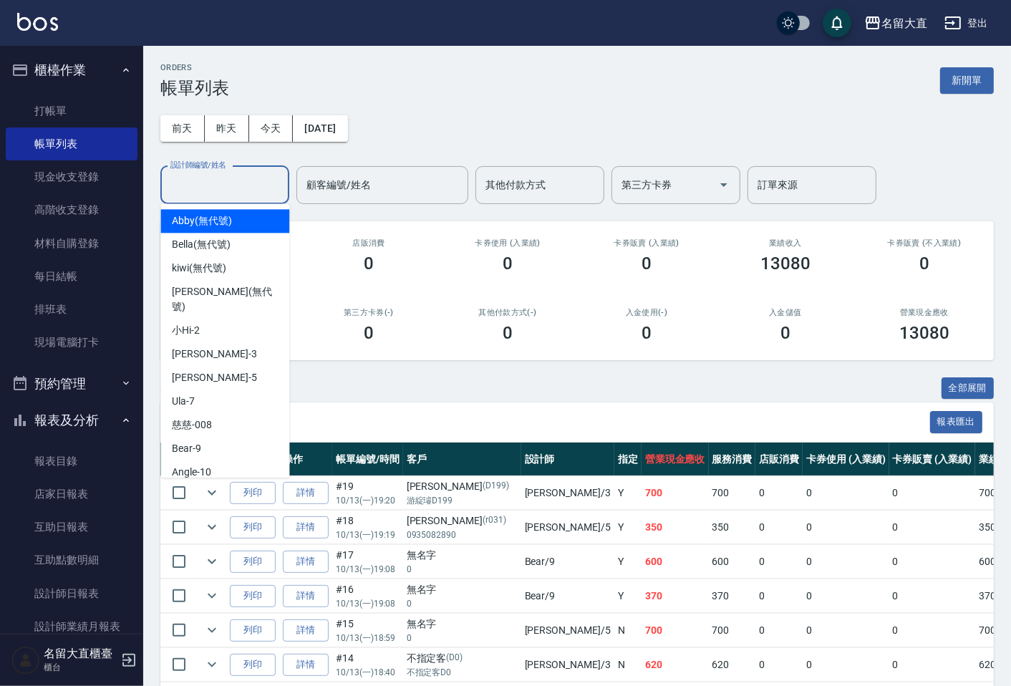
click at [223, 185] on input "設計師編號/姓名" at bounding box center [225, 185] width 116 height 25
click at [199, 342] on div "[PERSON_NAME]3" at bounding box center [224, 354] width 129 height 24
type input "[PERSON_NAME]3"
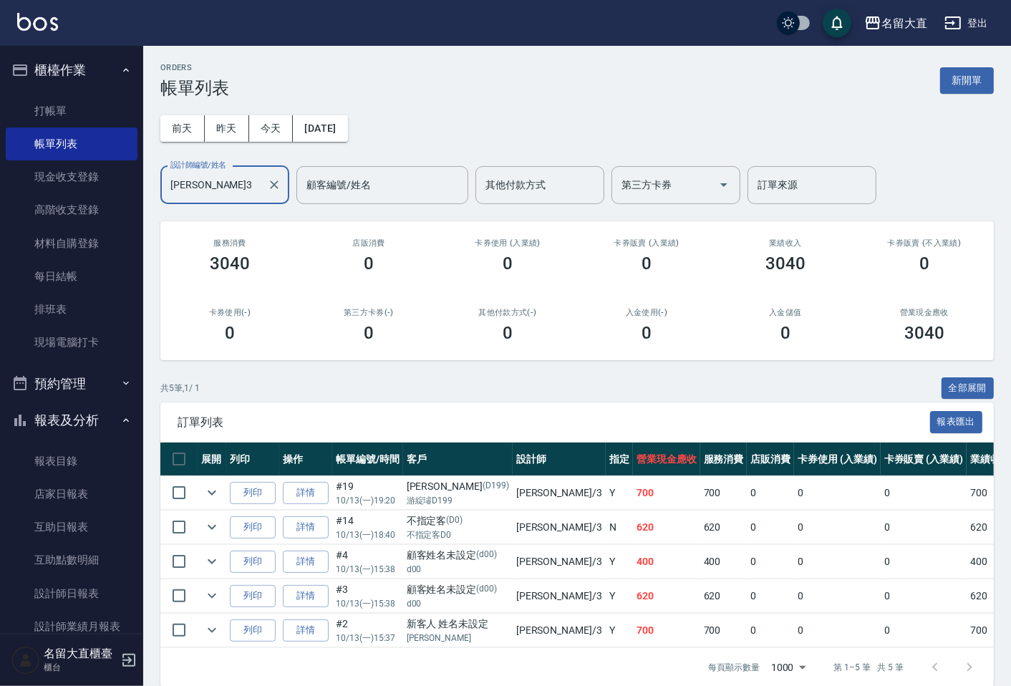
click at [221, 304] on div "卡券使用(-) 0" at bounding box center [229, 325] width 139 height 69
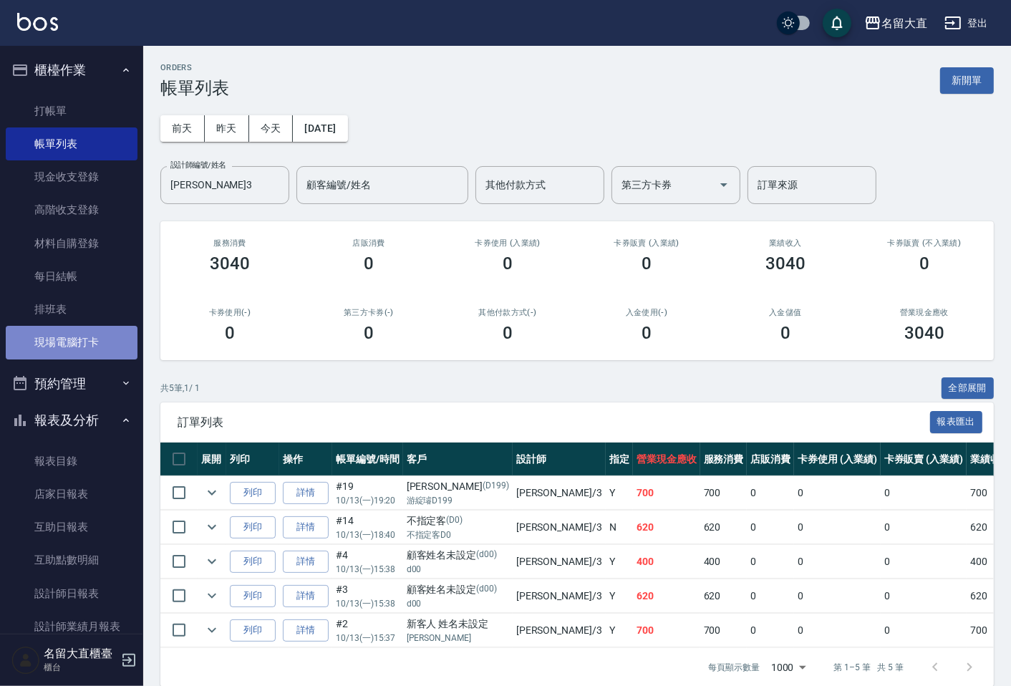
click at [73, 339] on link "現場電腦打卡" at bounding box center [72, 342] width 132 height 33
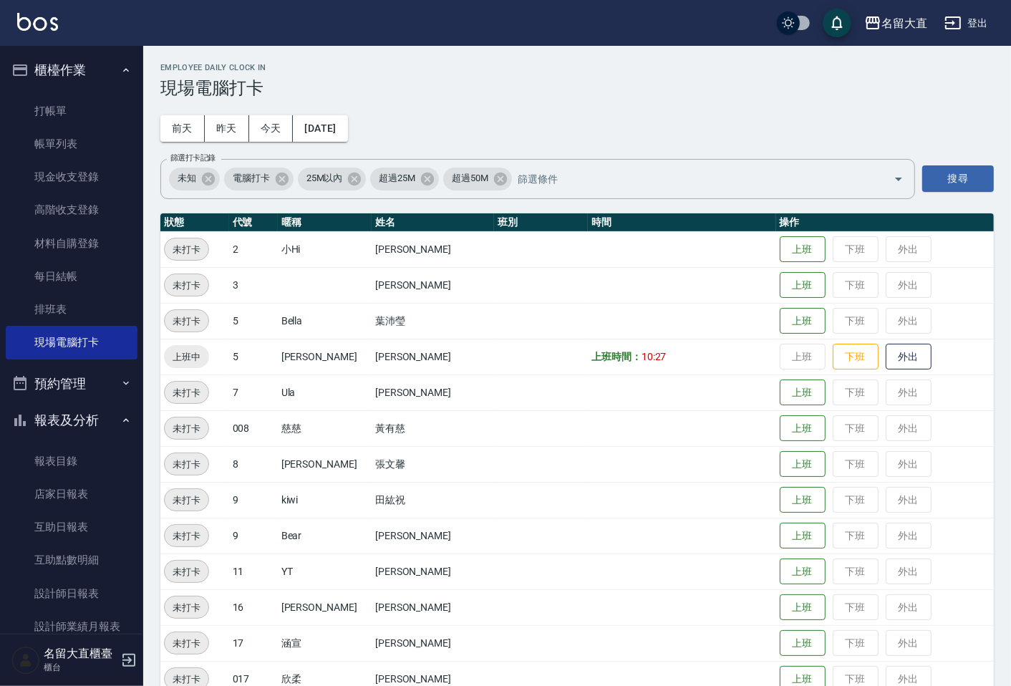
click at [627, 132] on div "Employee Daily Clock In 現場電腦打卡 [DATE] [DATE] [DATE] [DATE] 篩選打卡記錄 未知 電腦打卡 25M以內…" at bounding box center [577, 523] width 868 height 955
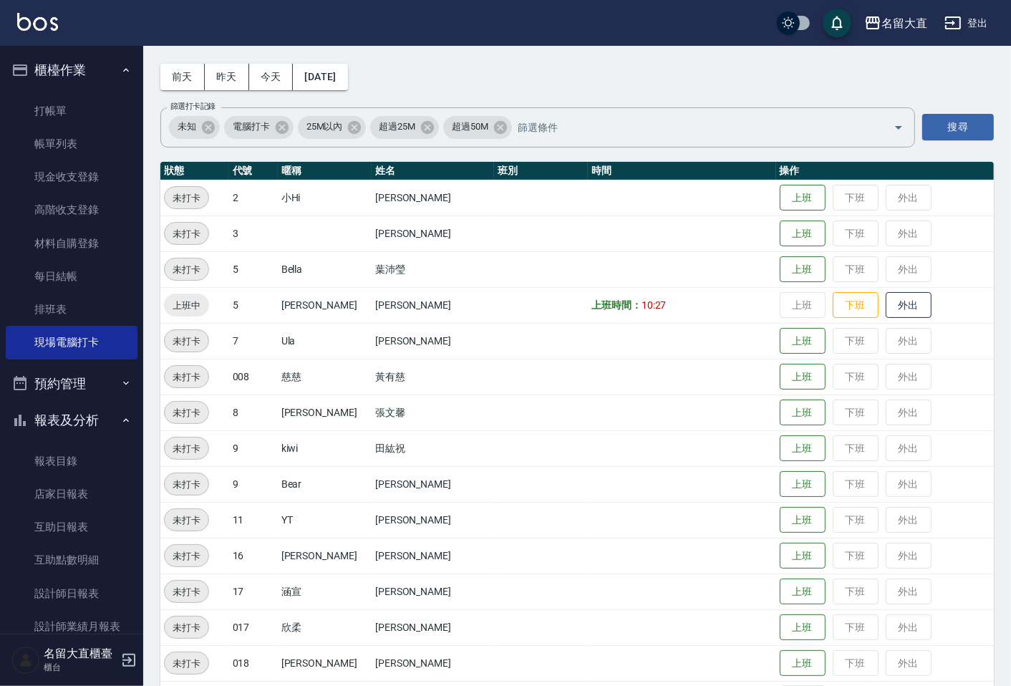
scroll to position [79, 0]
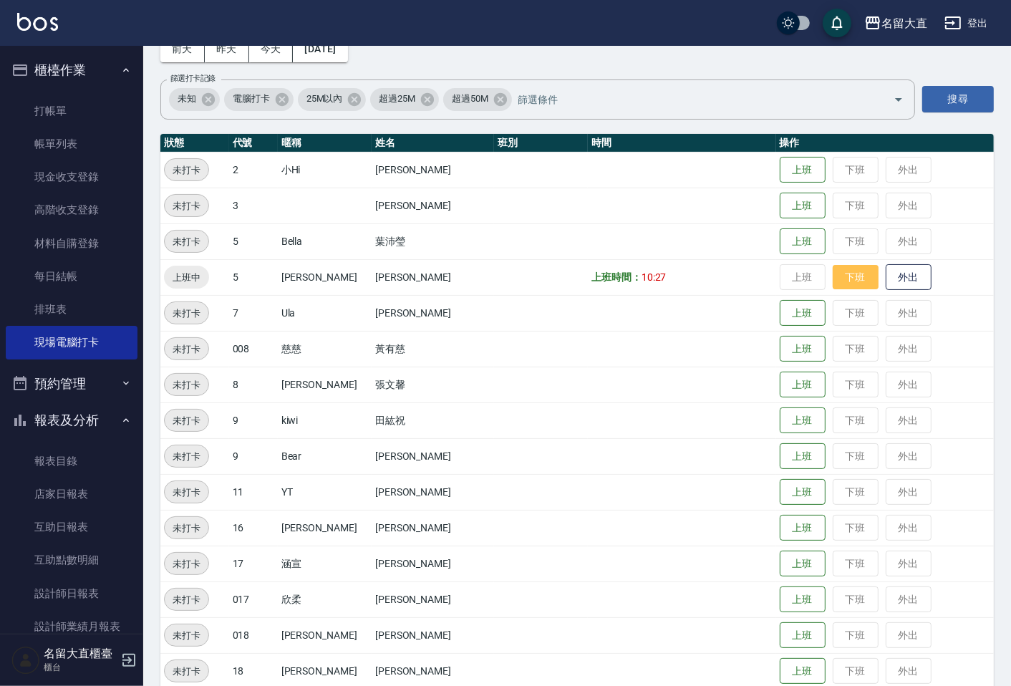
click at [833, 281] on button "下班" at bounding box center [856, 277] width 46 height 25
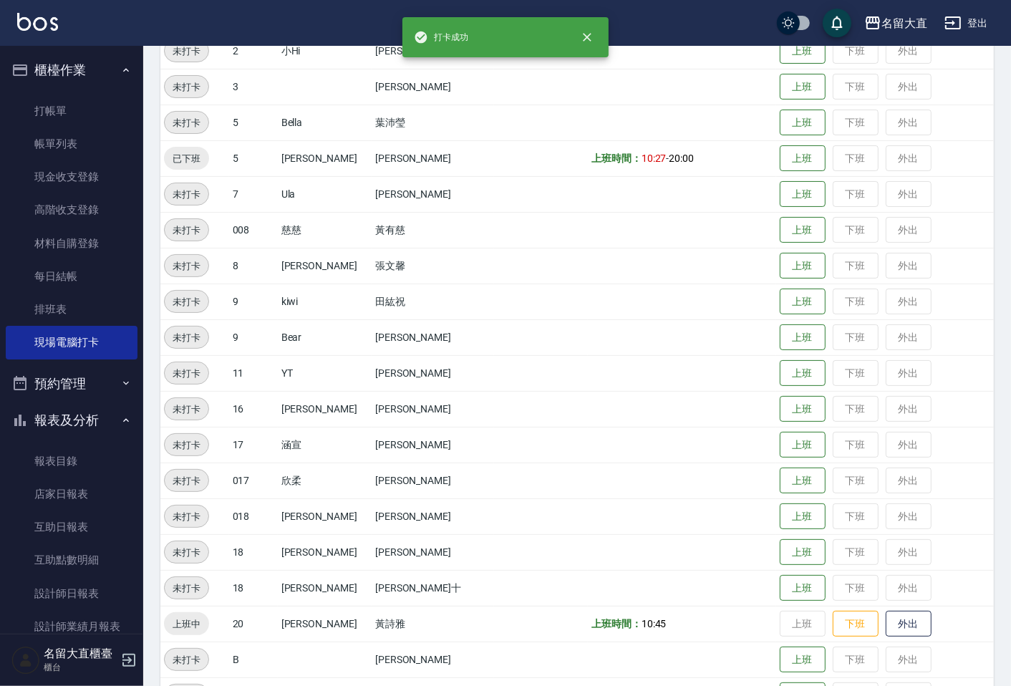
scroll to position [314, 0]
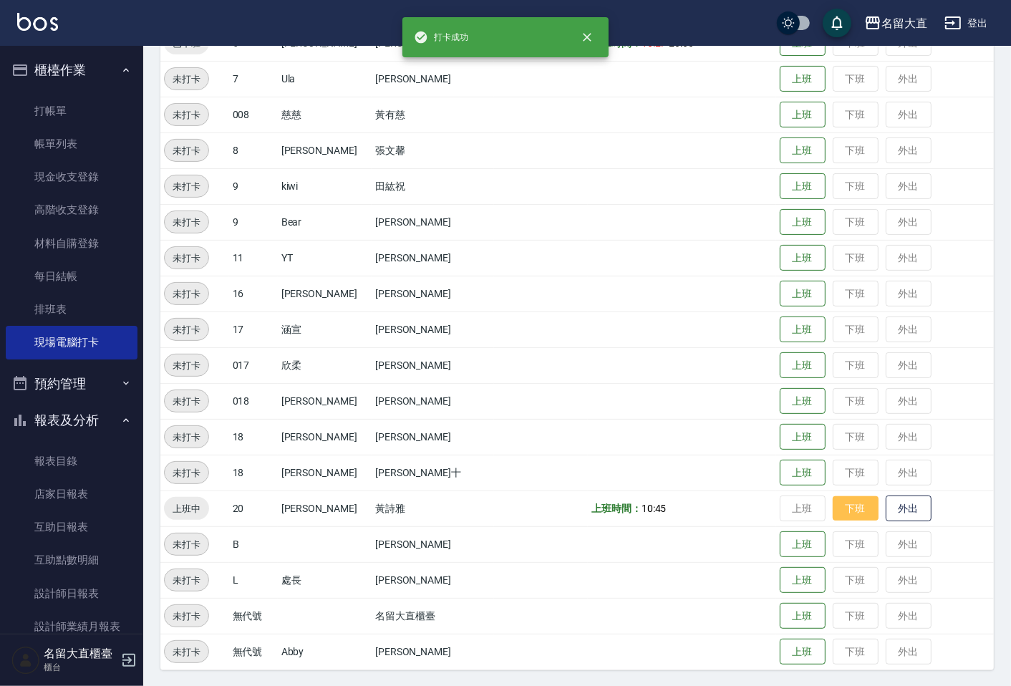
click at [838, 506] on button "下班" at bounding box center [856, 508] width 46 height 25
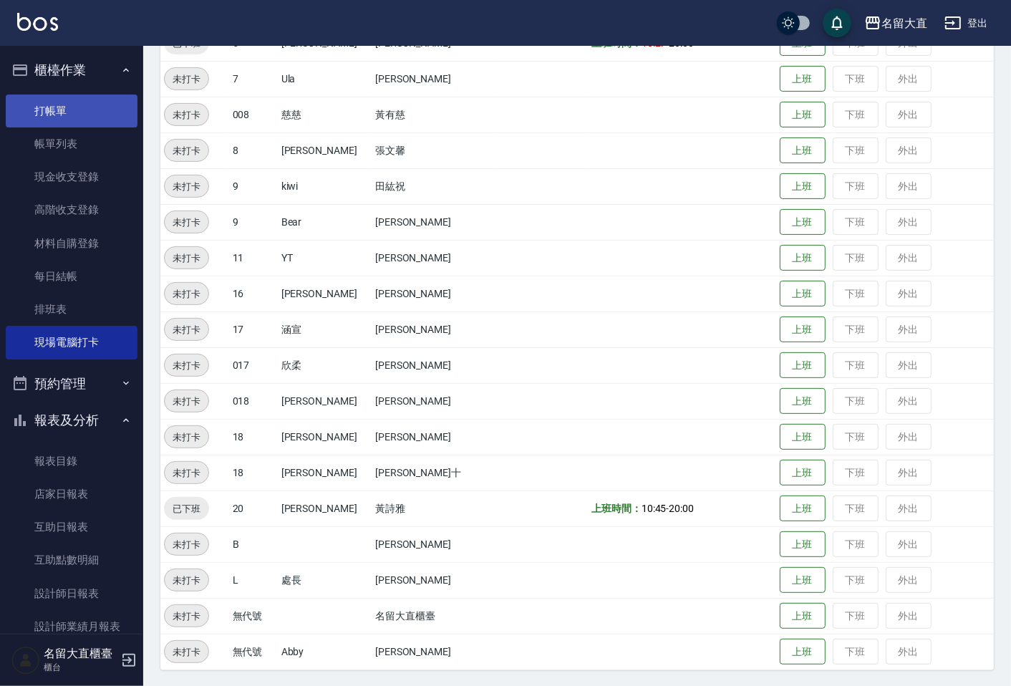
click at [72, 115] on link "打帳單" at bounding box center [72, 111] width 132 height 33
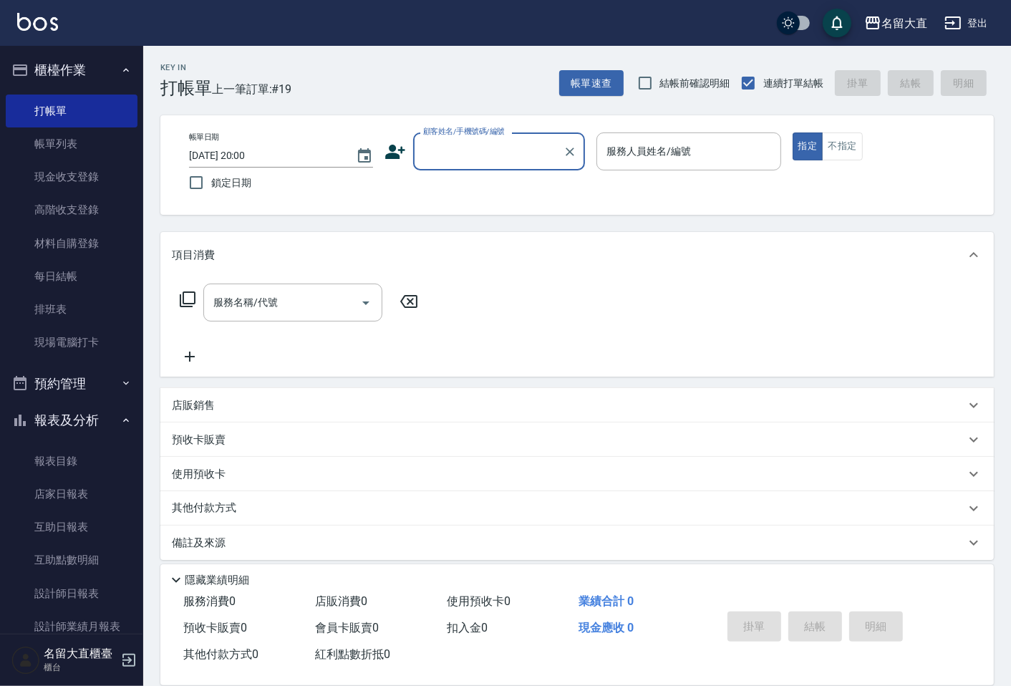
click at [441, 160] on input "顧客姓名/手機號碼/編號" at bounding box center [488, 151] width 137 height 25
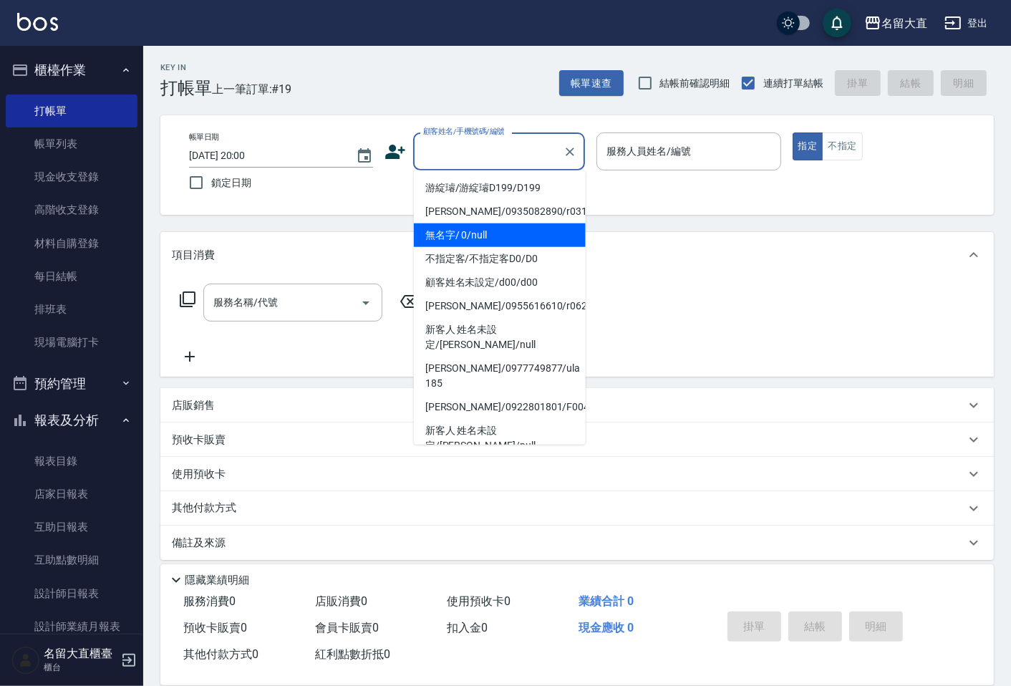
click at [460, 241] on li "無名字/ 0/null" at bounding box center [500, 235] width 172 height 24
type input "無名字/ 0/null"
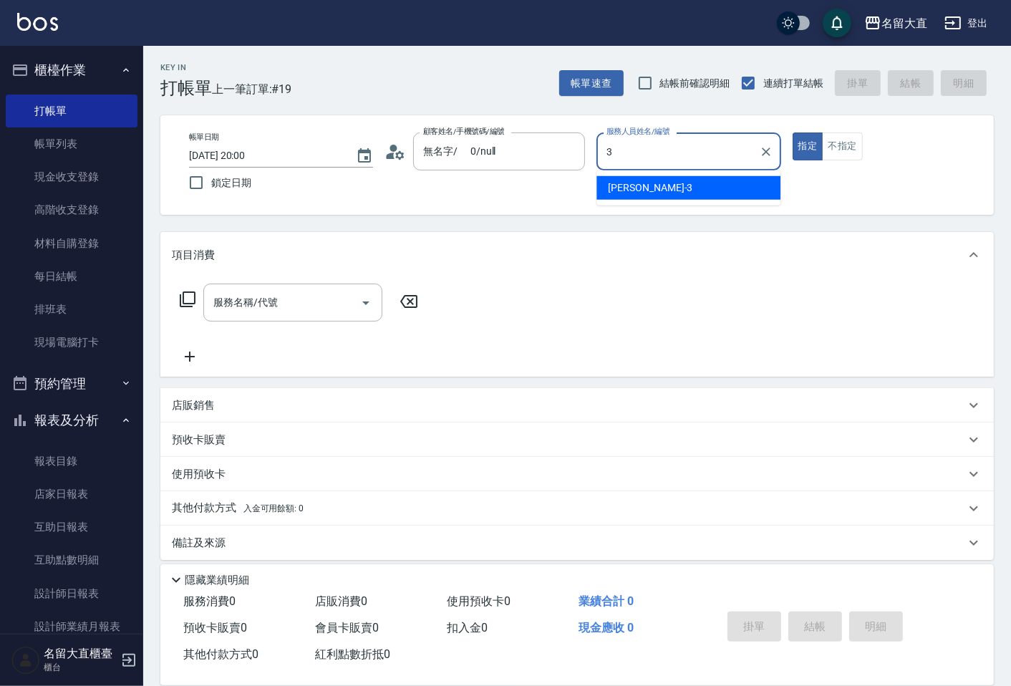
type input "[PERSON_NAME]3"
type button "true"
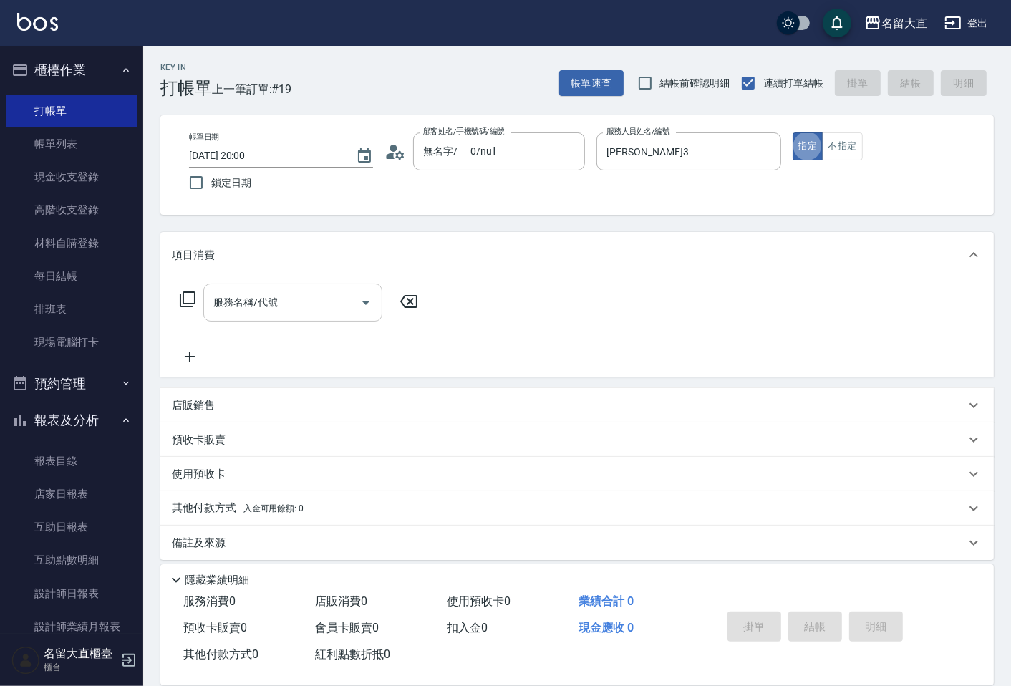
click at [315, 296] on input "服務名稱/代號" at bounding box center [282, 302] width 145 height 25
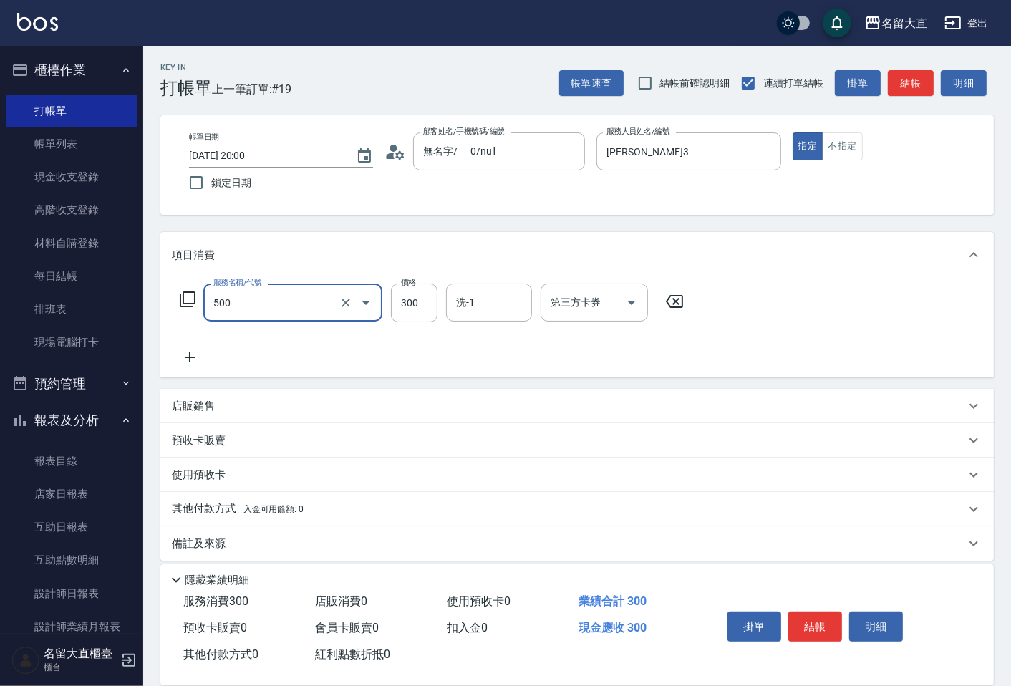
type input "洗髮(500)"
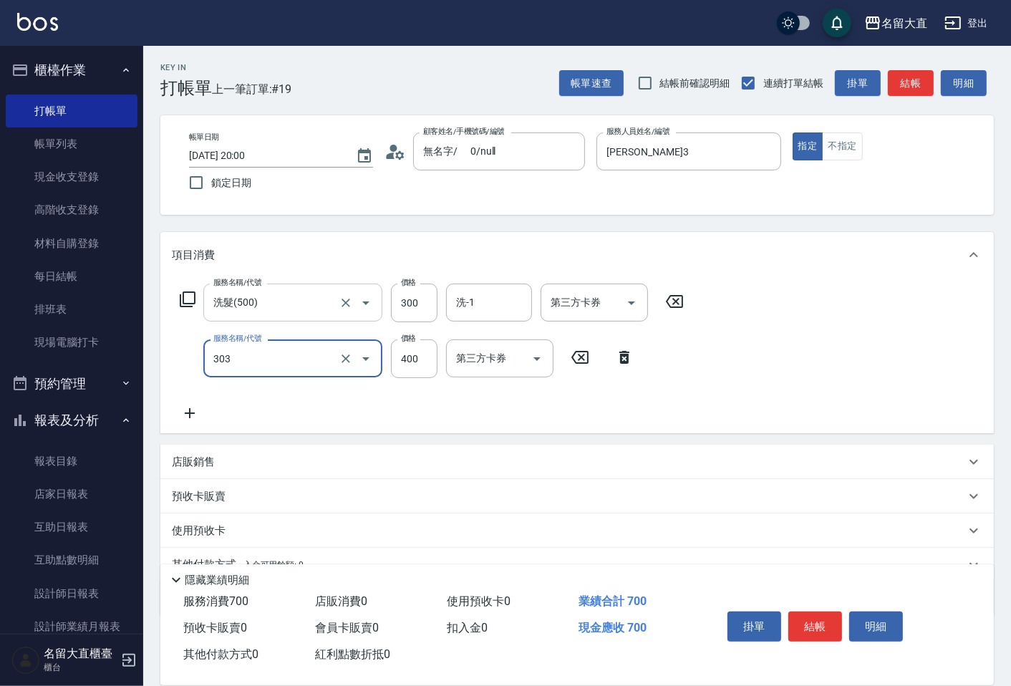
type input "剪髮(C級)(303)"
type input "300"
click at [924, 74] on button "結帳" at bounding box center [911, 83] width 46 height 26
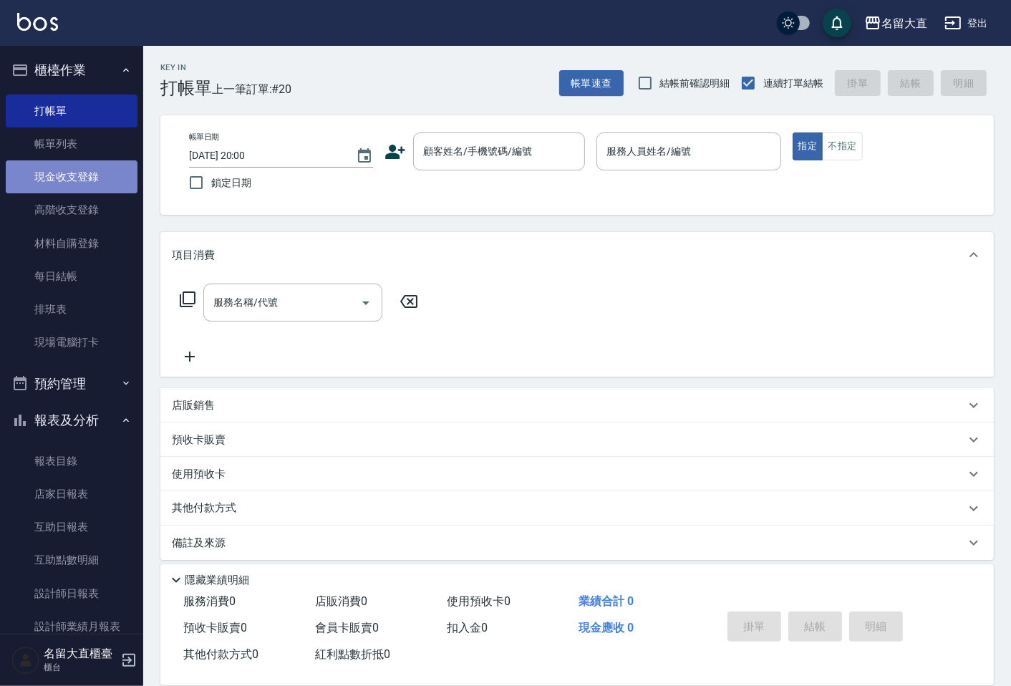
click at [87, 180] on link "現金收支登錄" at bounding box center [72, 176] width 132 height 33
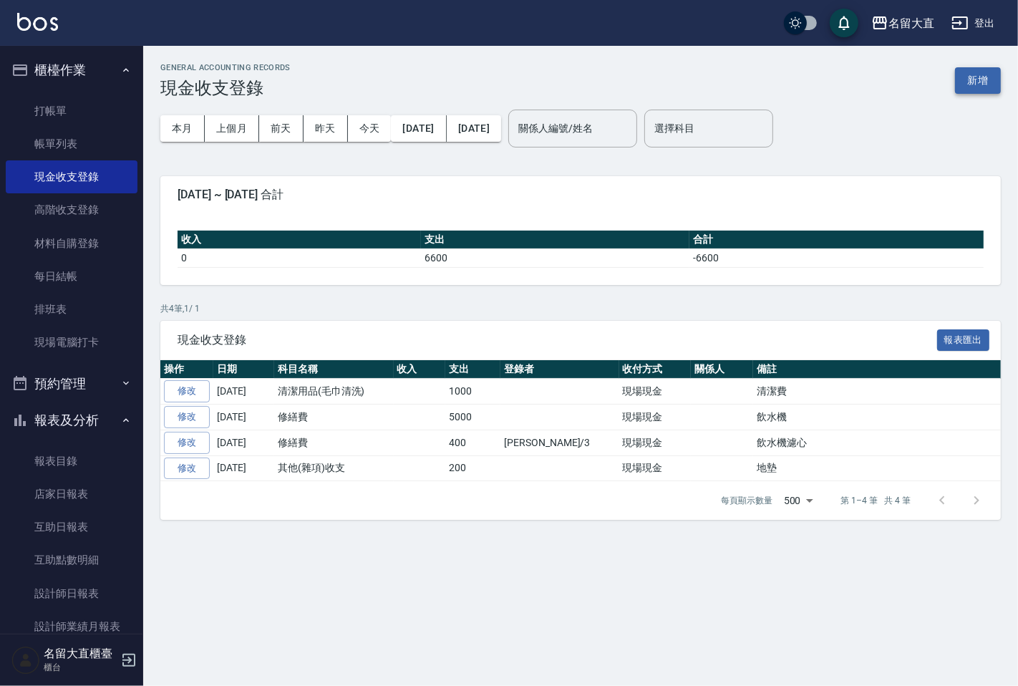
click at [967, 87] on button "新增" at bounding box center [978, 80] width 46 height 26
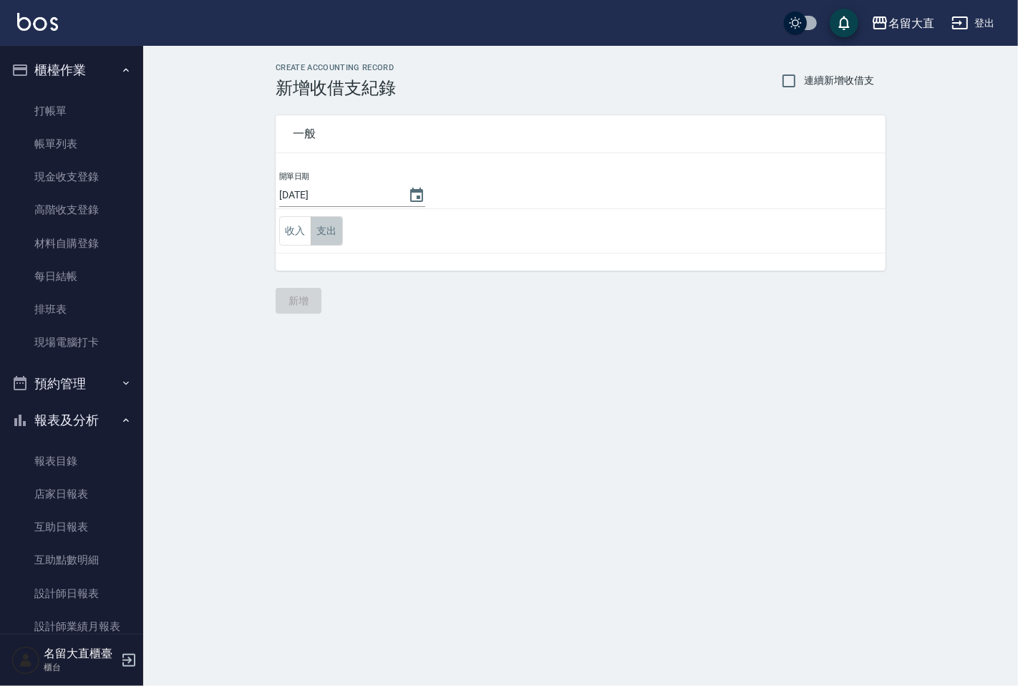
drag, startPoint x: 334, startPoint y: 233, endPoint x: 331, endPoint y: 245, distance: 12.0
click at [334, 233] on button "支出" at bounding box center [327, 230] width 32 height 29
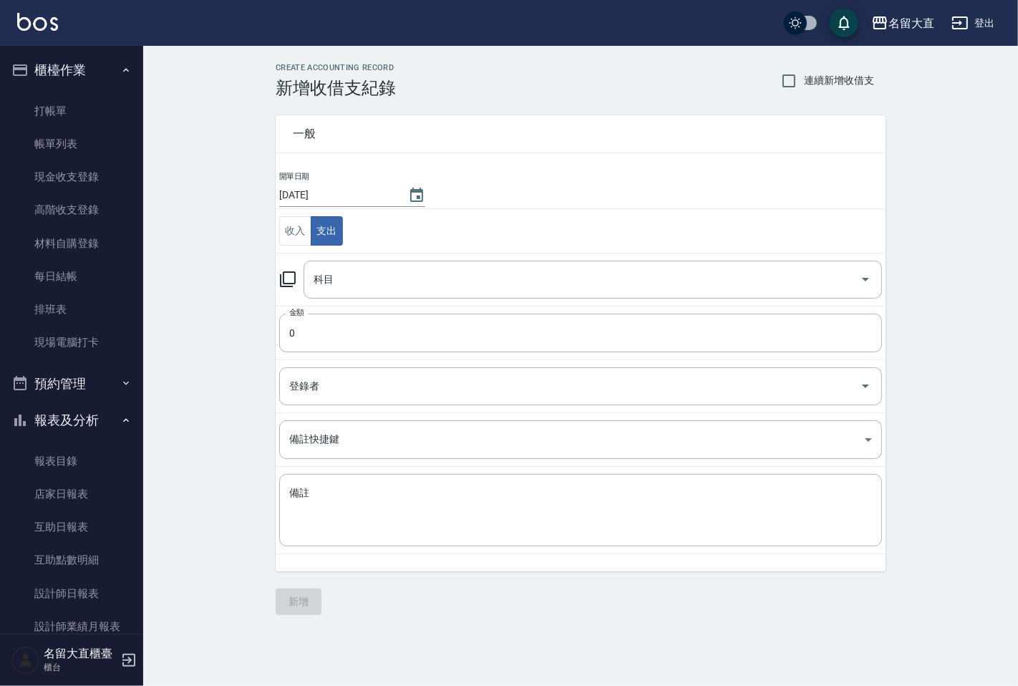
click at [294, 281] on icon at bounding box center [287, 279] width 17 height 17
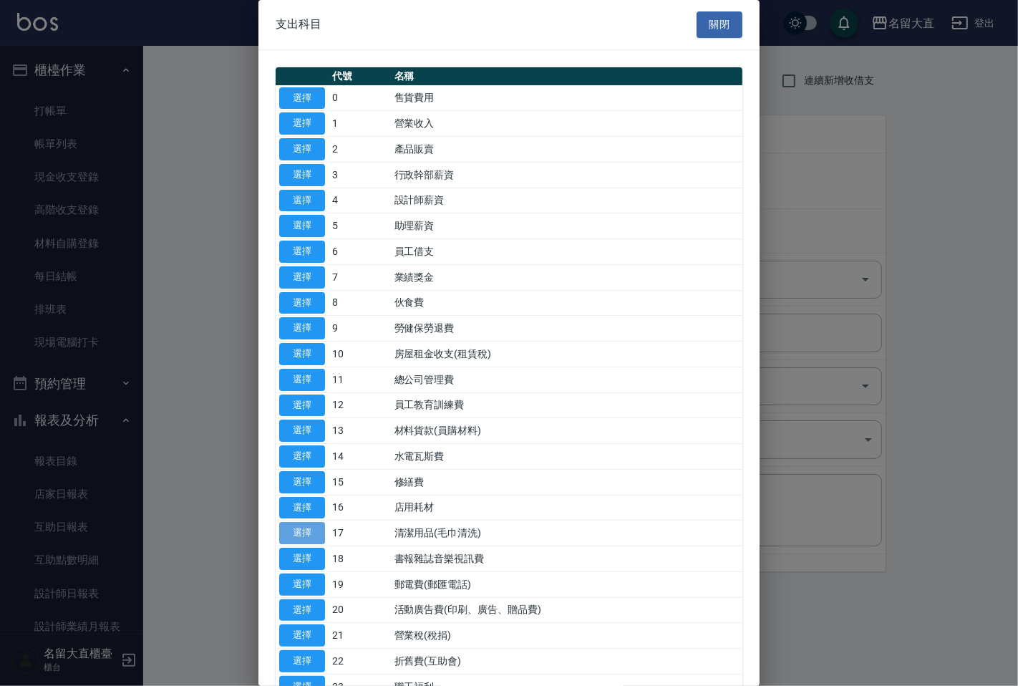
click at [296, 533] on button "選擇" at bounding box center [302, 533] width 46 height 22
type input "17 清潔用品(毛巾清洗)"
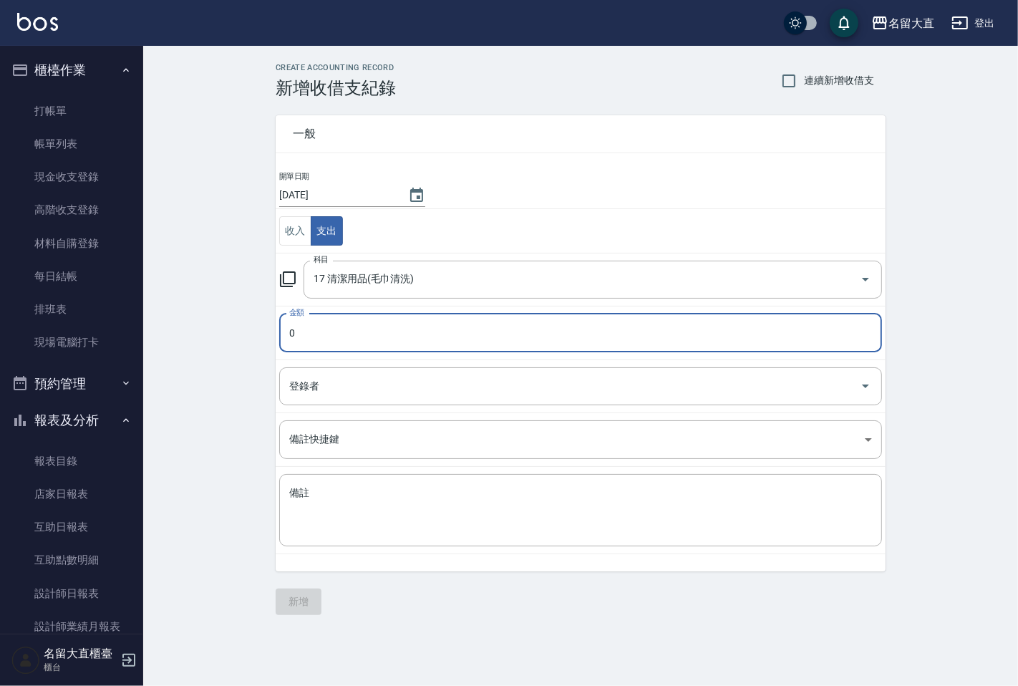
click at [298, 329] on input "0" at bounding box center [580, 333] width 603 height 39
type input "400"
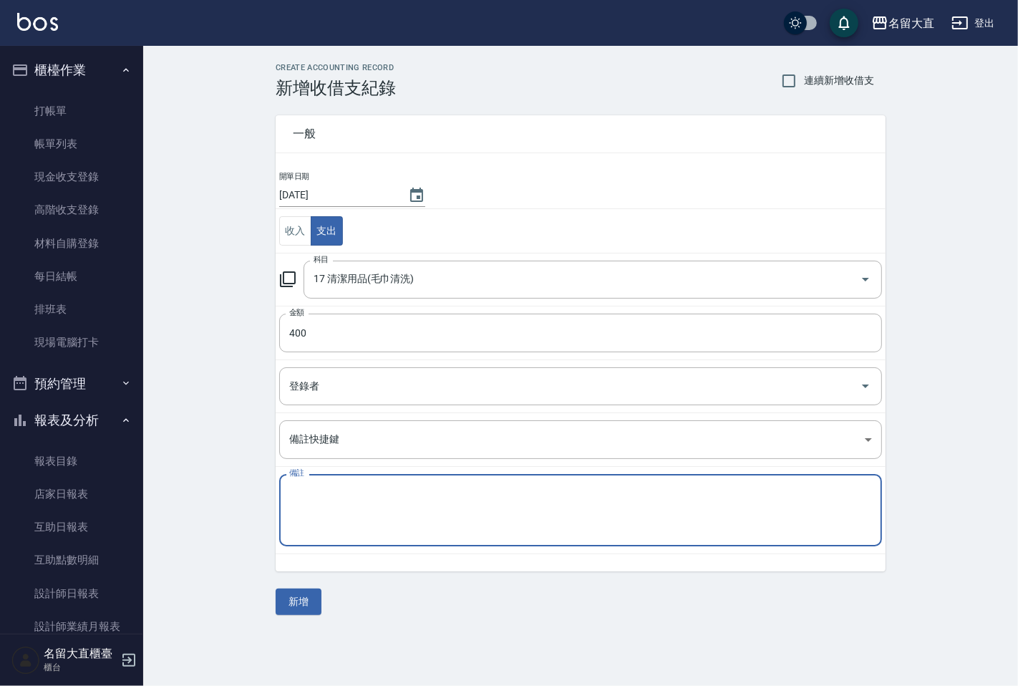
click at [427, 495] on textarea "備註" at bounding box center [580, 510] width 583 height 49
type textarea "Y"
type textarea "ㄗ"
type textarea "地墊"
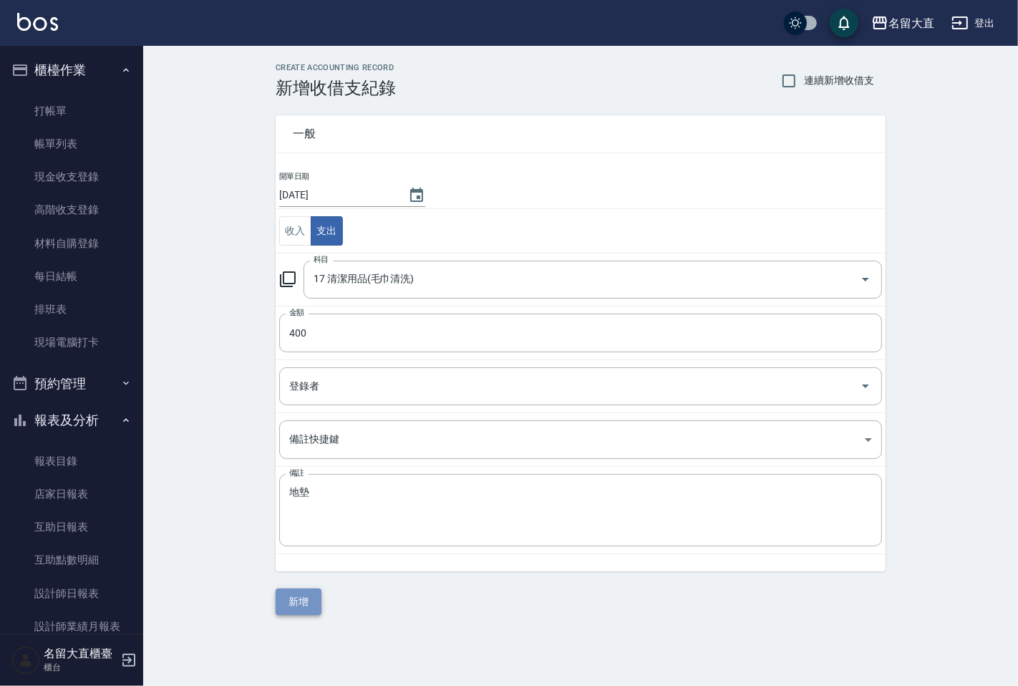
click at [301, 604] on button "新增" at bounding box center [299, 602] width 46 height 26
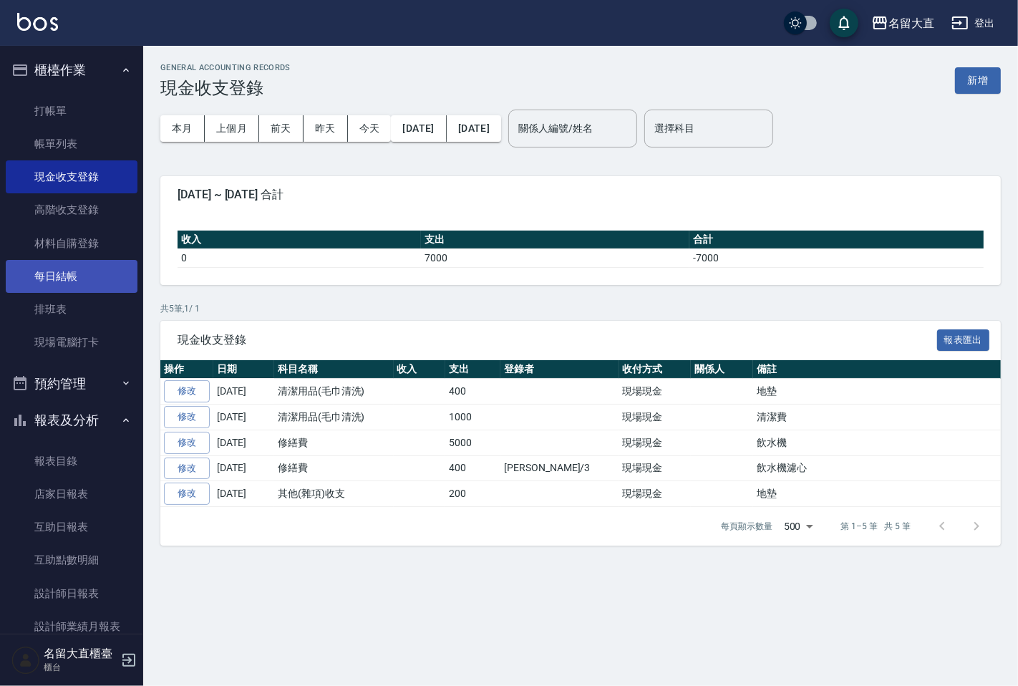
click at [88, 273] on link "每日結帳" at bounding box center [72, 276] width 132 height 33
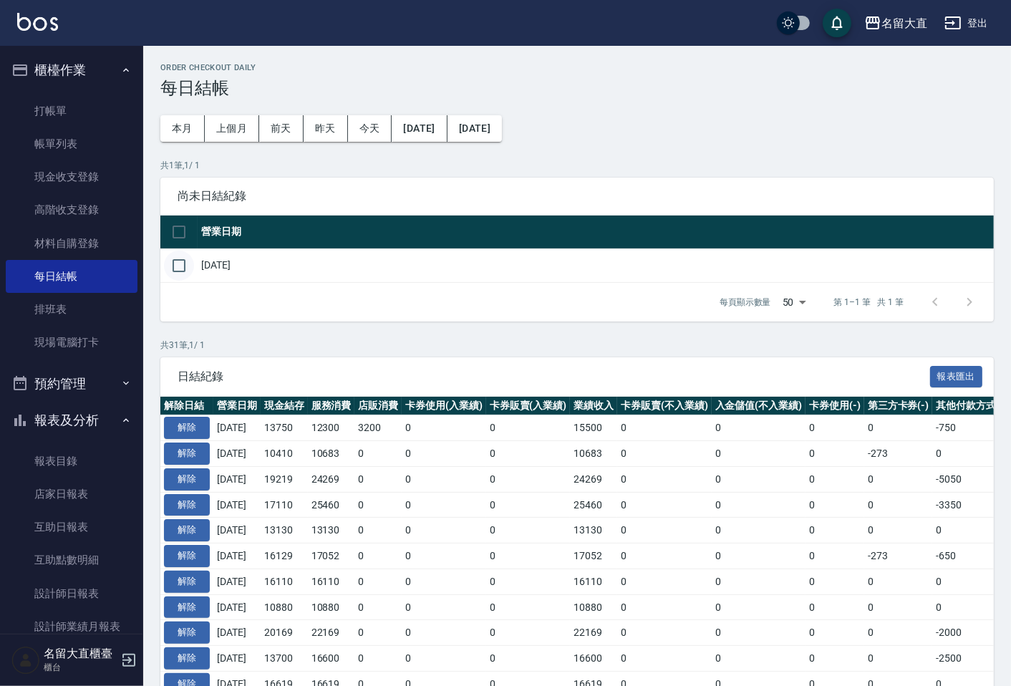
click at [176, 266] on input "checkbox" at bounding box center [179, 266] width 30 height 30
checkbox input "true"
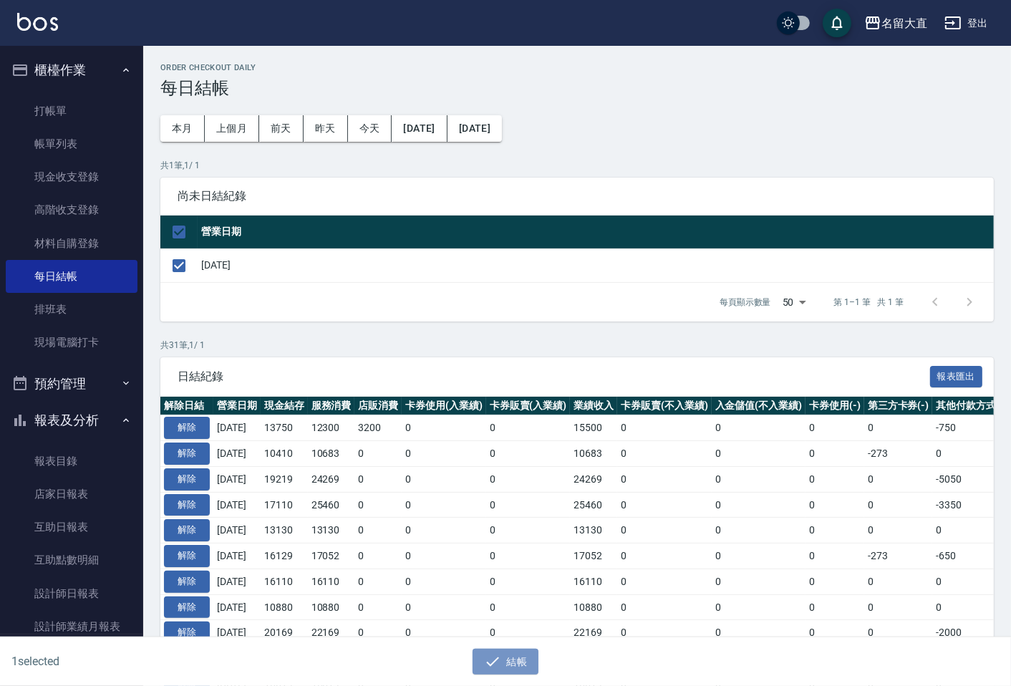
drag, startPoint x: 510, startPoint y: 652, endPoint x: 507, endPoint y: 641, distance: 11.1
click at [510, 649] on button "結帳" at bounding box center [506, 662] width 67 height 26
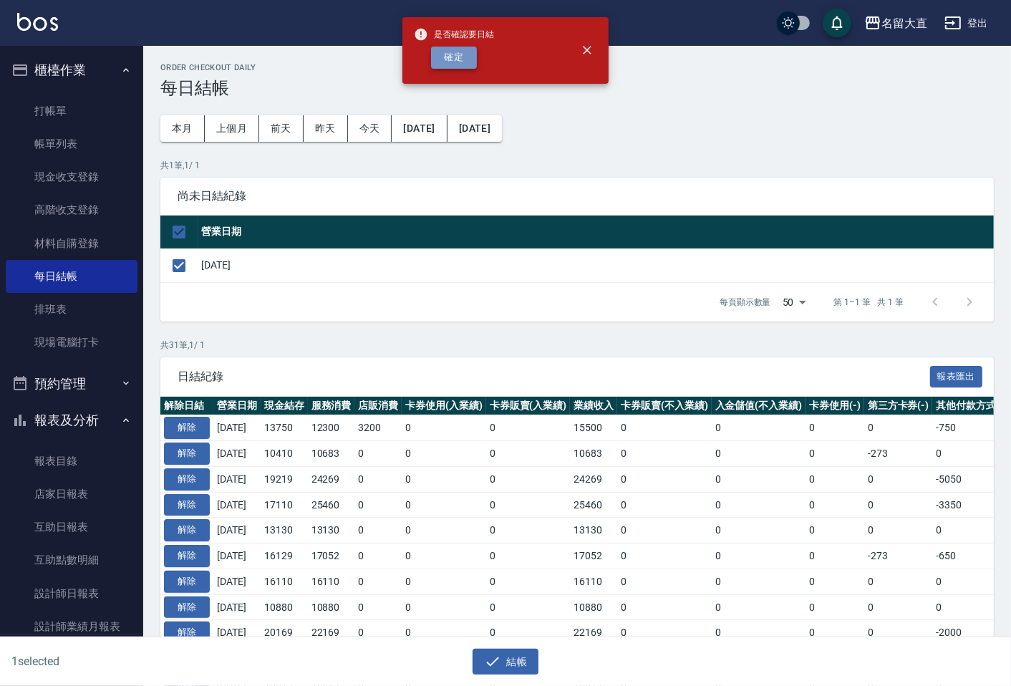
click at [473, 63] on button "確定" at bounding box center [454, 58] width 46 height 22
checkbox input "false"
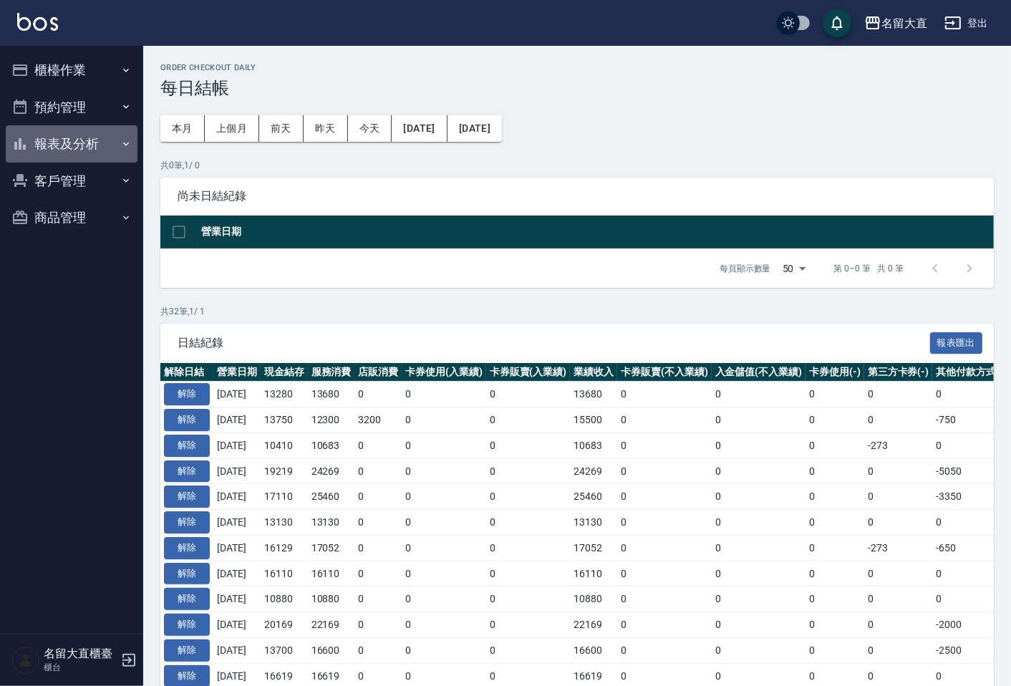
drag, startPoint x: 95, startPoint y: 140, endPoint x: 99, endPoint y: 172, distance: 31.8
click at [95, 141] on button "報表及分析" at bounding box center [72, 143] width 132 height 37
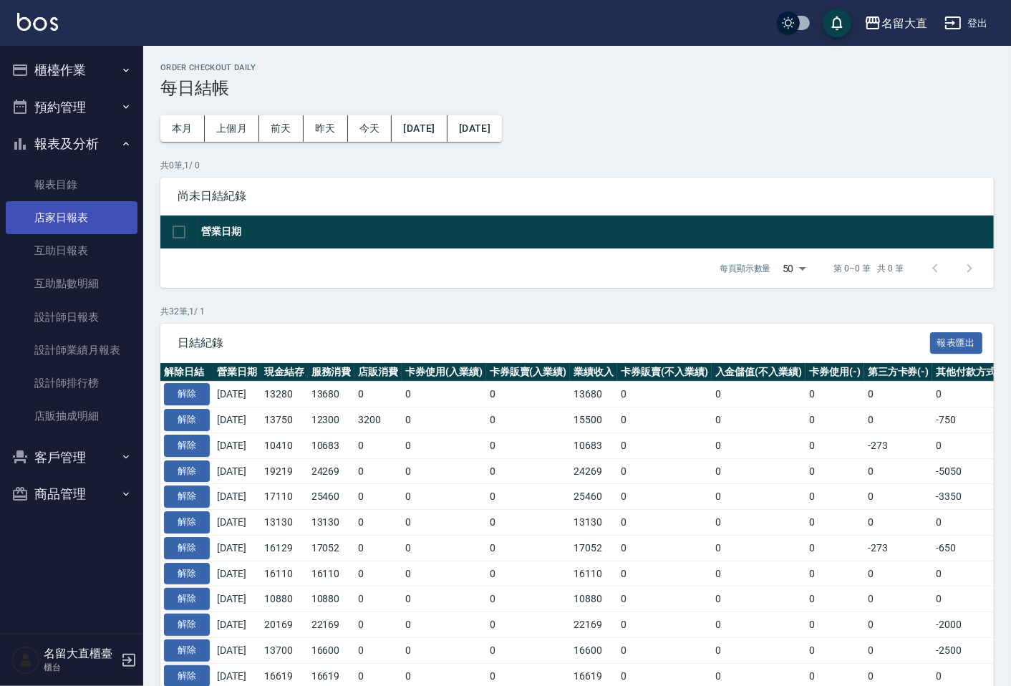
click at [106, 211] on link "店家日報表" at bounding box center [72, 217] width 132 height 33
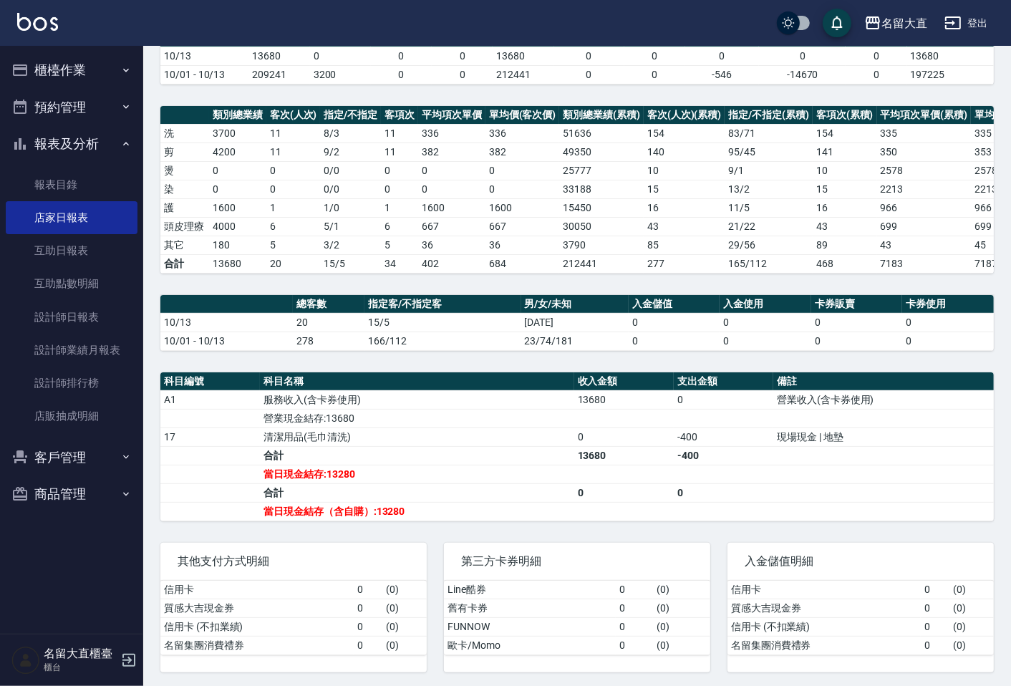
scroll to position [159, 0]
